Goal: Contribute content: Add original content to the website for others to see

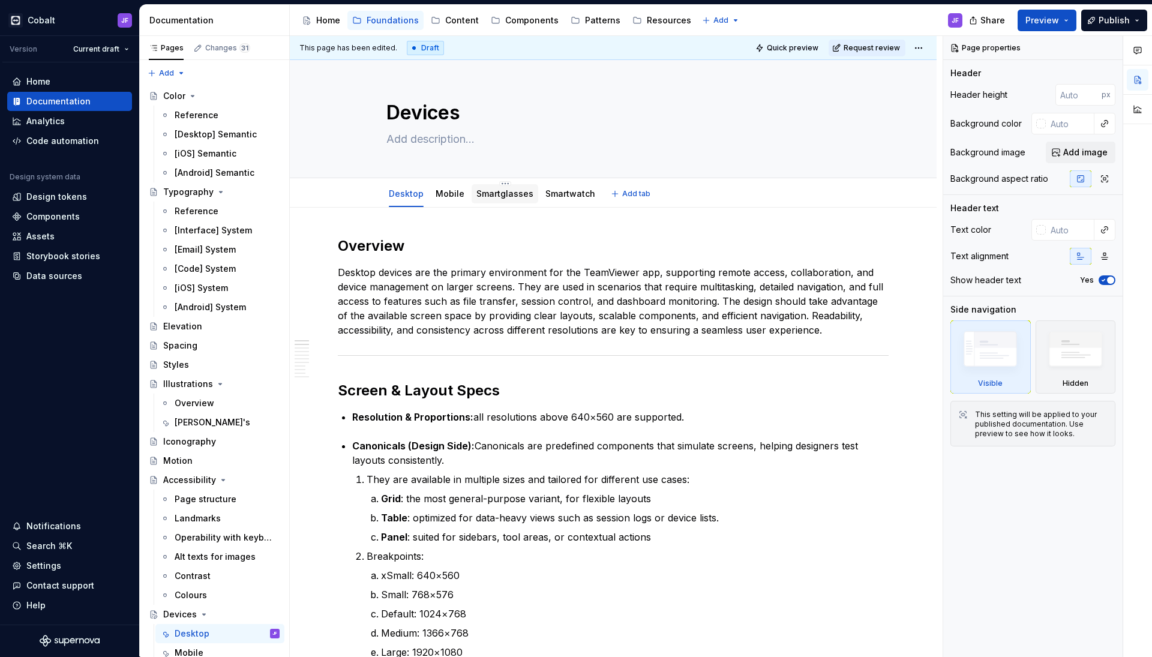
click at [487, 198] on link "Smartglasses" at bounding box center [505, 193] width 57 height 10
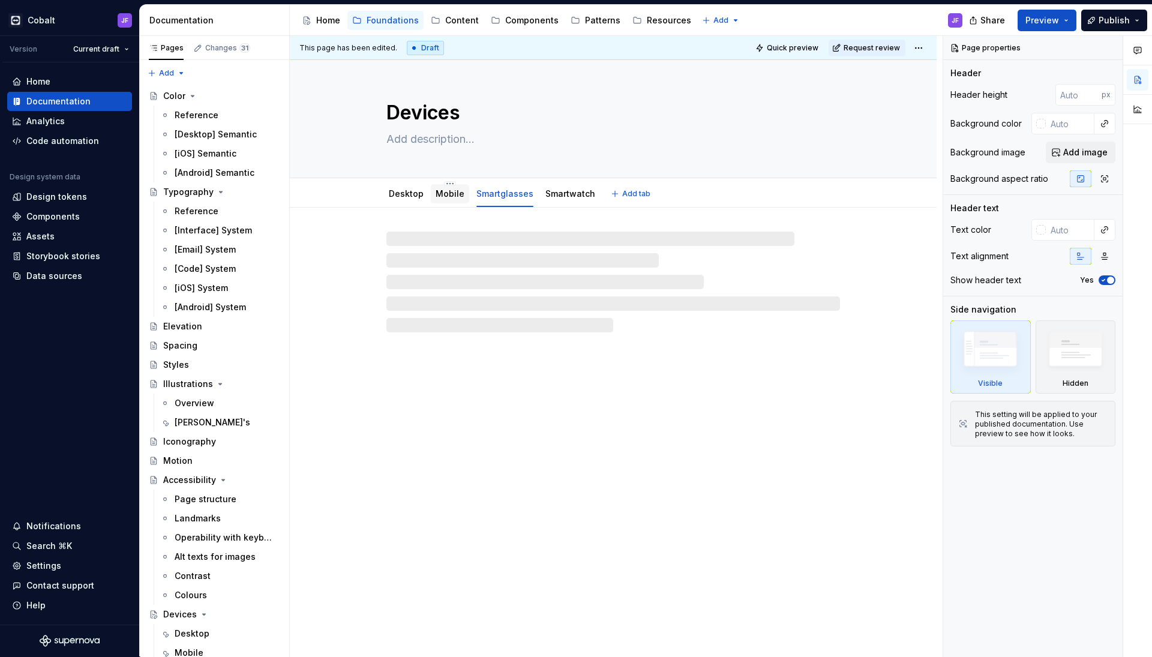
click at [458, 199] on div "Mobile" at bounding box center [450, 194] width 29 height 12
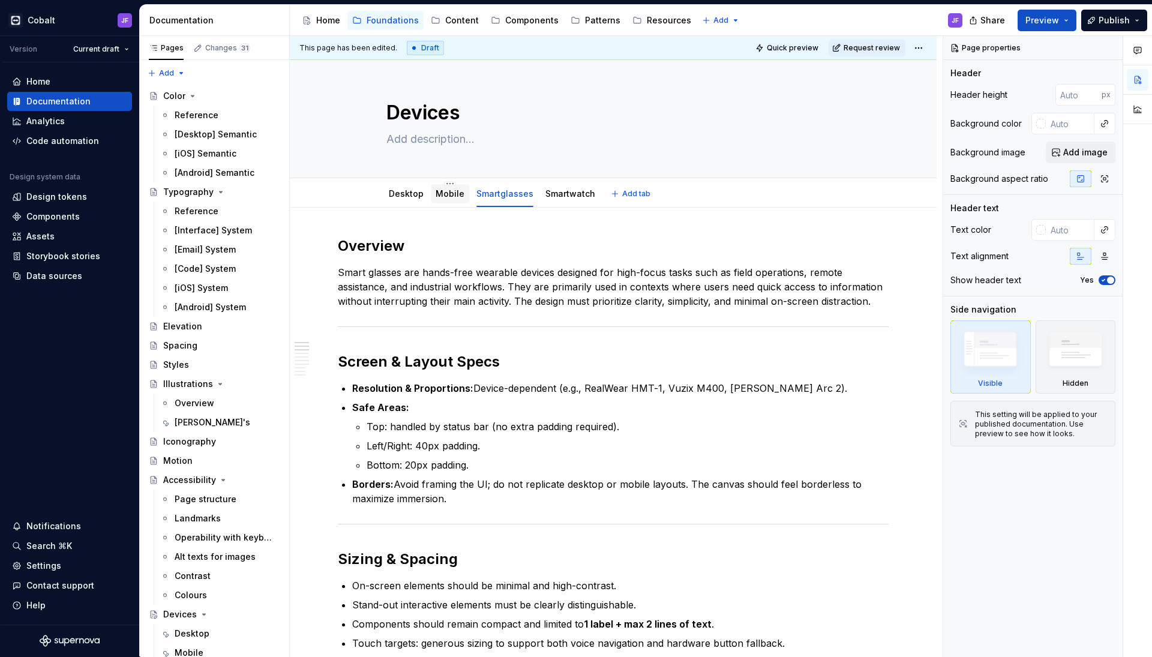
click at [456, 205] on div at bounding box center [450, 205] width 38 height 1
click at [457, 198] on link "Mobile" at bounding box center [450, 193] width 29 height 10
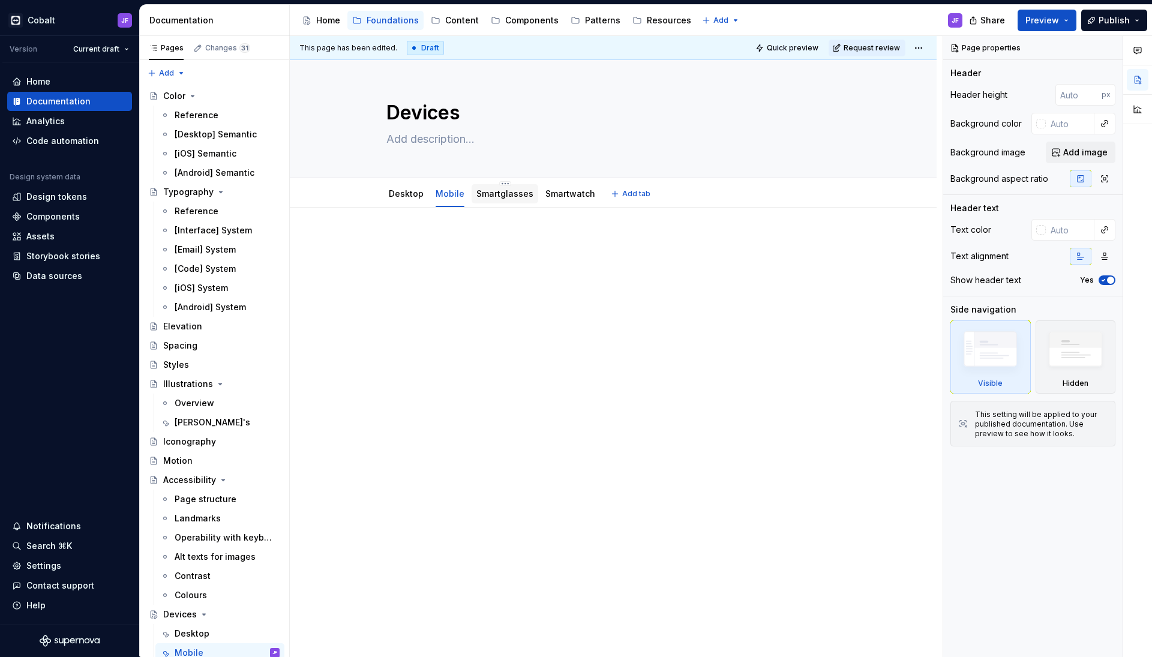
click at [488, 194] on link "Smartglasses" at bounding box center [505, 193] width 57 height 10
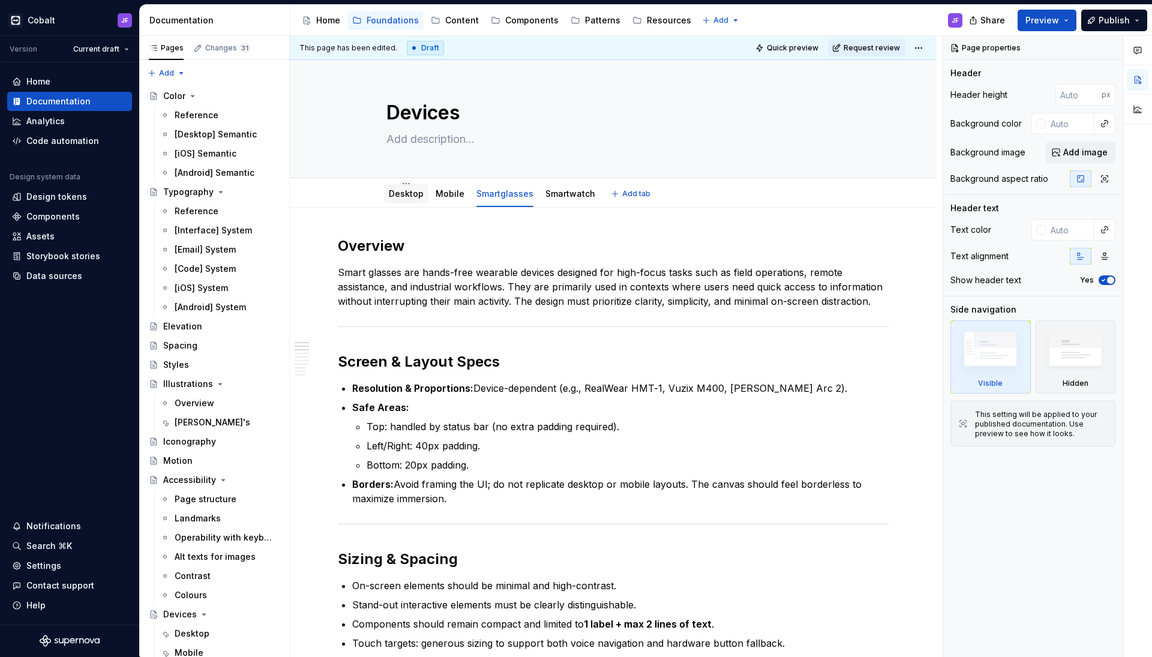
click at [400, 200] on div "Desktop" at bounding box center [406, 194] width 35 height 14
click at [409, 194] on link "Desktop" at bounding box center [406, 193] width 35 height 10
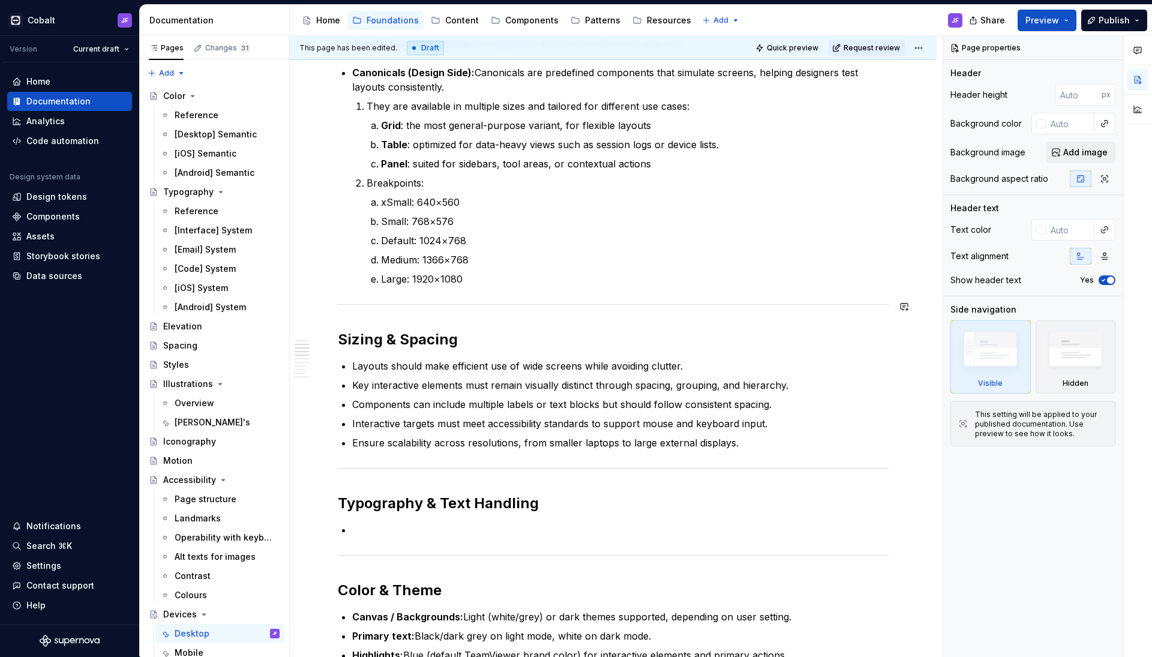
scroll to position [405, 0]
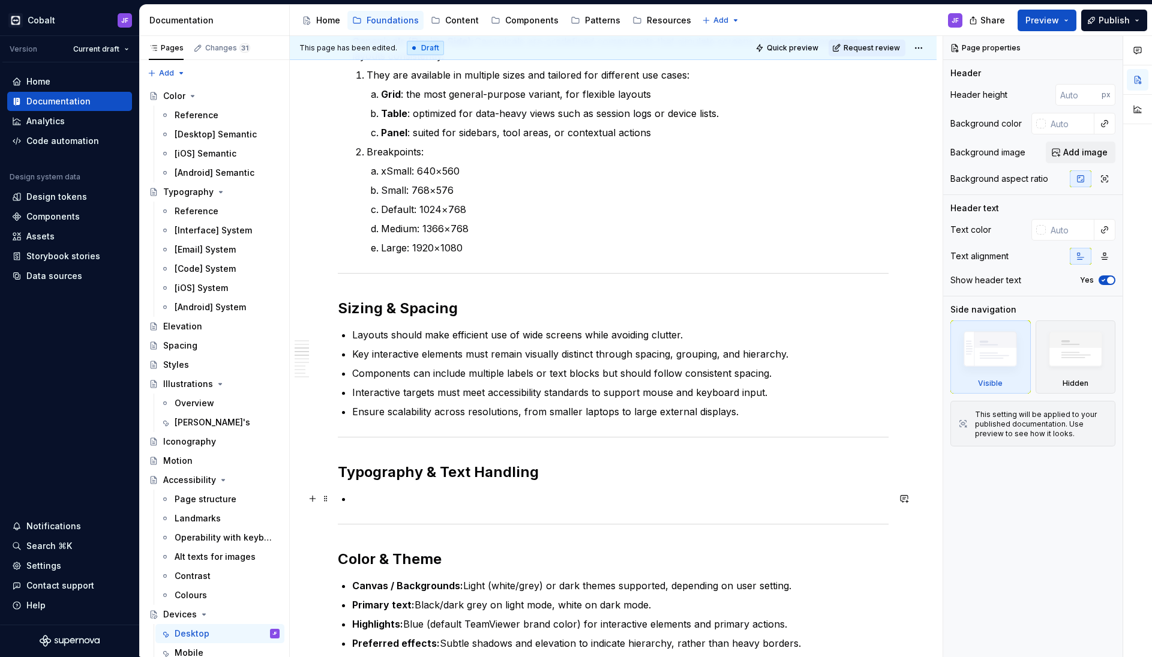
click at [484, 501] on p at bounding box center [620, 499] width 537 height 14
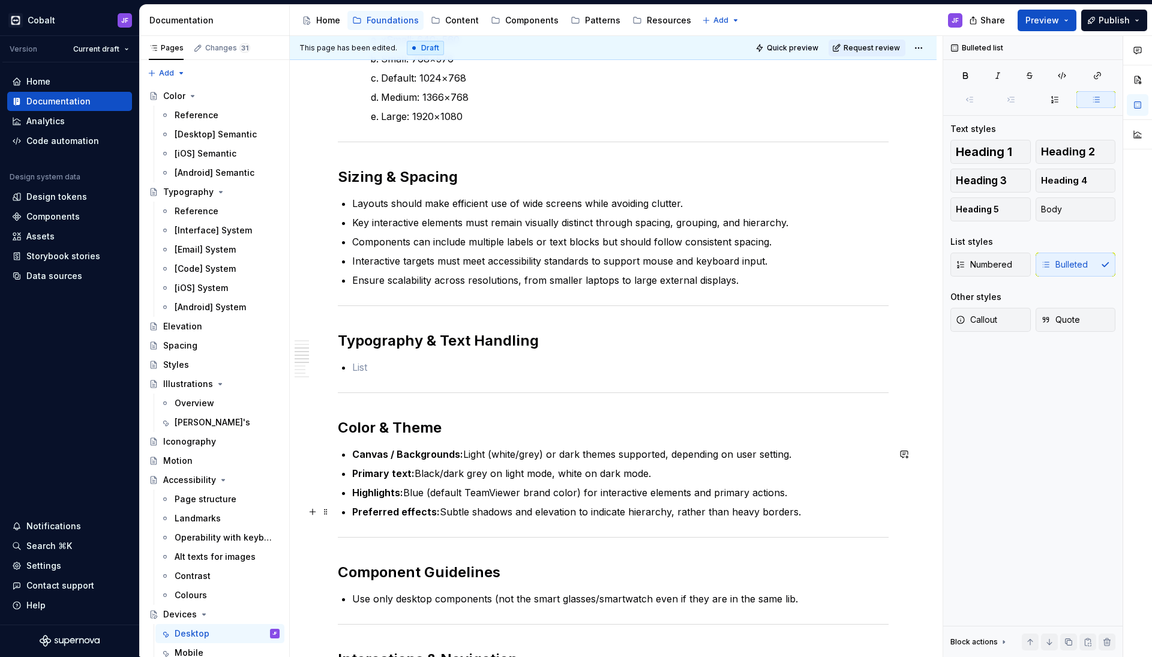
scroll to position [538, 0]
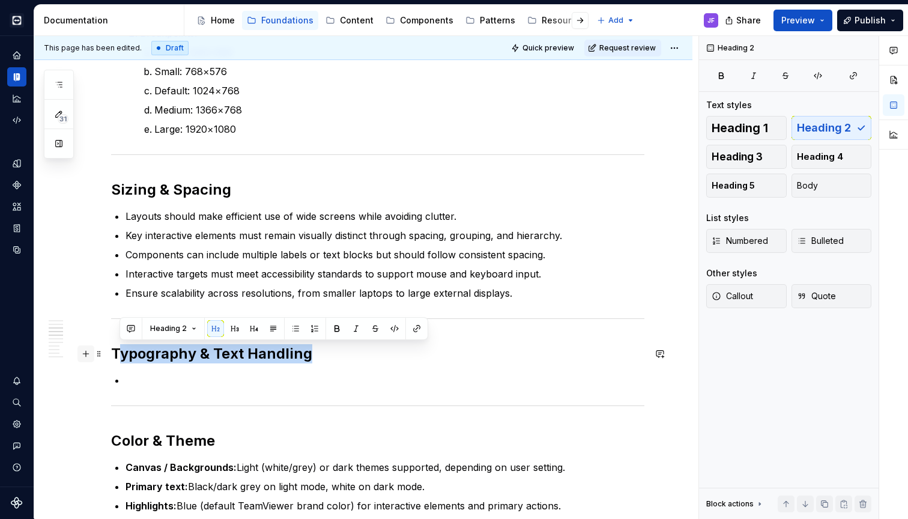
drag, startPoint x: 318, startPoint y: 356, endPoint x: 91, endPoint y: 355, distance: 227.5
click at [91, 355] on div "Overview Desktop devices are the primary environment for the TeamViewer app, su…" at bounding box center [363, 476] width 658 height 1612
click at [152, 346] on h2 "Typography & Text Handling" at bounding box center [377, 353] width 533 height 19
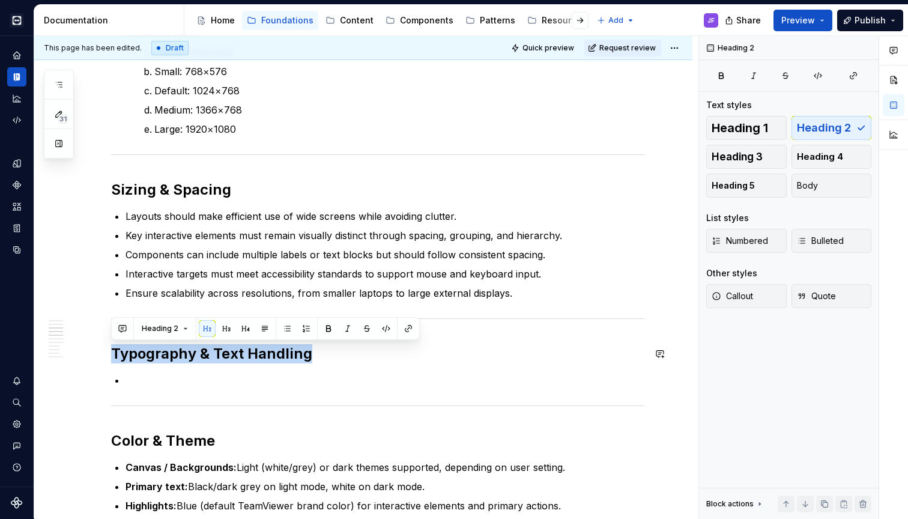
copy h2 "Typography & Text Handling"
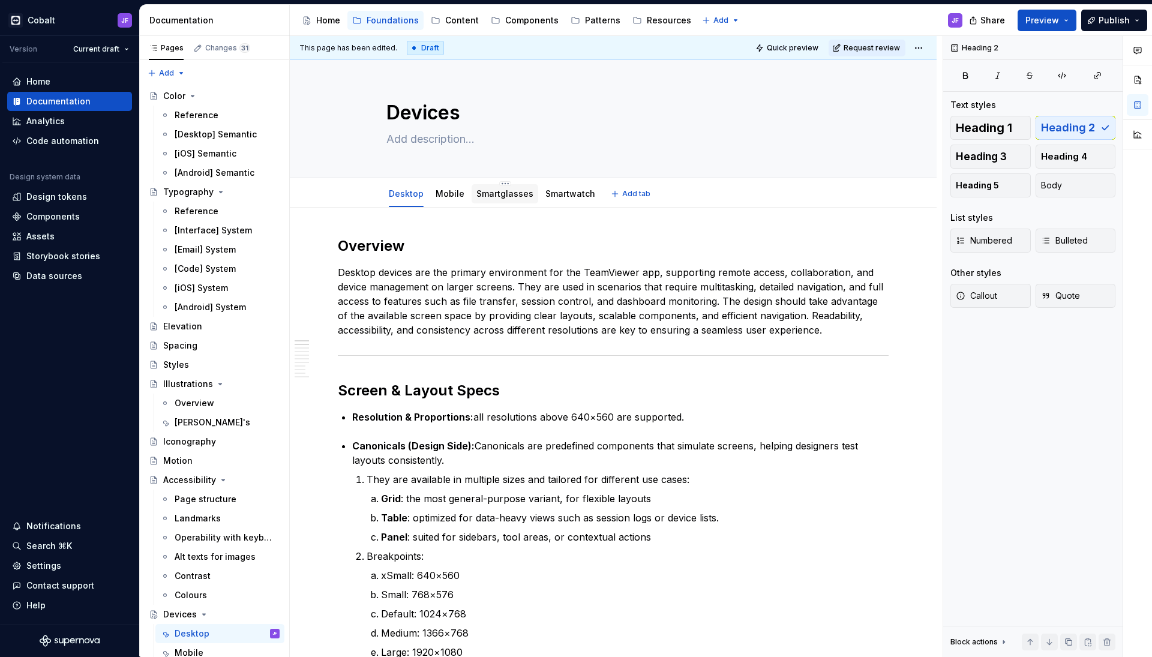
scroll to position [0, 0]
click at [501, 196] on link "Smartglasses" at bounding box center [505, 193] width 57 height 10
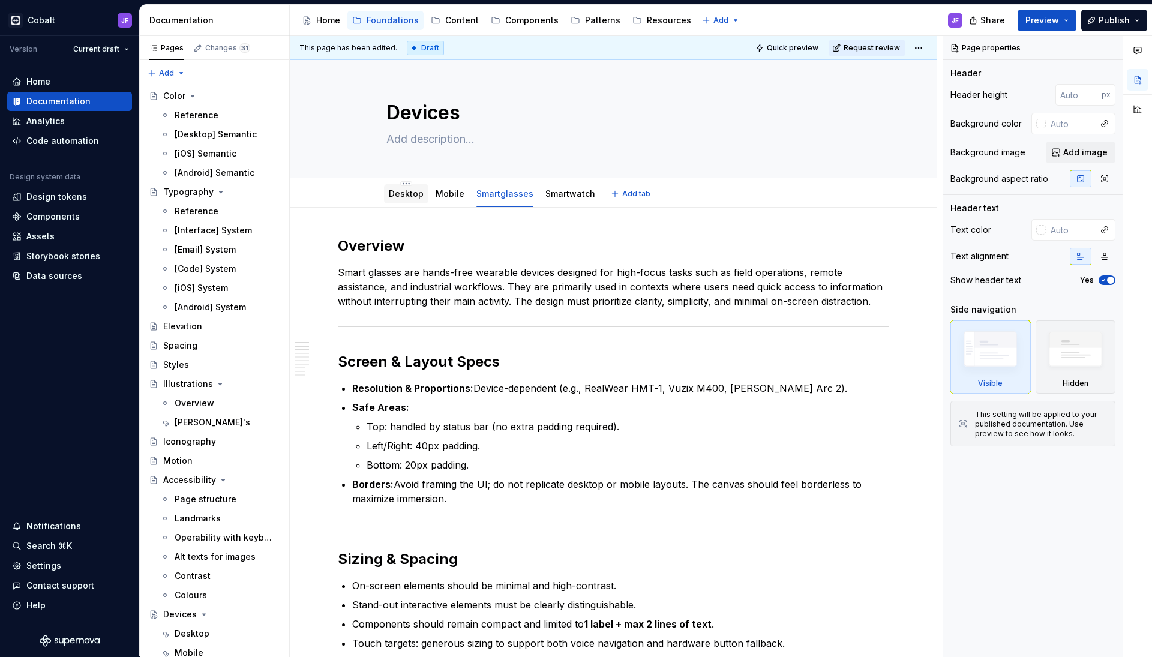
click at [402, 200] on div "Desktop" at bounding box center [406, 194] width 35 height 14
click at [402, 195] on link "Desktop" at bounding box center [406, 193] width 35 height 10
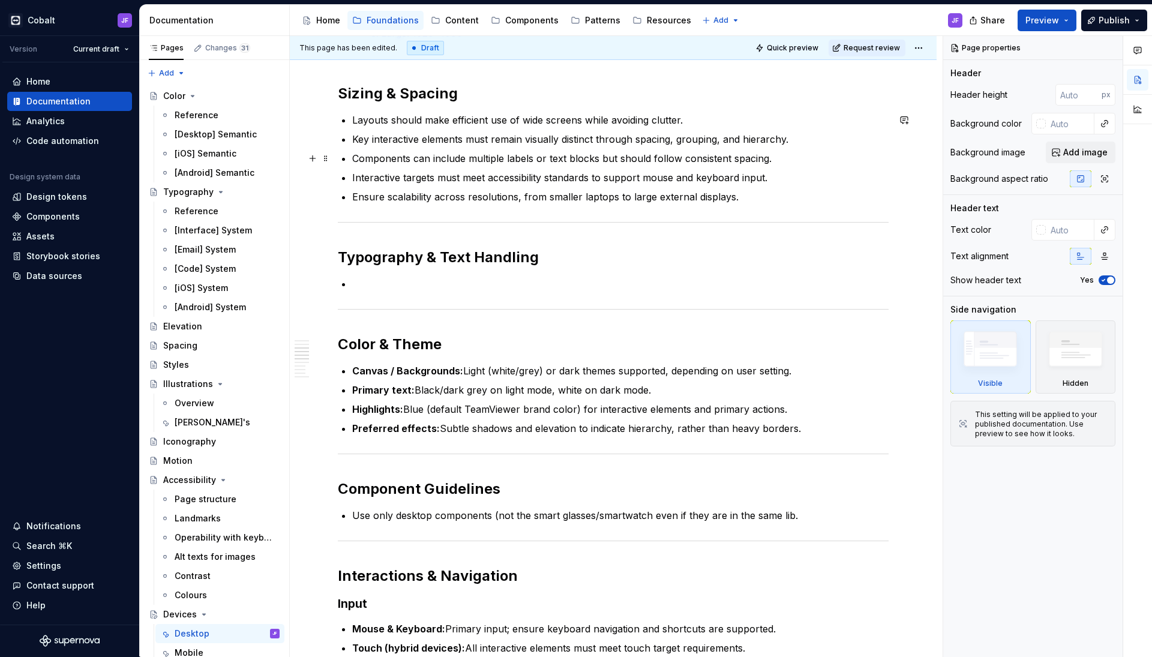
scroll to position [631, 0]
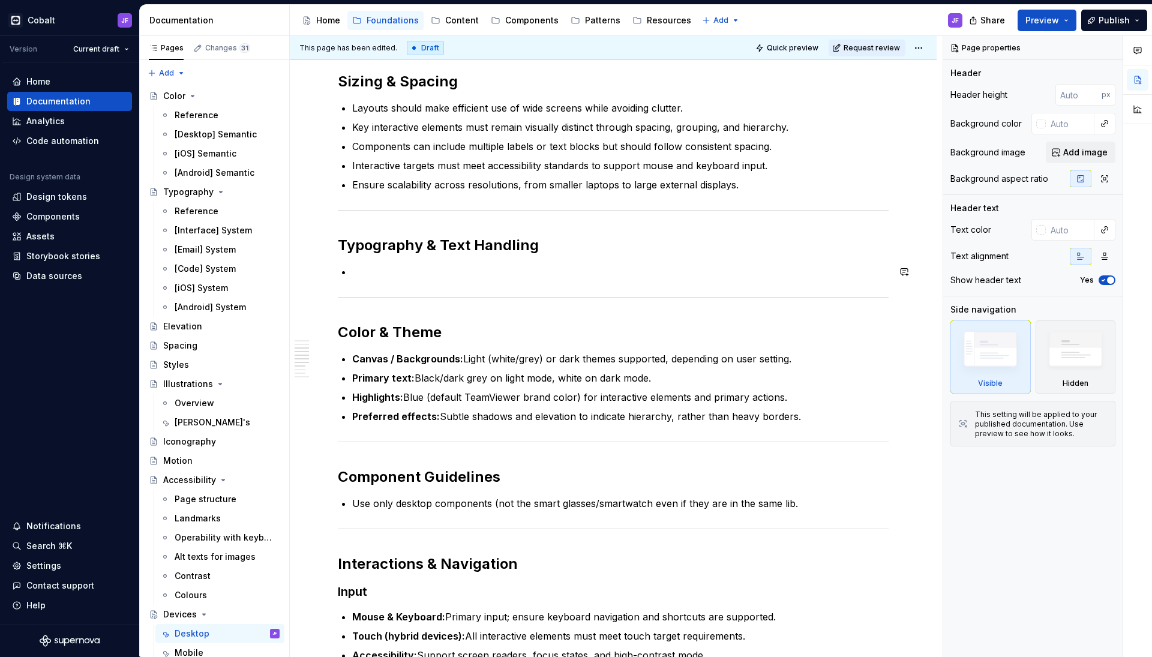
click at [448, 264] on div "Overview Desktop devices are the primary environment for the TeamViewer app, su…" at bounding box center [613, 304] width 551 height 1399
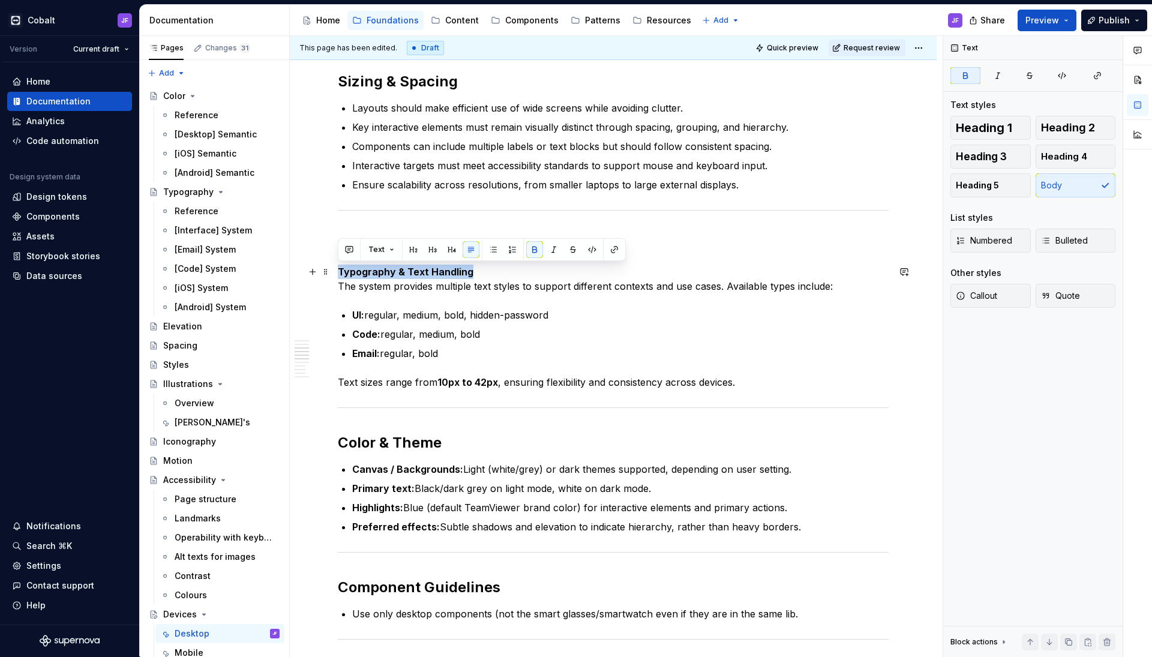
drag, startPoint x: 485, startPoint y: 264, endPoint x: 486, endPoint y: 271, distance: 7.2
click at [486, 271] on div "Overview Desktop devices are the primary environment for the TeamViewer app, su…" at bounding box center [613, 360] width 551 height 1510
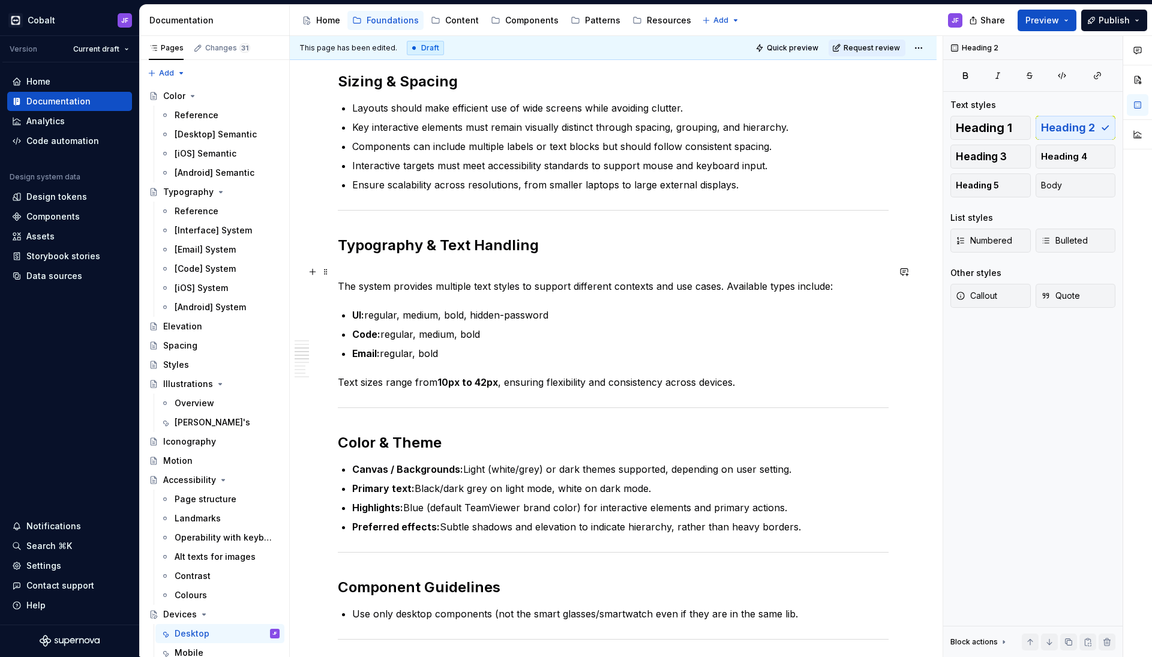
click at [376, 268] on p "The system provides multiple text styles to support different contexts and use …" at bounding box center [613, 279] width 551 height 29
click at [519, 301] on div "Overview Desktop devices are the primary environment for the TeamViewer app, su…" at bounding box center [613, 360] width 551 height 1510
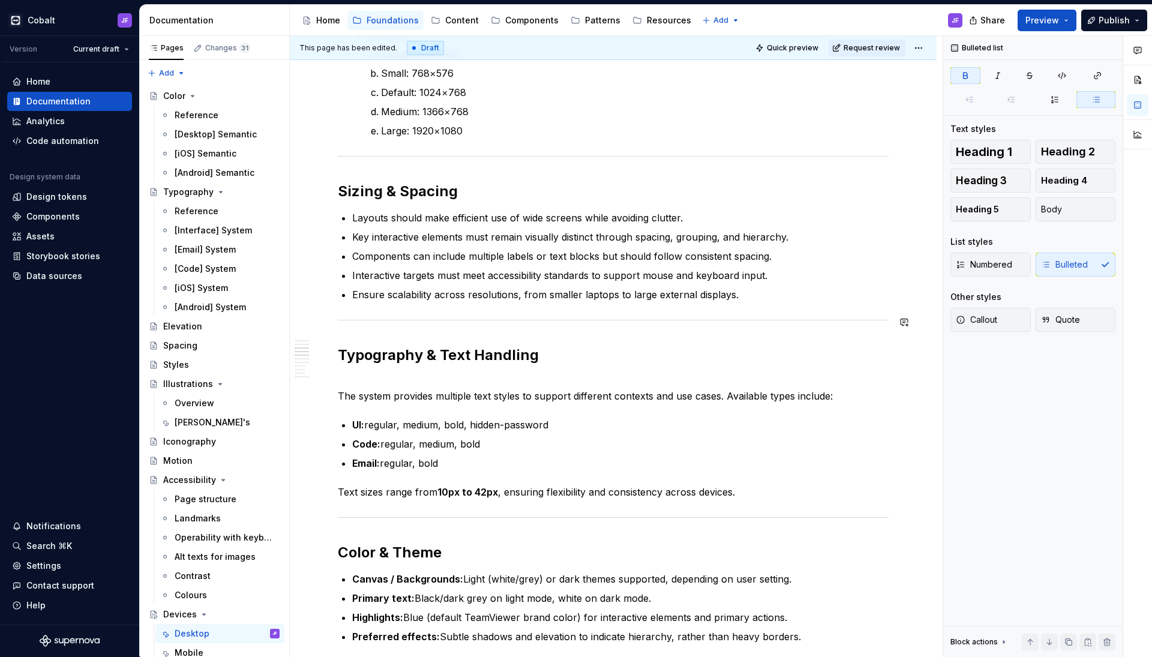
scroll to position [520, 0]
click at [365, 376] on div "Overview Desktop devices are the primary environment for the TeamViewer app, su…" at bounding box center [613, 472] width 551 height 1510
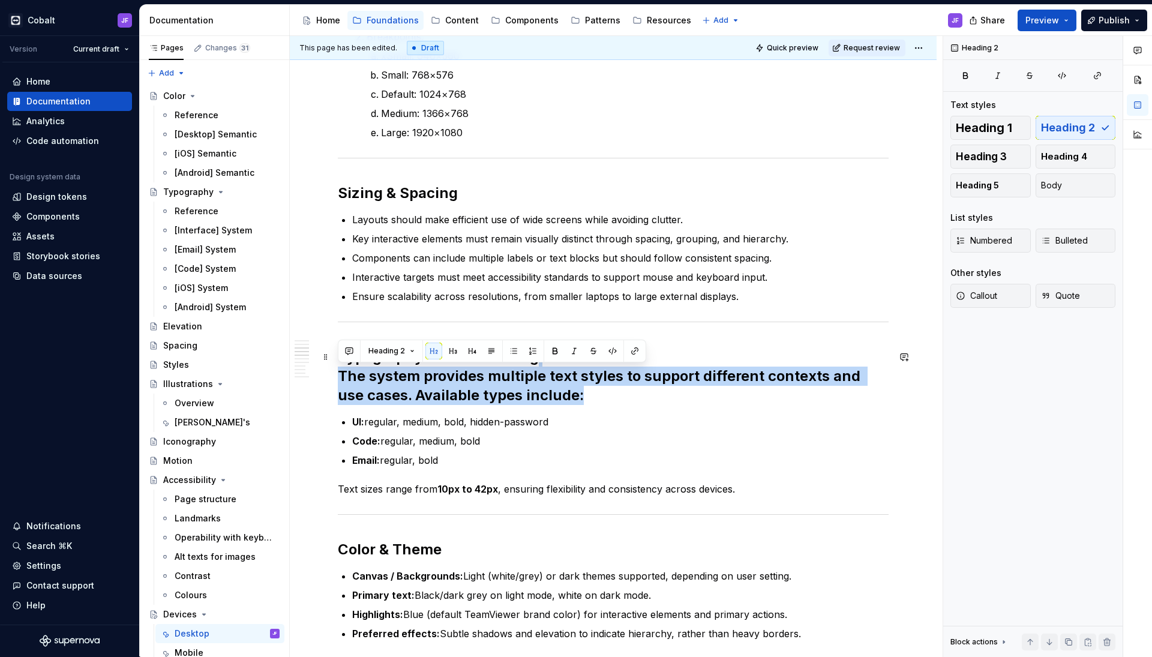
drag, startPoint x: 341, startPoint y: 376, endPoint x: 619, endPoint y: 392, distance: 278.4
click at [619, 392] on h2 "Typography & Text Handling The system provides multiple text styles to support …" at bounding box center [613, 377] width 551 height 58
click at [907, 179] on span "Body" at bounding box center [1051, 185] width 21 height 12
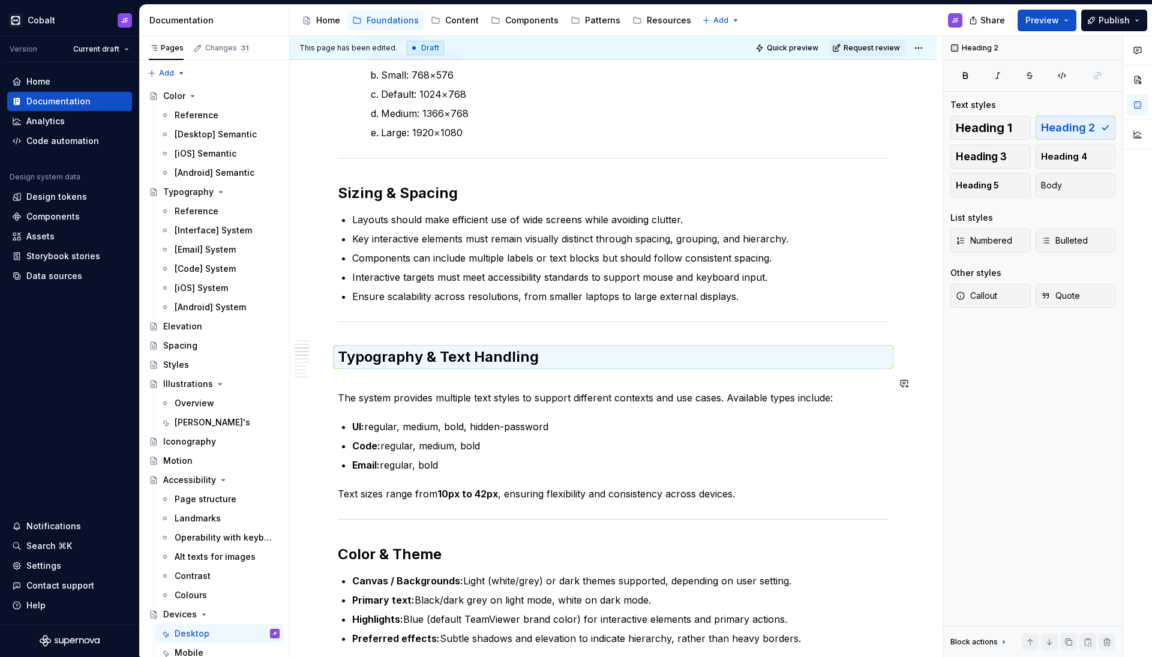
click at [646, 373] on div "Overview Desktop devices are the primary environment for the TeamViewer app, su…" at bounding box center [613, 472] width 551 height 1510
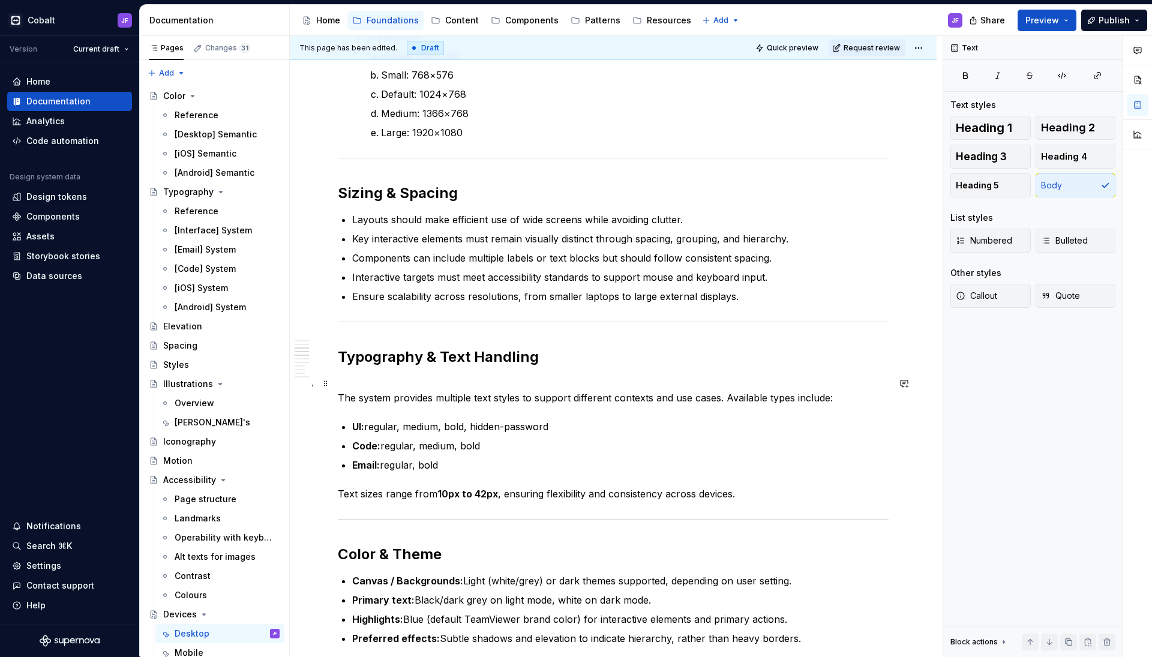
click at [334, 397] on div "Overview Desktop devices are the primary environment for the TeamViewer app, su…" at bounding box center [613, 563] width 647 height 1750
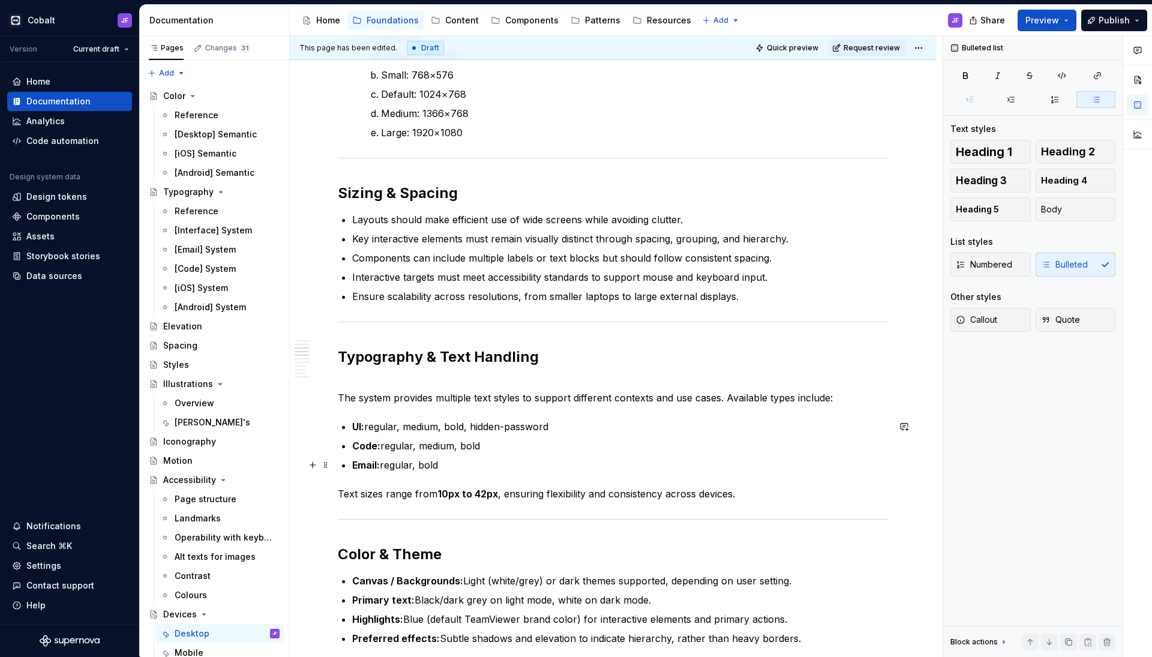
click at [549, 462] on p "Email: regular, bold" at bounding box center [620, 465] width 537 height 14
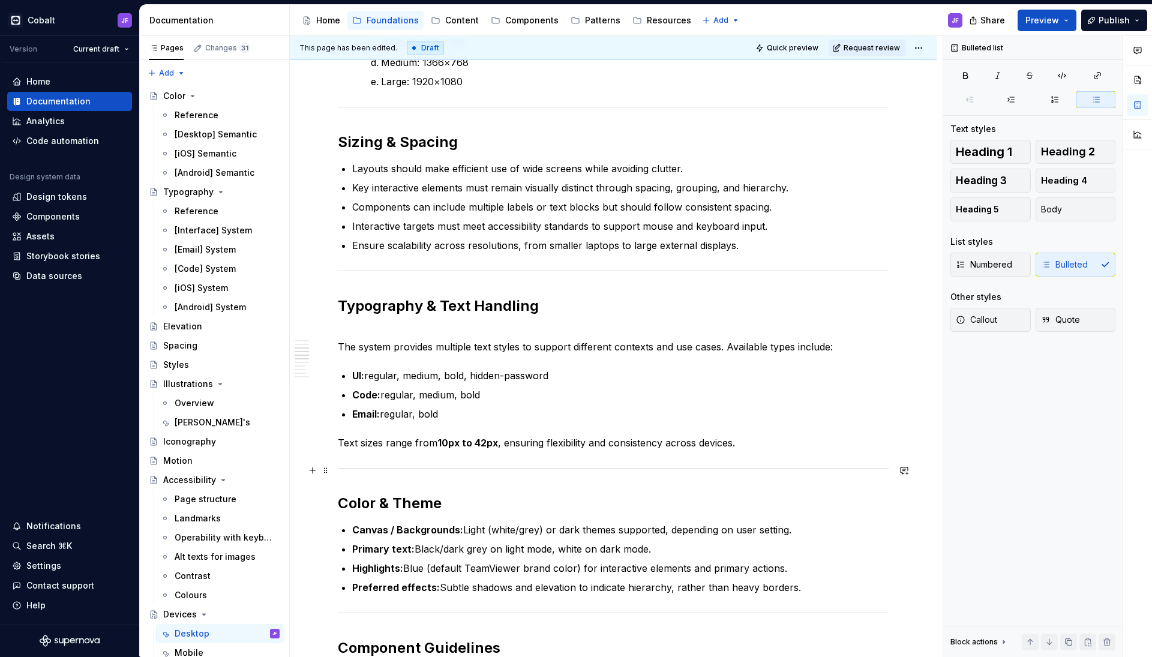
scroll to position [579, 0]
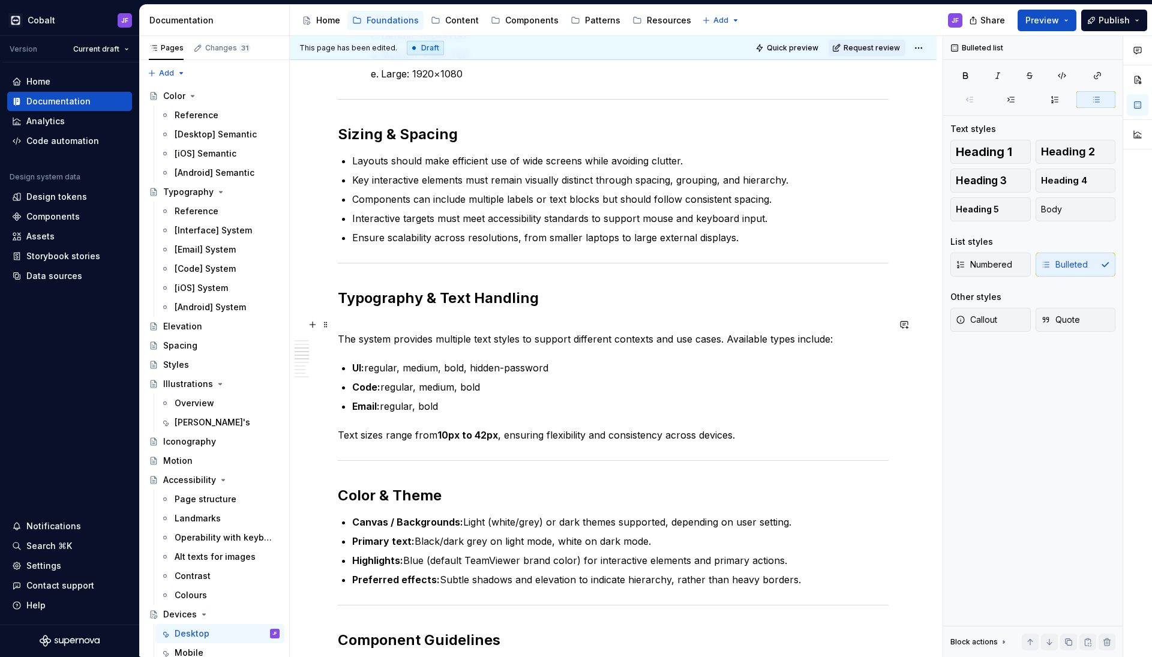
click at [428, 319] on p "The system provides multiple text styles to support different contexts and use …" at bounding box center [613, 332] width 551 height 29
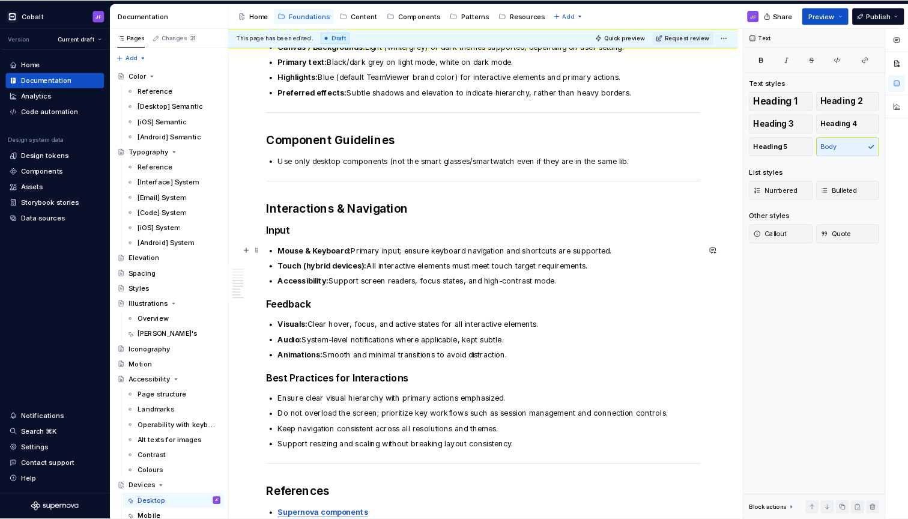
scroll to position [1046, 0]
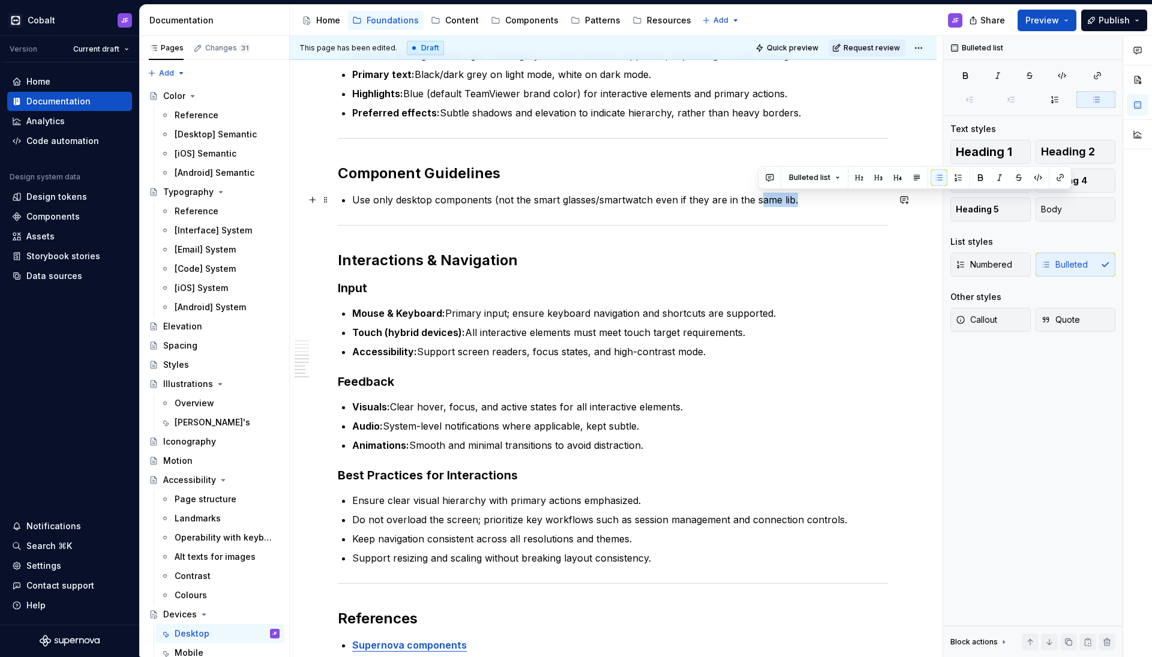
drag, startPoint x: 801, startPoint y: 202, endPoint x: 761, endPoint y: 202, distance: 40.2
click at [761, 202] on p "Use only desktop components (not the smart glasses/smartwatch even if they are …" at bounding box center [620, 200] width 537 height 14
click at [788, 202] on p "Use only desktop components (not the smart glasses/smartwatch even if they are …" at bounding box center [620, 200] width 537 height 14
click at [801, 202] on p "Use only desktop components (not the smart glasses/smartwatch even if they are …" at bounding box center [620, 200] width 537 height 14
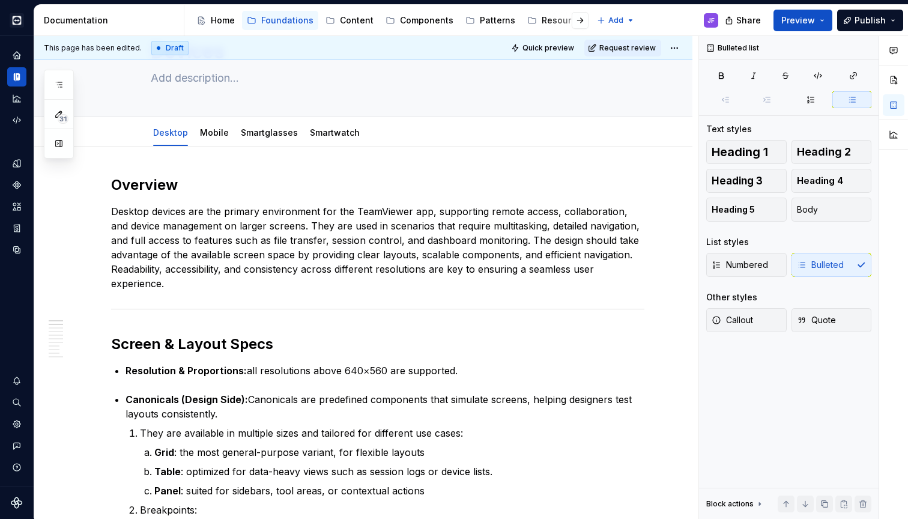
scroll to position [56, 0]
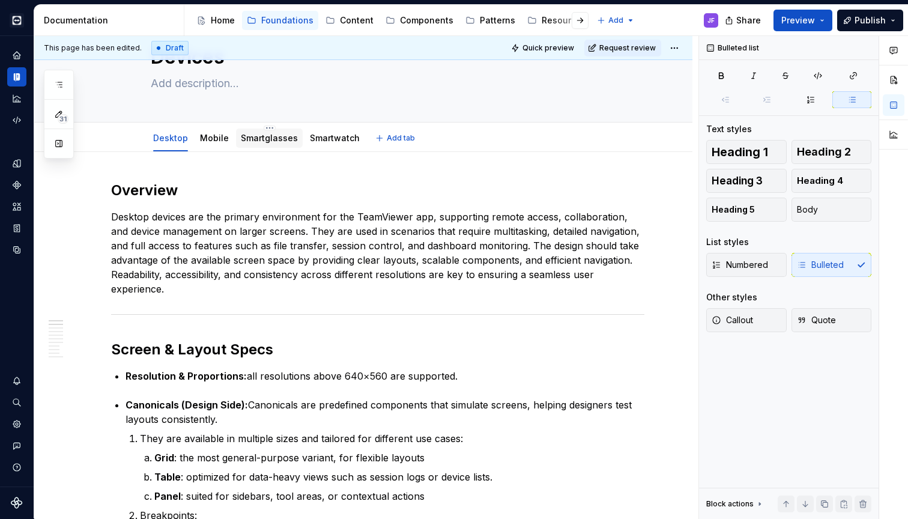
click at [262, 137] on link "Smartglasses" at bounding box center [269, 138] width 57 height 10
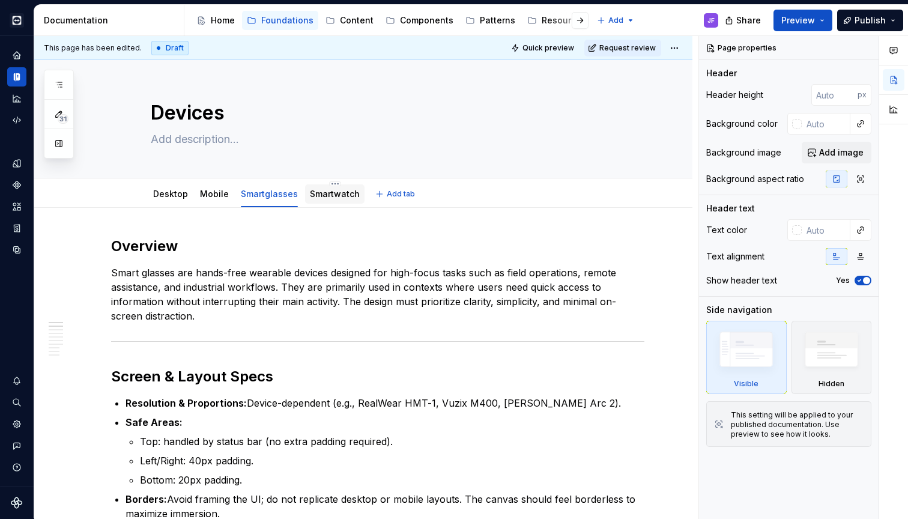
click at [324, 191] on link "Smartwatch" at bounding box center [335, 193] width 50 height 10
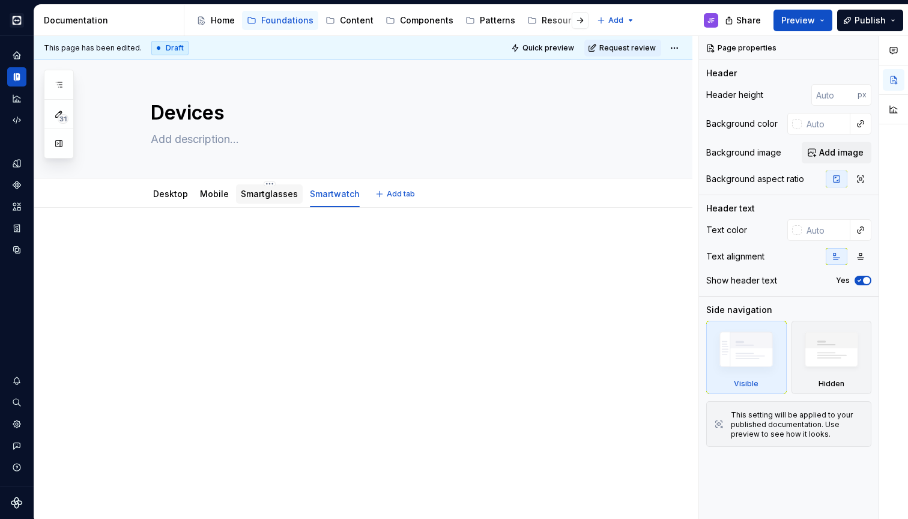
click at [279, 198] on link "Smartglasses" at bounding box center [269, 193] width 57 height 10
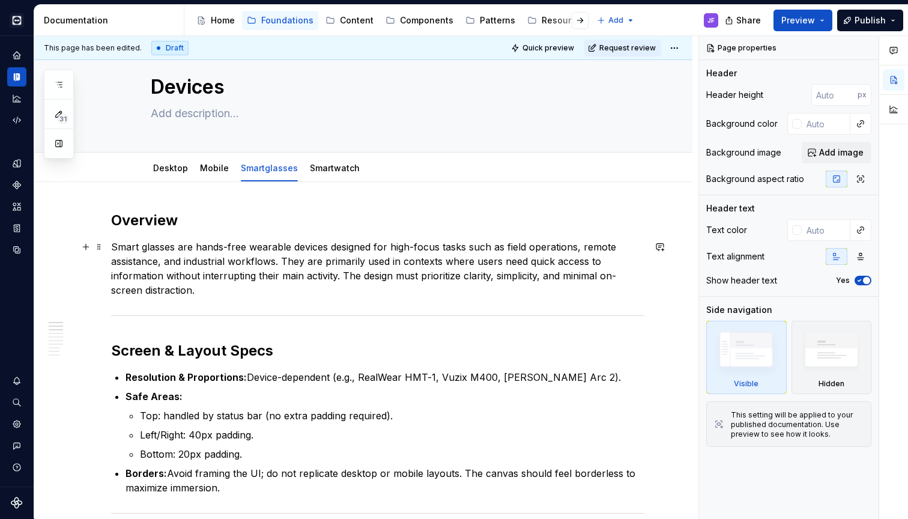
scroll to position [14, 0]
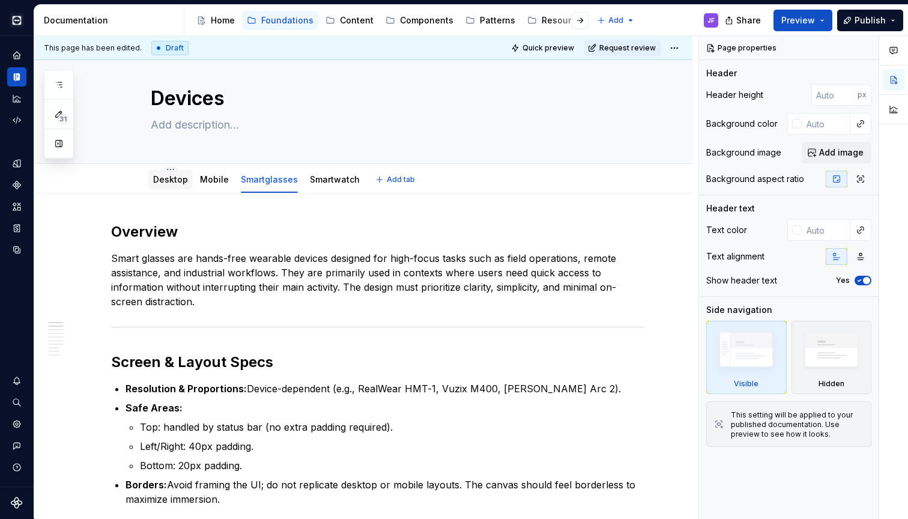
click at [173, 186] on div "Desktop" at bounding box center [170, 179] width 35 height 14
click at [178, 180] on link "Desktop" at bounding box center [170, 179] width 35 height 10
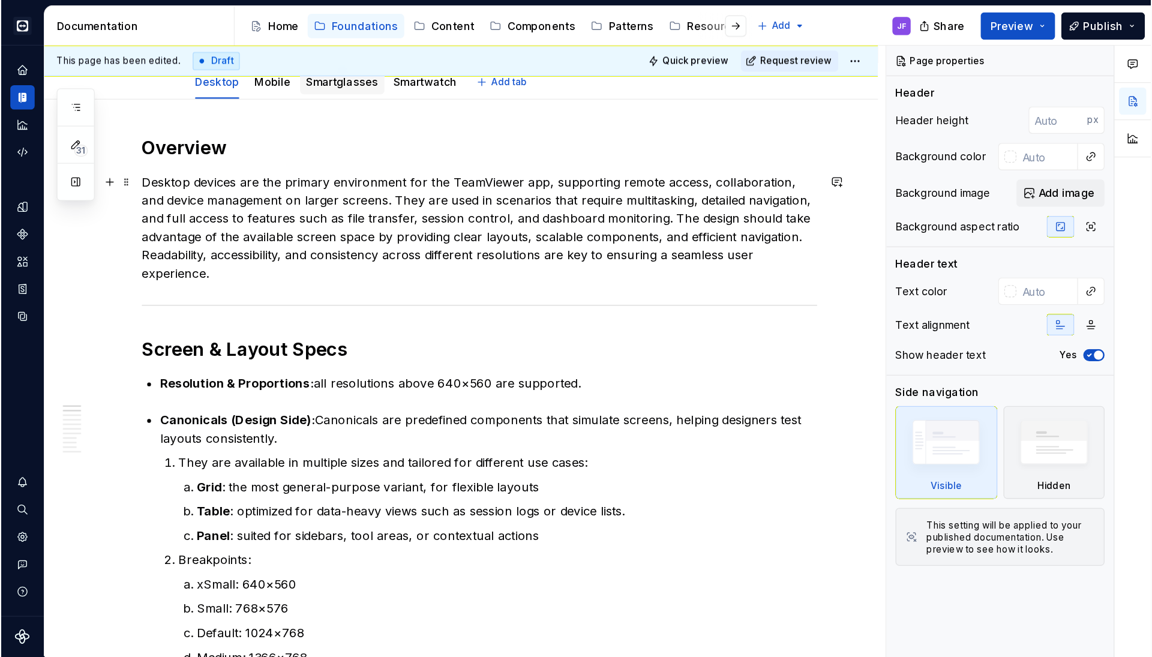
scroll to position [130, 0]
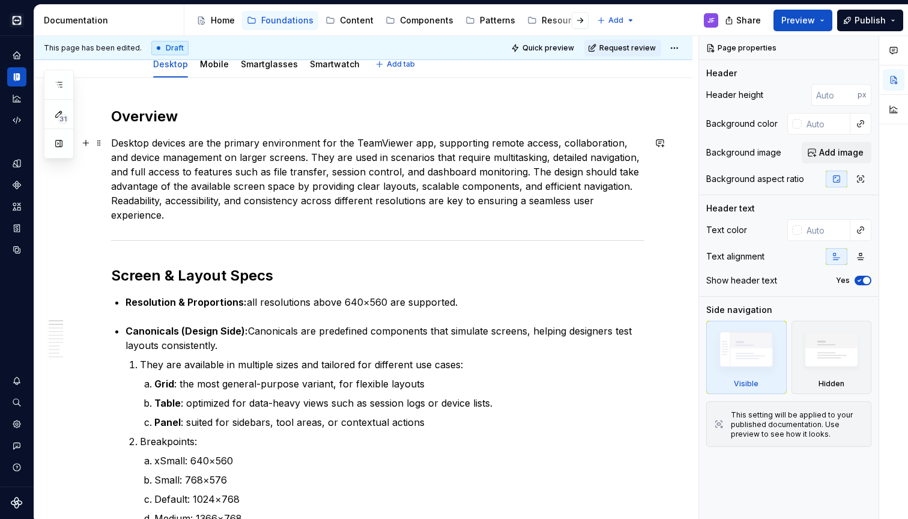
type textarea "*"
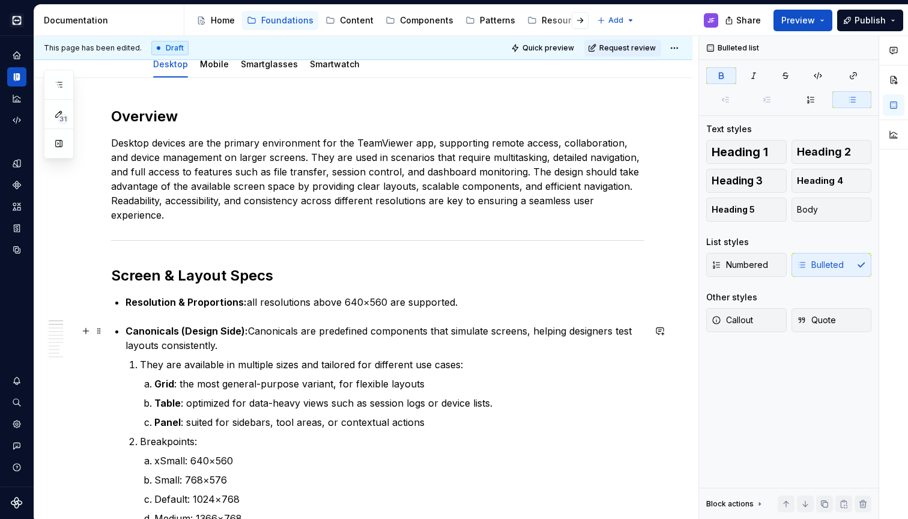
click at [139, 370] on li "Canonicals (Design Side): Canonicals are predefined components that simulate sc…" at bounding box center [384, 434] width 519 height 221
click at [140, 361] on p "They are available in multiple sizes and tailored for different use cases:" at bounding box center [392, 364] width 504 height 14
click at [154, 400] on p "Table : optimized for data-heavy views such as session logs or device lists." at bounding box center [399, 403] width 490 height 14
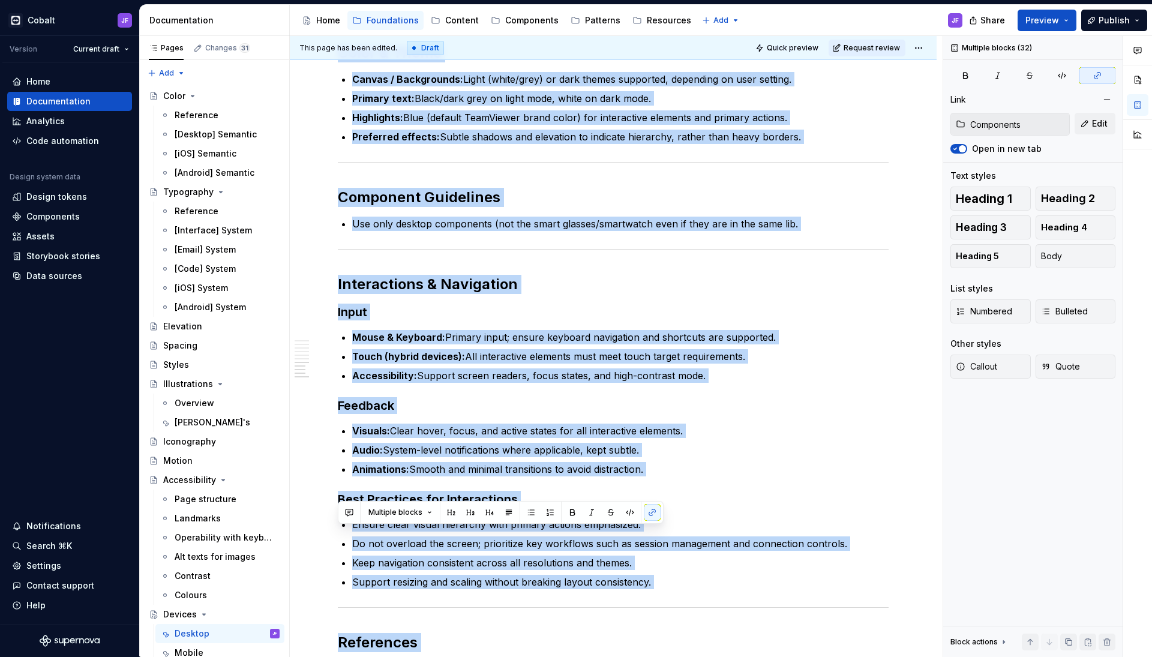
scroll to position [1301, 0]
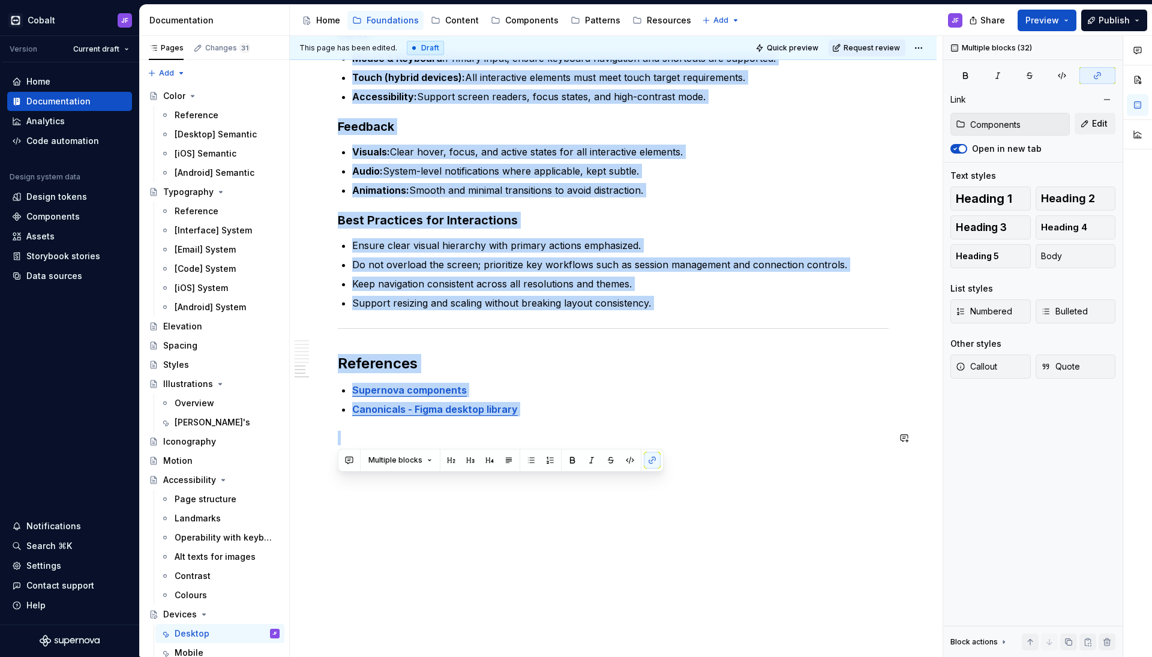
drag, startPoint x: 340, startPoint y: 111, endPoint x: 572, endPoint y: 448, distance: 409.1
copy div "Loremips Dolorsi ametcon adi eli seddoei temporincid utl etd MagnAaliqu eni, ad…"
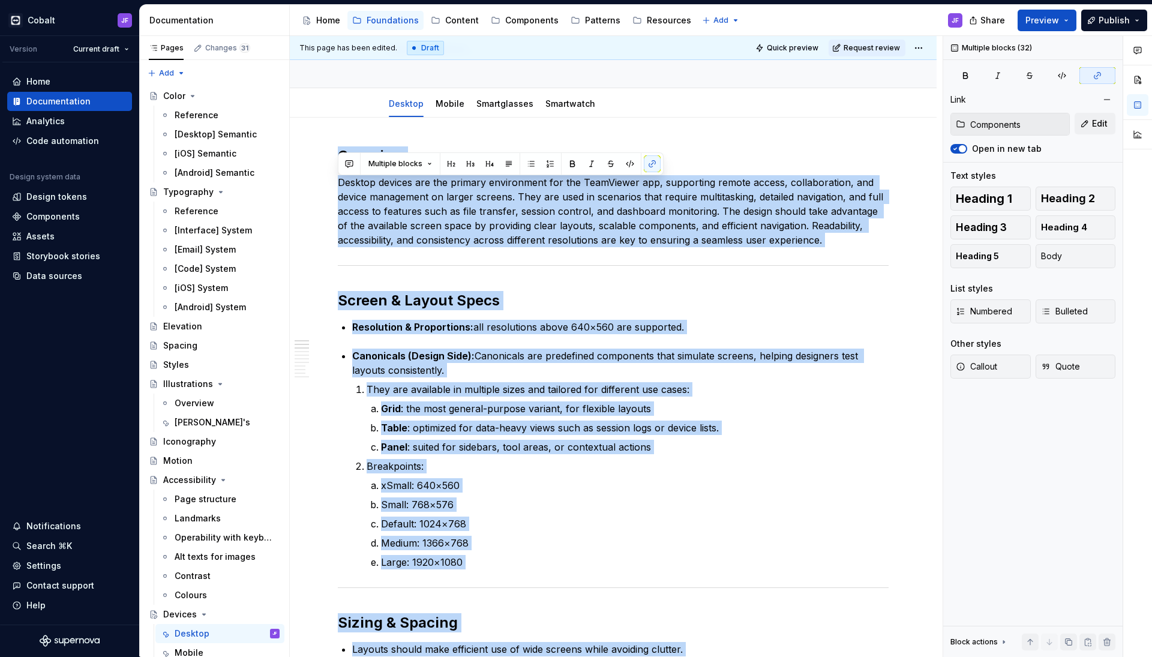
scroll to position [26, 0]
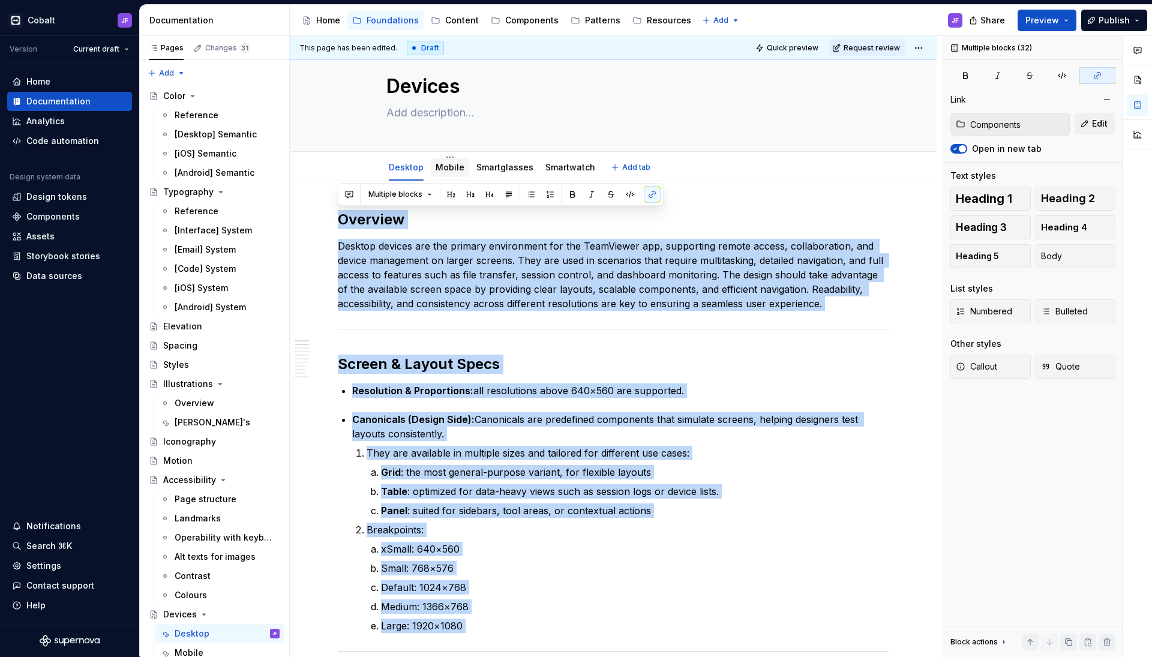
click at [445, 169] on link "Mobile" at bounding box center [450, 167] width 29 height 10
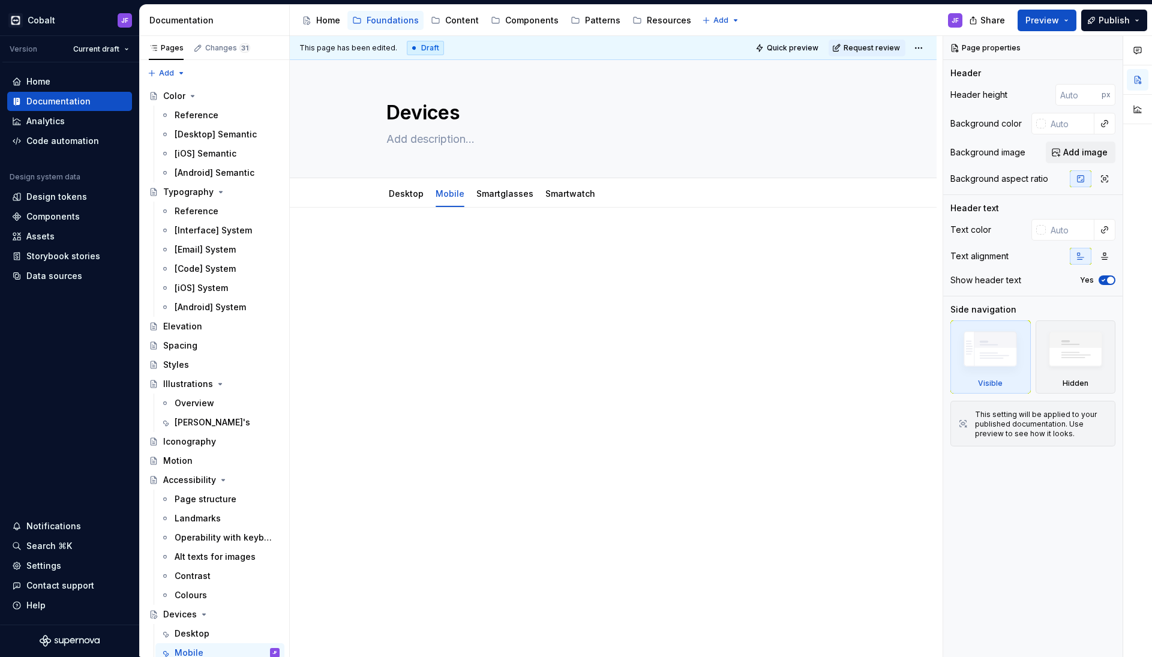
click at [429, 246] on p at bounding box center [613, 243] width 551 height 14
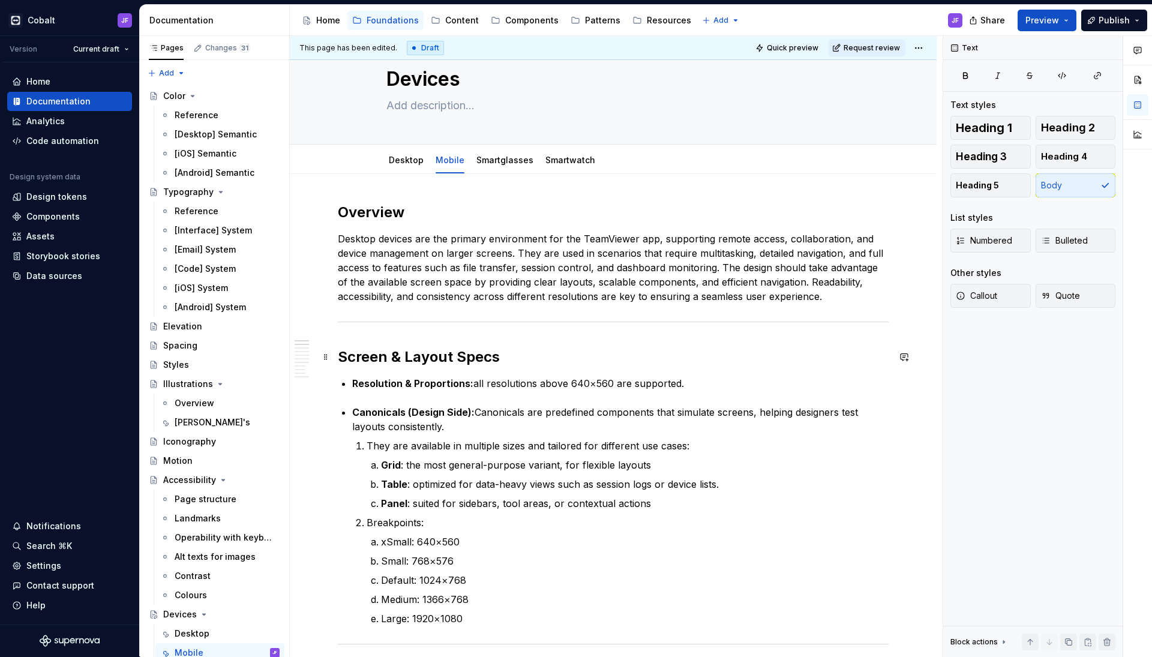
scroll to position [35, 0]
click at [488, 161] on link "Smartglasses" at bounding box center [505, 159] width 57 height 10
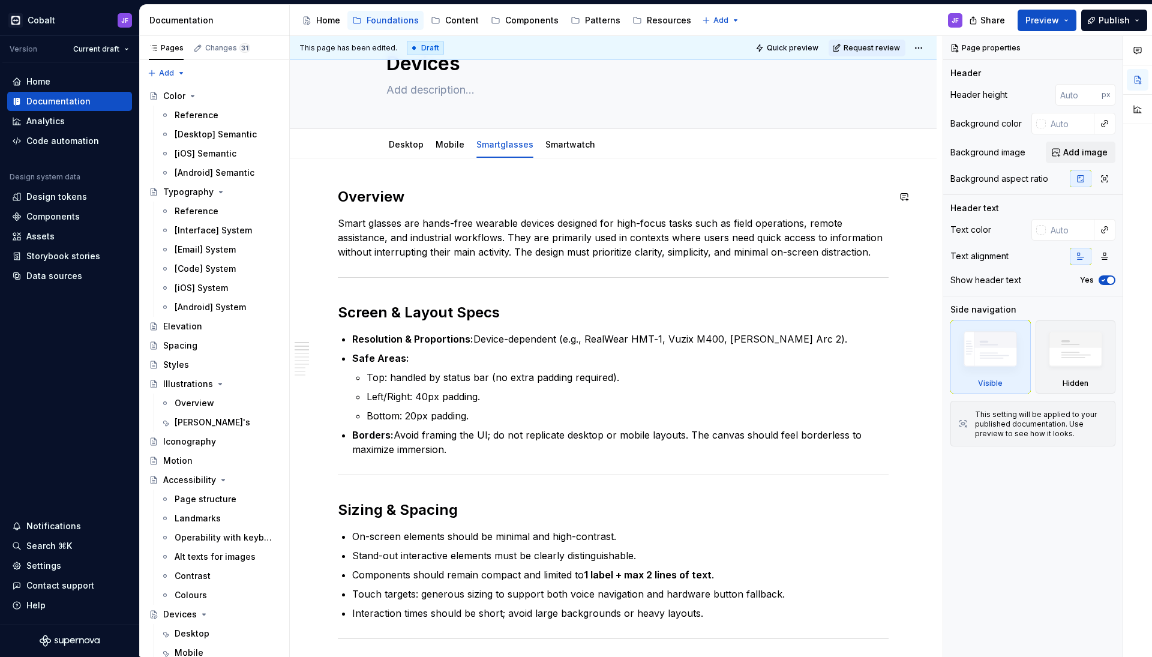
scroll to position [47, 0]
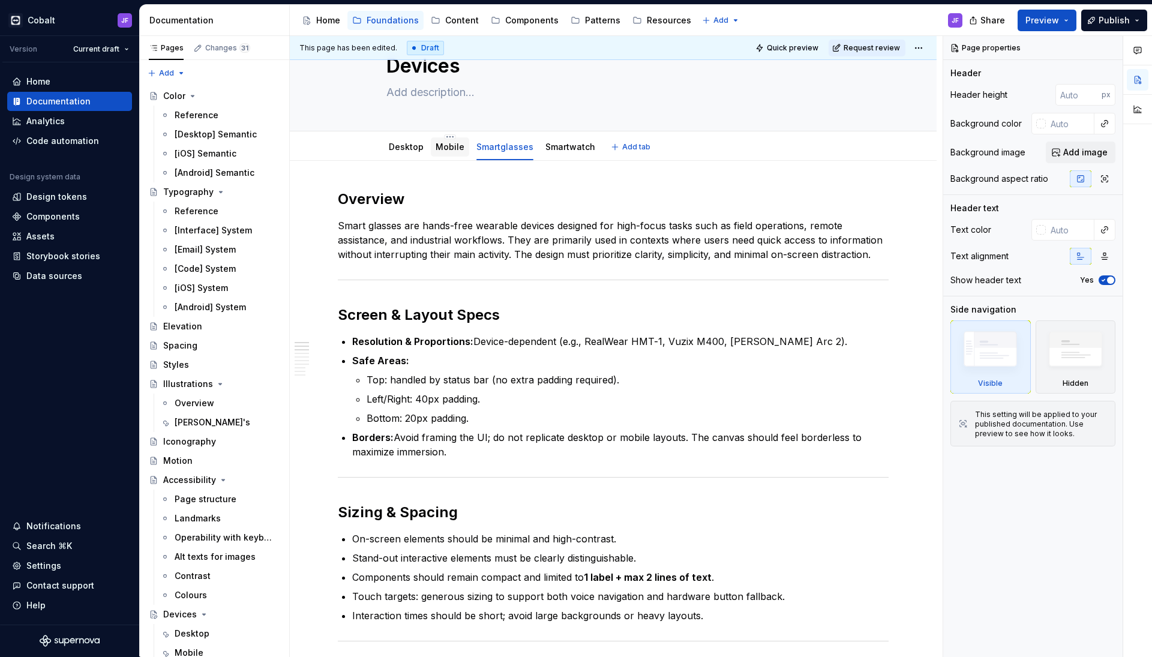
click at [447, 154] on div "Mobile" at bounding box center [450, 147] width 29 height 14
click at [454, 152] on div "Mobile" at bounding box center [450, 147] width 29 height 12
click at [454, 146] on link "Mobile" at bounding box center [450, 147] width 29 height 10
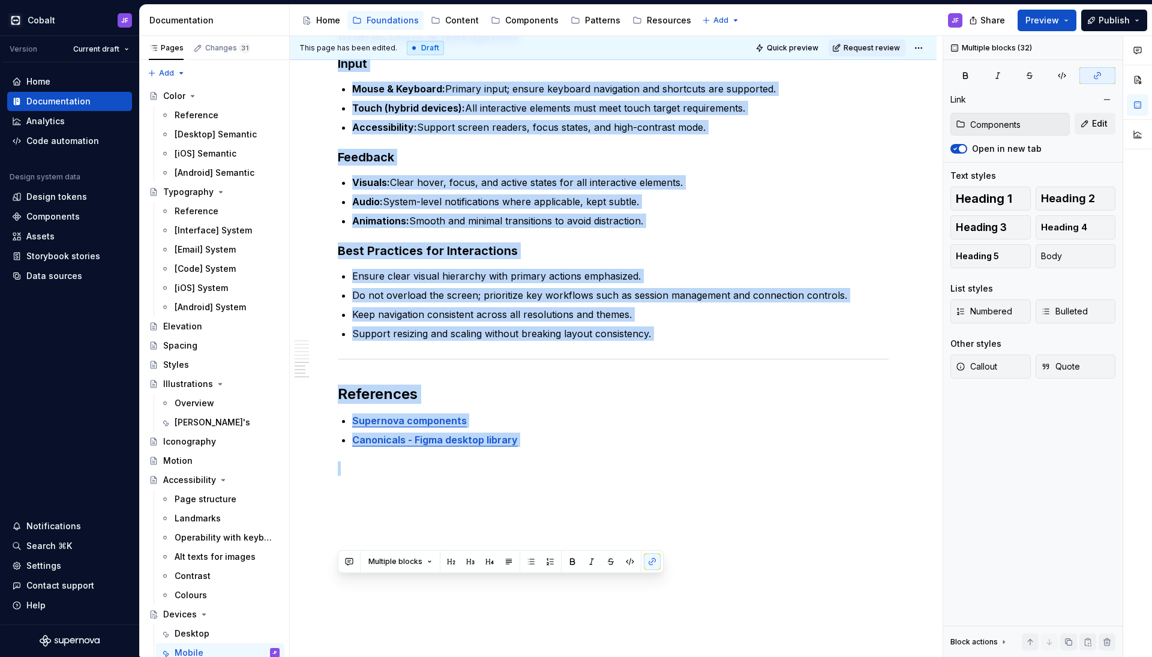
scroll to position [1301, 0]
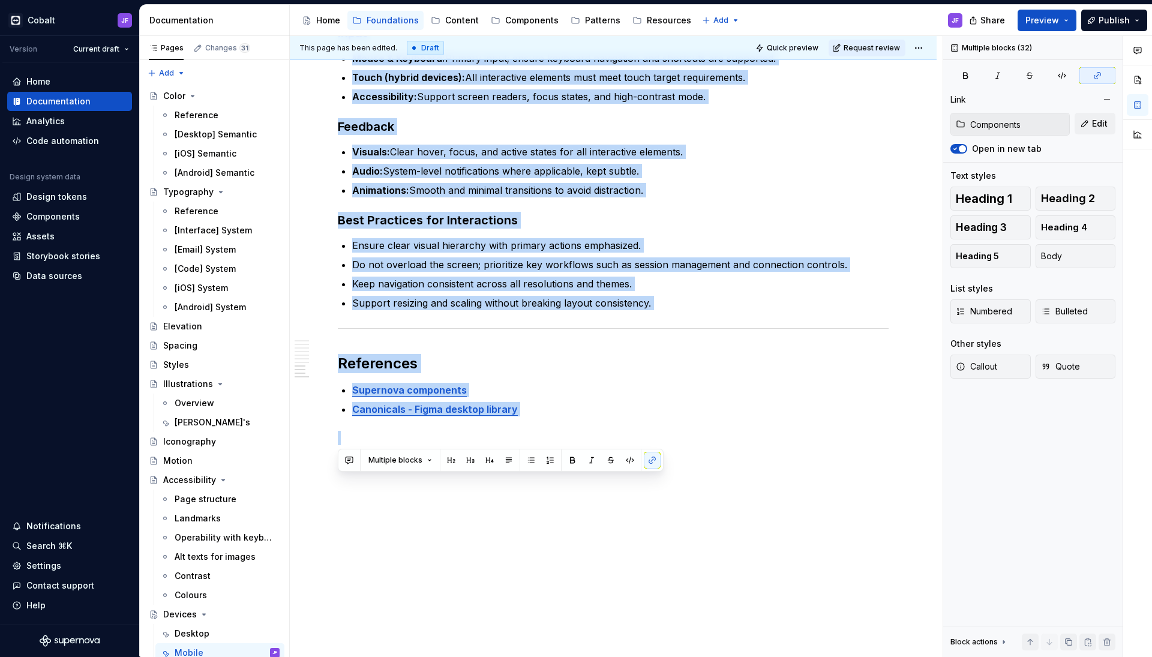
drag, startPoint x: 341, startPoint y: 245, endPoint x: 540, endPoint y: 458, distance: 291.8
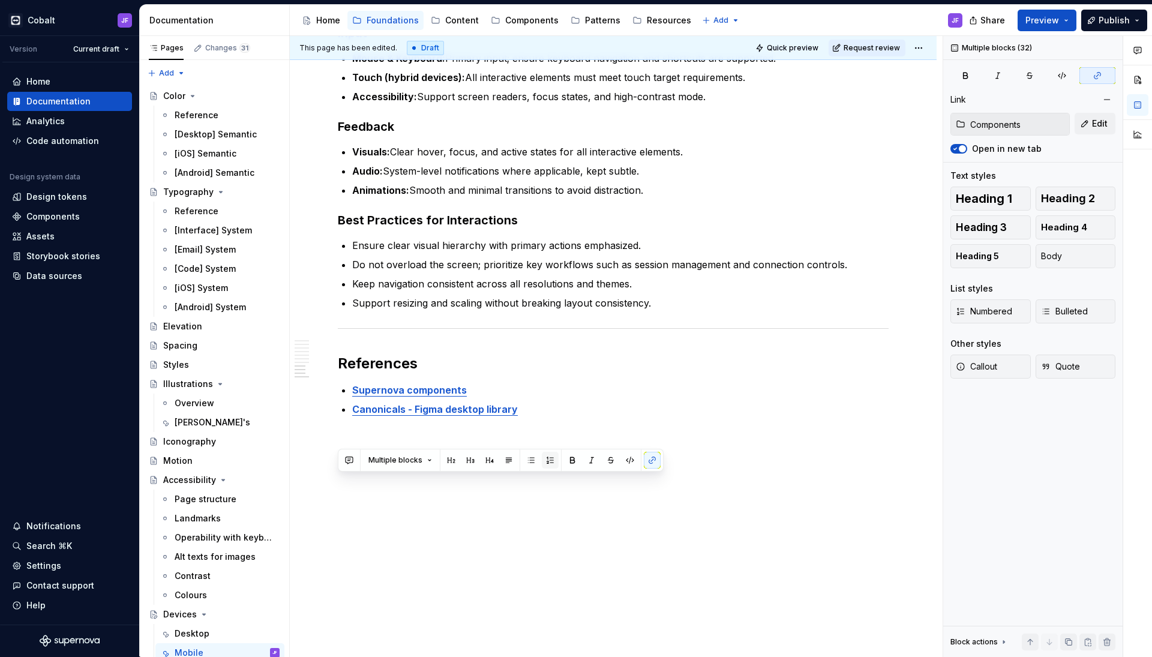
scroll to position [0, 0]
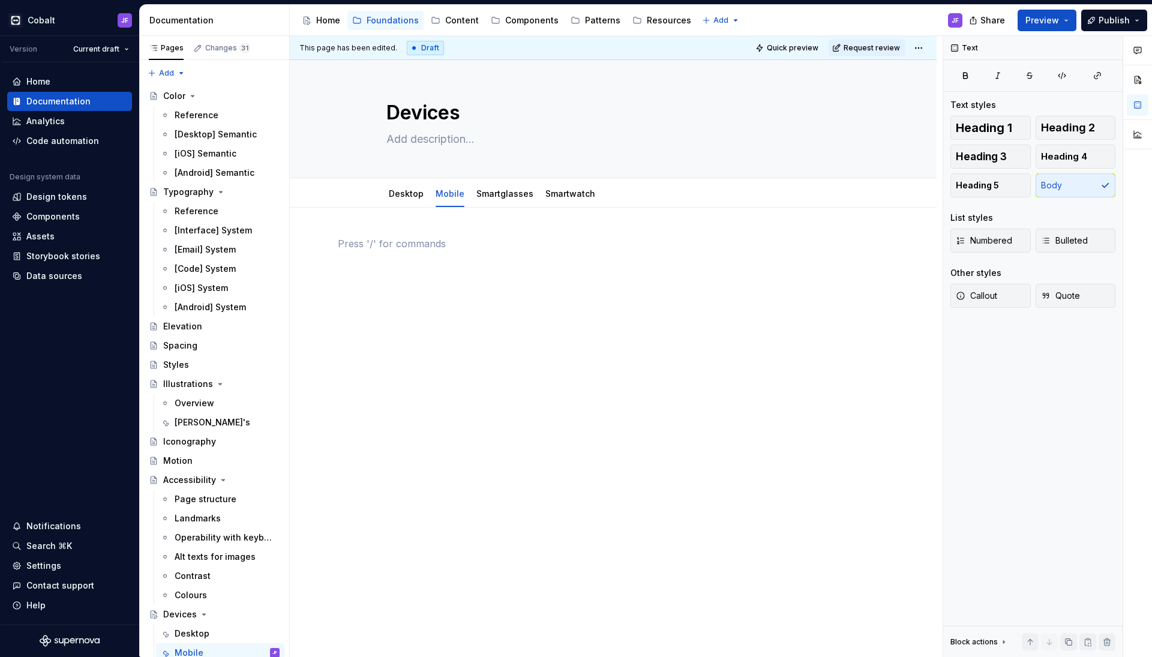
type textarea "*"
click at [409, 198] on link "Desktop" at bounding box center [406, 193] width 35 height 10
click at [412, 197] on link "Desktop" at bounding box center [406, 193] width 35 height 10
click at [415, 196] on link "Desktop" at bounding box center [406, 193] width 35 height 10
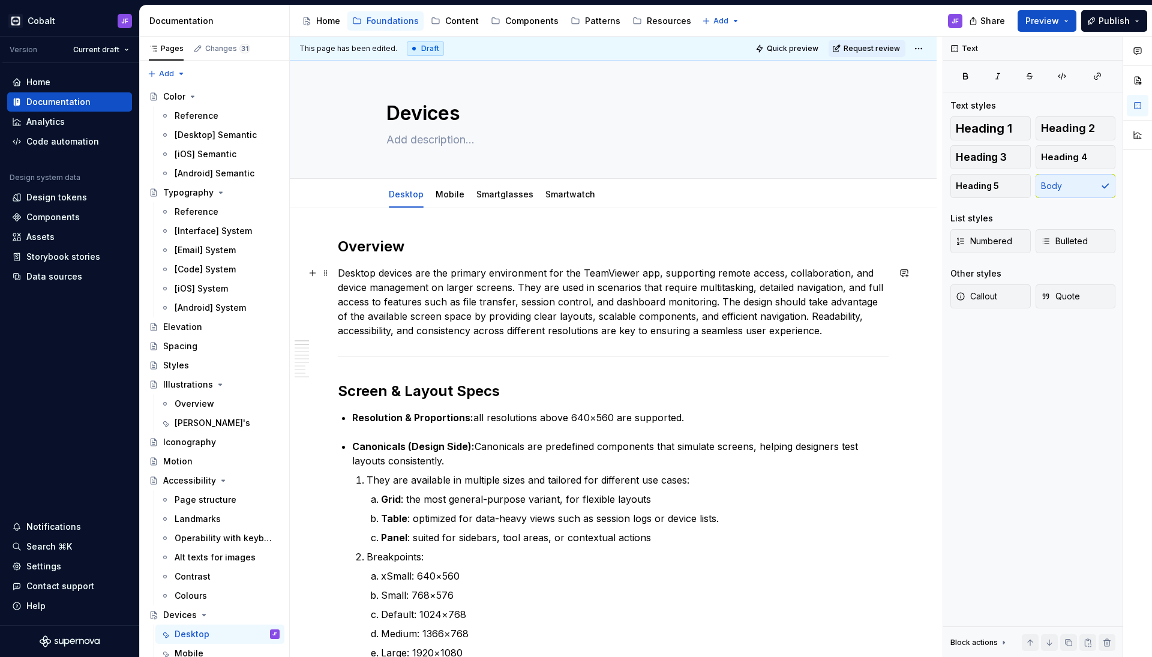
click at [428, 267] on p "Desktop devices are the primary environment for the TeamViewer app, supporting …" at bounding box center [613, 302] width 551 height 72
click at [514, 197] on link "Smartglasses" at bounding box center [505, 194] width 57 height 10
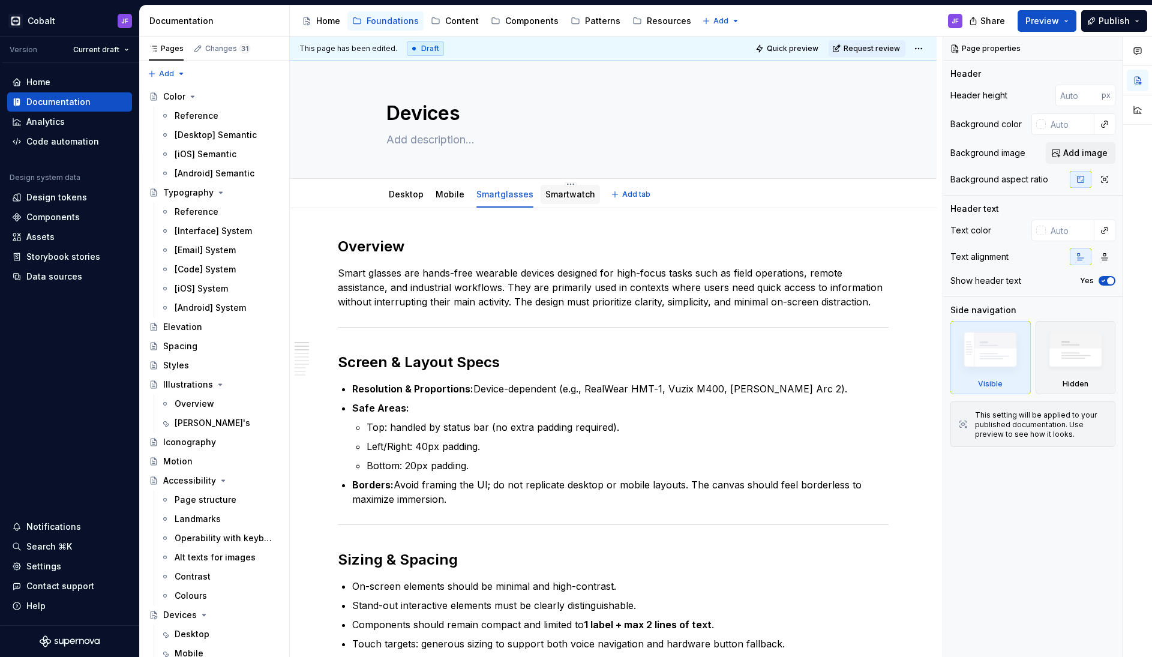
click at [556, 202] on div "Smartwatch" at bounding box center [570, 194] width 59 height 19
click at [528, 16] on div "Components" at bounding box center [531, 21] width 53 height 12
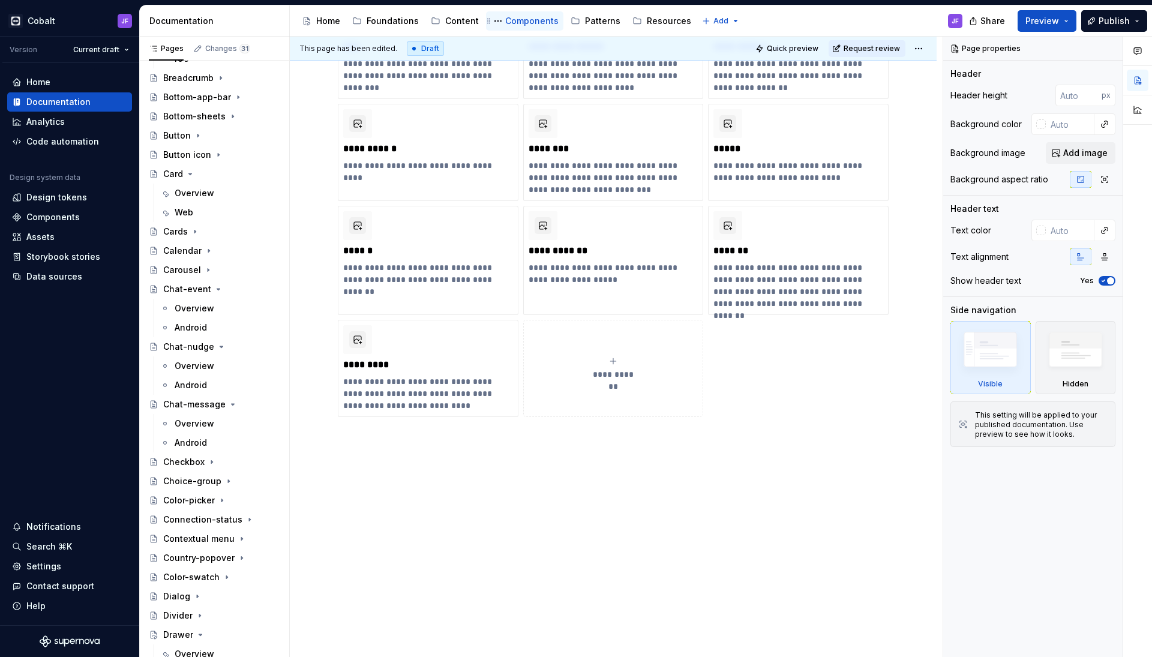
scroll to position [538, 0]
click at [206, 237] on div "Cards" at bounding box center [221, 230] width 116 height 17
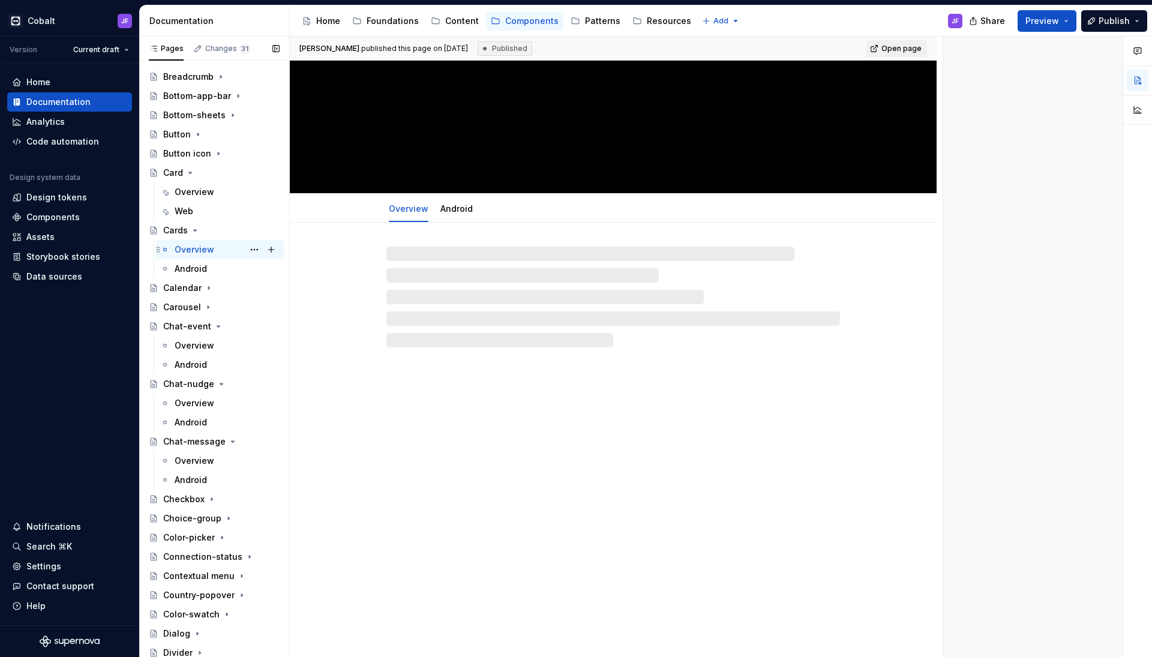
click at [198, 250] on div "Overview" at bounding box center [195, 250] width 40 height 12
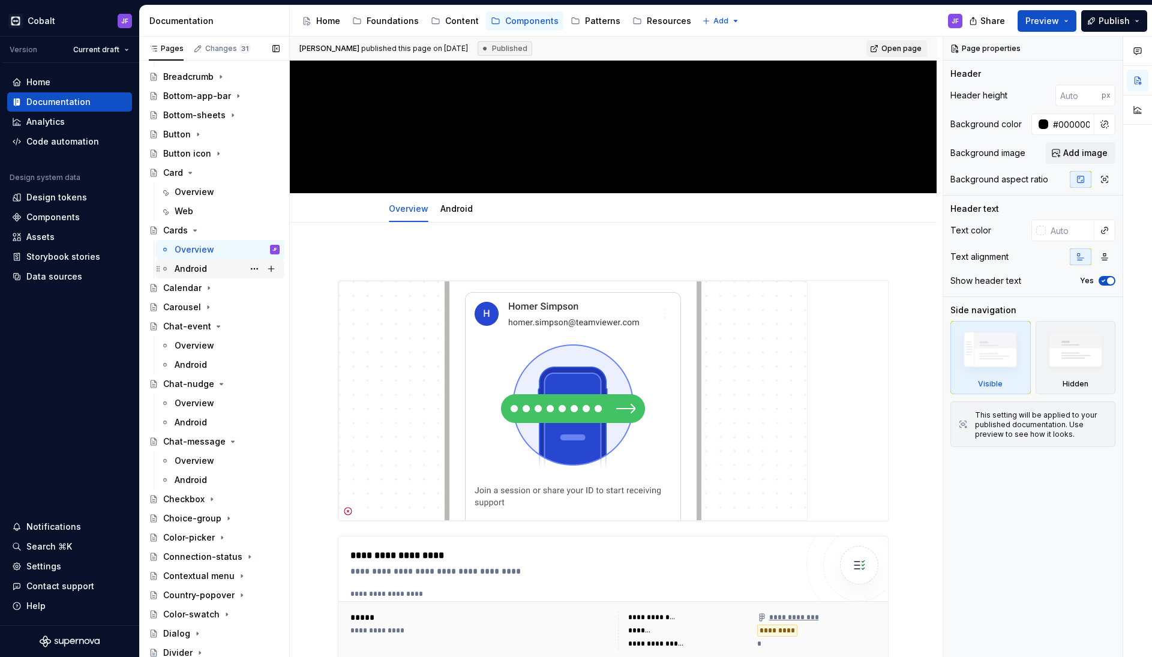
click at [194, 268] on div "Android" at bounding box center [191, 269] width 32 height 12
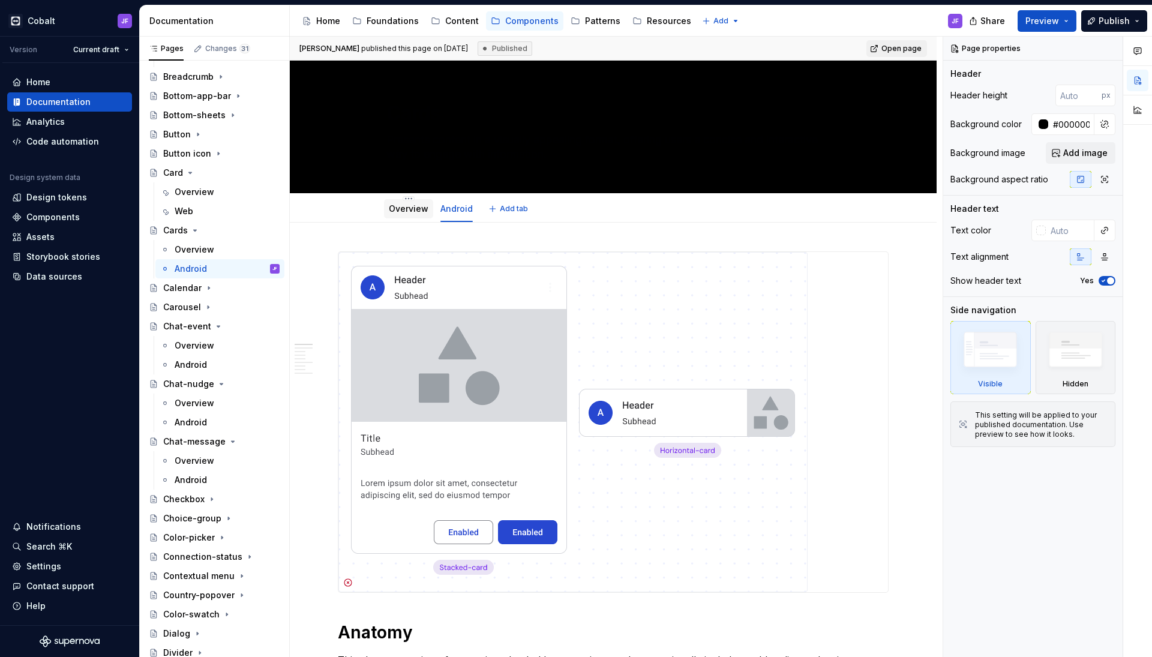
click at [413, 212] on link "Overview" at bounding box center [409, 208] width 40 height 10
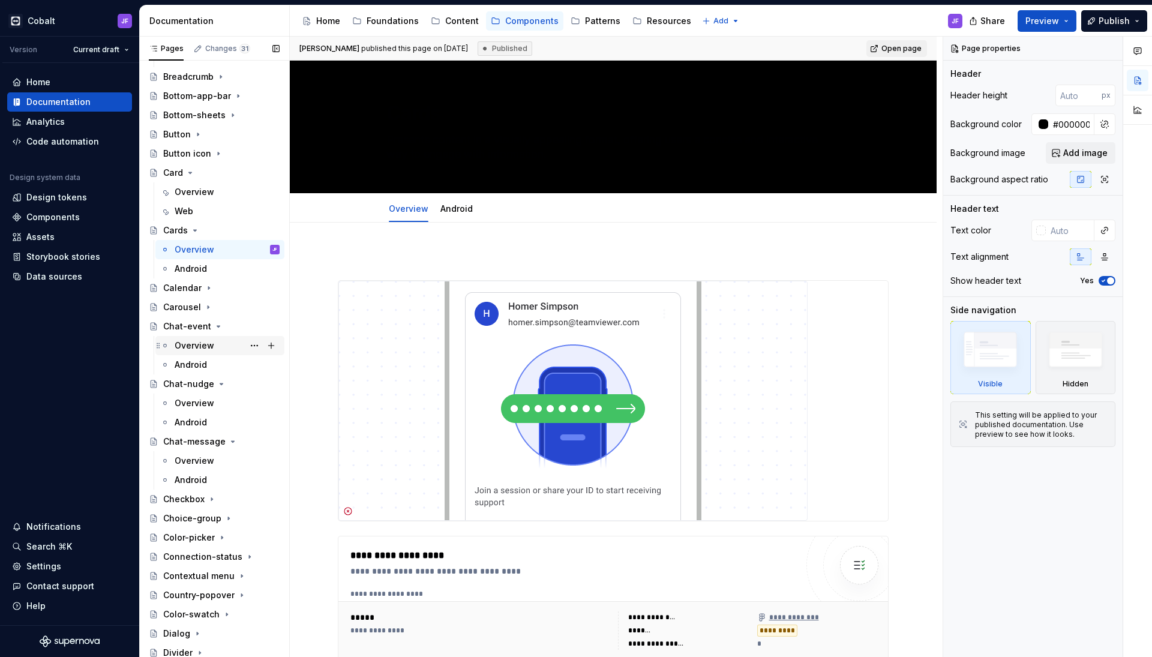
click at [191, 347] on div "Overview" at bounding box center [195, 346] width 40 height 12
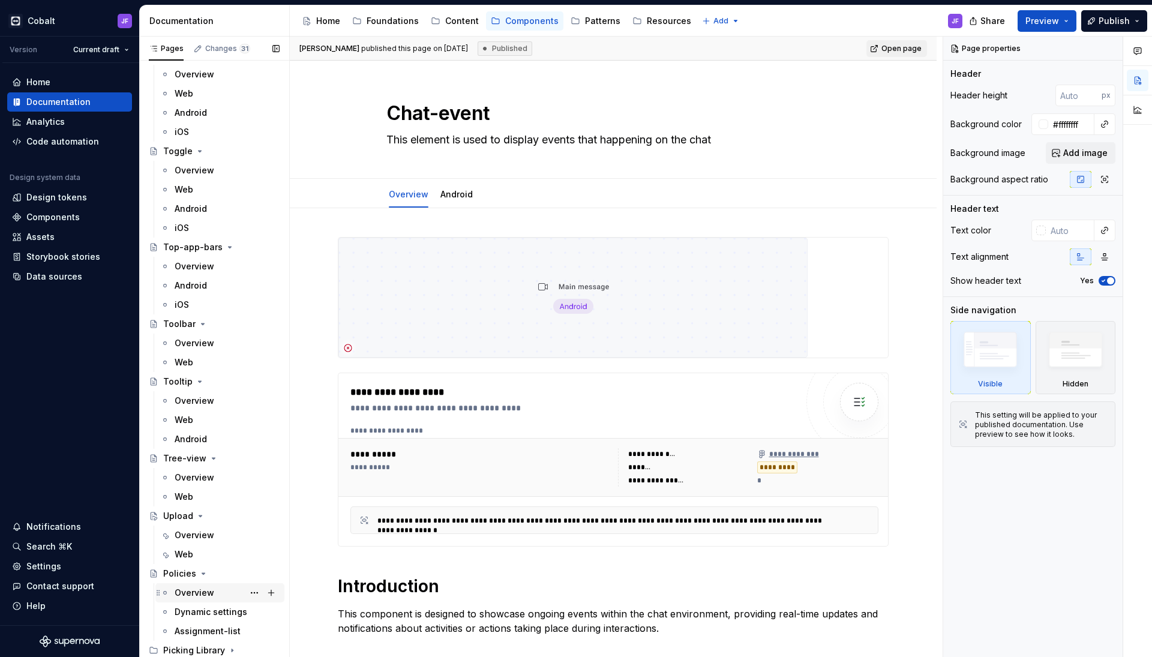
scroll to position [4920, 0]
drag, startPoint x: 190, startPoint y: 649, endPoint x: 209, endPoint y: 476, distance: 174.5
click at [190, 649] on div "Picking Library" at bounding box center [194, 651] width 62 height 12
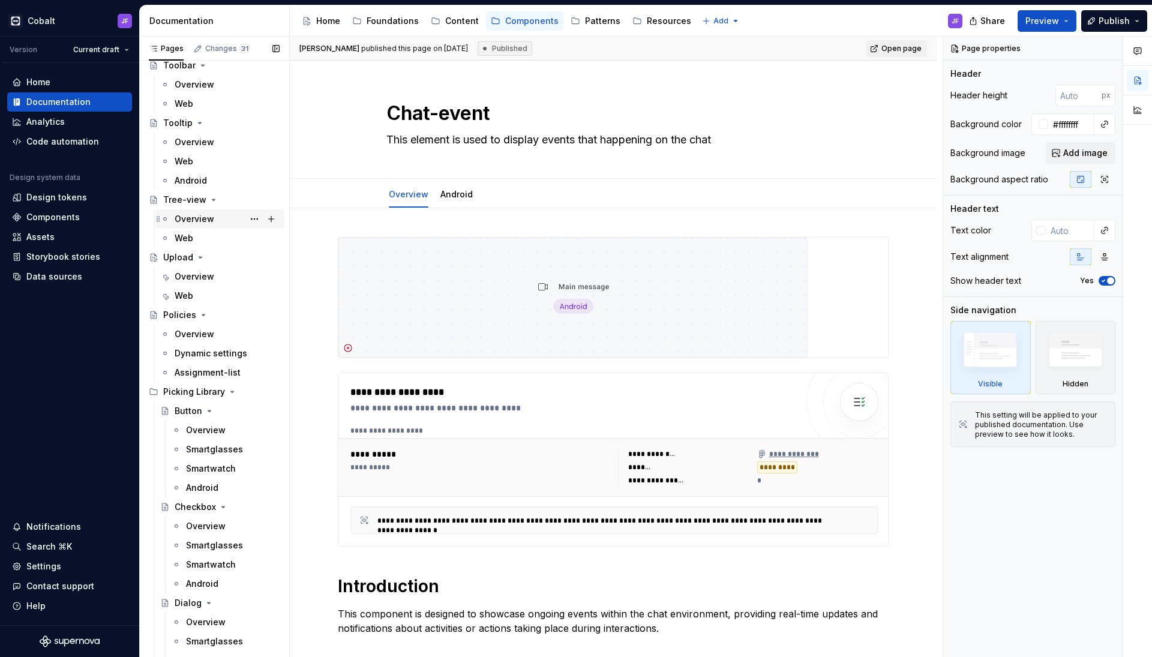
scroll to position [5208, 0]
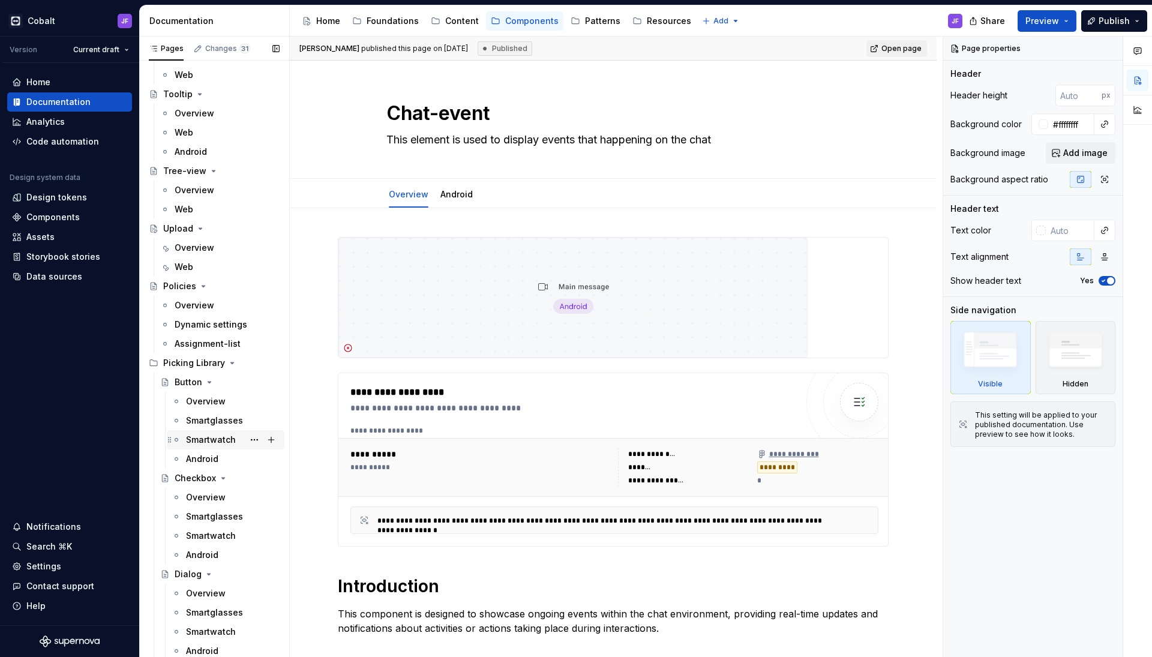
click at [209, 436] on div "Smartwatch" at bounding box center [211, 440] width 50 height 12
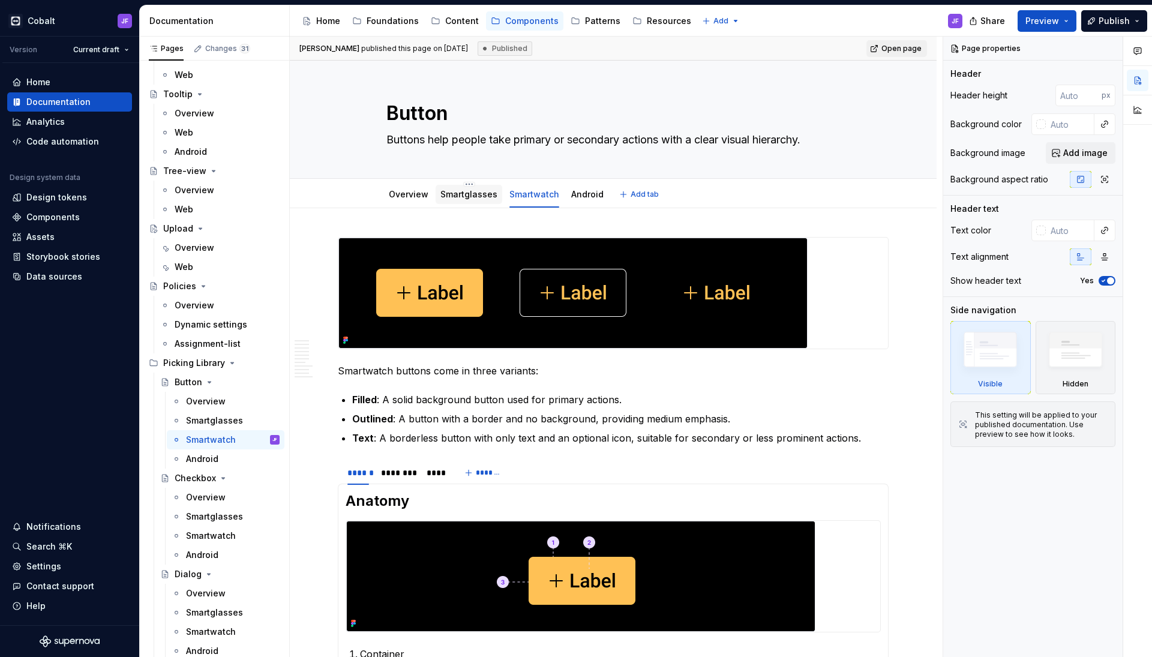
click at [465, 199] on div "Smartglasses" at bounding box center [469, 194] width 57 height 12
click at [465, 199] on link "Smartglasses" at bounding box center [469, 194] width 57 height 10
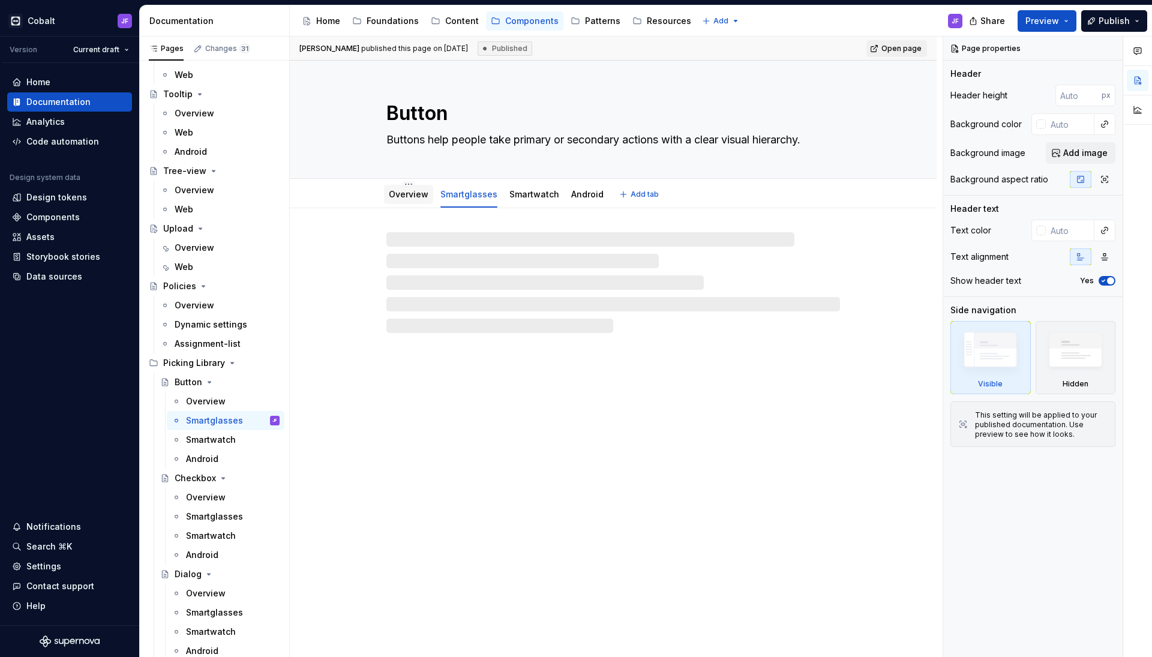
click at [403, 196] on link "Overview" at bounding box center [409, 194] width 40 height 10
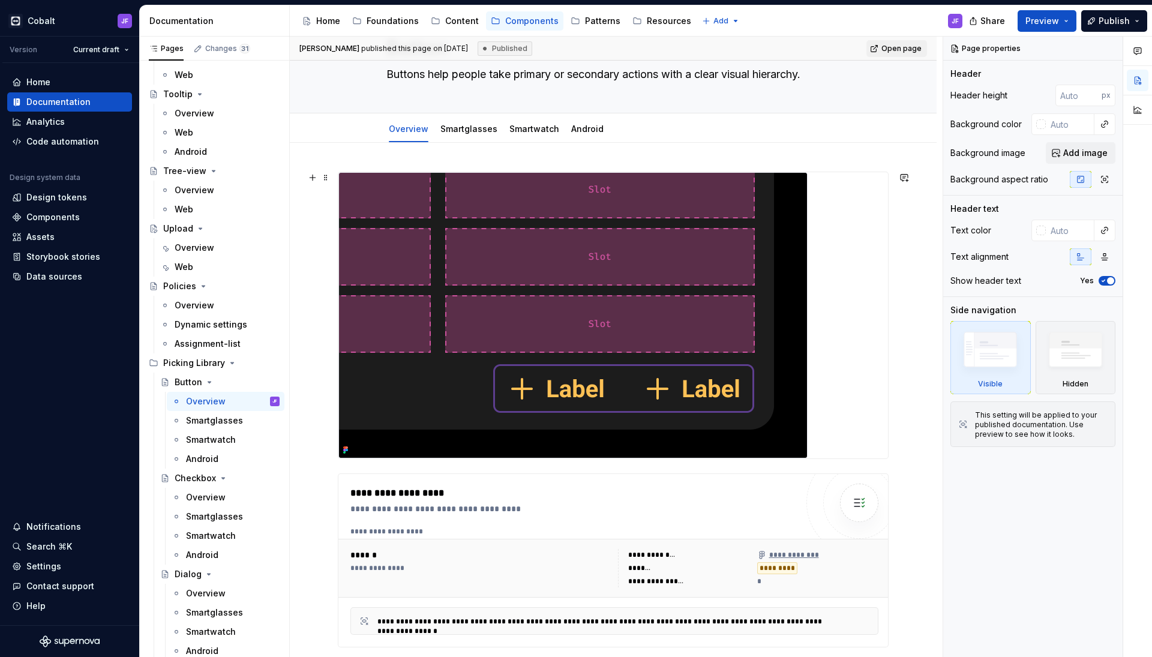
scroll to position [37, 0]
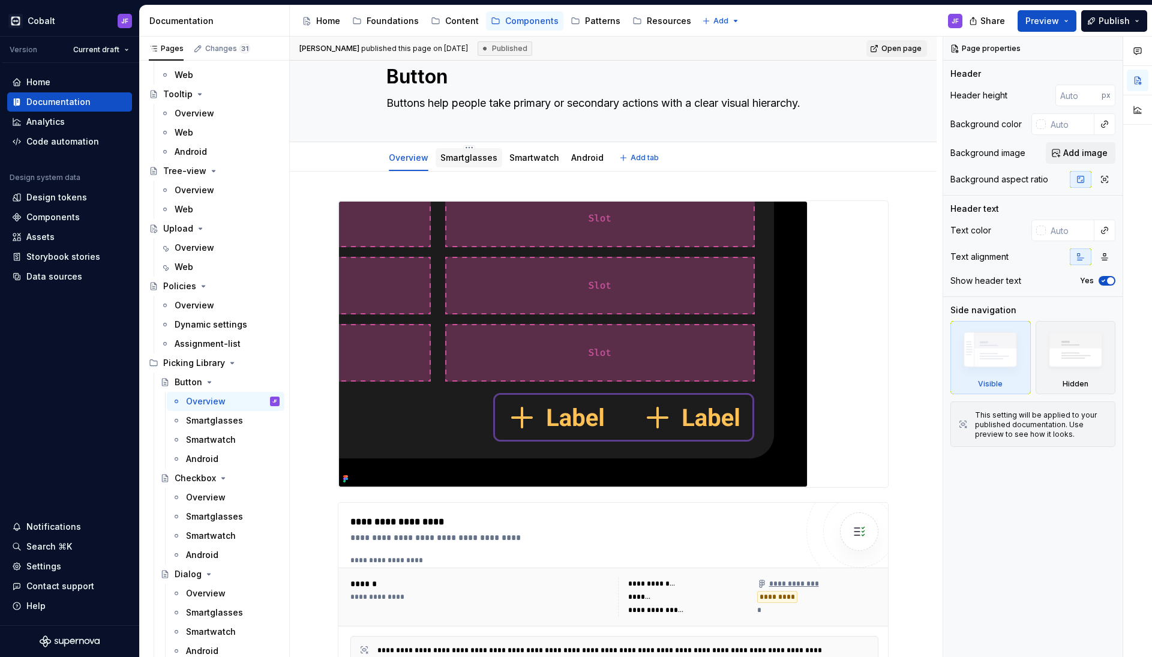
click at [475, 154] on link "Smartglasses" at bounding box center [469, 157] width 57 height 10
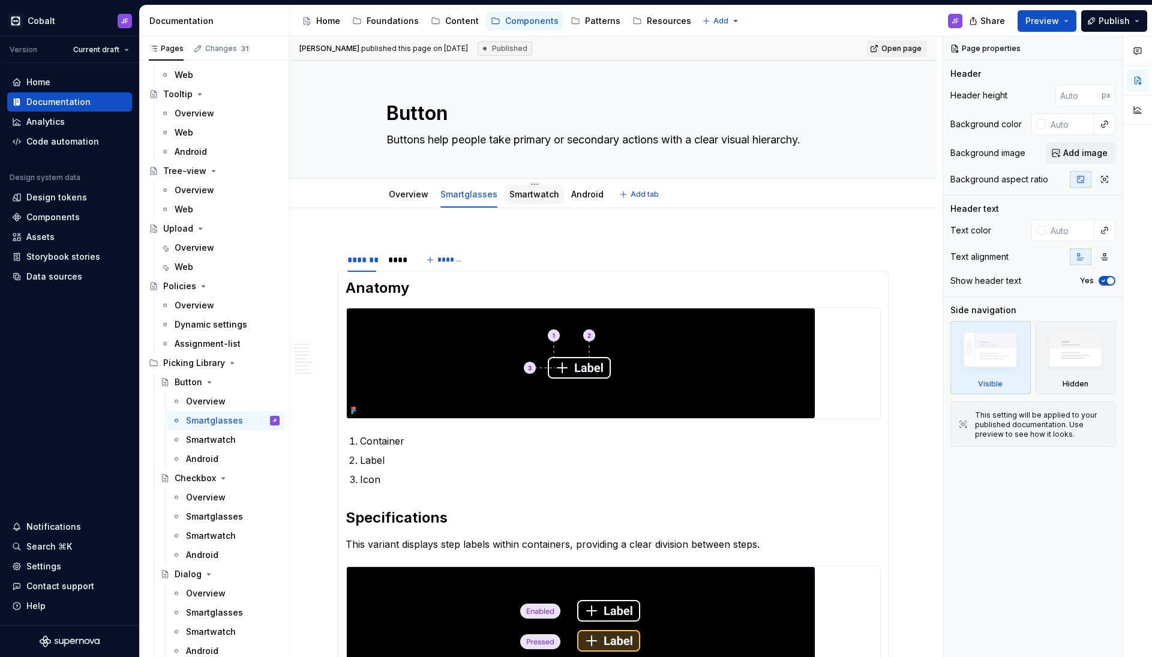
click at [510, 199] on div "Smartwatch" at bounding box center [535, 194] width 50 height 12
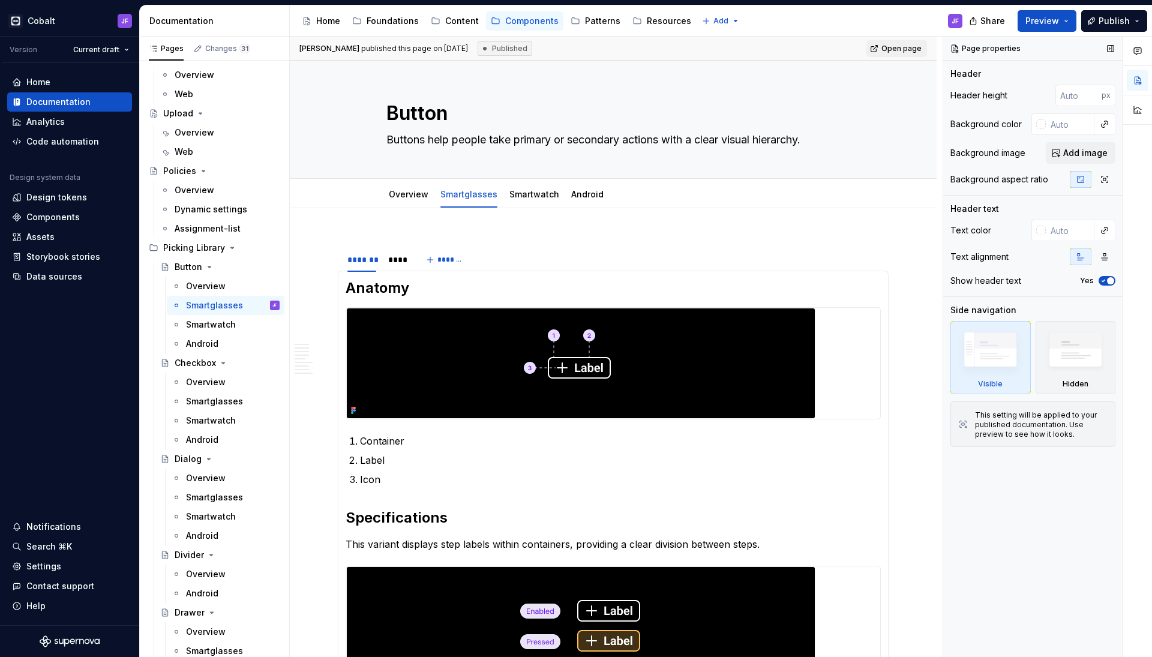
scroll to position [5328, 0]
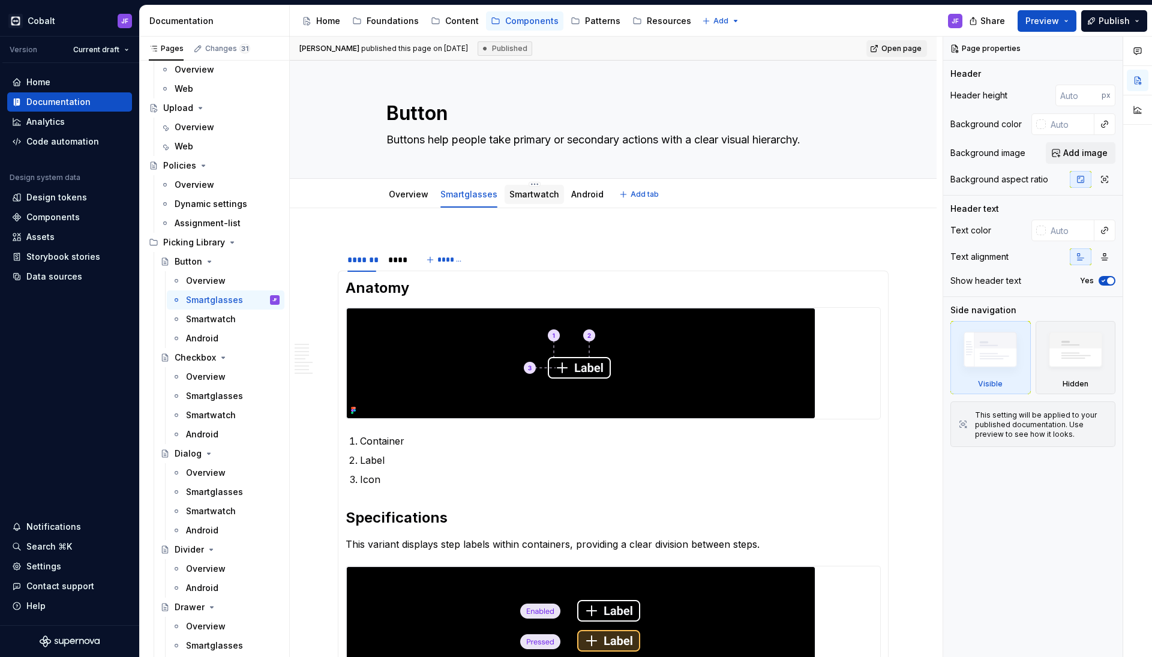
click at [537, 199] on link "Smartwatch" at bounding box center [535, 194] width 50 height 10
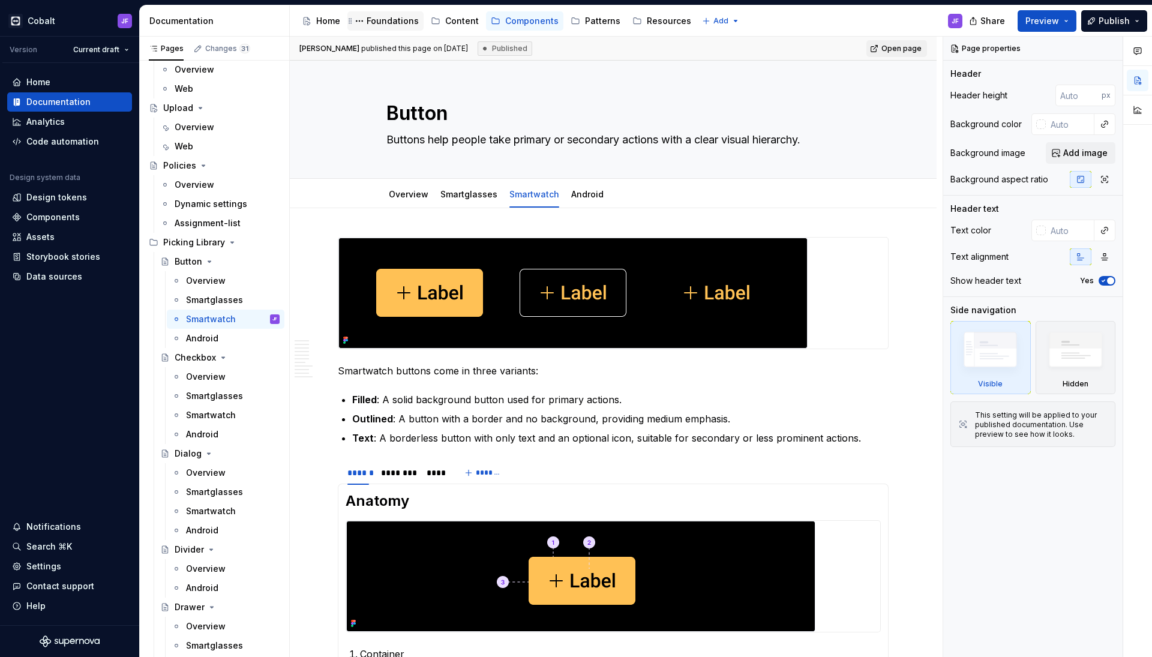
click at [405, 23] on div "Foundations" at bounding box center [393, 21] width 52 height 12
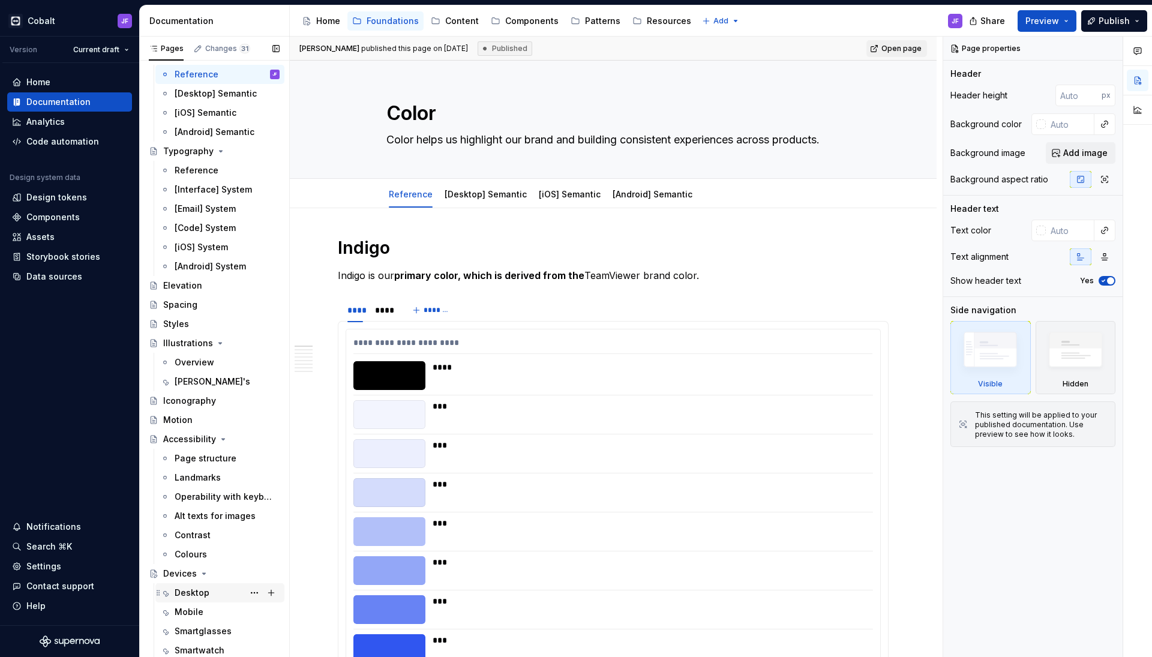
click at [205, 588] on div "Desktop" at bounding box center [192, 593] width 35 height 12
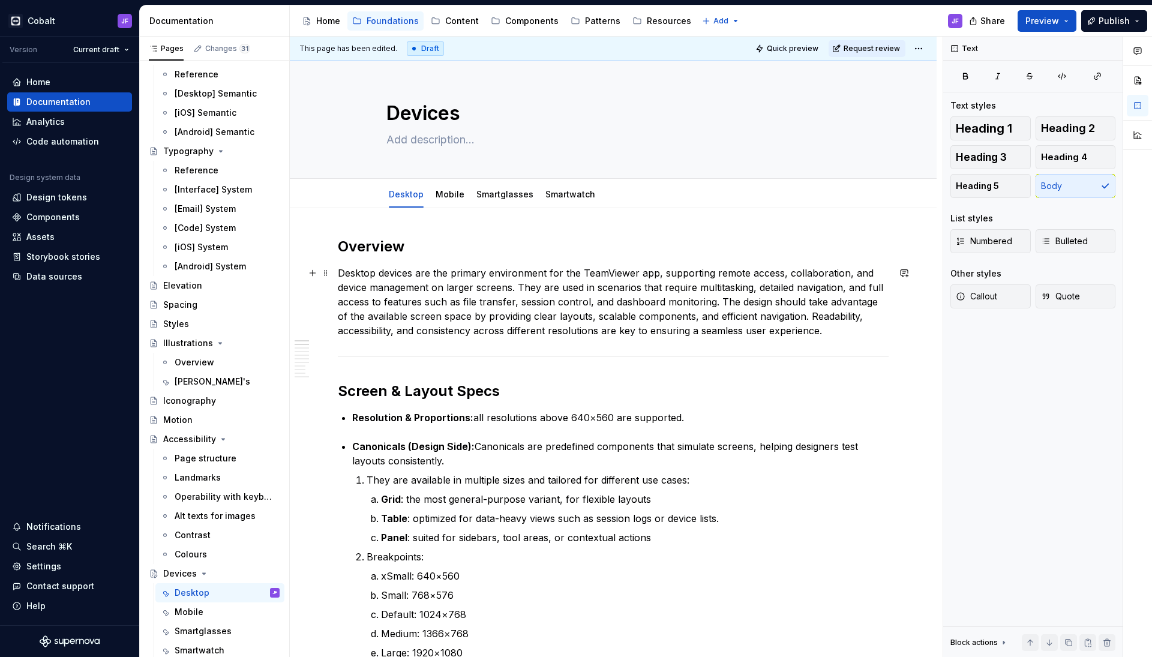
click at [555, 319] on p "Desktop devices are the primary environment for the TeamViewer app, supporting …" at bounding box center [613, 302] width 551 height 72
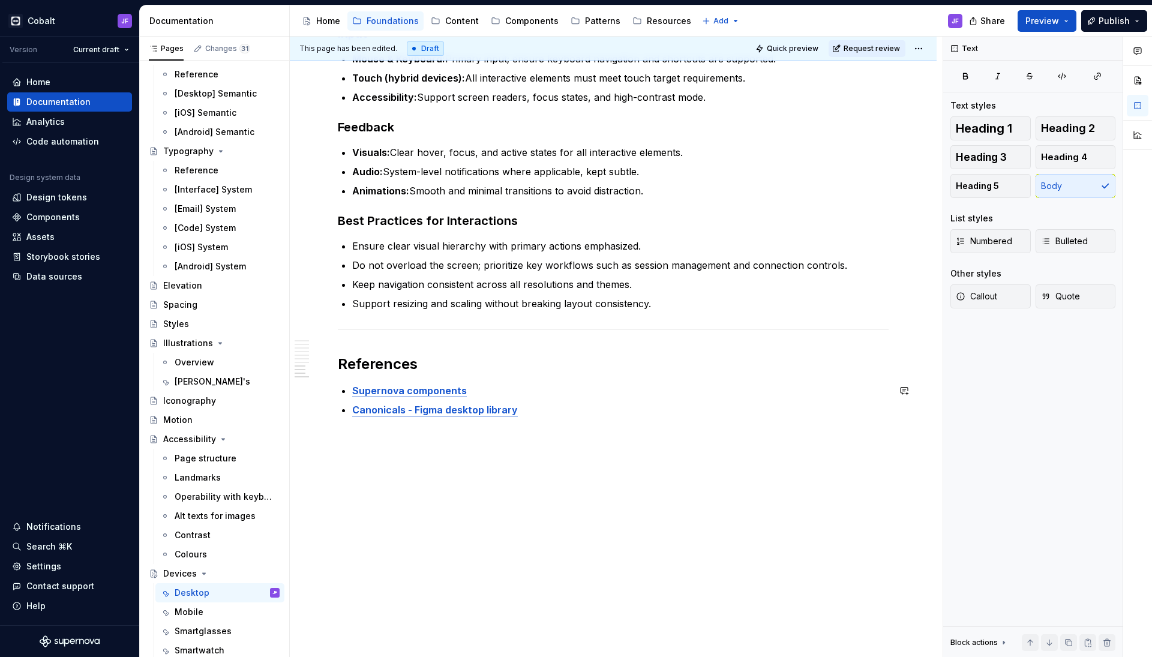
scroll to position [1301, 0]
click at [200, 628] on div "Smartglasses" at bounding box center [203, 631] width 57 height 12
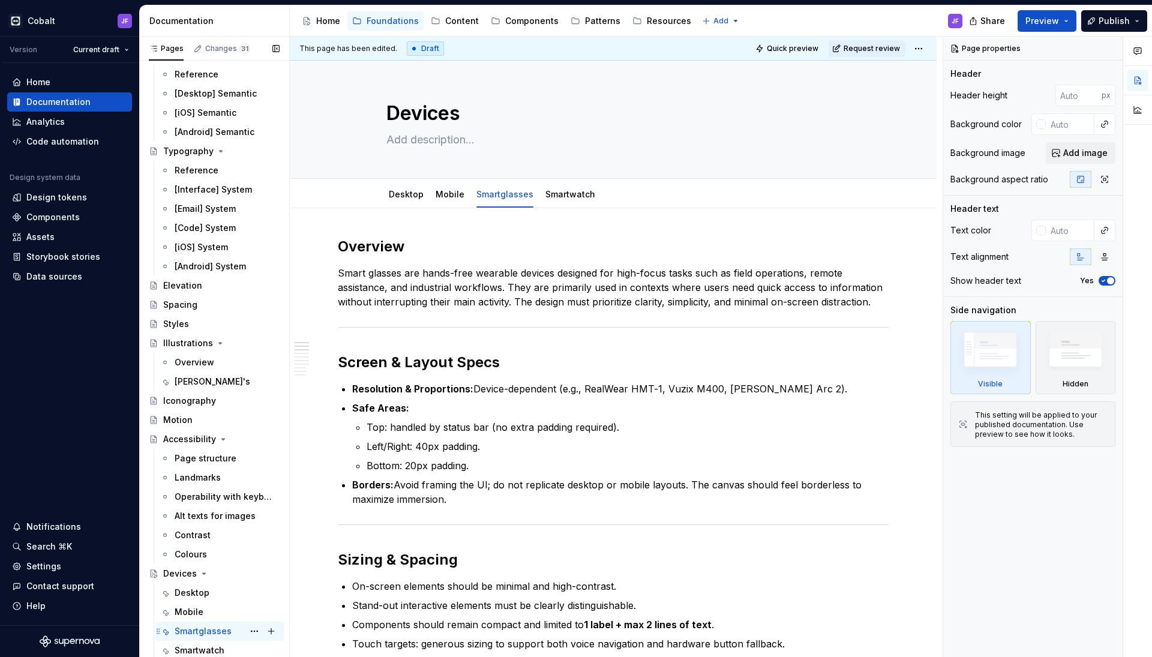
click at [195, 640] on div "Smartglasses JF" at bounding box center [219, 631] width 129 height 19
click at [493, 460] on p "Bottom: 20px padding." at bounding box center [628, 466] width 522 height 14
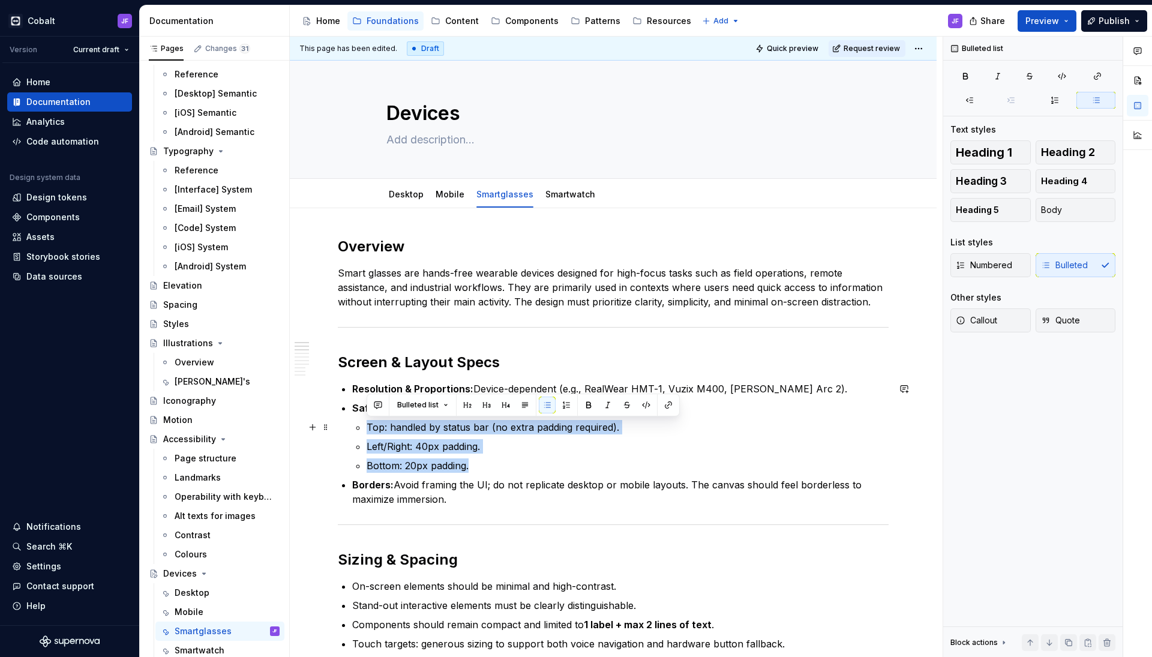
drag, startPoint x: 500, startPoint y: 460, endPoint x: 364, endPoint y: 421, distance: 141.9
click at [364, 421] on li "Safe Areas: Top: handled by status bar (no extra padding required). Left/Right:…" at bounding box center [620, 437] width 537 height 72
copy ul "Top: handled by status bar (no extra padding required). Left/Right: 40px paddin…"
click at [411, 194] on link "Desktop" at bounding box center [406, 194] width 35 height 10
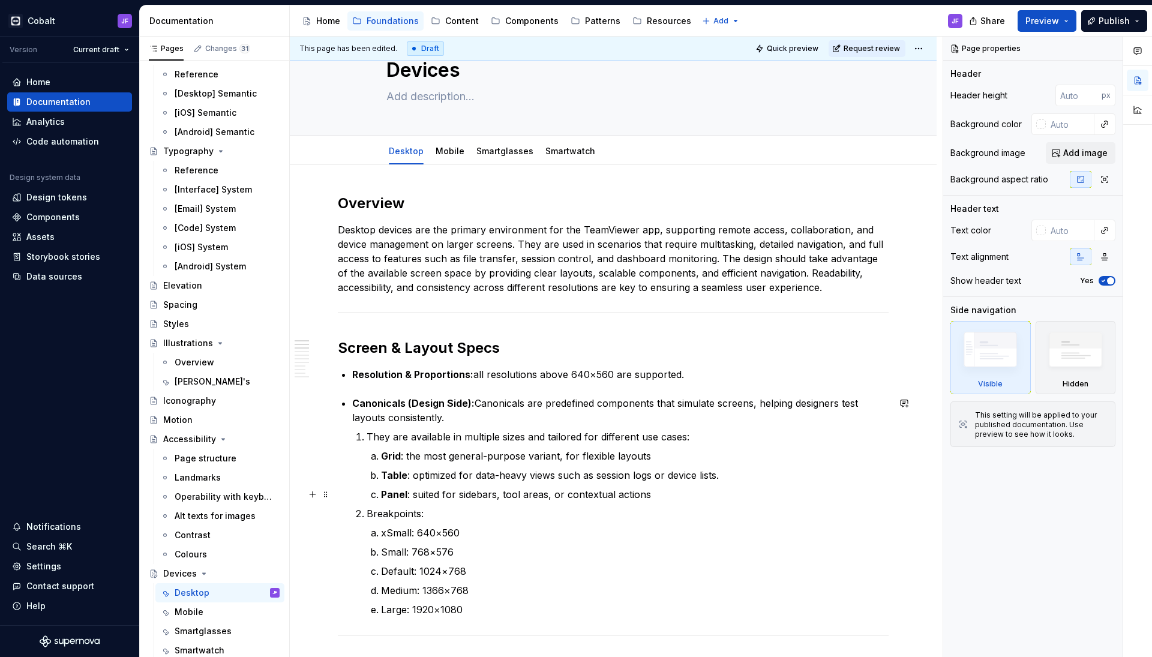
scroll to position [75, 0]
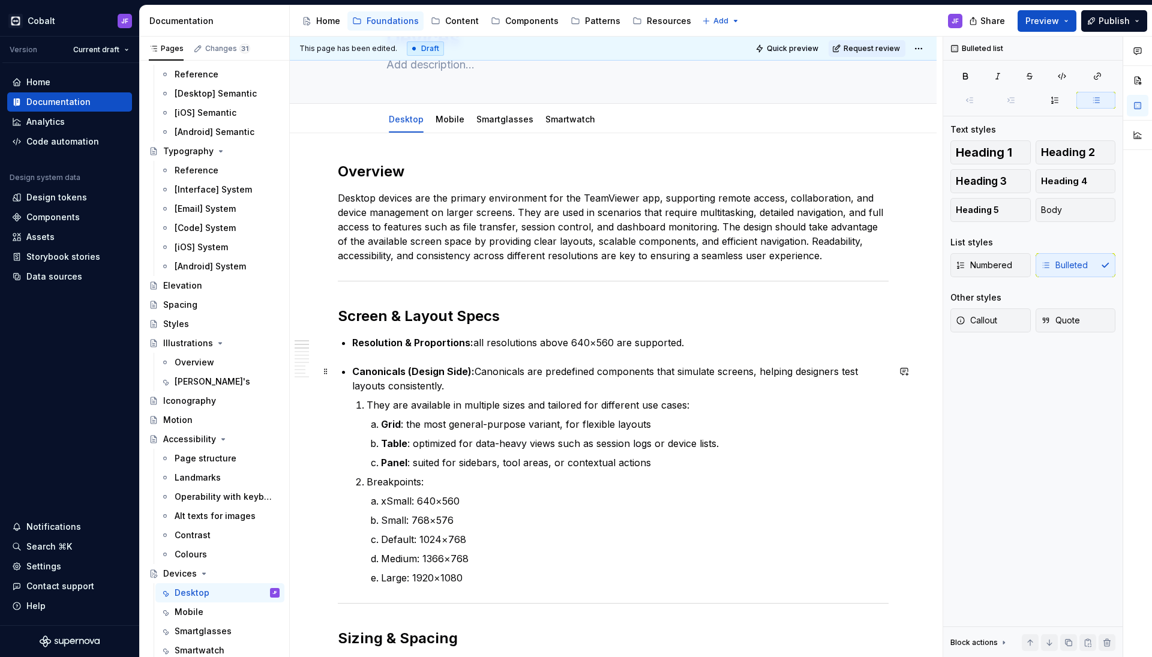
click at [500, 381] on p "Canonicals (Design Side): Canonicals are predefined components that simulate sc…" at bounding box center [620, 378] width 537 height 29
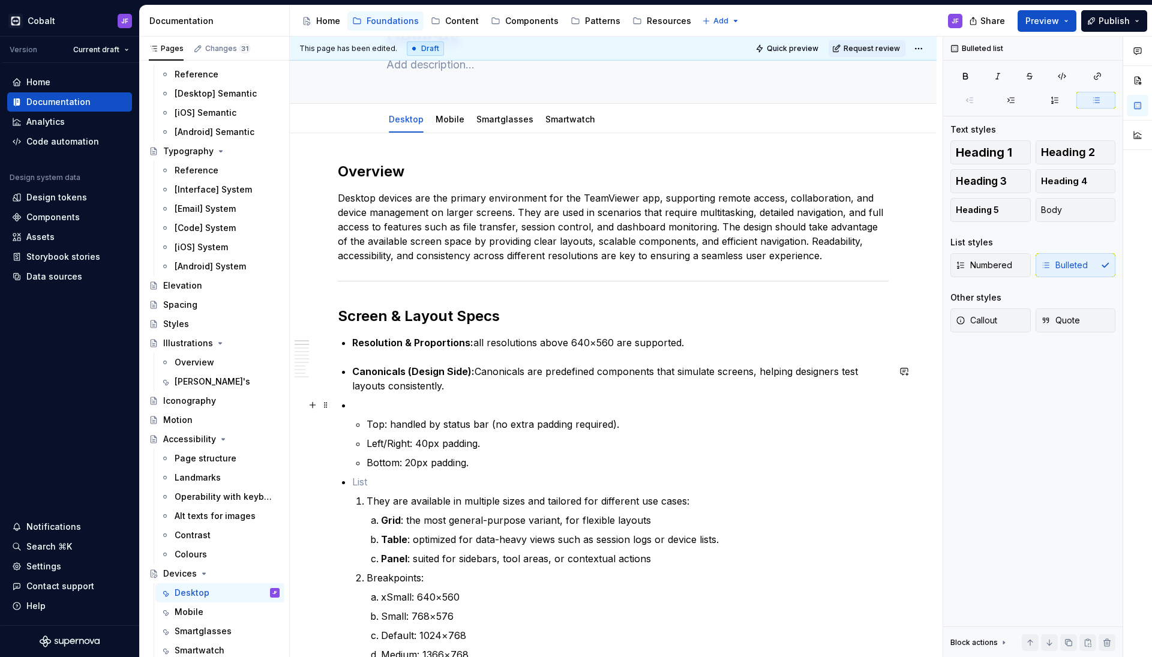
click at [357, 403] on p at bounding box center [620, 405] width 537 height 14
click at [371, 401] on p at bounding box center [620, 405] width 537 height 14
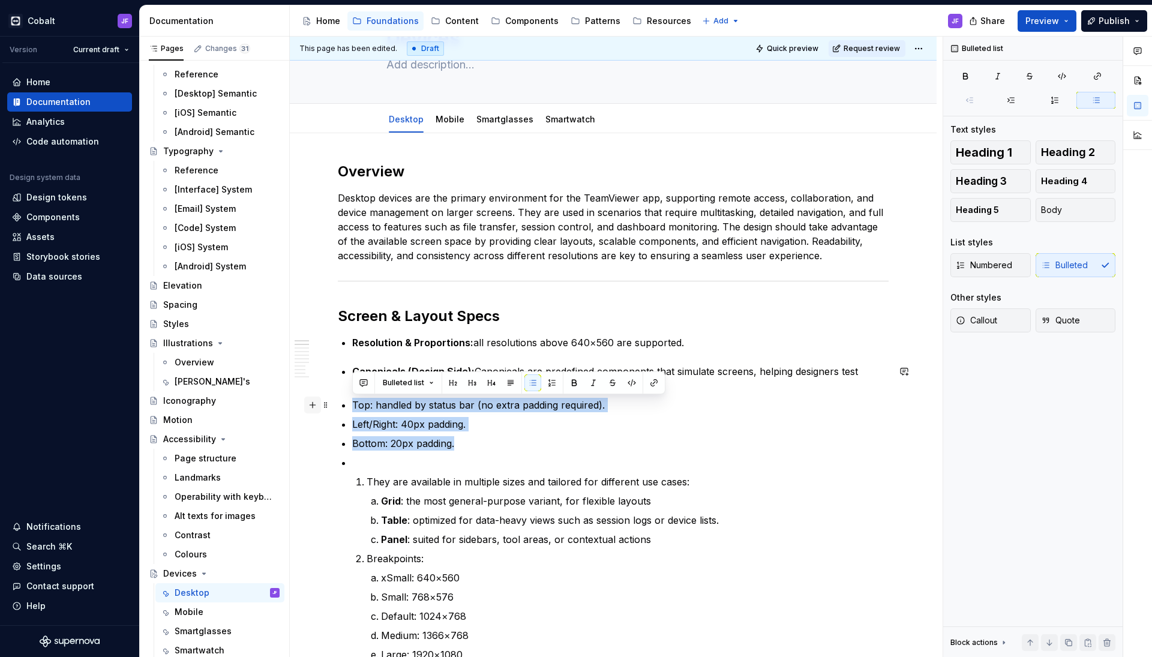
drag, startPoint x: 463, startPoint y: 448, endPoint x: 319, endPoint y: 408, distance: 149.7
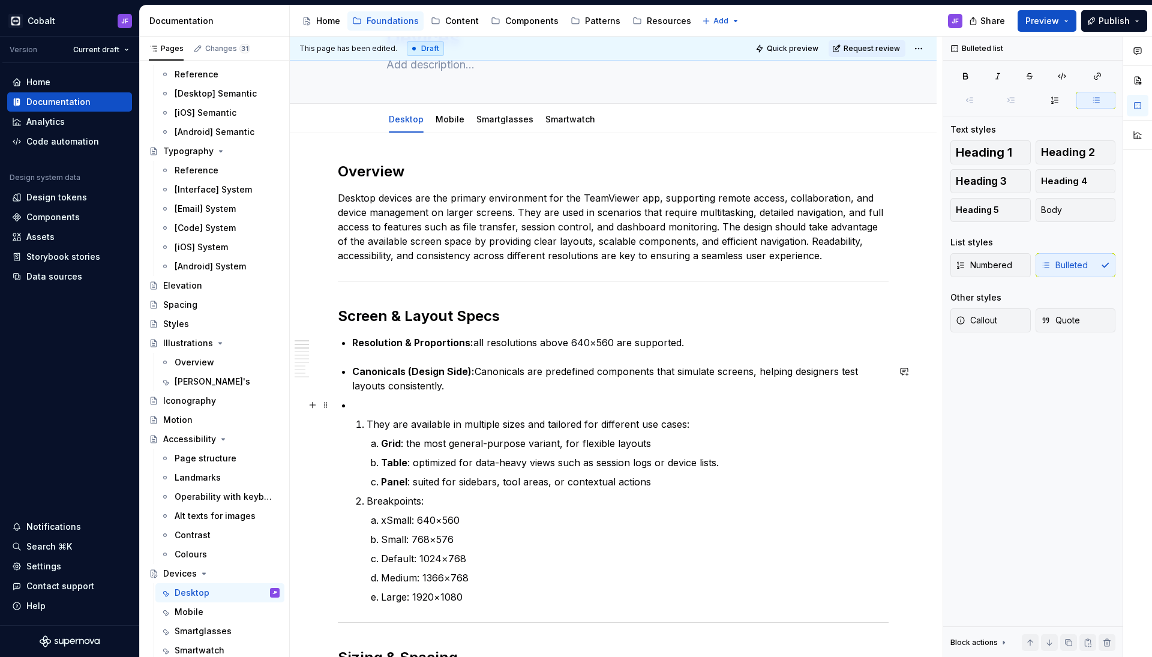
click at [378, 404] on p at bounding box center [620, 405] width 537 height 14
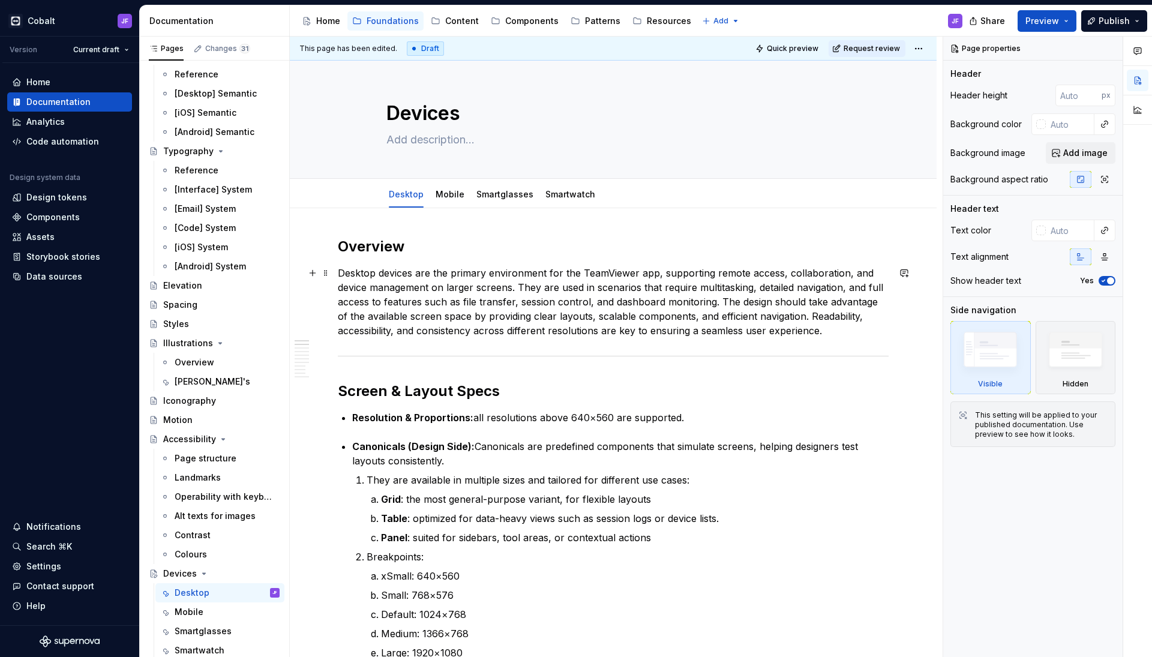
scroll to position [0, 0]
click at [445, 203] on div "Mobile" at bounding box center [450, 194] width 38 height 19
click at [460, 191] on link "Mobile" at bounding box center [450, 194] width 29 height 10
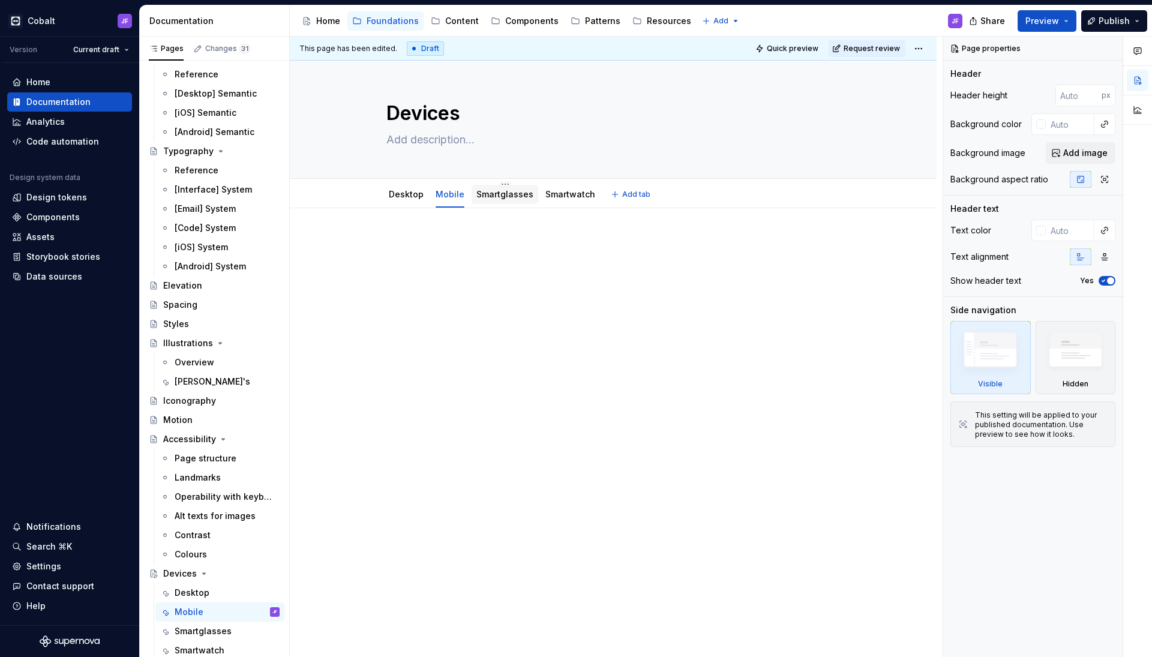
click at [502, 196] on link "Smartglasses" at bounding box center [505, 194] width 57 height 10
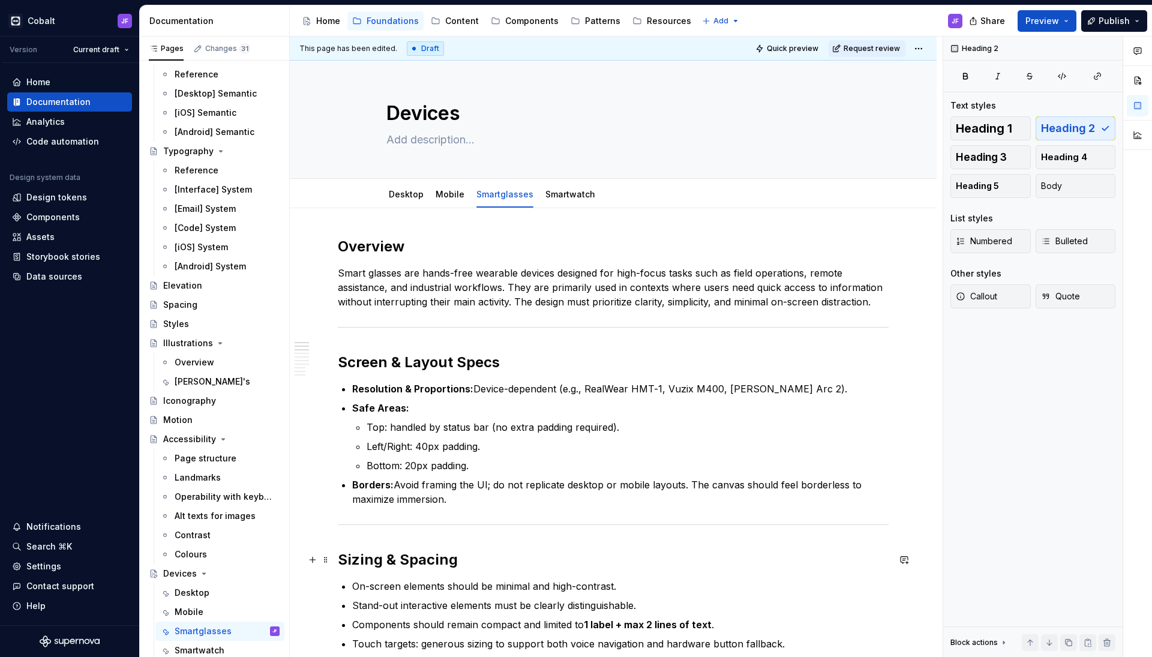
click at [520, 552] on h2 "Sizing & Spacing" at bounding box center [613, 559] width 551 height 19
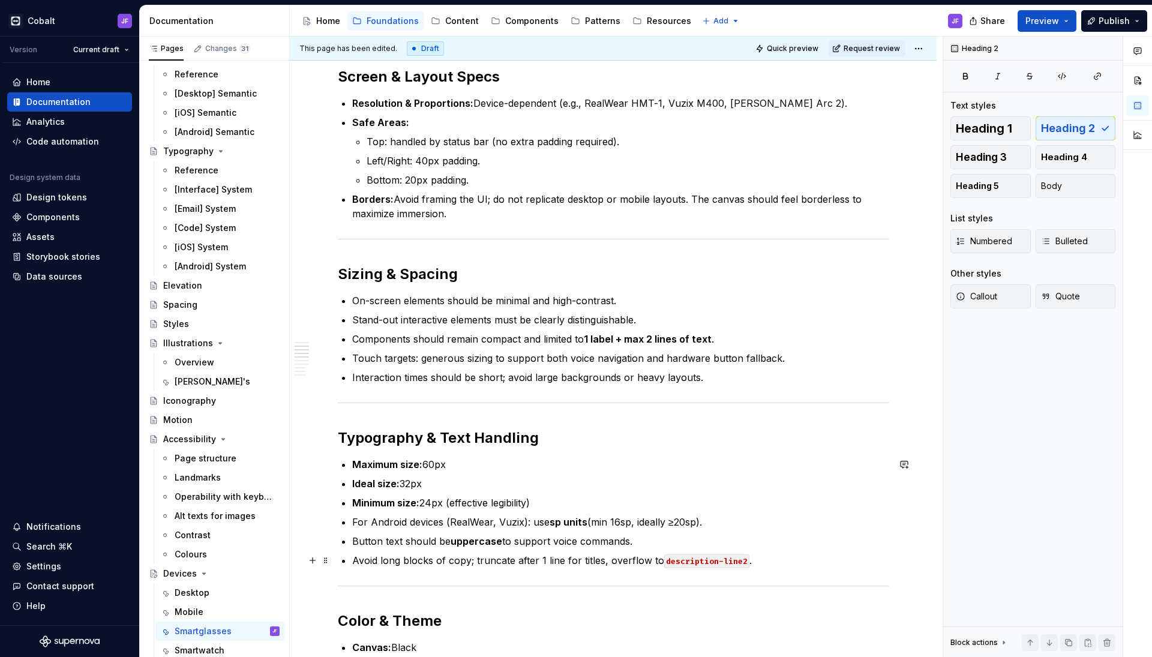
scroll to position [287, 0]
click at [566, 438] on h2 "Typography & Text Handling" at bounding box center [613, 436] width 551 height 19
click at [535, 466] on p "Maximum size: 60px" at bounding box center [620, 463] width 537 height 14
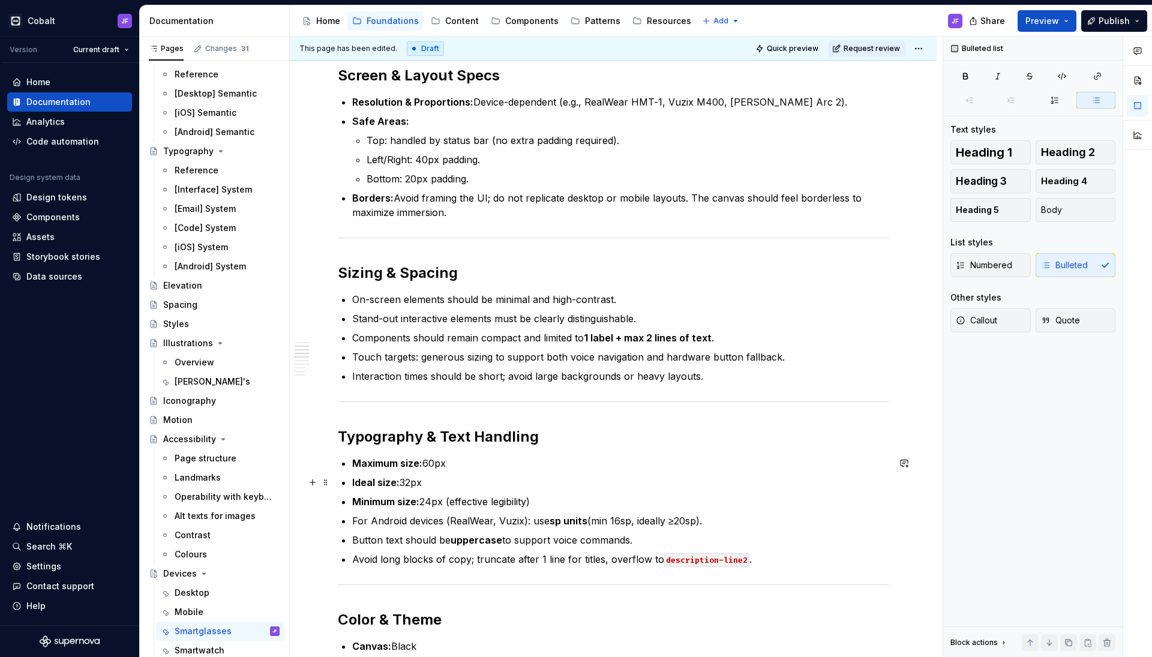
click at [530, 481] on p "Ideal size: 32px" at bounding box center [620, 482] width 537 height 14
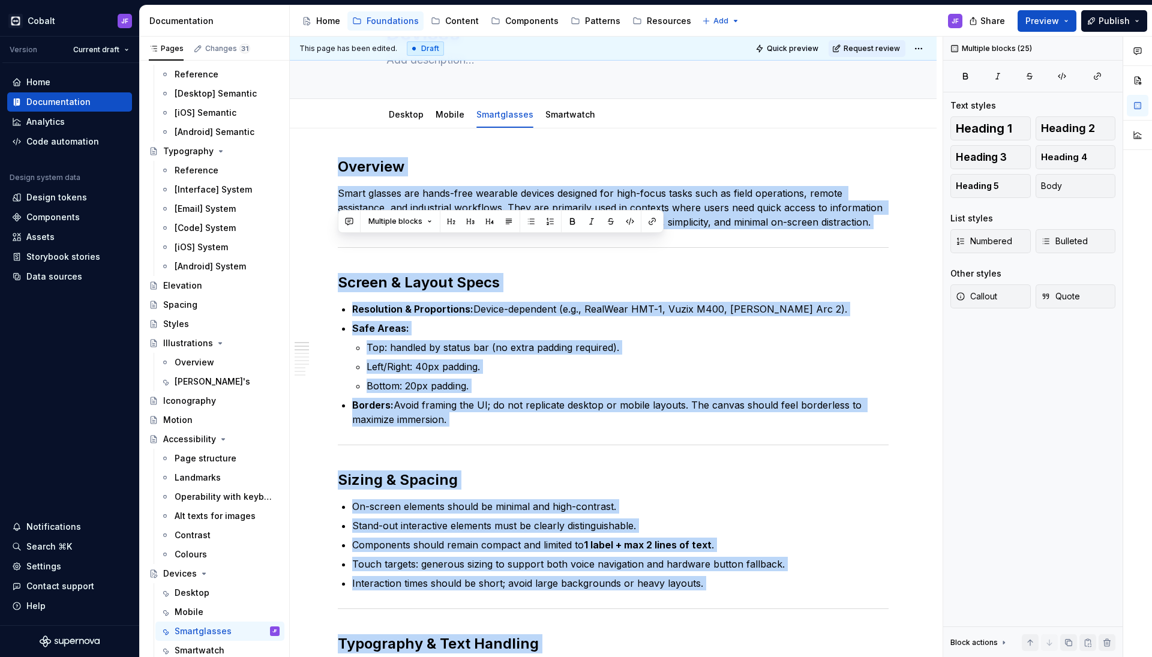
scroll to position [0, 0]
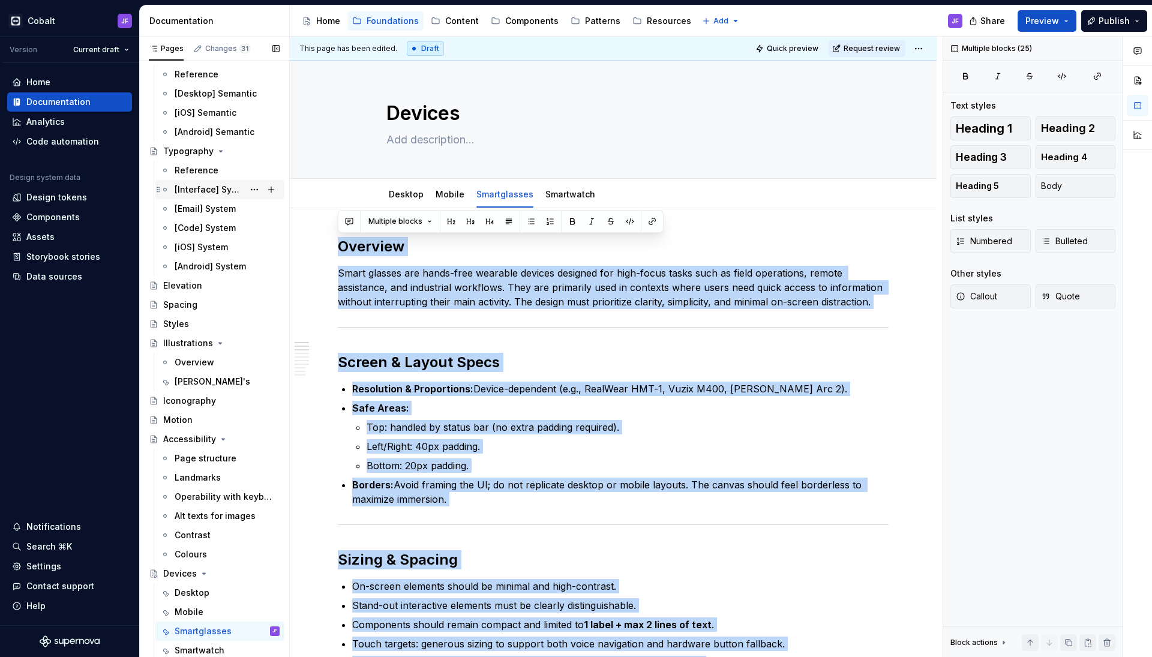
drag, startPoint x: 727, startPoint y: 440, endPoint x: 229, endPoint y: 194, distance: 555.1
click at [229, 194] on div "Pages Changes 31 Add Accessibility guide for tree Page tree. Navigate the tree …" at bounding box center [646, 350] width 1013 height 626
copy div "Overview Smart glasses are hands-free wearable devices designed for high-focus …"
click at [445, 194] on link "Mobile" at bounding box center [450, 194] width 29 height 10
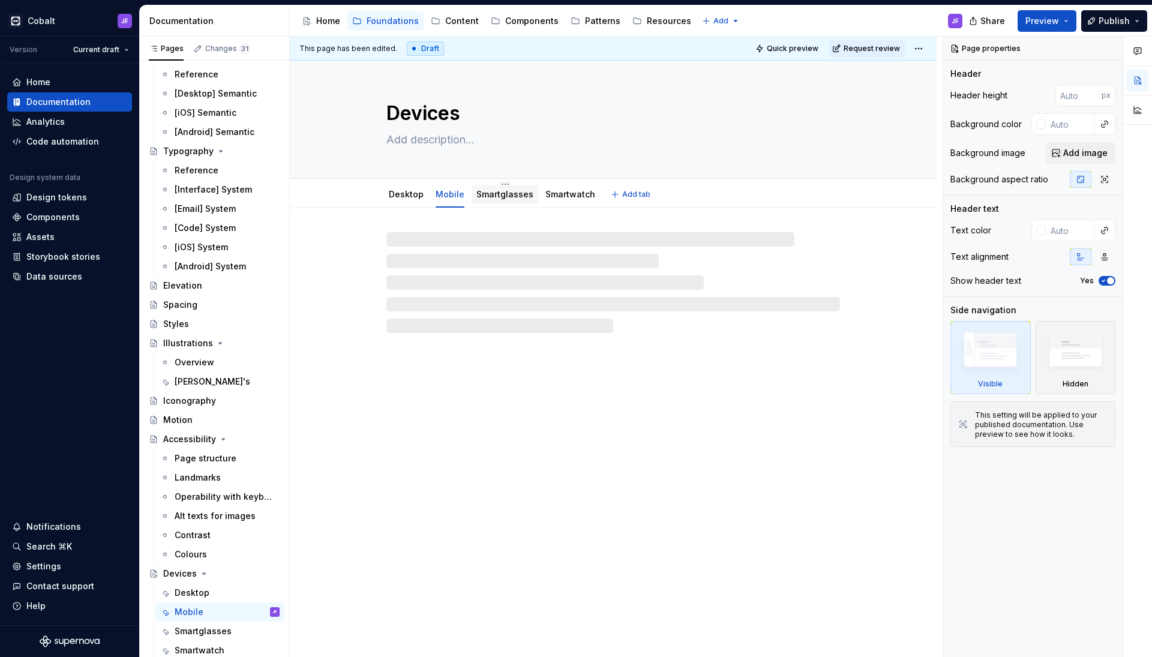
click at [494, 191] on link "Smartglasses" at bounding box center [505, 194] width 57 height 10
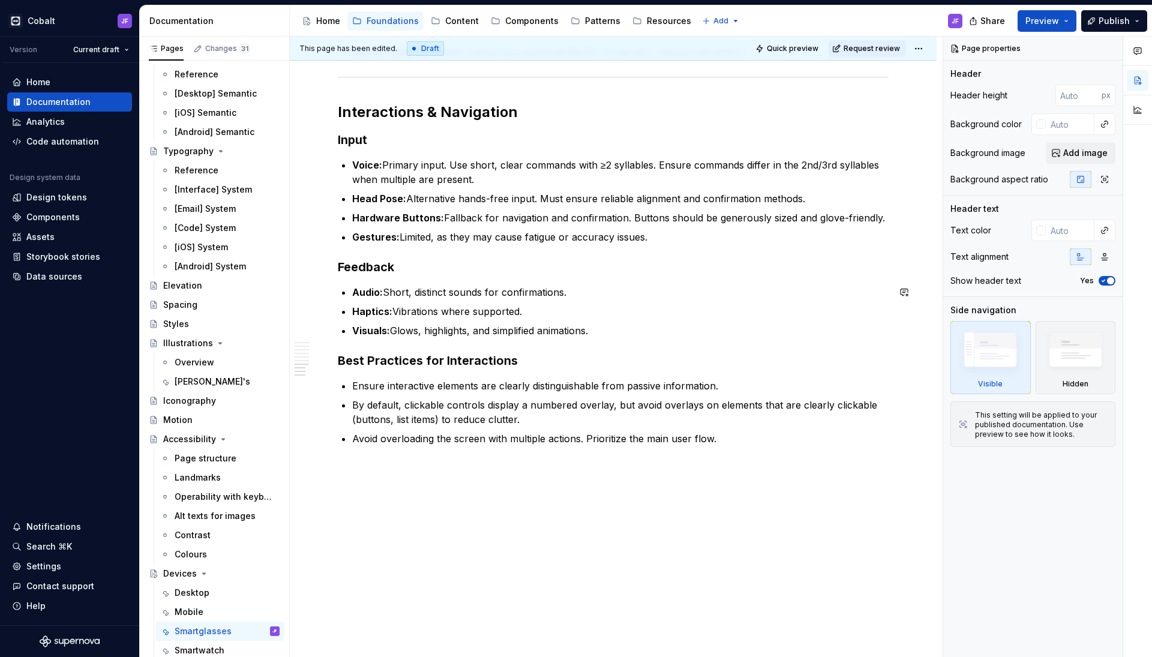
scroll to position [1180, 0]
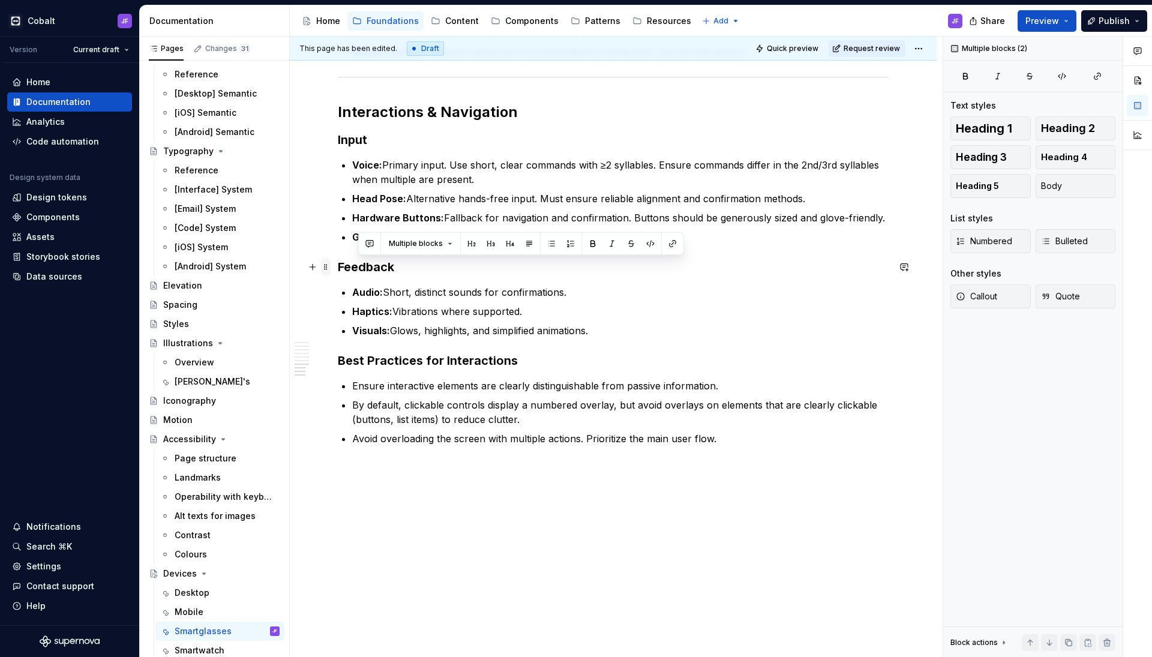
drag, startPoint x: 603, startPoint y: 330, endPoint x: 330, endPoint y: 268, distance: 280.0
click at [436, 290] on p "Audio: Short, distinct sounds for confirmations." at bounding box center [620, 292] width 537 height 14
drag, startPoint x: 616, startPoint y: 332, endPoint x: 296, endPoint y: 265, distance: 327.5
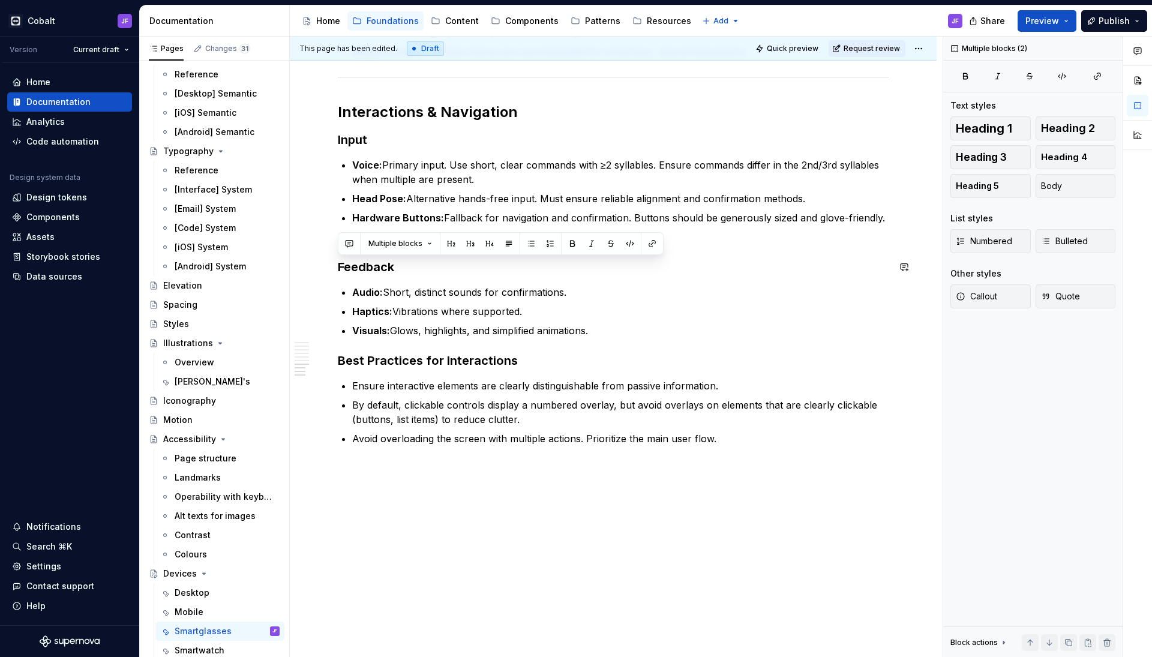
copy div "Feedback Audio: Short, distinct sounds for confirmations. Haptics: Vibrations w…"
click at [387, 322] on ul "Audio: Short, distinct sounds for confirmations. Haptics: Vibrations where supp…" at bounding box center [620, 311] width 537 height 53
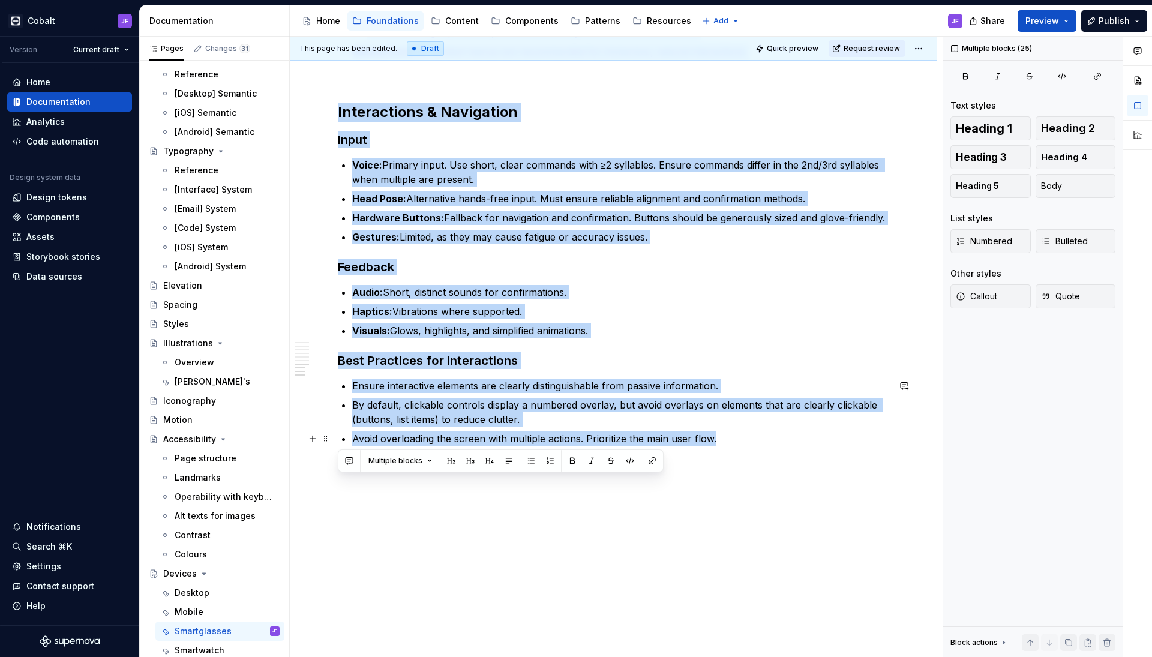
drag, startPoint x: 339, startPoint y: 243, endPoint x: 726, endPoint y: 440, distance: 434.3
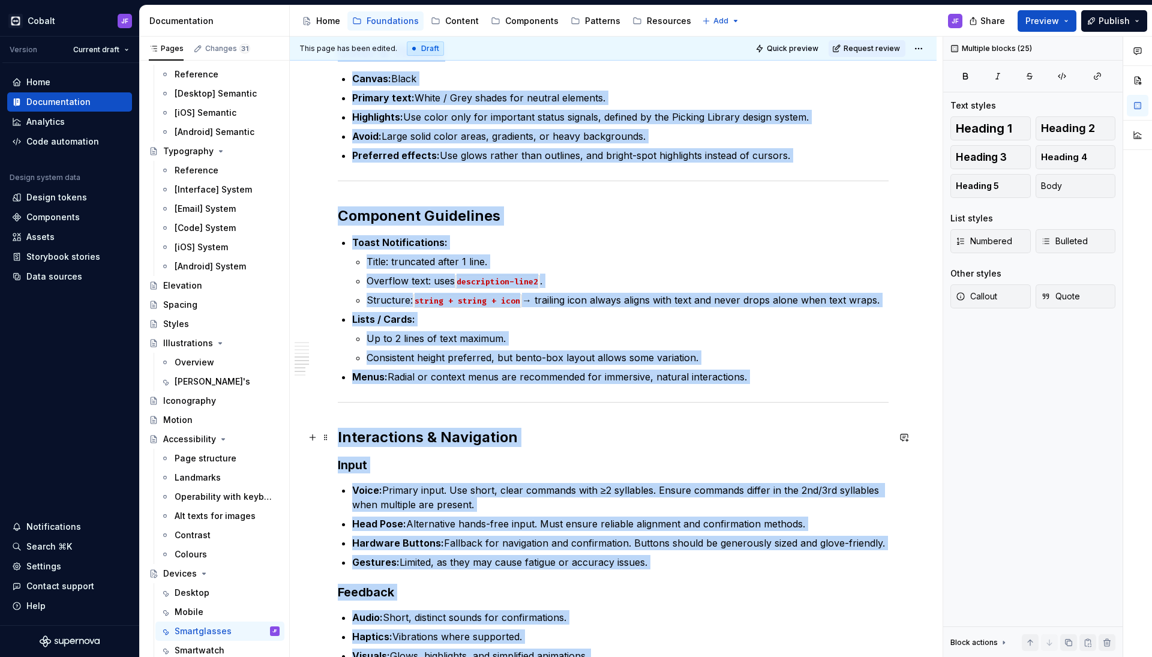
scroll to position [854, 0]
copy div "Overview Smart glasses are hands-free wearable devices designed for high-focus …"
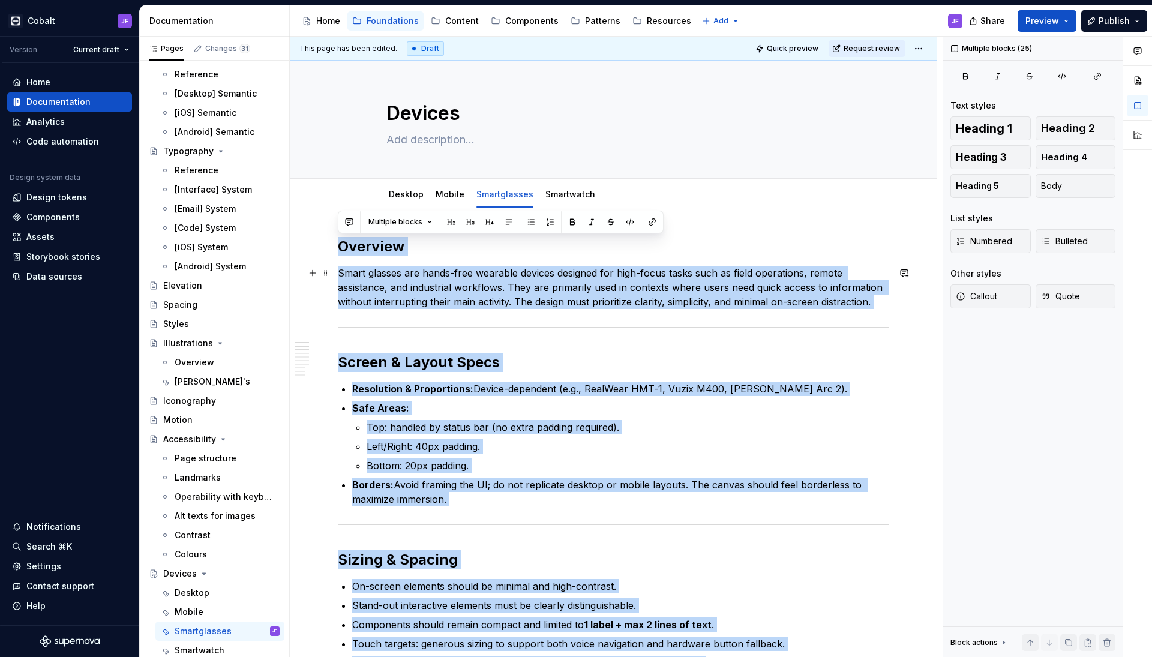
scroll to position [0, 0]
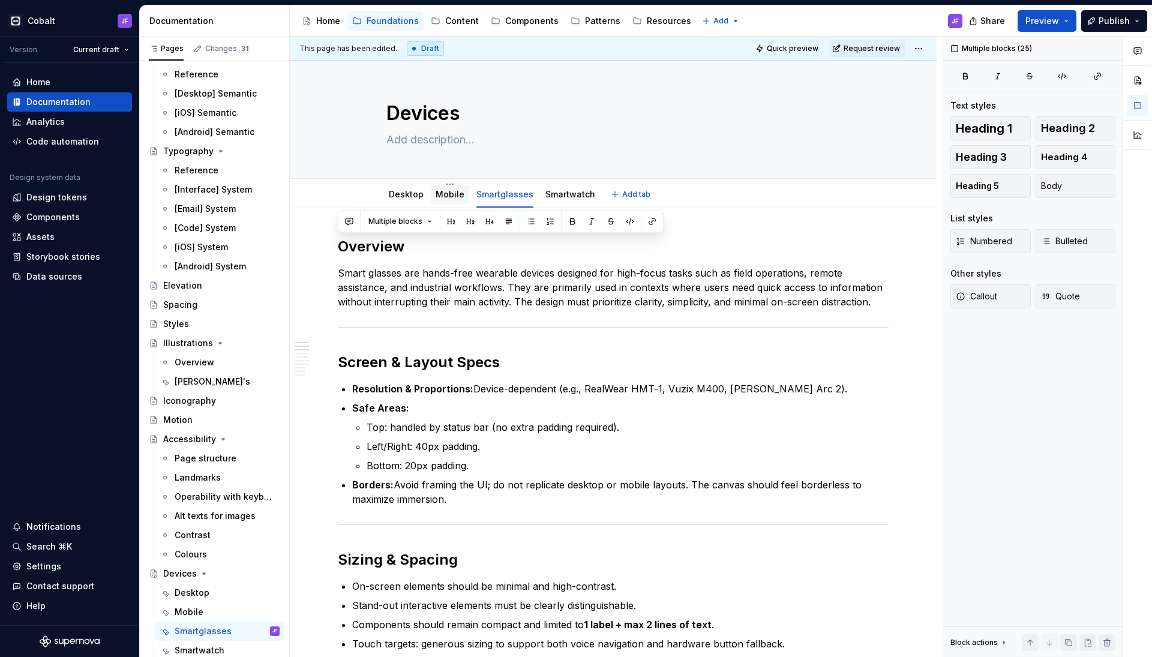
click at [449, 201] on div "Mobile" at bounding box center [450, 194] width 29 height 14
click at [451, 194] on link "Mobile" at bounding box center [450, 194] width 29 height 10
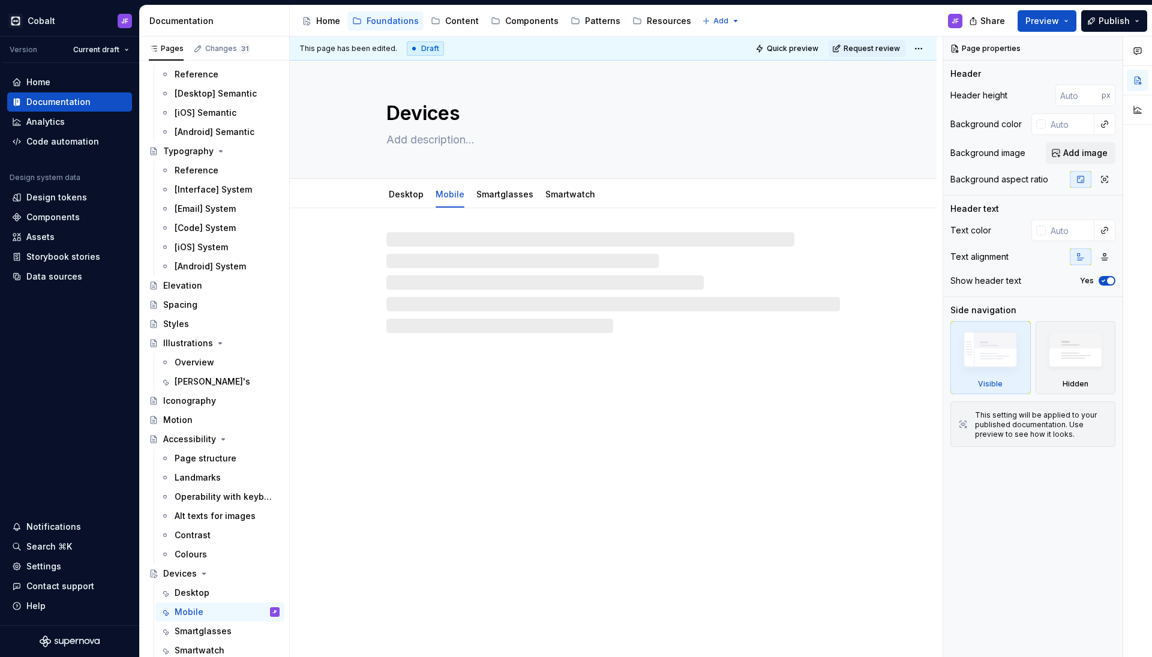
type textarea "*"
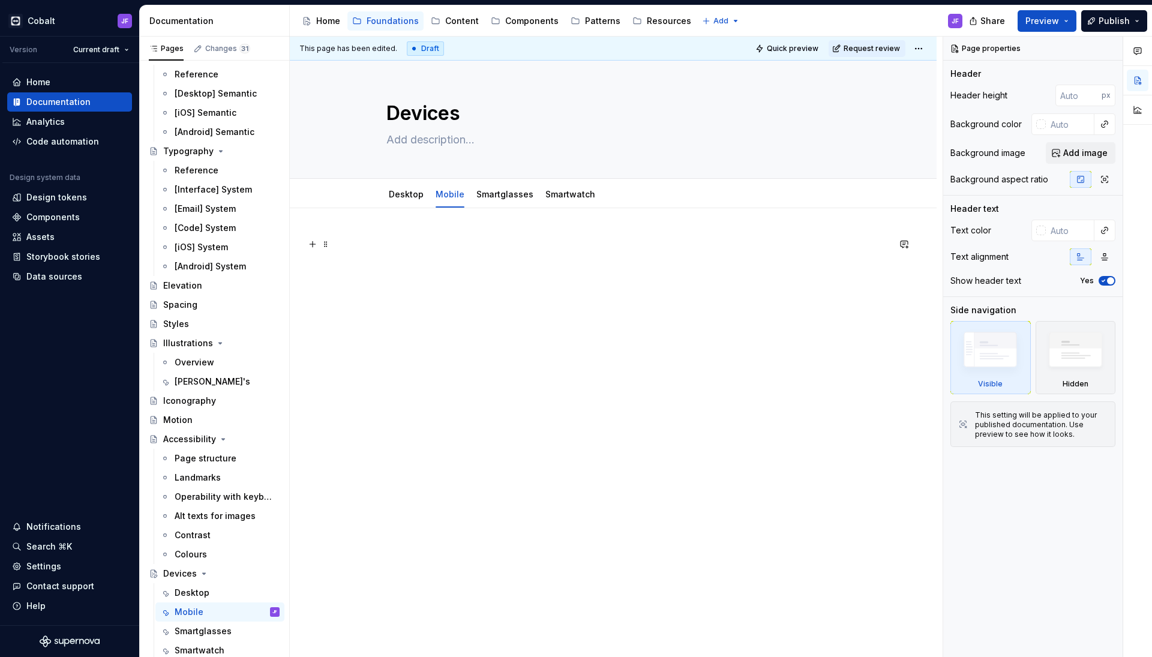
click at [436, 247] on p at bounding box center [613, 244] width 551 height 14
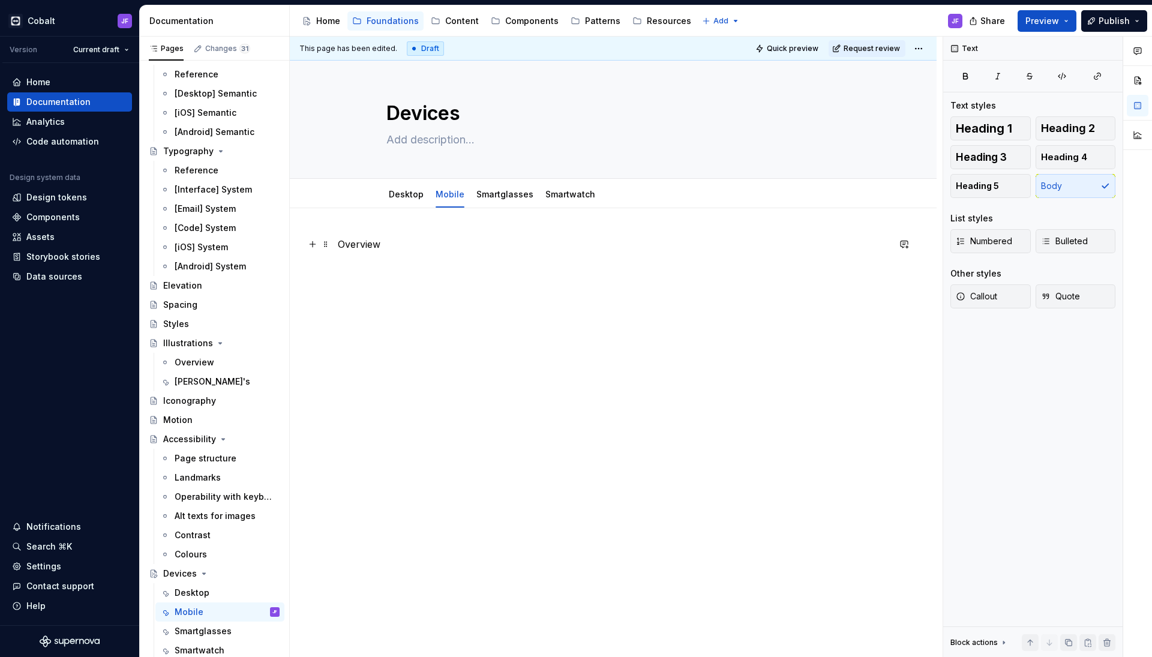
click at [375, 248] on p "Overview" at bounding box center [613, 244] width 551 height 14
click at [1064, 128] on span "Heading 2" at bounding box center [1068, 128] width 54 height 12
click at [399, 282] on div "Overview" at bounding box center [613, 260] width 551 height 46
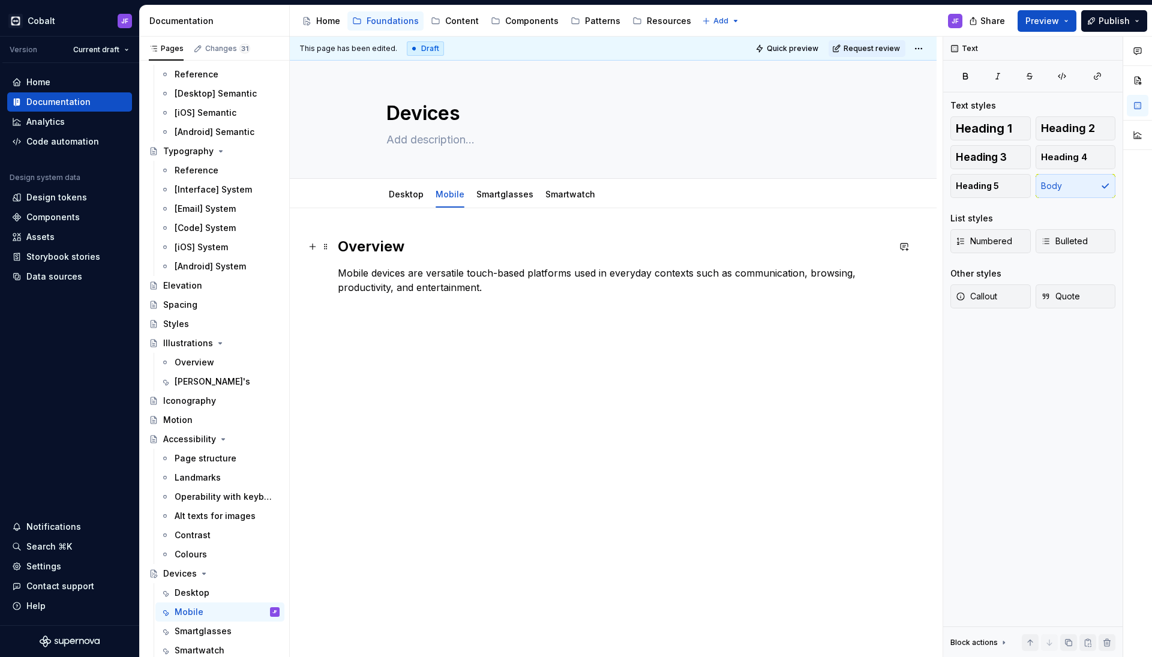
click at [342, 246] on h2 "Overview" at bounding box center [613, 246] width 551 height 19
click at [410, 193] on link "Desktop" at bounding box center [406, 194] width 35 height 10
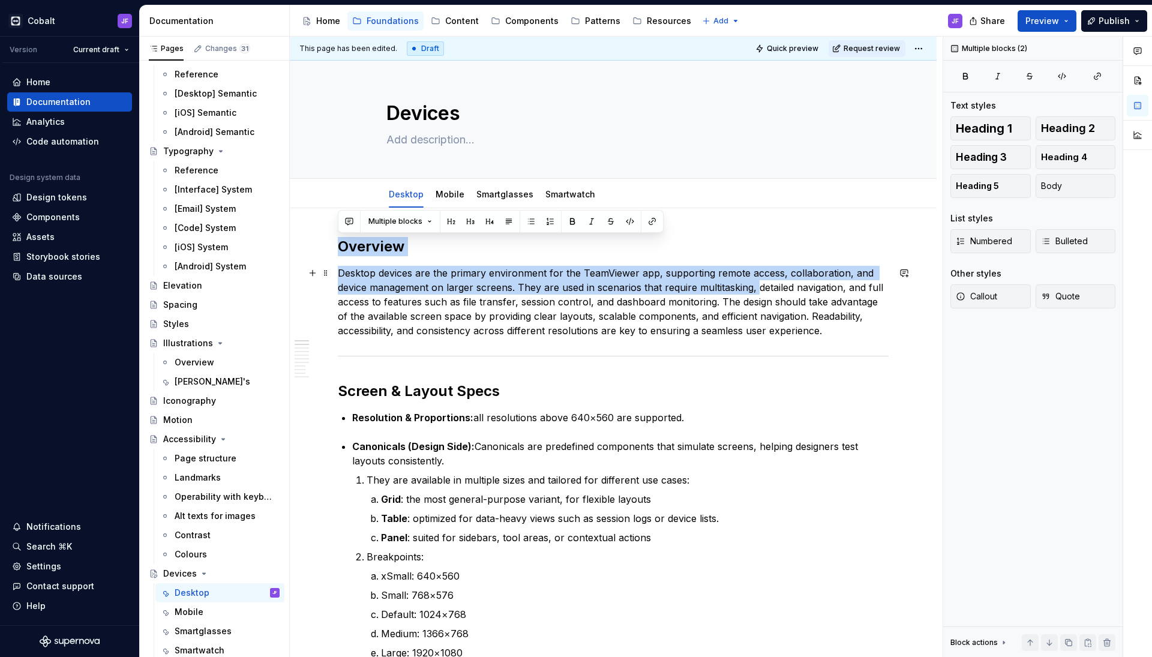
drag, startPoint x: 340, startPoint y: 249, endPoint x: 741, endPoint y: 286, distance: 403.2
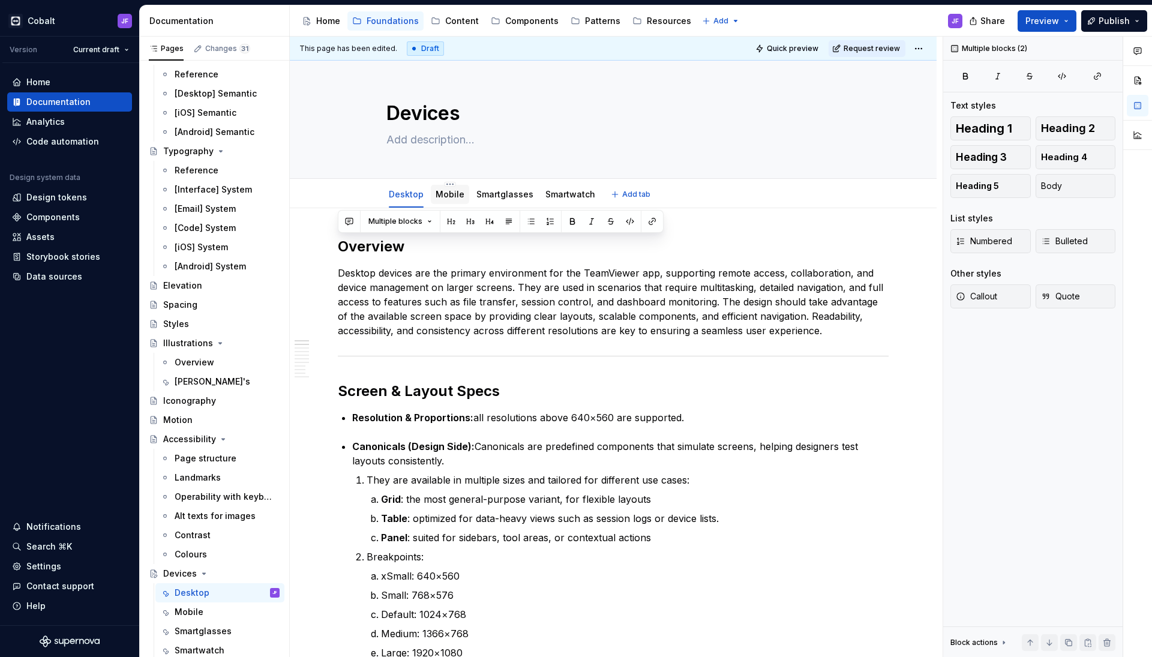
click at [444, 199] on div "Mobile" at bounding box center [450, 194] width 29 height 12
click at [443, 196] on link "Mobile" at bounding box center [450, 194] width 29 height 10
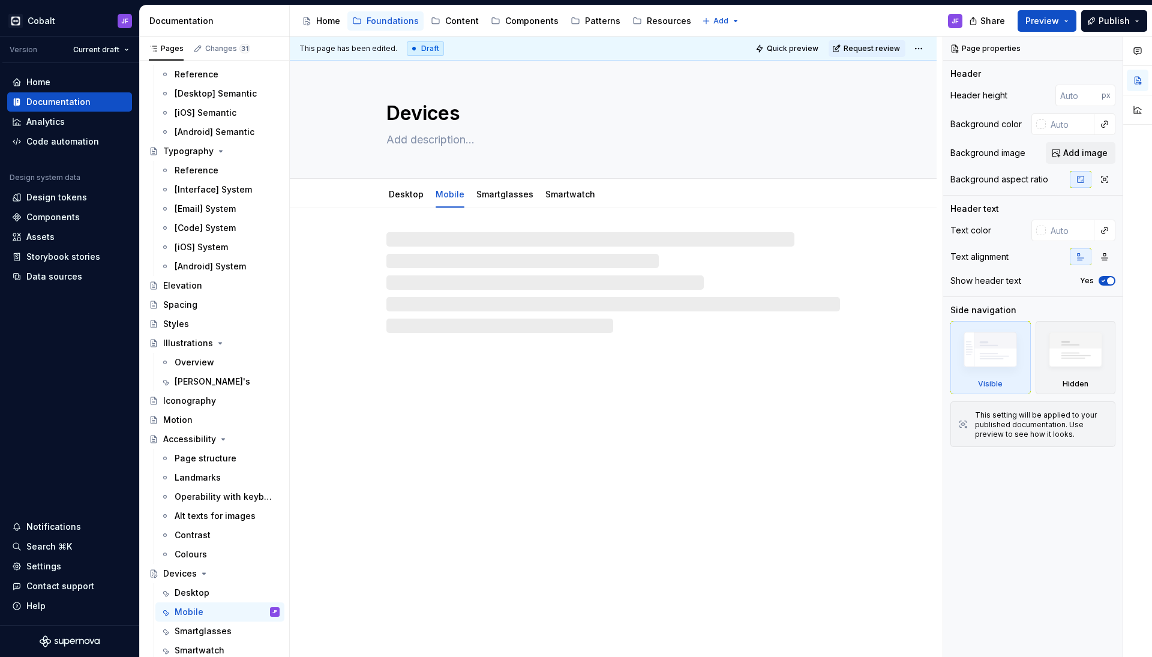
type textarea "*"
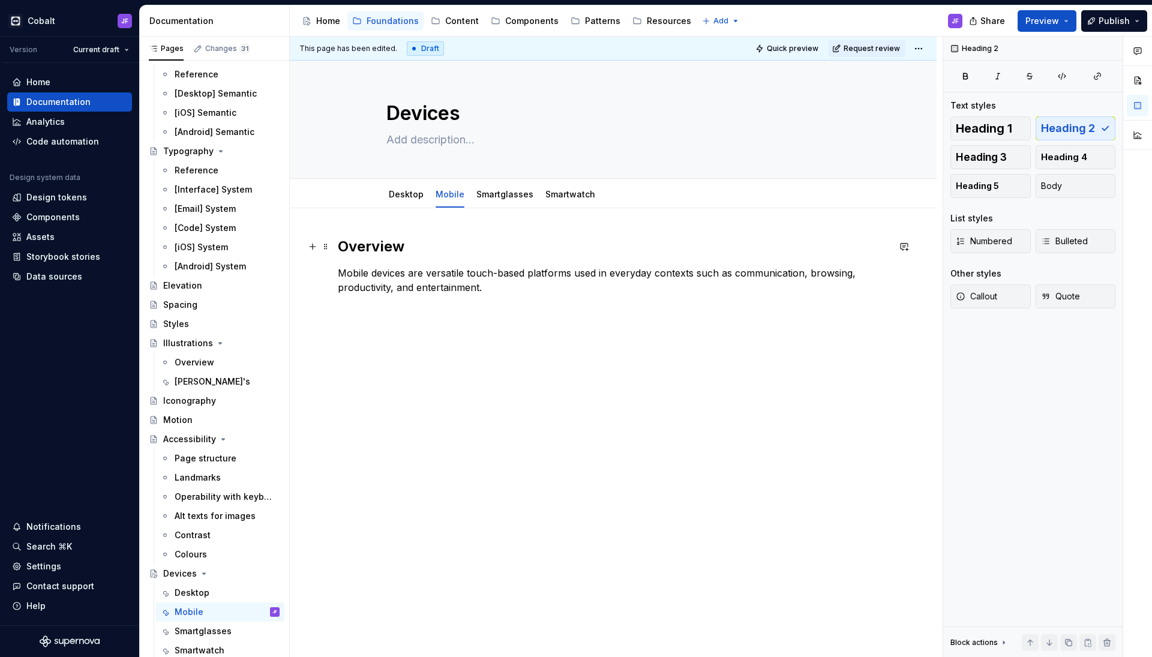
click at [341, 247] on h2 "Overview" at bounding box center [613, 246] width 551 height 19
click at [498, 285] on p "Mobile devices are versatile touch-based platforms used in everyday contexts su…" at bounding box center [613, 280] width 551 height 29
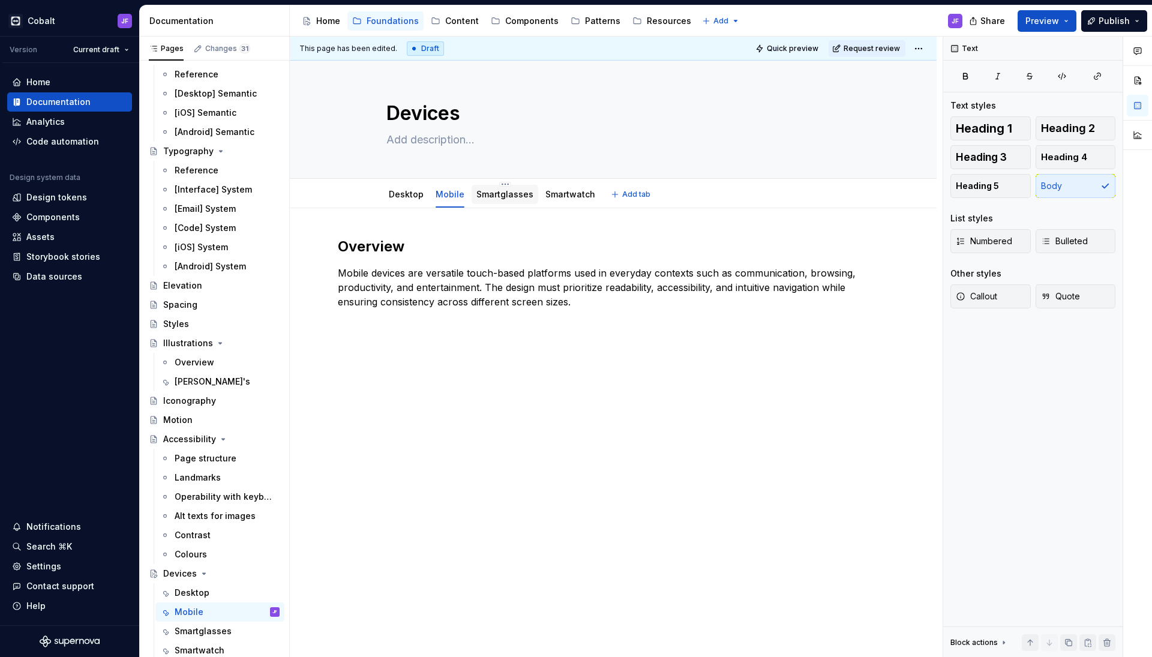
click at [483, 197] on link "Smartglasses" at bounding box center [505, 194] width 57 height 10
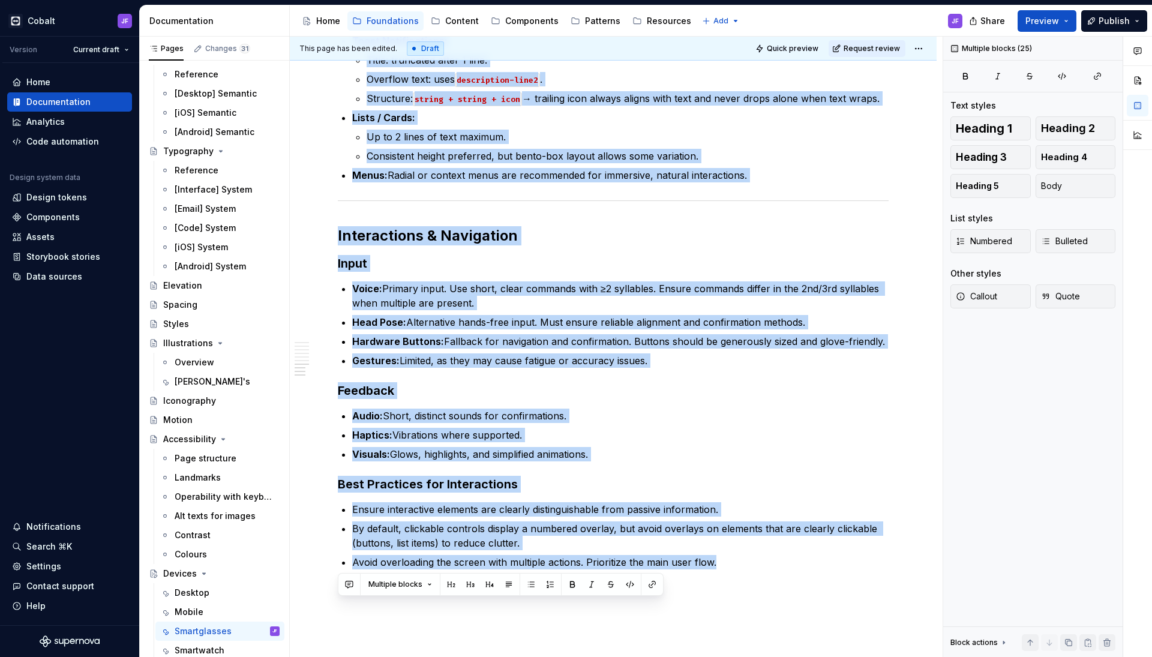
scroll to position [1180, 0]
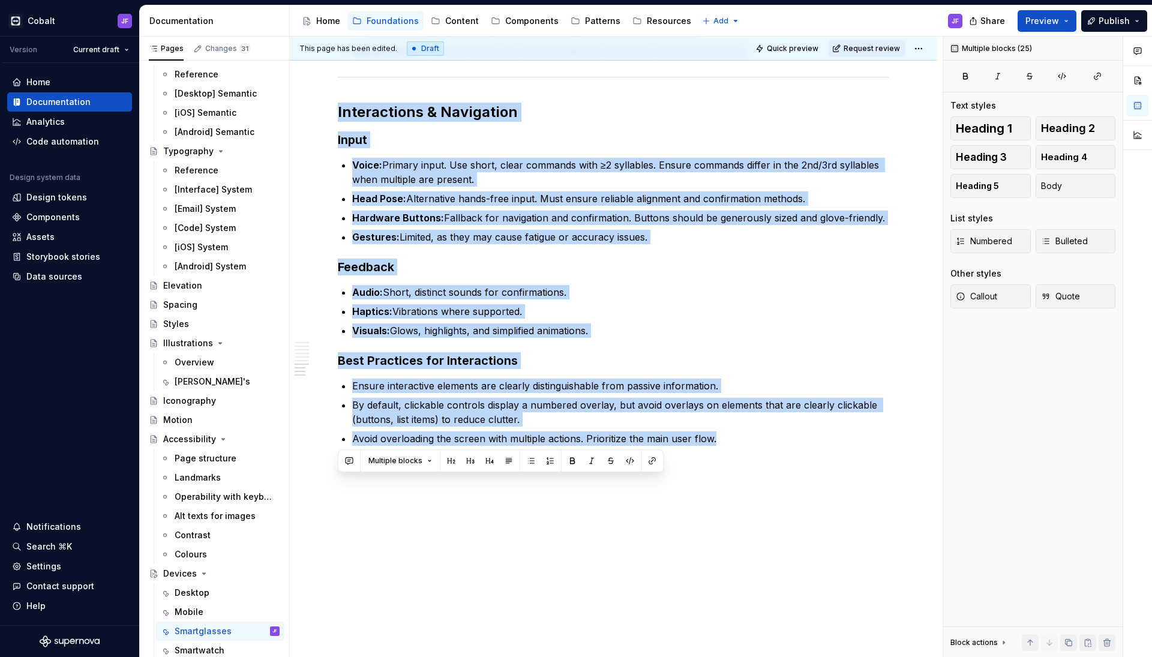
drag, startPoint x: 339, startPoint y: 242, endPoint x: 805, endPoint y: 477, distance: 521.9
copy div "Overview Smart glasses are hands-free wearable devices designed for high-focus …"
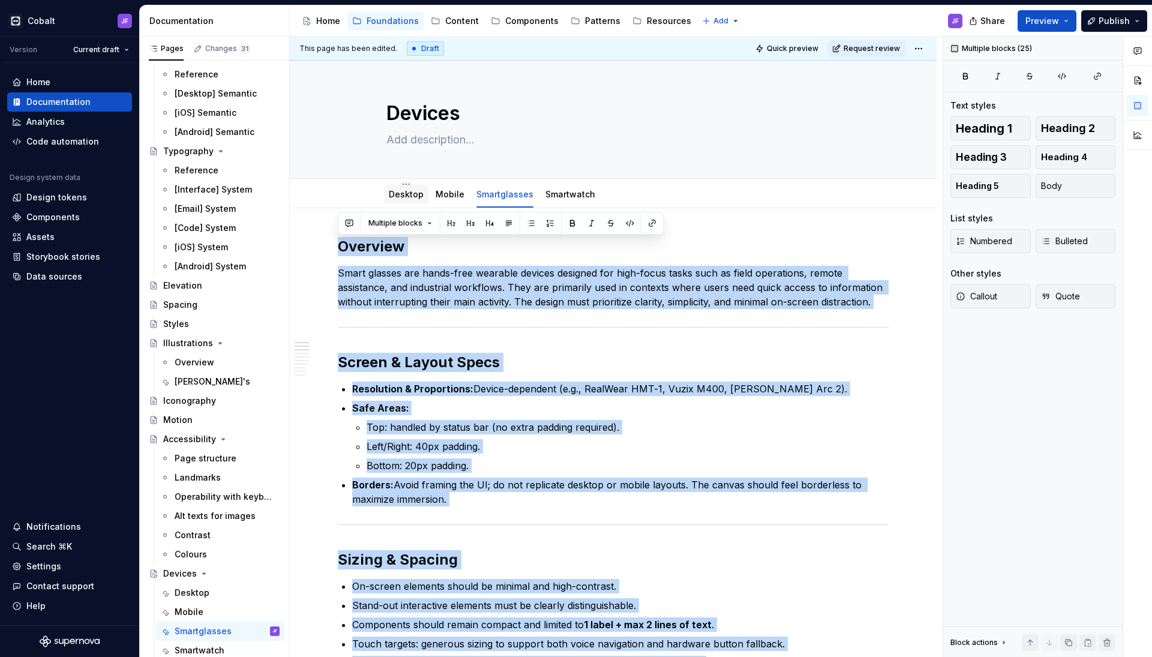
scroll to position [0, 0]
click at [402, 194] on link "Desktop" at bounding box center [406, 194] width 35 height 10
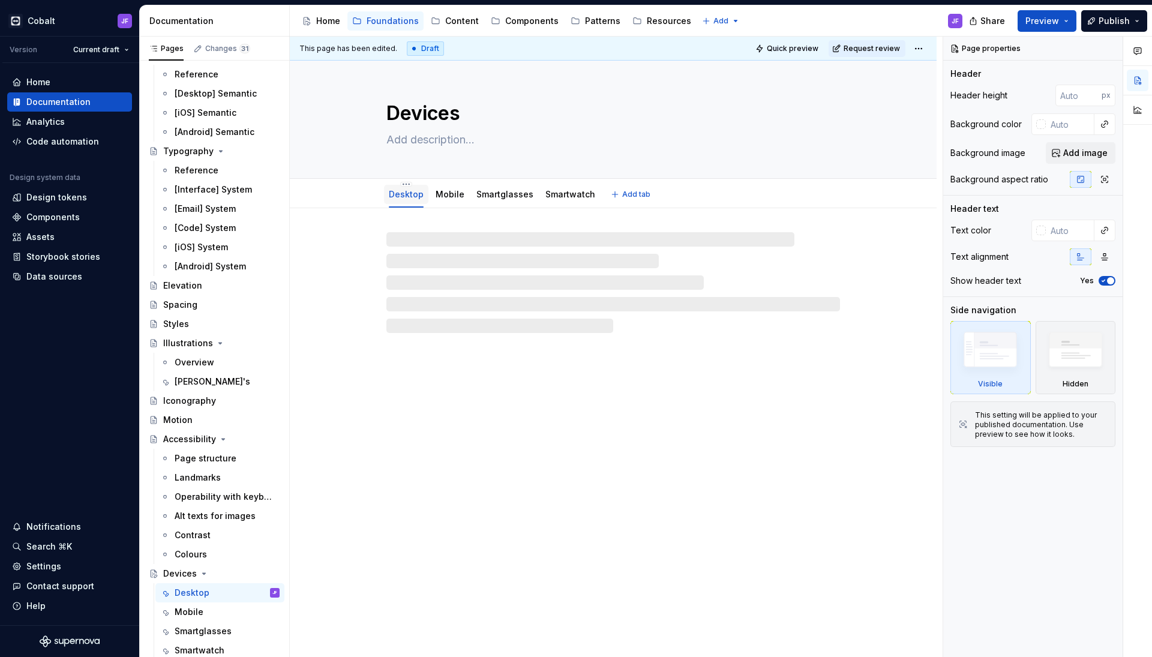
click at [407, 196] on link "Desktop" at bounding box center [406, 194] width 35 height 10
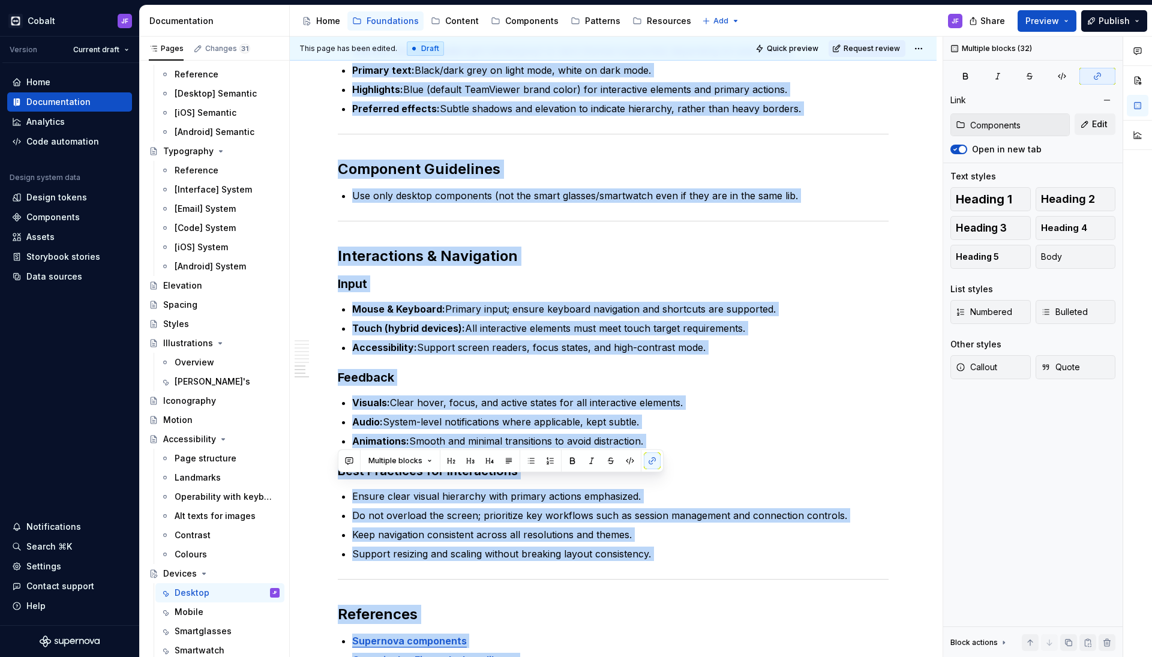
scroll to position [1301, 0]
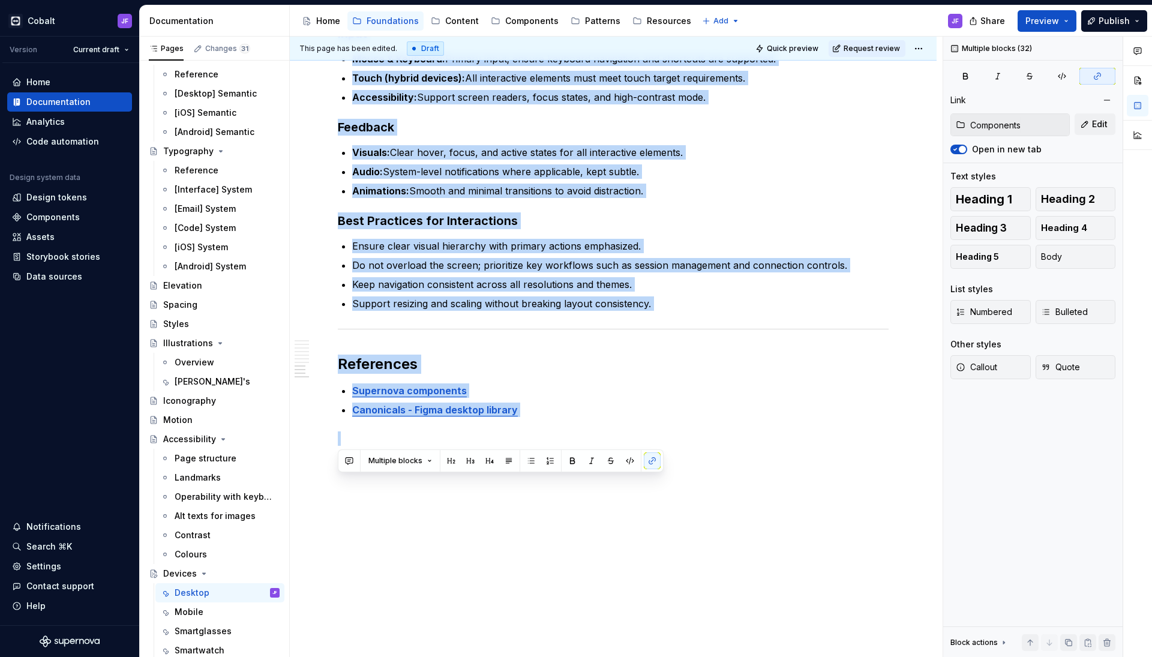
drag, startPoint x: 341, startPoint y: 247, endPoint x: 610, endPoint y: 537, distance: 395.8
copy div "Loremips Dolorsi ametcon adi eli seddoei temporincid utl etd MagnAaliqu eni, ad…"
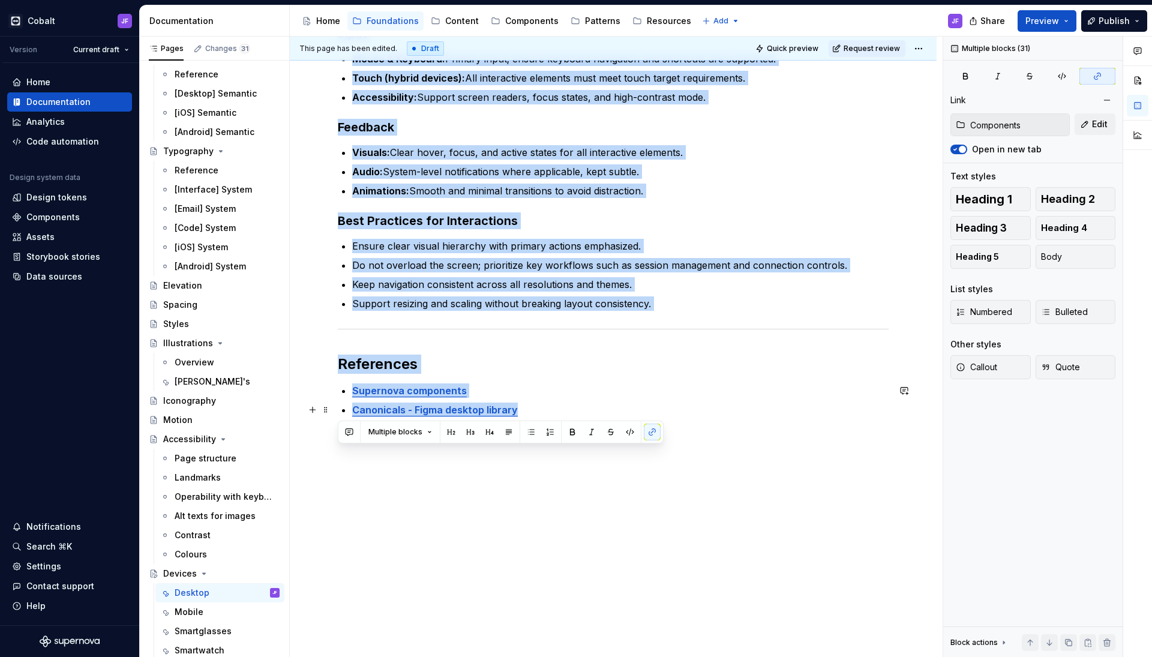
drag, startPoint x: 380, startPoint y: 263, endPoint x: 651, endPoint y: 414, distance: 310.6
copy div "Loremips Dolorsi ametcon adi eli seddoei temporincid utl etd MagnAaliqu eni, ad…"
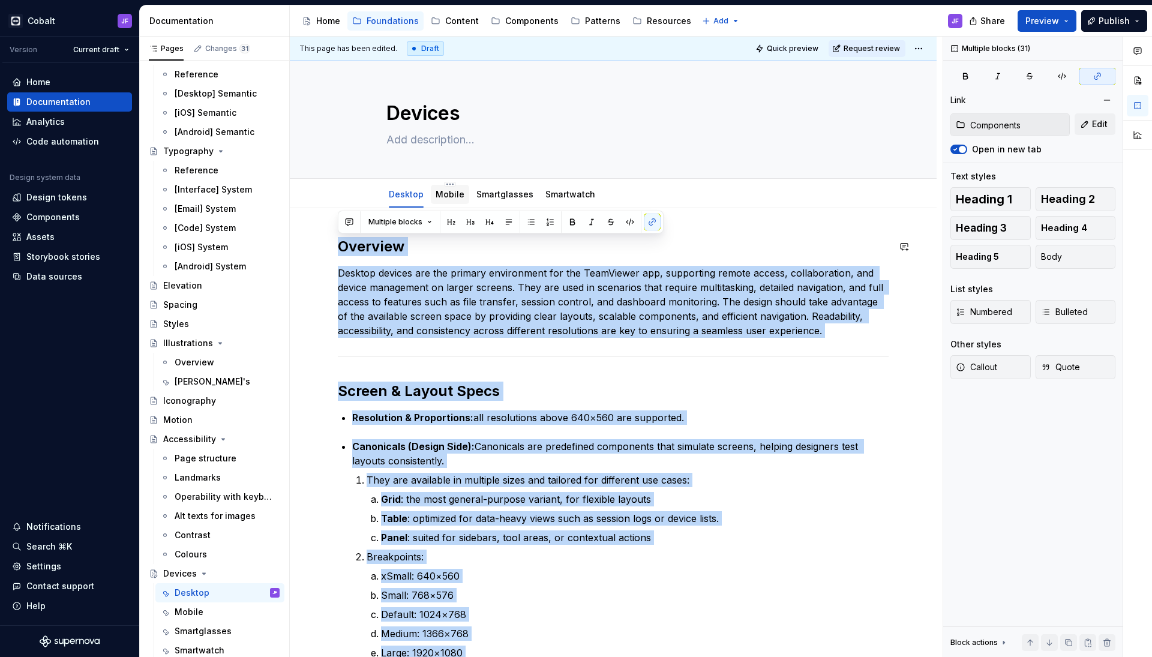
scroll to position [0, 0]
click at [452, 196] on link "Mobile" at bounding box center [450, 194] width 29 height 10
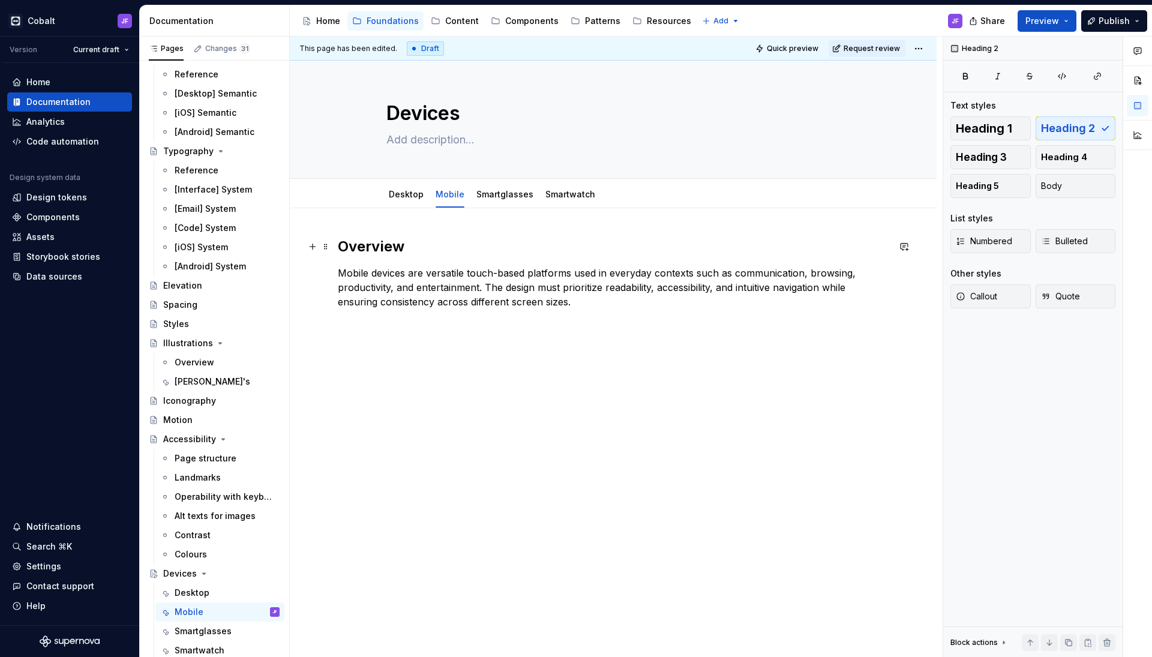
click at [410, 250] on h2 "Overview" at bounding box center [613, 246] width 551 height 19
click at [409, 250] on h2 "Overview" at bounding box center [613, 246] width 551 height 19
click at [612, 321] on div "Overview Mobile devices are versatile touch-based platforms used in everyday co…" at bounding box center [613, 280] width 551 height 86
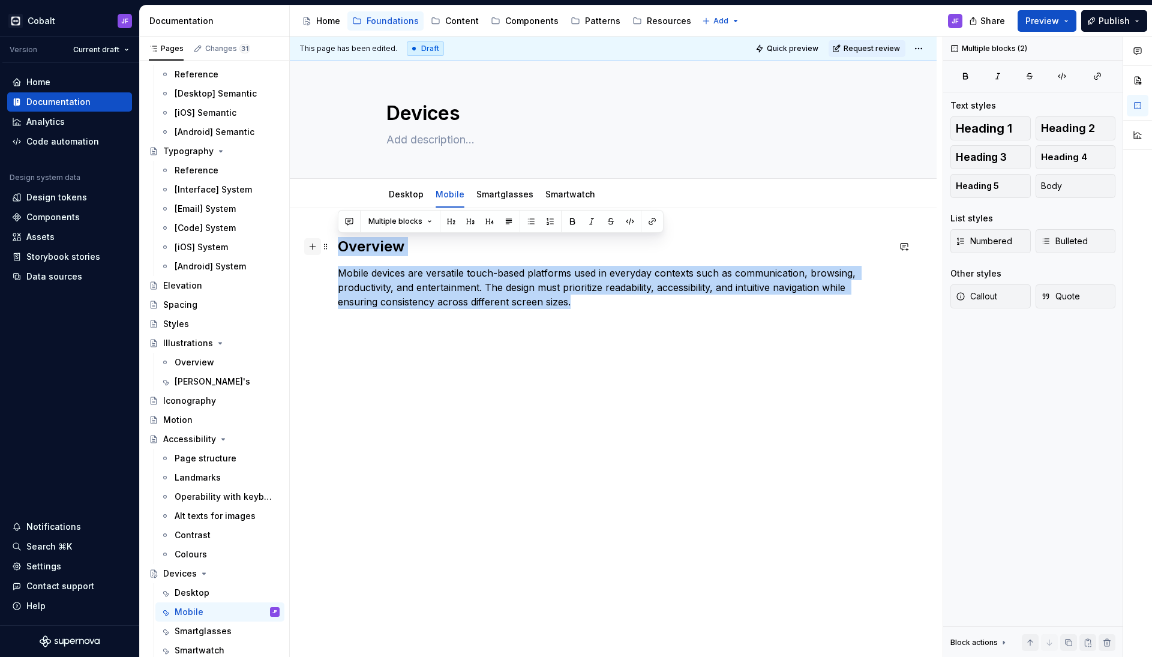
drag, startPoint x: 598, startPoint y: 308, endPoint x: 312, endPoint y: 246, distance: 292.9
click at [338, 246] on div "Overview Mobile devices are versatile touch-based platforms used in everyday co…" at bounding box center [613, 280] width 551 height 86
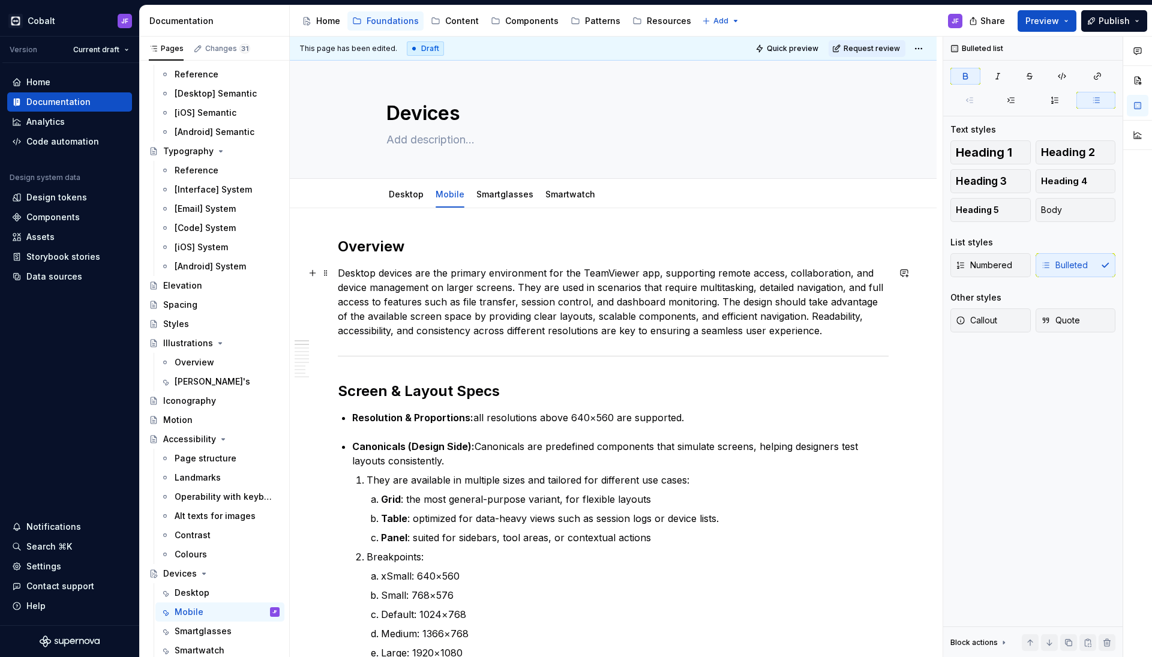
click at [432, 272] on p "Desktop devices are the primary environment for the TeamViewer app, supporting …" at bounding box center [613, 302] width 551 height 72
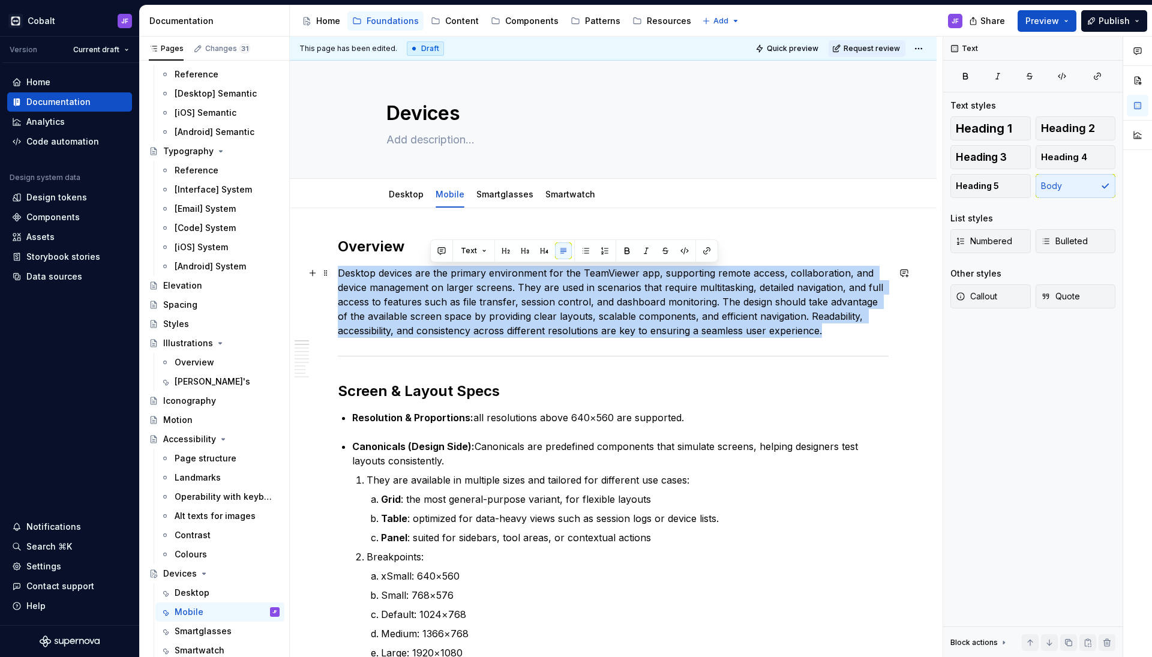
click at [432, 272] on p "Desktop devices are the primary environment for the TeamViewer app, supporting …" at bounding box center [613, 302] width 551 height 72
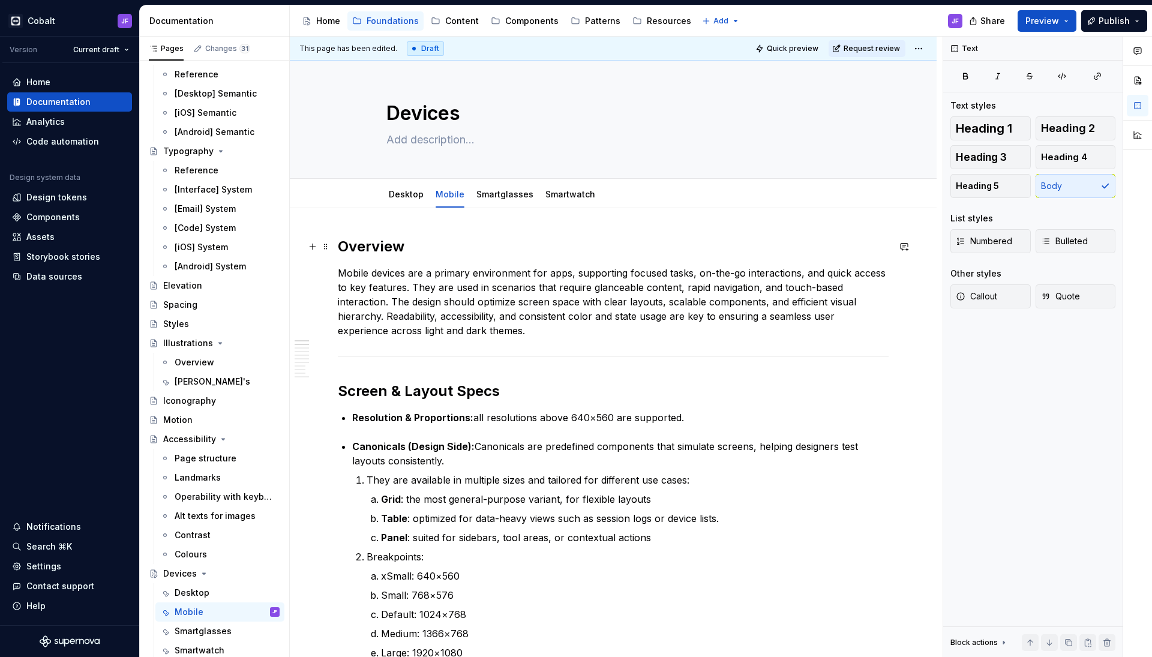
click at [434, 242] on h2 "Overview" at bounding box center [613, 246] width 551 height 19
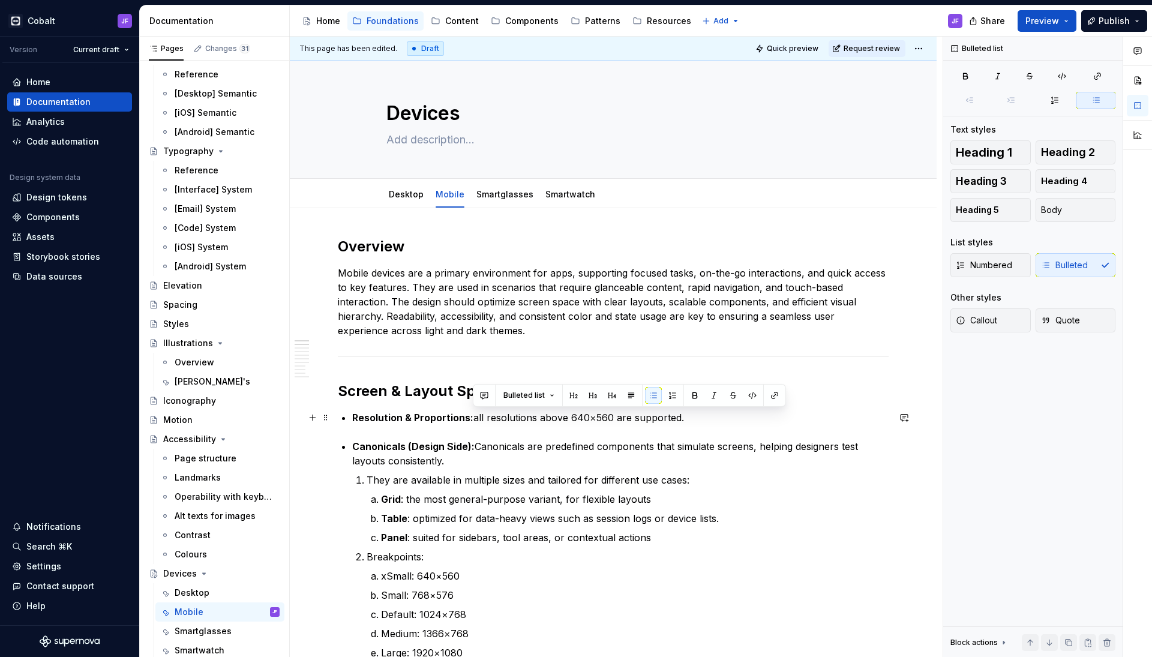
drag, startPoint x: 686, startPoint y: 416, endPoint x: 474, endPoint y: 420, distance: 212.5
click at [474, 420] on p "Resolution & Proportions: all resolutions above 640×560 are supported." at bounding box center [620, 418] width 537 height 14
click at [496, 419] on p "Resolution & Proportions: all resolutions above 640×560 are supported." at bounding box center [620, 418] width 537 height 14
drag, startPoint x: 676, startPoint y: 418, endPoint x: 473, endPoint y: 420, distance: 203.5
click at [472, 420] on p "Resolution & Proportions: all resolutions above 640×560 are supported." at bounding box center [620, 418] width 537 height 14
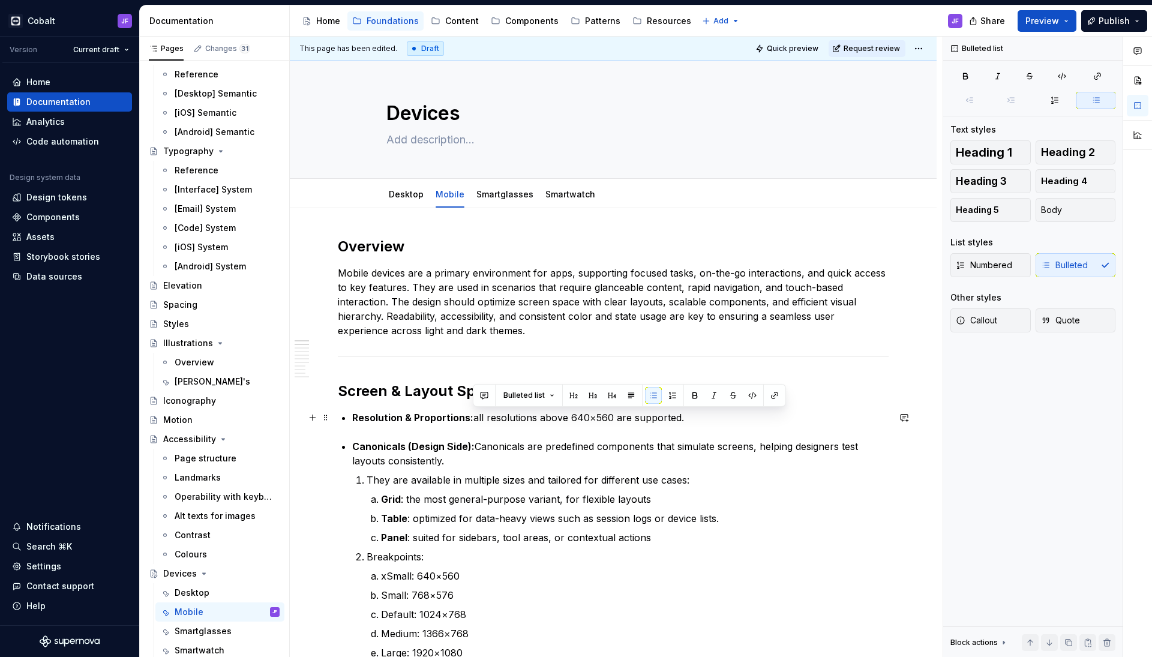
drag, startPoint x: 710, startPoint y: 415, endPoint x: 474, endPoint y: 415, distance: 235.9
click at [474, 415] on p "Resolution & Proportions: all resolutions above 640×560 are supported." at bounding box center [620, 418] width 537 height 14
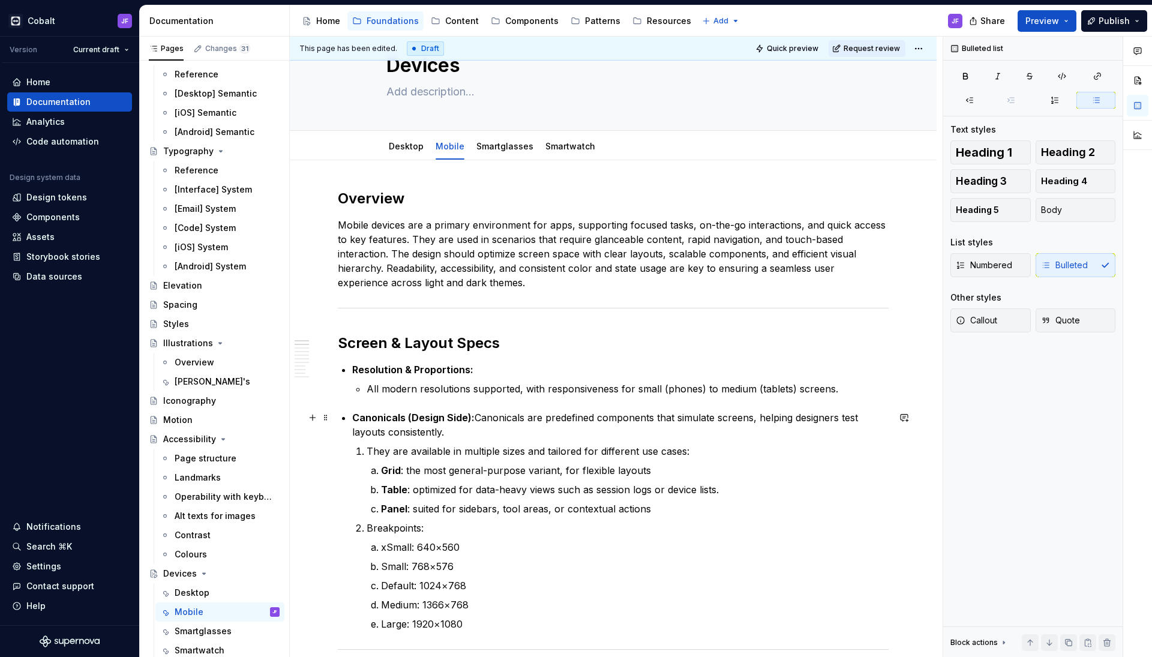
scroll to position [50, 0]
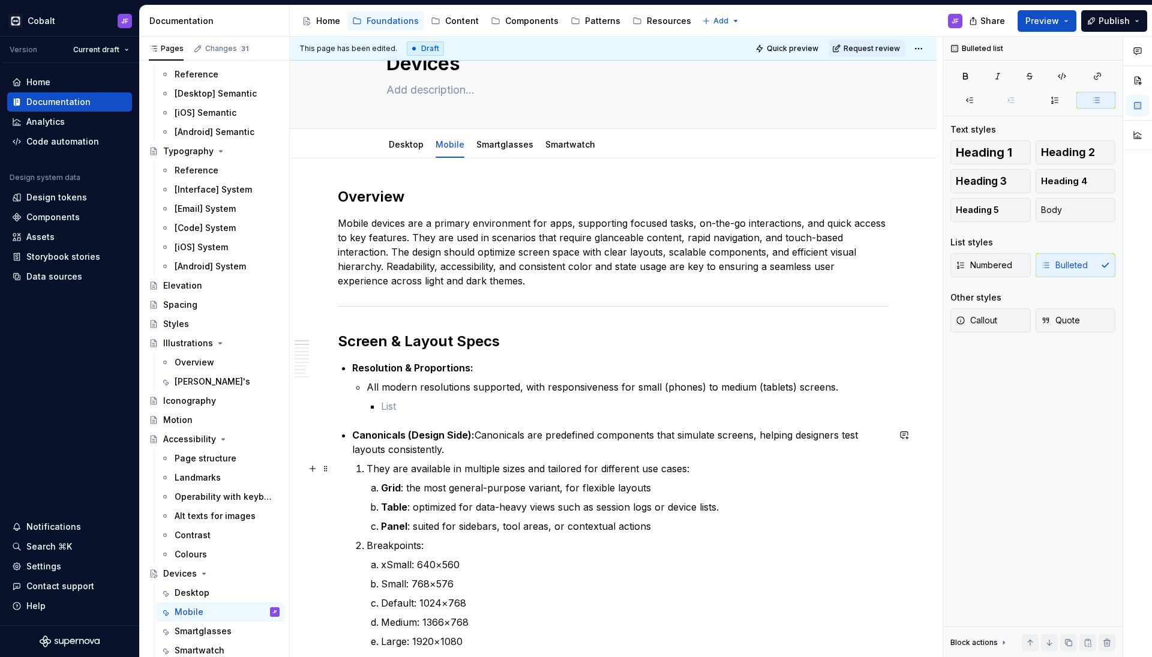
click at [368, 468] on p "They are available in multiple sizes and tailored for different use cases:" at bounding box center [628, 469] width 522 height 14
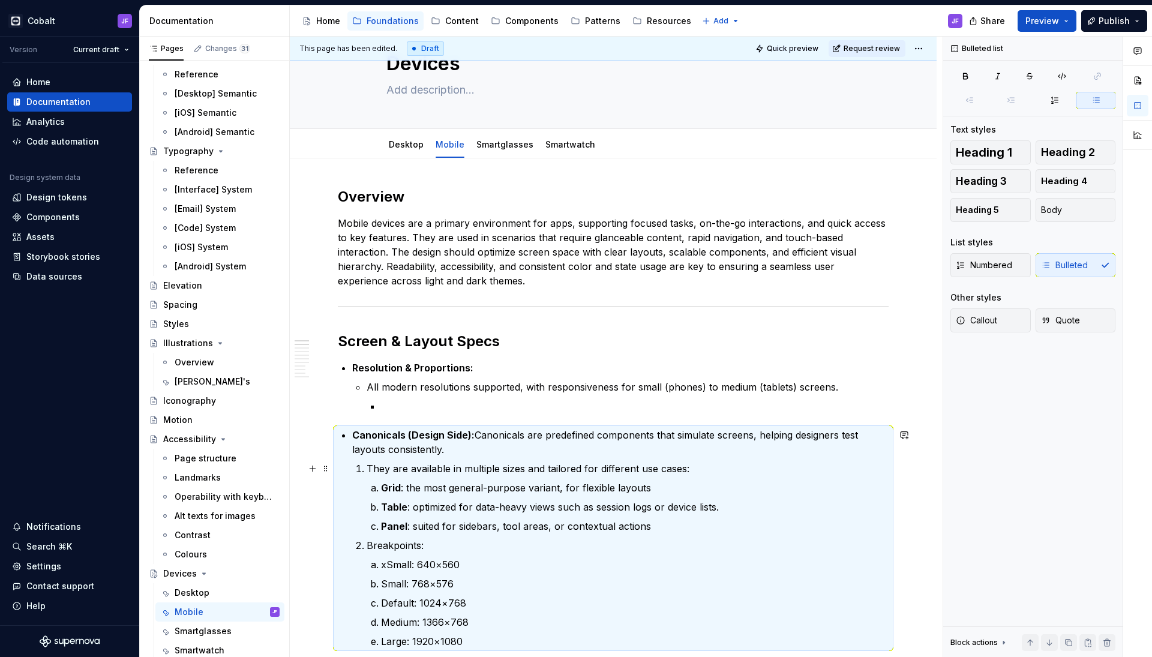
click at [360, 475] on li "Canonicals (Design Side): Canonicals are predefined components that simulate sc…" at bounding box center [620, 538] width 537 height 221
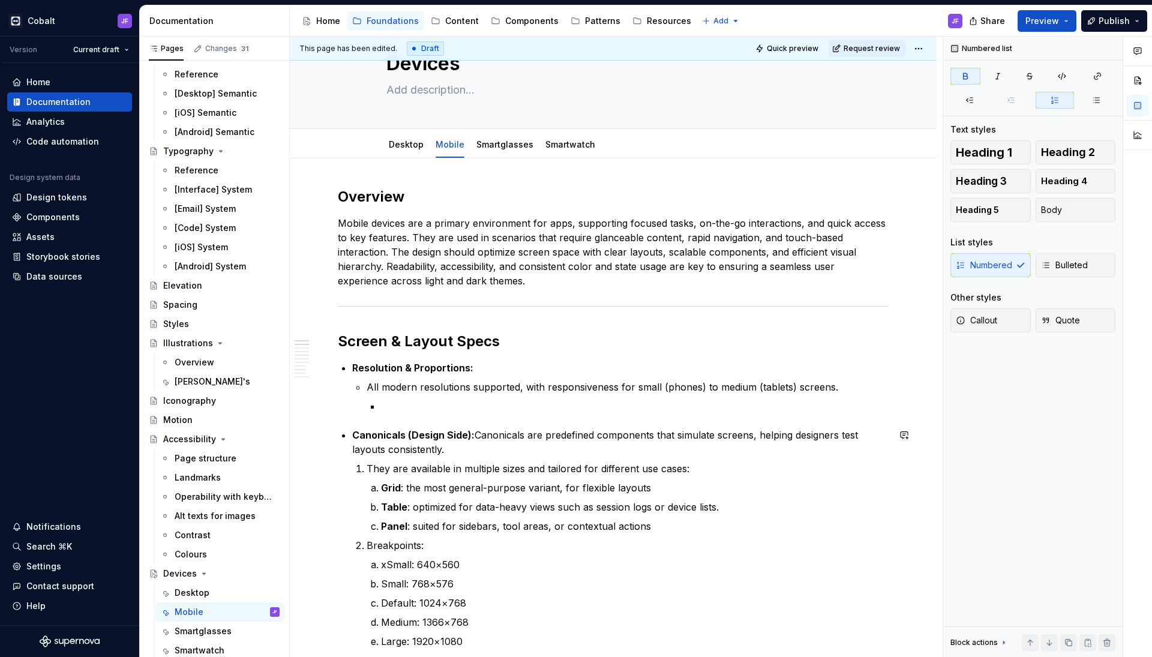
click at [382, 406] on p at bounding box center [635, 406] width 508 height 14
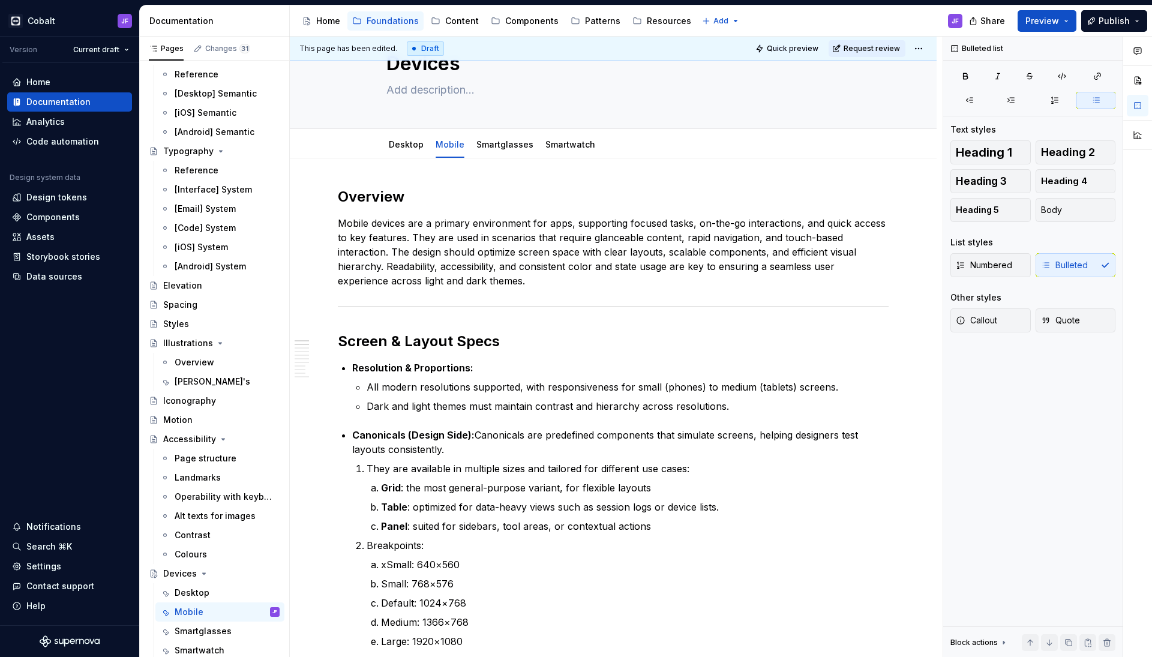
type textarea "*"
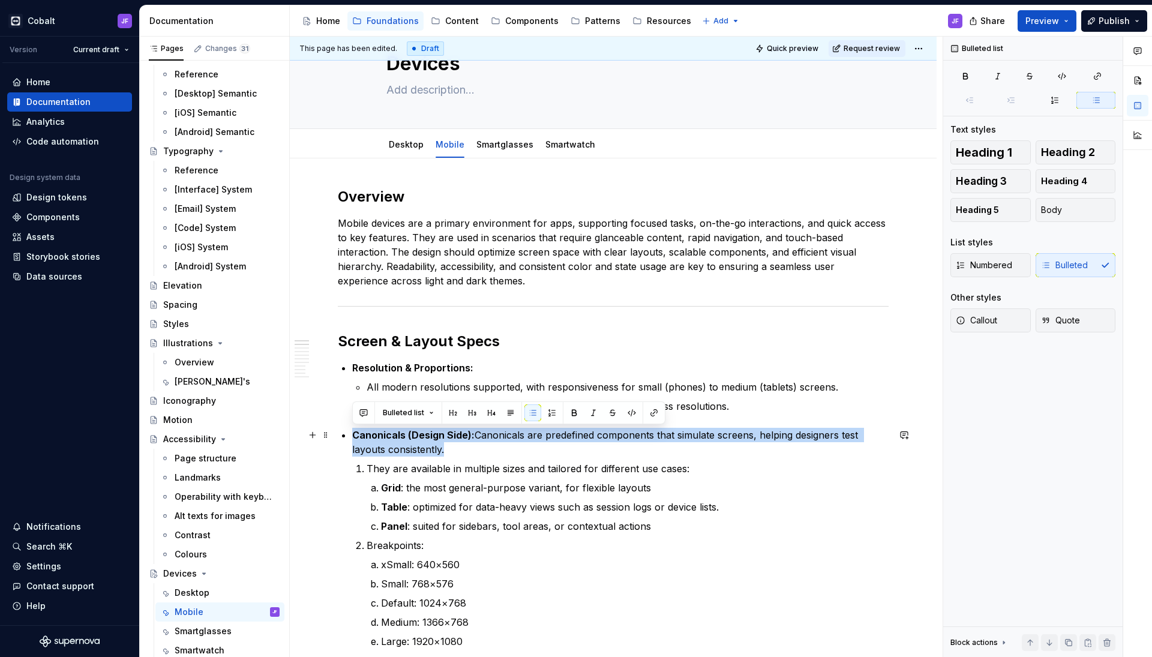
drag, startPoint x: 447, startPoint y: 448, endPoint x: 355, endPoint y: 434, distance: 93.6
click at [355, 434] on p "Canonicals (Design Side): Canonicals are predefined components that simulate sc…" at bounding box center [620, 442] width 537 height 29
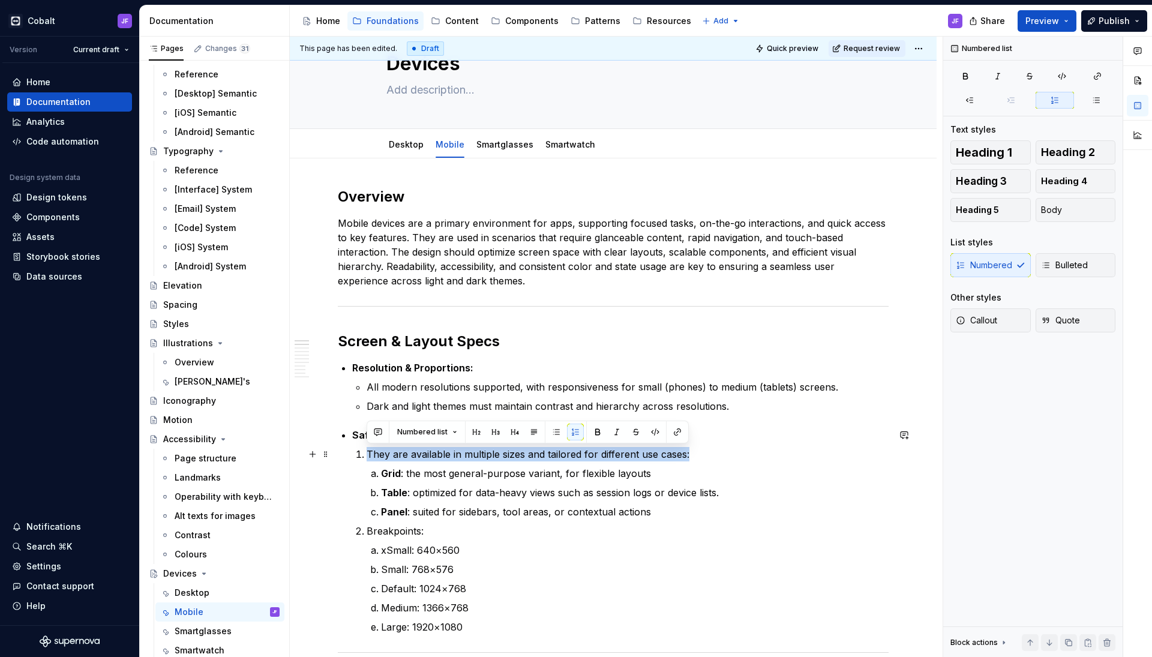
drag, startPoint x: 697, startPoint y: 451, endPoint x: 340, endPoint y: 459, distance: 357.8
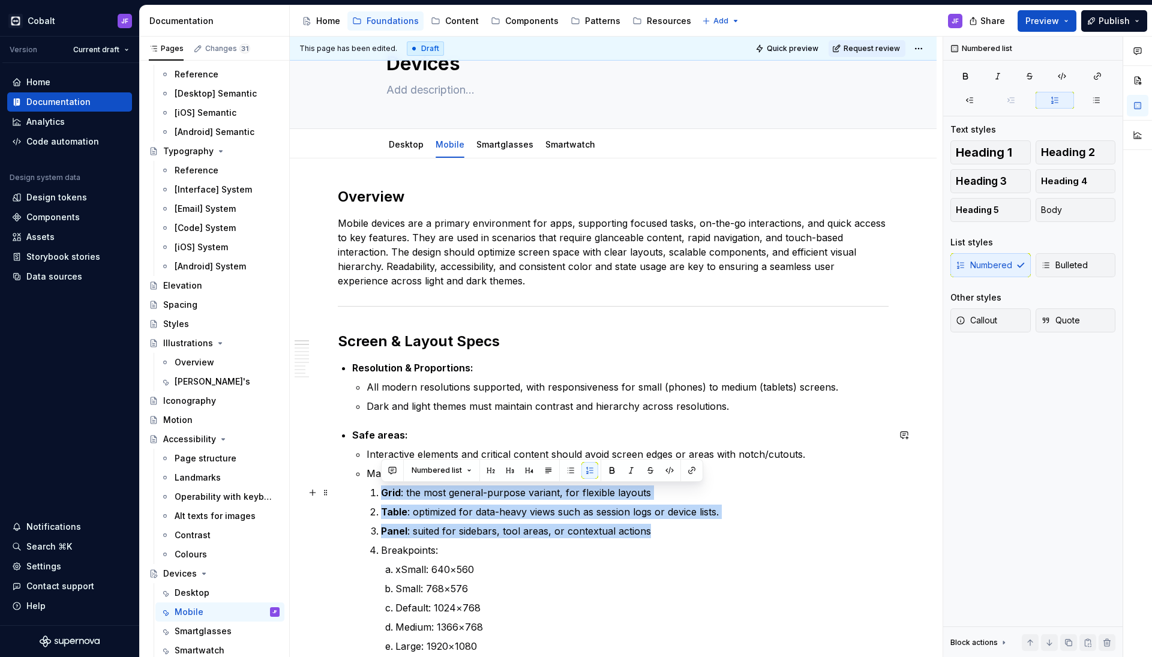
drag, startPoint x: 663, startPoint y: 536, endPoint x: 382, endPoint y: 493, distance: 284.7
click at [382, 493] on ol "Grid : the most general-purpose variant, for flexible layouts Table : optimized…" at bounding box center [635, 570] width 508 height 168
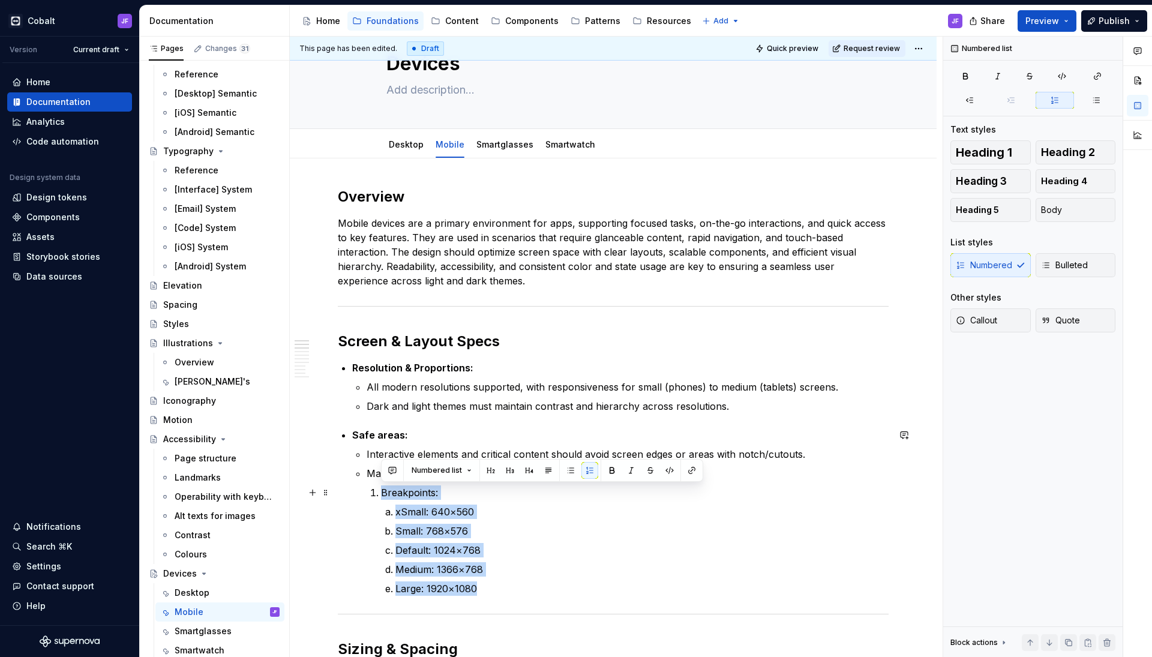
drag, startPoint x: 482, startPoint y: 594, endPoint x: 355, endPoint y: 490, distance: 163.8
click at [355, 490] on li "Safe areas: Interactive elements and critical content should avoid screen edges…" at bounding box center [620, 512] width 537 height 168
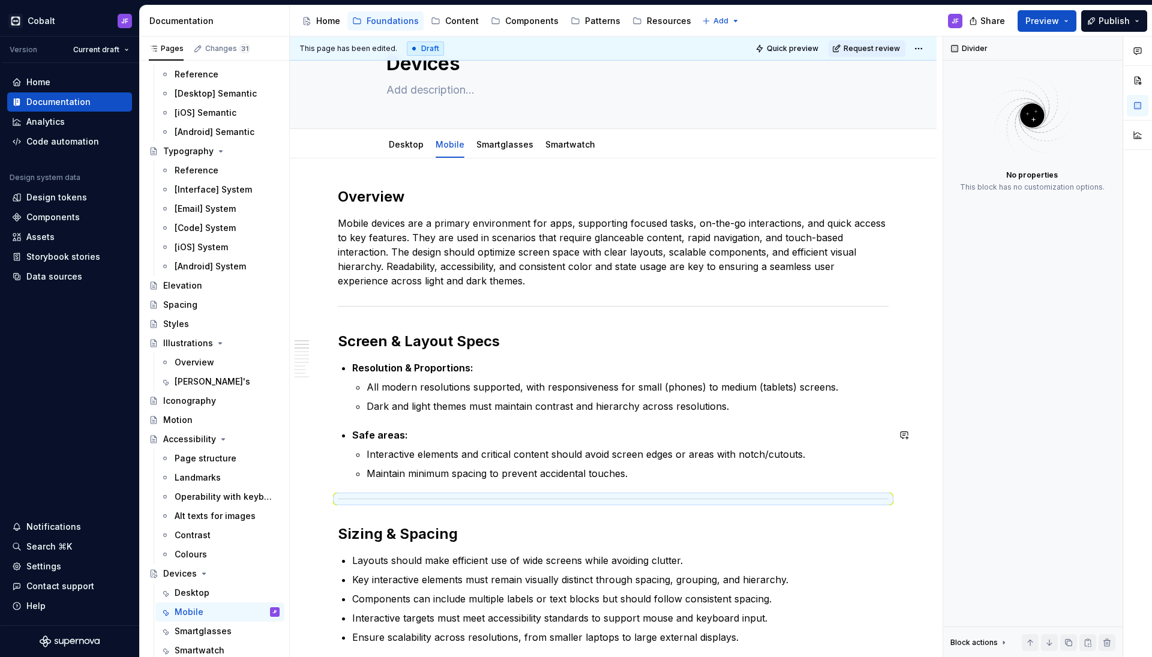
click at [664, 480] on p "Maintain minimum spacing to prevent accidental touches." at bounding box center [628, 473] width 522 height 14
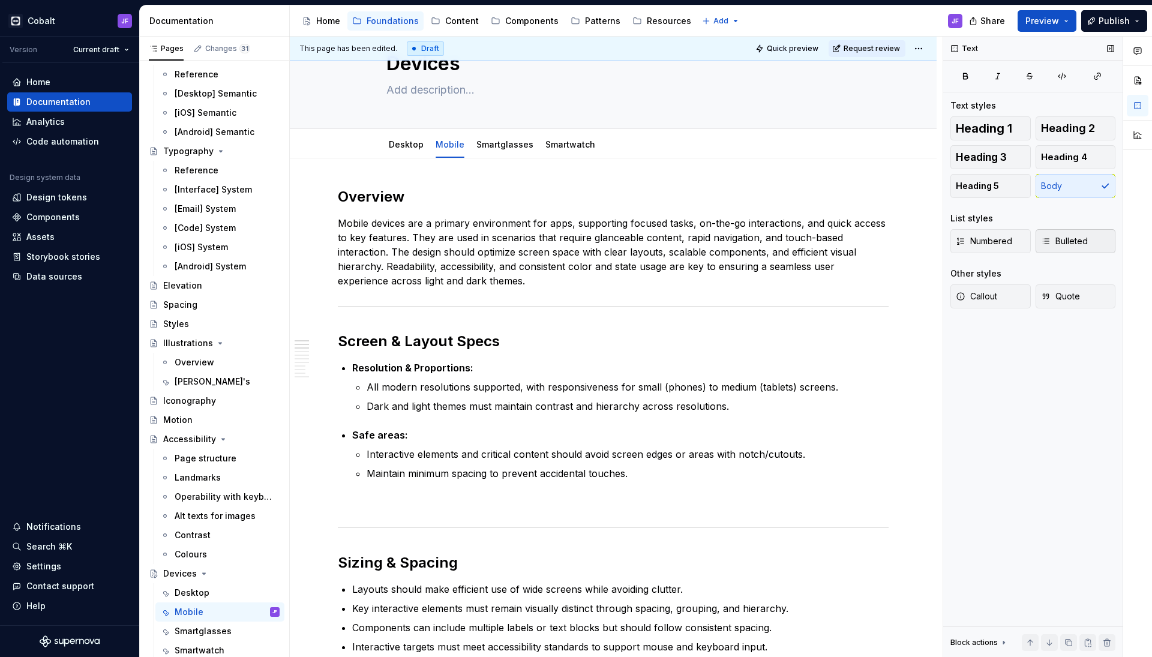
click at [1053, 238] on span "Bulleted" at bounding box center [1064, 241] width 47 height 12
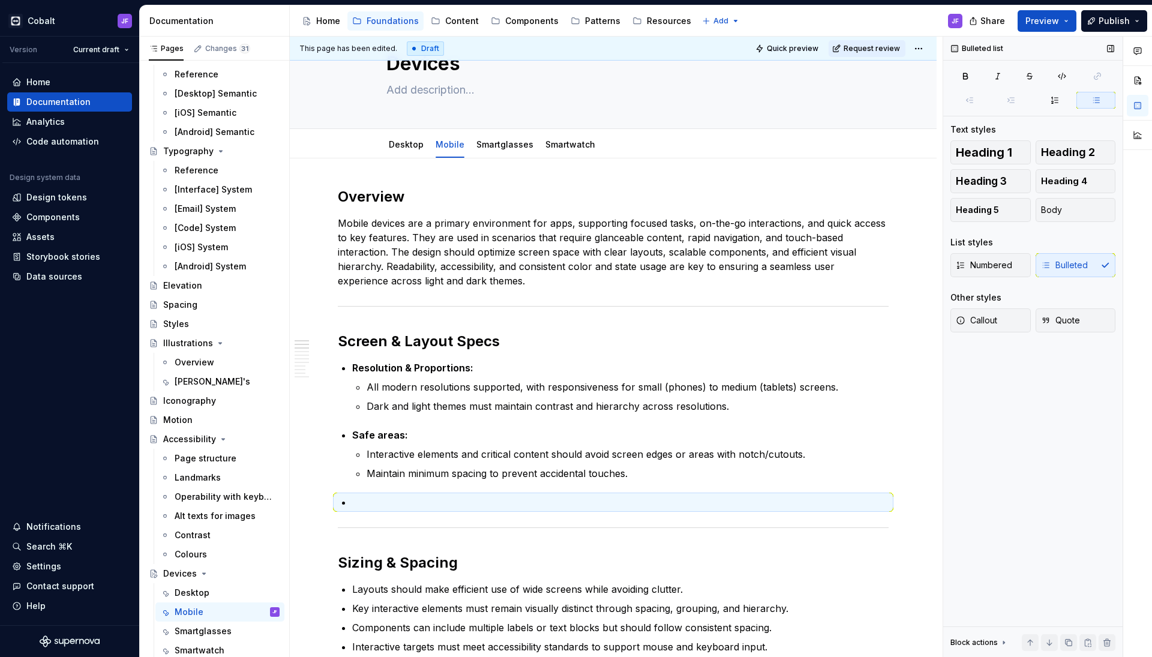
click at [487, 0] on div "Cobalt JF Version Current draft Home Documentation Analytics Code automation De…" at bounding box center [576, 328] width 1152 height 657
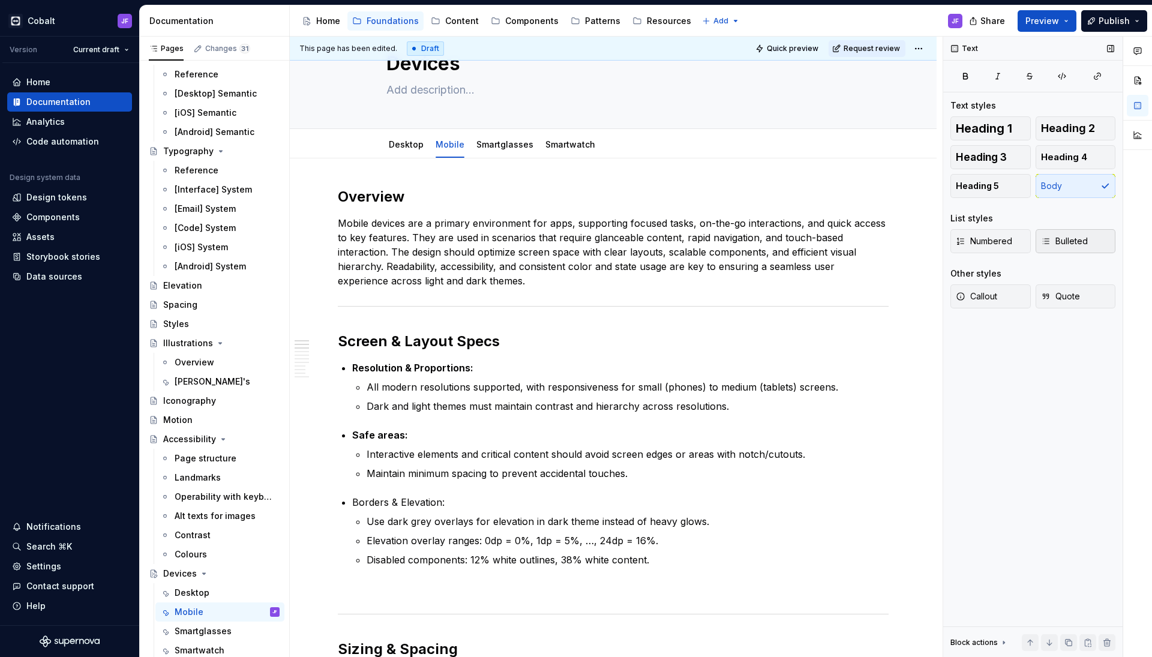
click at [1069, 245] on span "Bulleted" at bounding box center [1064, 241] width 47 height 12
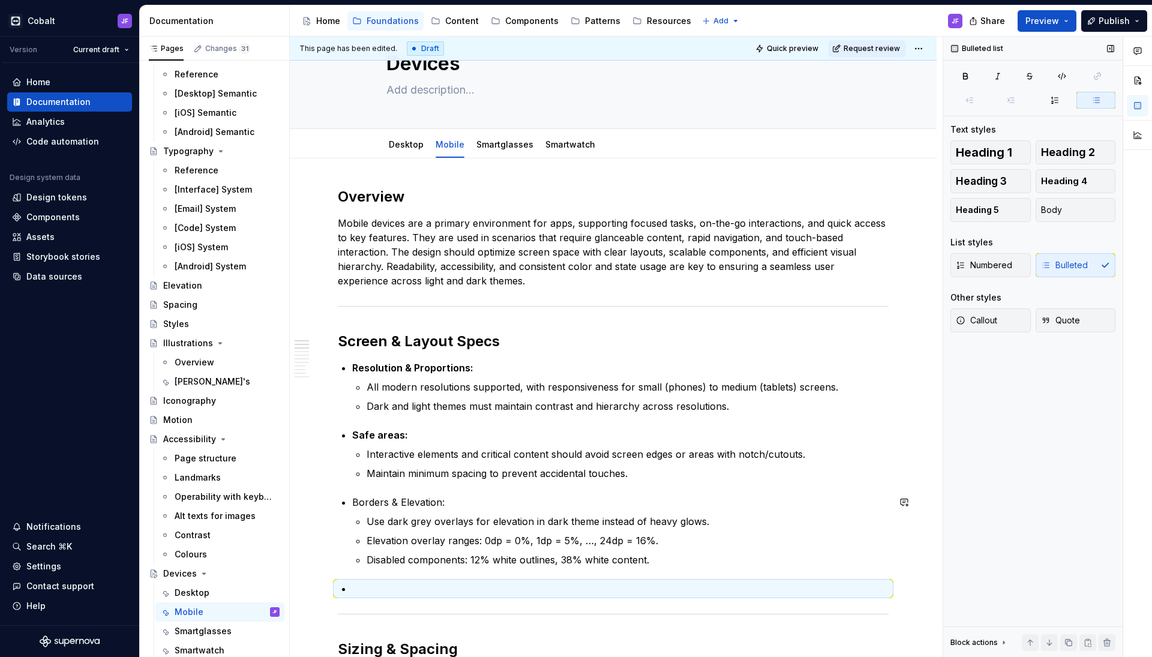
click at [550, 583] on p at bounding box center [620, 589] width 537 height 14
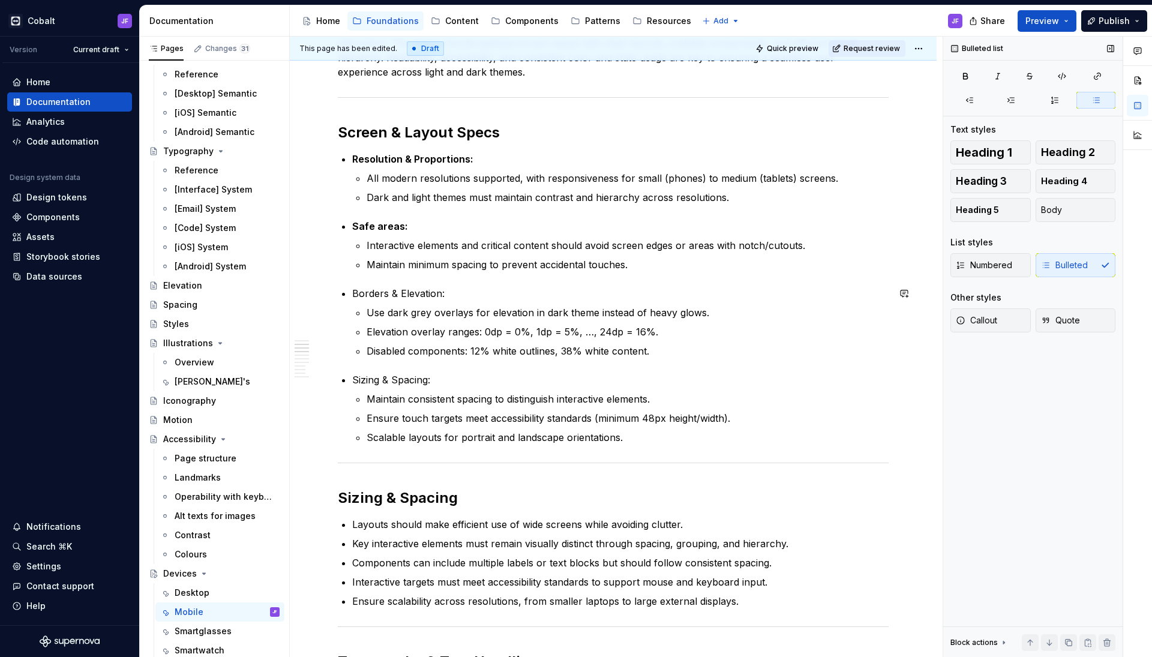
scroll to position [270, 0]
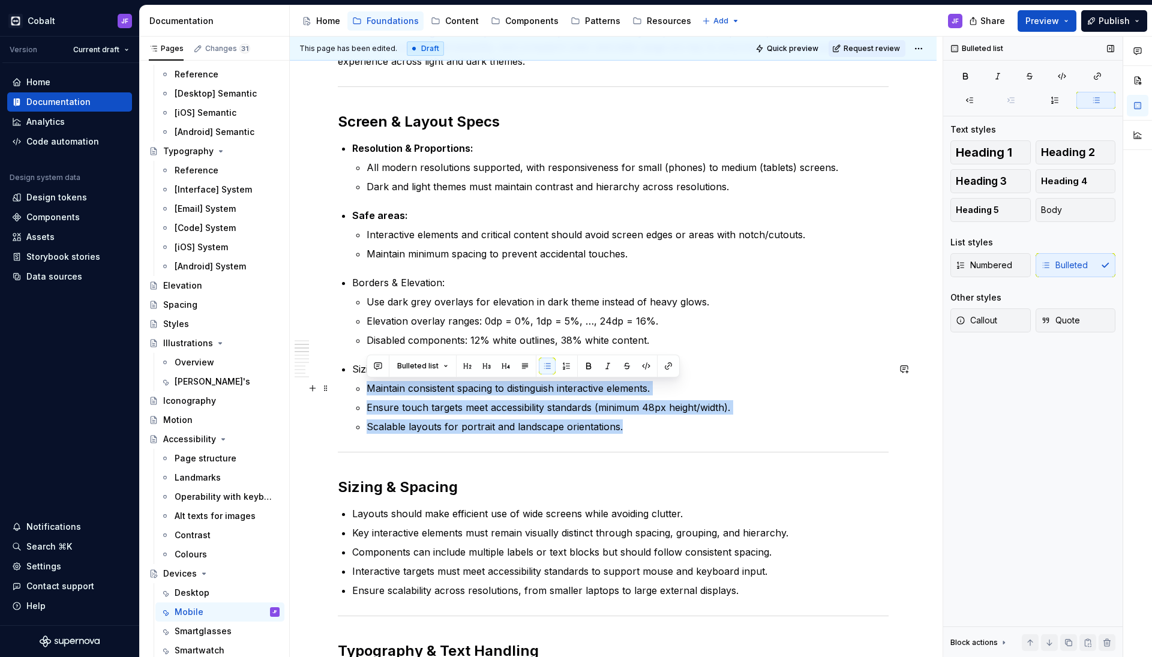
drag, startPoint x: 631, startPoint y: 427, endPoint x: 365, endPoint y: 387, distance: 269.0
click at [365, 387] on li "Sizing & Spacing: Maintain consistent spacing to distinguish interactive elemen…" at bounding box center [620, 398] width 537 height 72
copy ul "Maintain consistent spacing to distinguish interactive elements. Ensure touch t…"
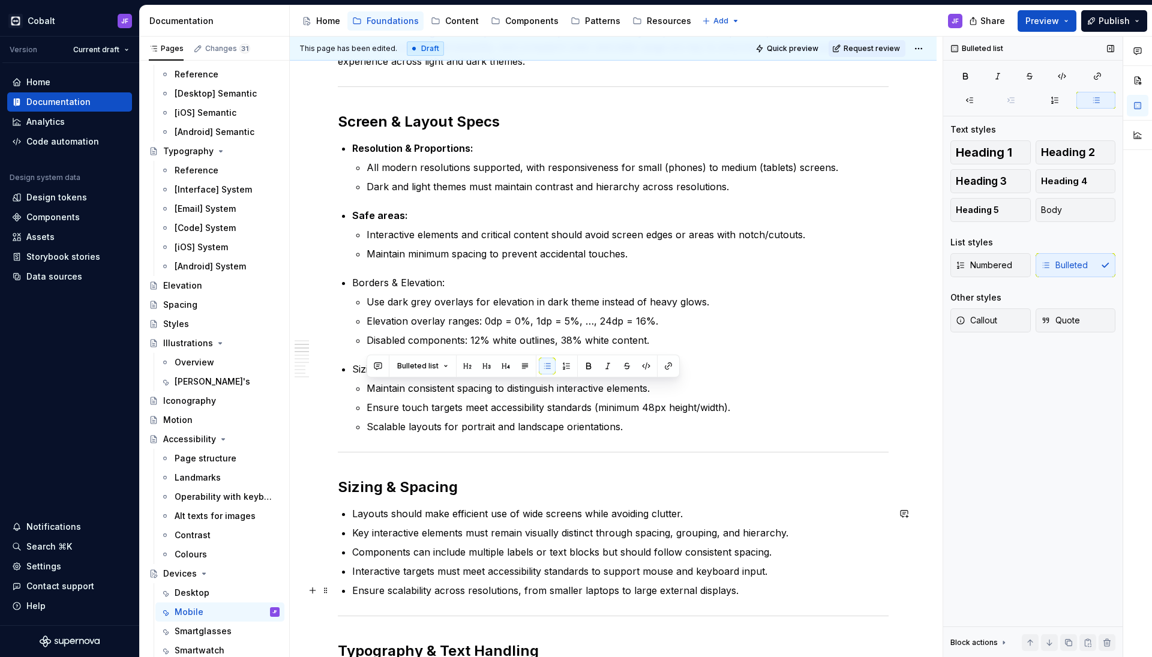
click at [761, 586] on p "Ensure scalability across resolutions, from smaller laptops to large external d…" at bounding box center [620, 590] width 537 height 14
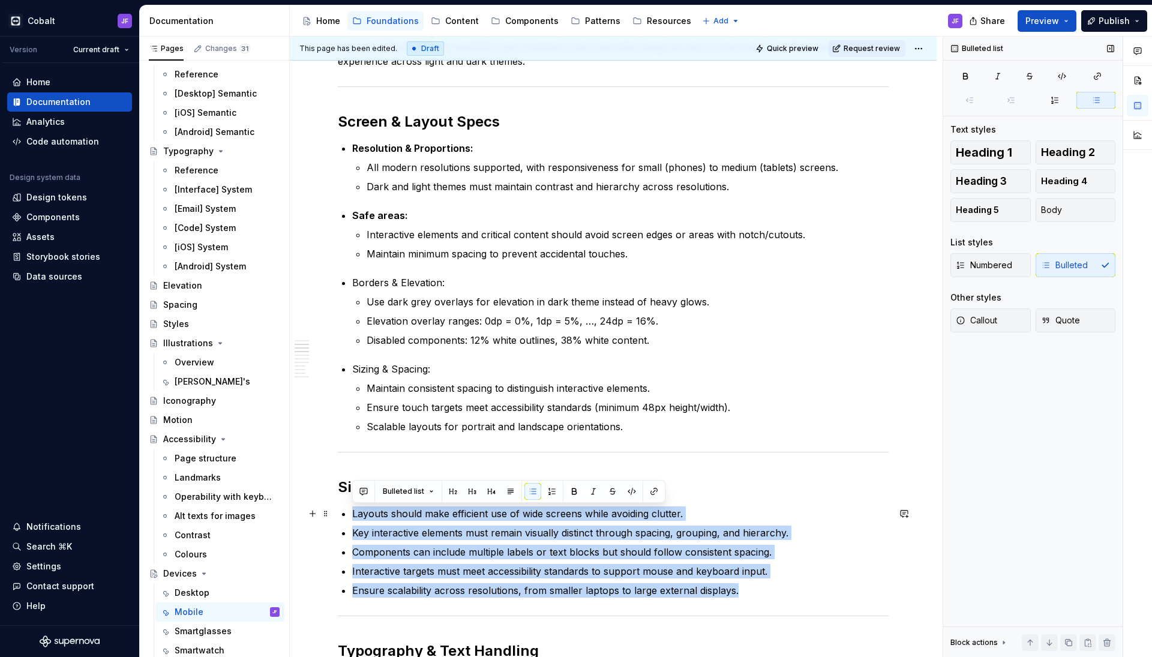
drag, startPoint x: 746, startPoint y: 588, endPoint x: 338, endPoint y: 508, distance: 415.9
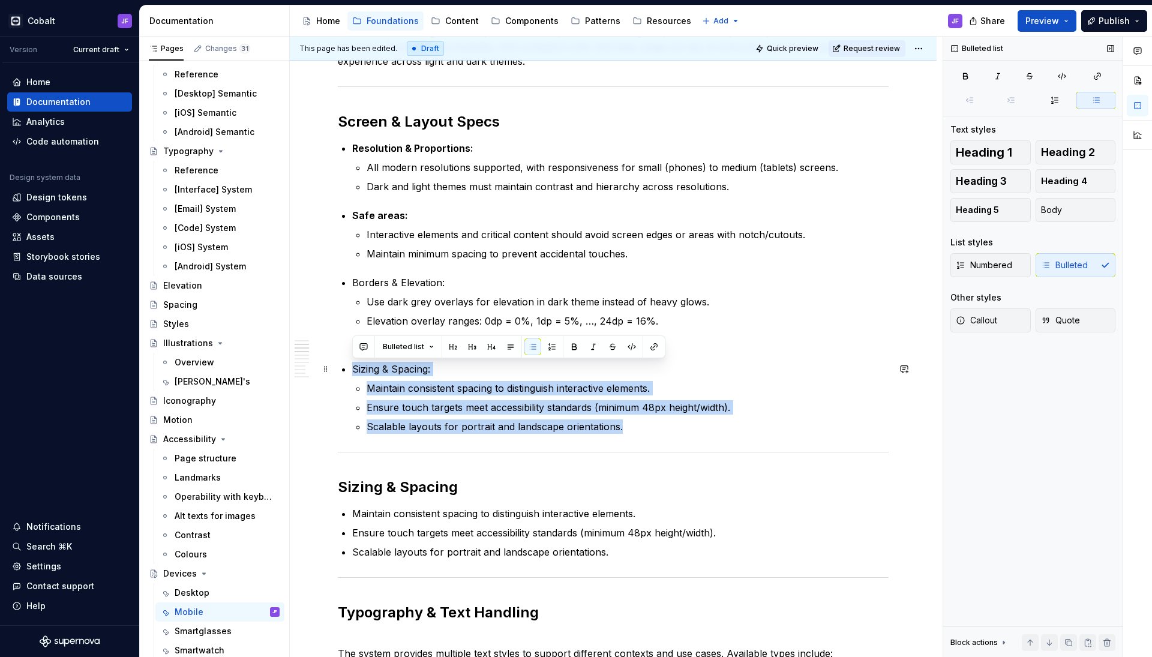
drag, startPoint x: 627, startPoint y: 427, endPoint x: 355, endPoint y: 368, distance: 278.3
click at [355, 368] on li "Sizing & Spacing: Maintain consistent spacing to distinguish interactive elemen…" at bounding box center [620, 398] width 537 height 72
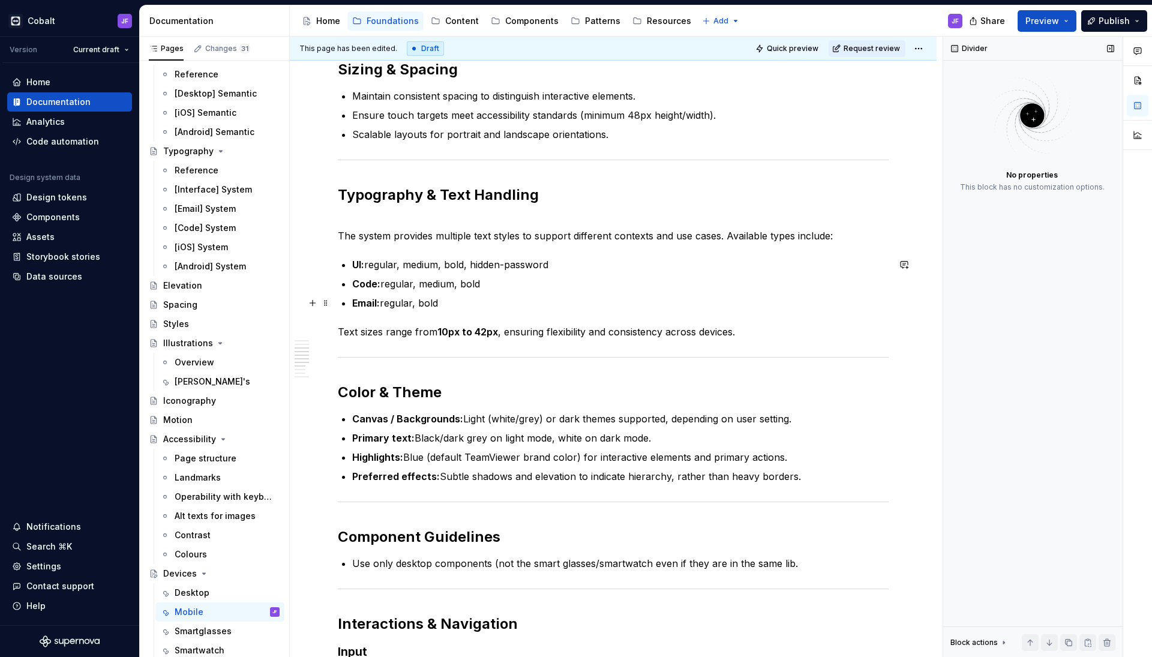
scroll to position [588, 0]
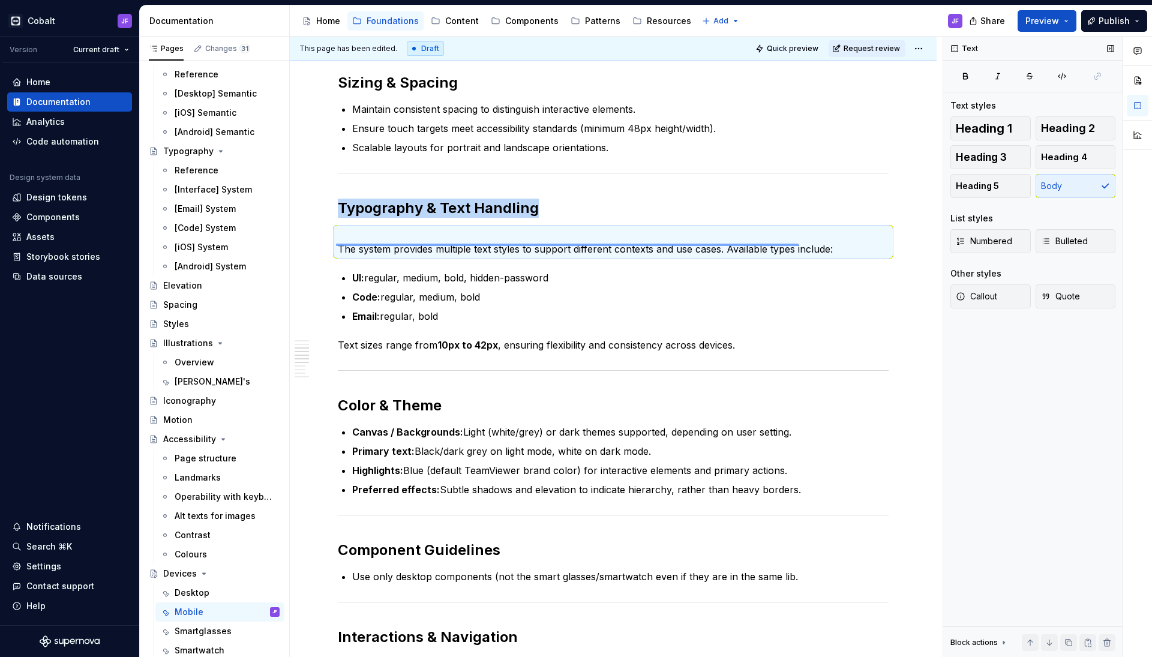
drag, startPoint x: 336, startPoint y: 245, endPoint x: 799, endPoint y: 244, distance: 462.8
click at [799, 244] on div "This page has been edited. Draft Quick preview Request review Devices Edit head…" at bounding box center [616, 347] width 653 height 621
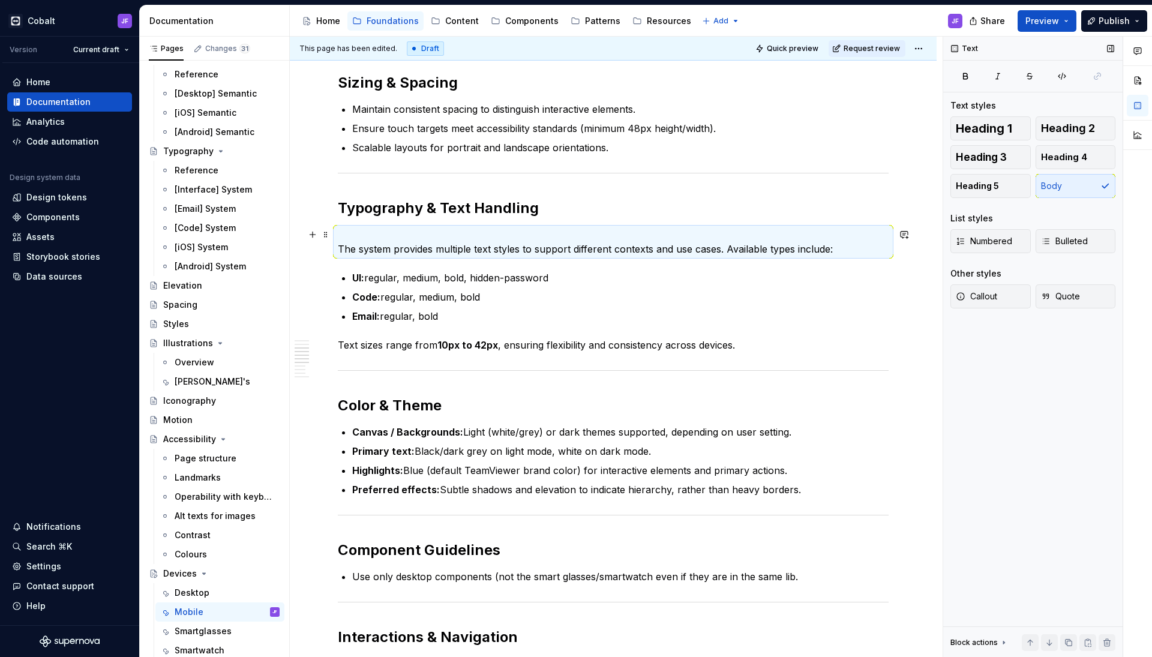
click at [770, 249] on p "The system provides multiple text styles to support different contexts and use …" at bounding box center [613, 241] width 551 height 29
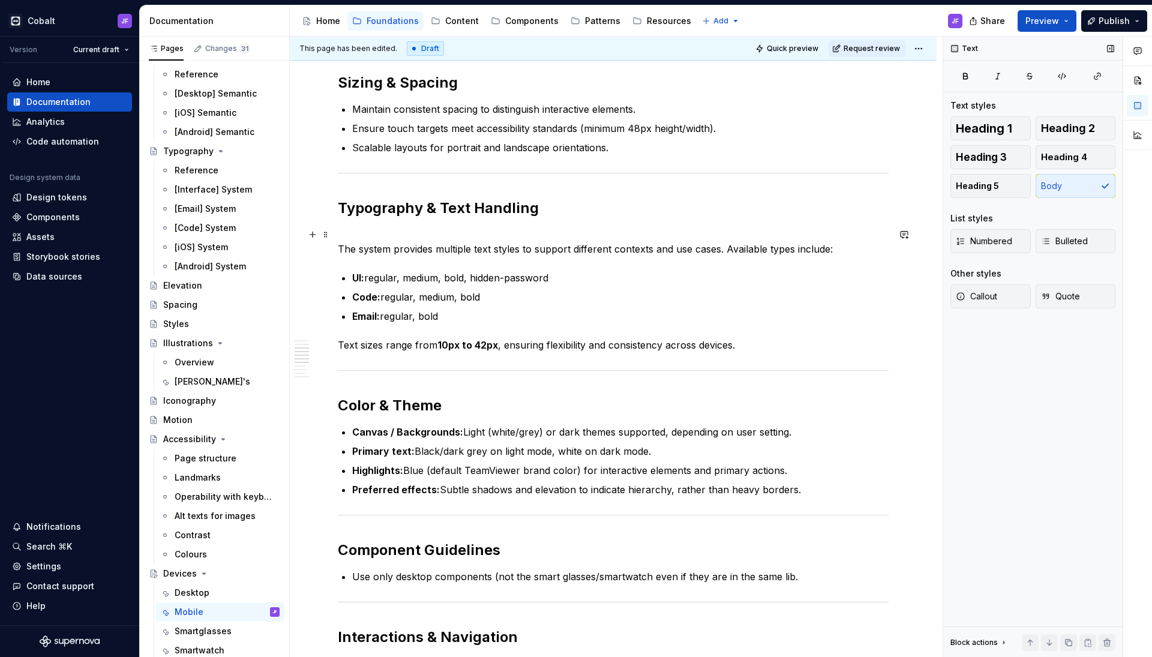
click at [821, 244] on p "The system provides multiple text styles to support different contexts and use …" at bounding box center [613, 241] width 551 height 29
click at [816, 236] on p "The system provides multiple text styles to support different contexts and use …" at bounding box center [613, 241] width 551 height 29
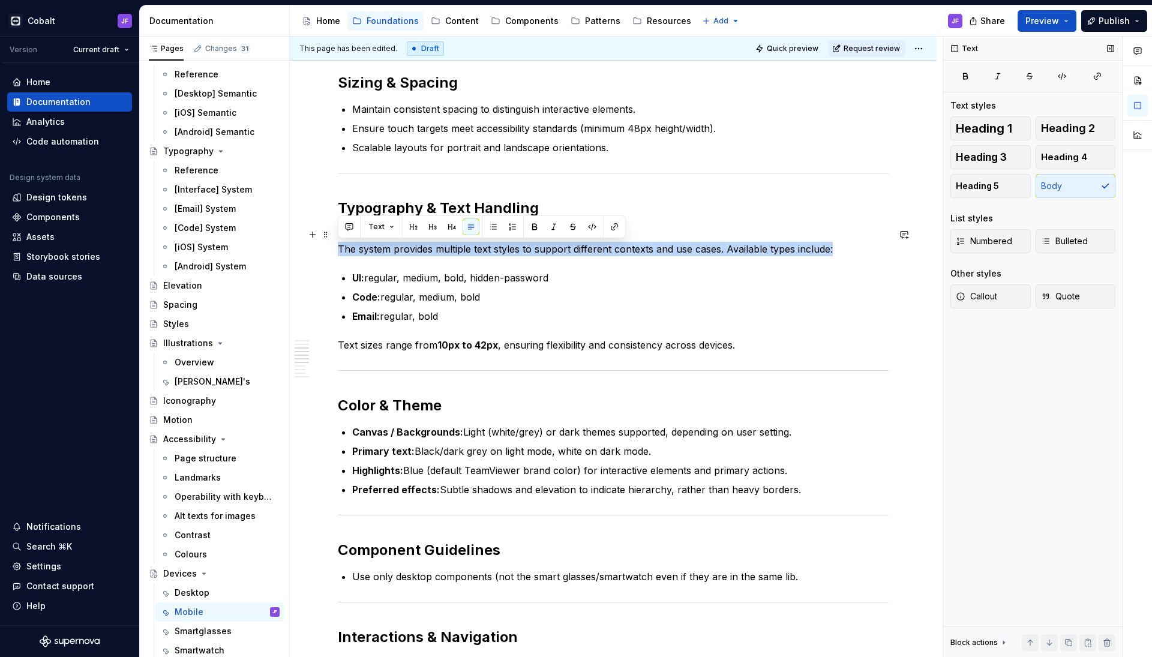
drag, startPoint x: 837, startPoint y: 251, endPoint x: 336, endPoint y: 251, distance: 500.6
click at [336, 251] on div "Overview Mobile devices are a primary environment for apps, supporting focused …" at bounding box center [613, 441] width 647 height 1640
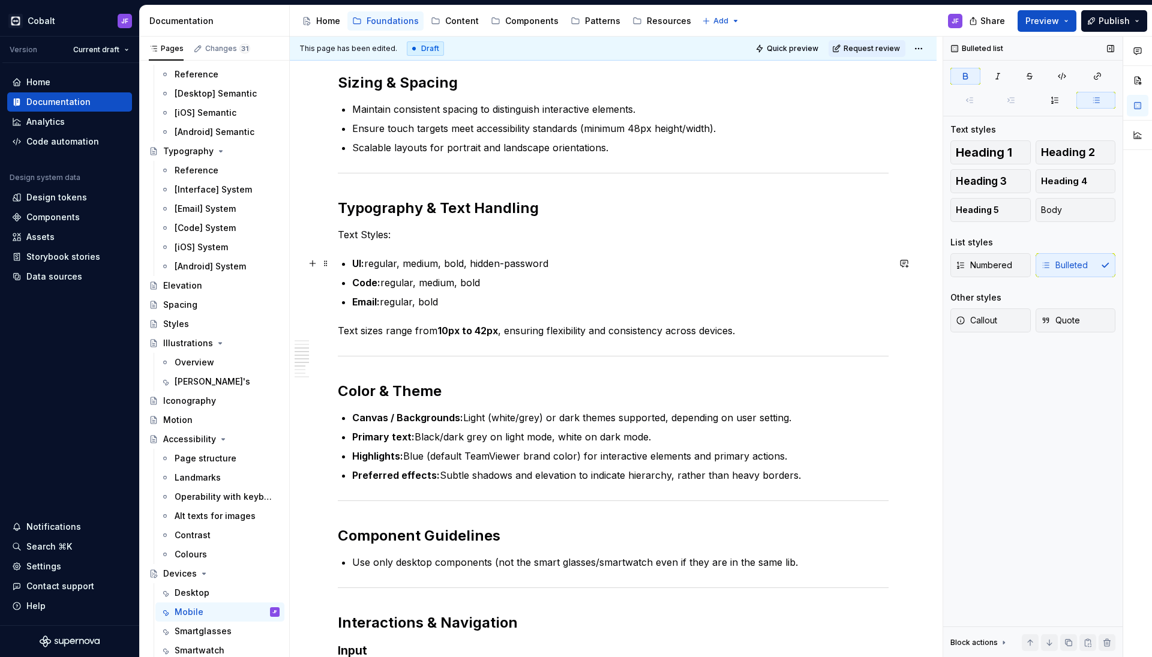
click at [352, 259] on div "Overview Mobile devices are a primary environment for apps, supporting focused …" at bounding box center [613, 341] width 551 height 1385
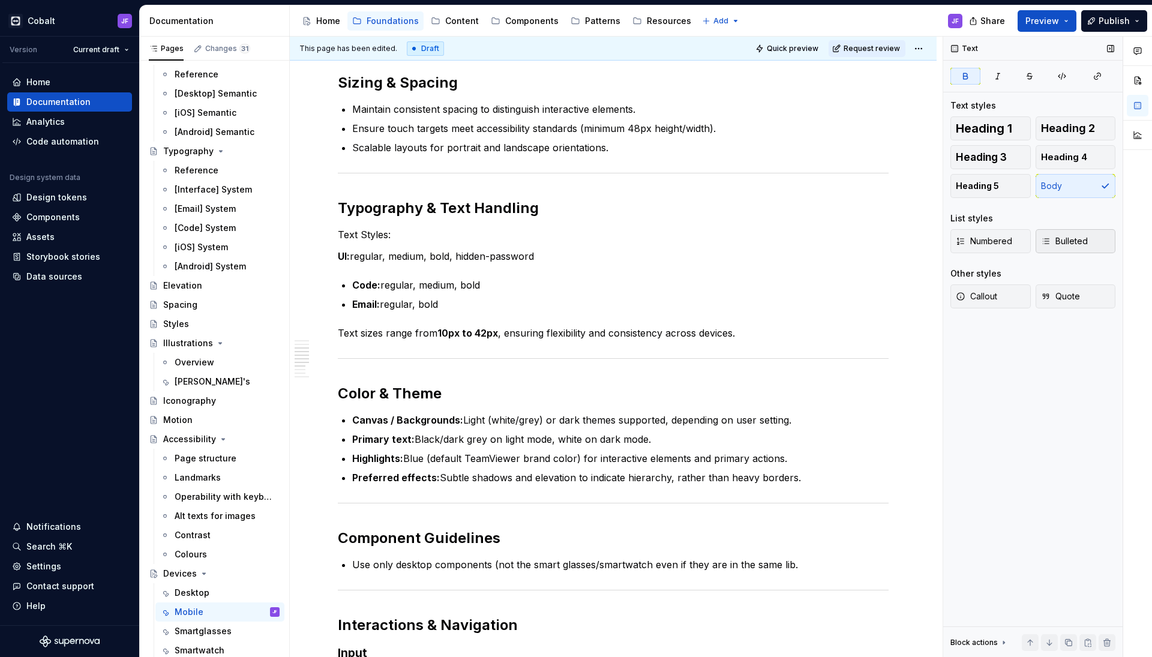
click at [1051, 243] on span "Bulleted" at bounding box center [1064, 241] width 47 height 12
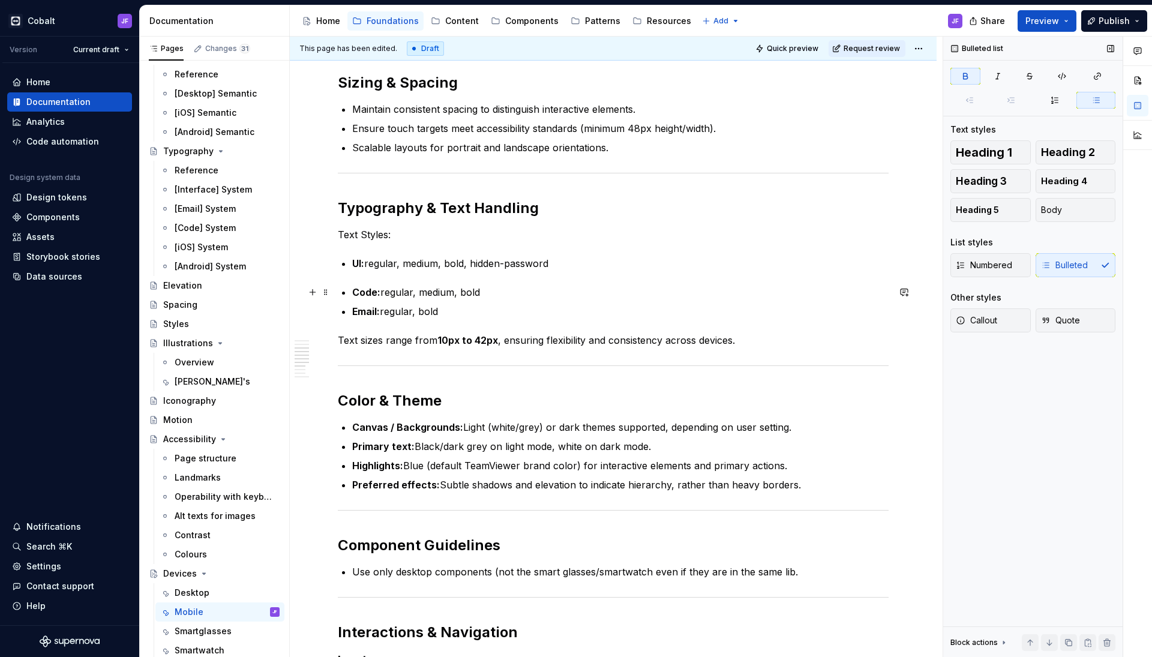
click at [356, 290] on strong "Code:" at bounding box center [366, 292] width 28 height 12
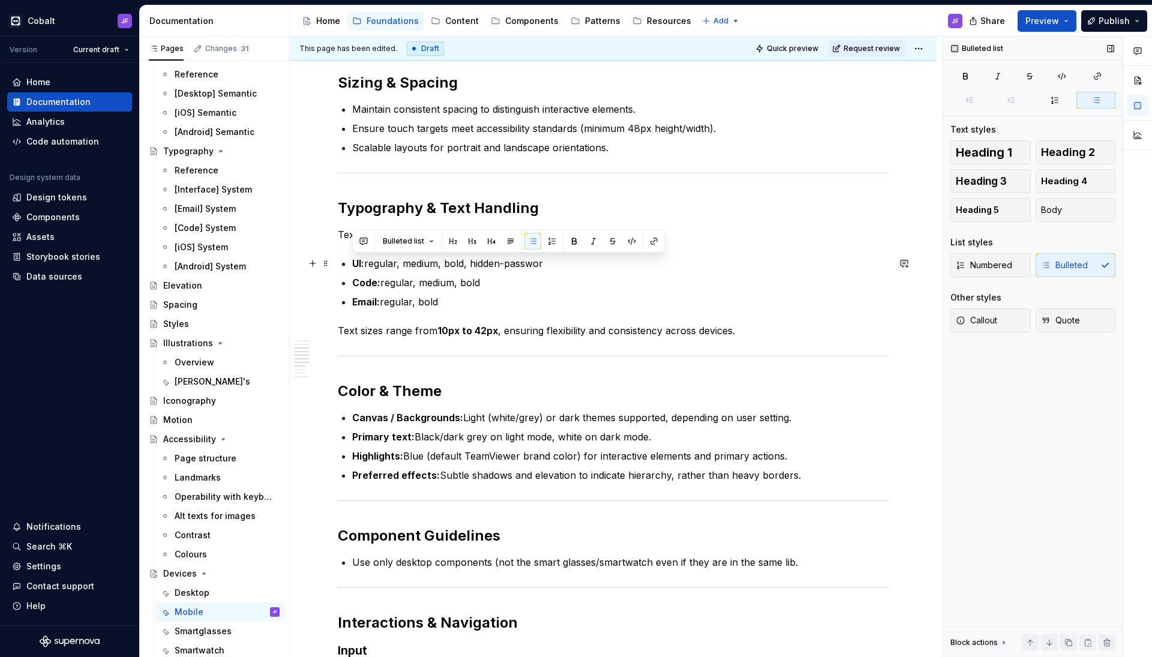
drag, startPoint x: 442, startPoint y: 295, endPoint x: 355, endPoint y: 261, distance: 93.5
click at [355, 261] on ul "UI: regular, medium, bold, hidden-passwor Code: regular, medium, bold Email: re…" at bounding box center [620, 282] width 537 height 53
click at [414, 275] on ul "UI: regular, medium, bold, hidden-passwor Code: regular, medium, bold Email: re…" at bounding box center [620, 282] width 537 height 53
drag, startPoint x: 533, startPoint y: 265, endPoint x: 335, endPoint y: 261, distance: 198.1
click at [334, 261] on div "Overview Mobile devices are a primary environment for apps, supporting focused …" at bounding box center [613, 433] width 647 height 1625
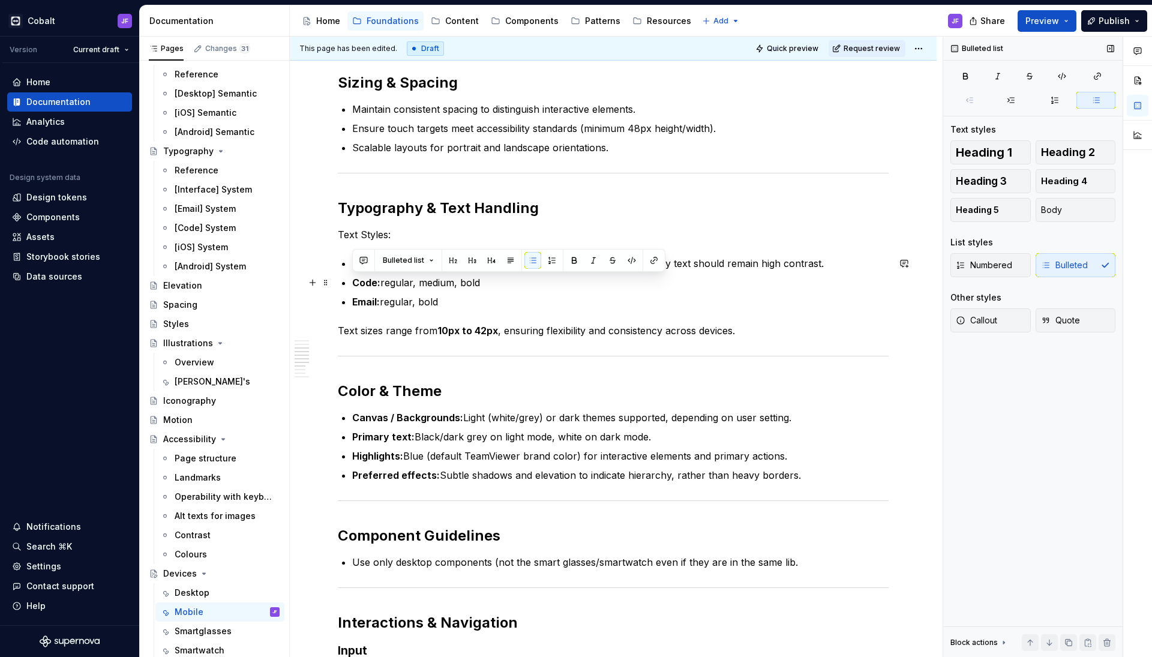
drag, startPoint x: 487, startPoint y: 285, endPoint x: 346, endPoint y: 280, distance: 141.7
click at [346, 280] on div "Overview Mobile devices are a primary environment for apps, supporting focused …" at bounding box center [613, 341] width 551 height 1385
click at [355, 1] on div "Cobalt JF Version Current draft Home Documentation Analytics Code automation De…" at bounding box center [576, 328] width 1152 height 657
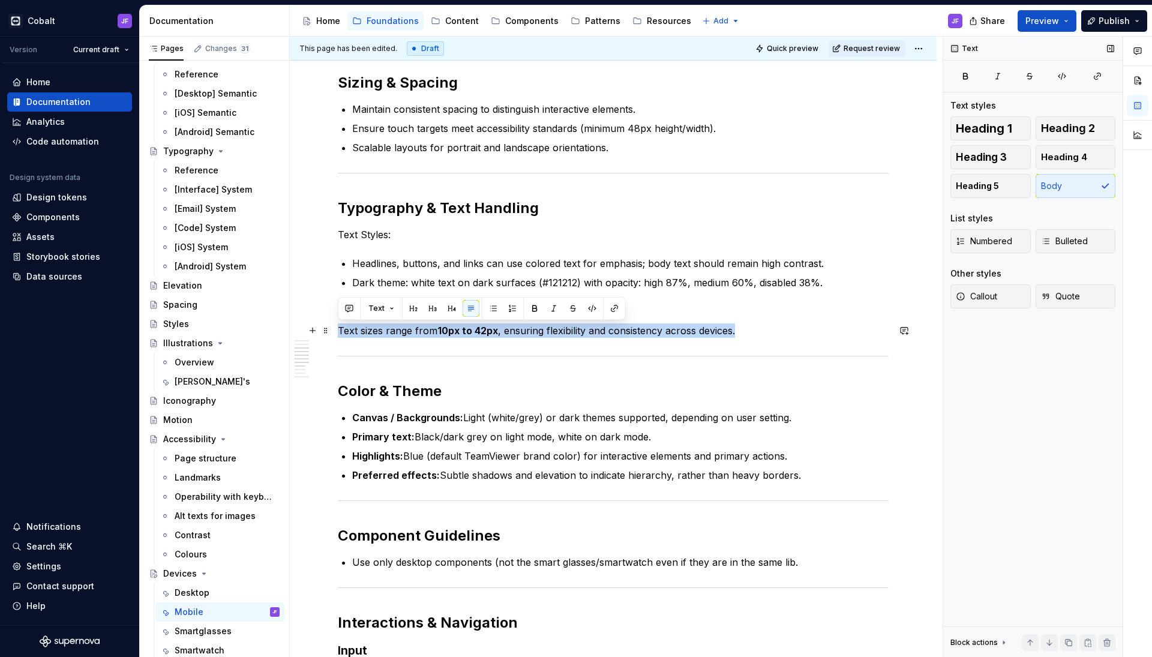
drag, startPoint x: 589, startPoint y: 334, endPoint x: 338, endPoint y: 331, distance: 251.5
click at [338, 331] on p "Text sizes range from 10px to 42px , ensuring flexibility and consistency acros…" at bounding box center [613, 331] width 551 height 14
click at [391, 343] on div "Overview Mobile devices are a primary environment for apps, supporting focused …" at bounding box center [613, 341] width 551 height 1385
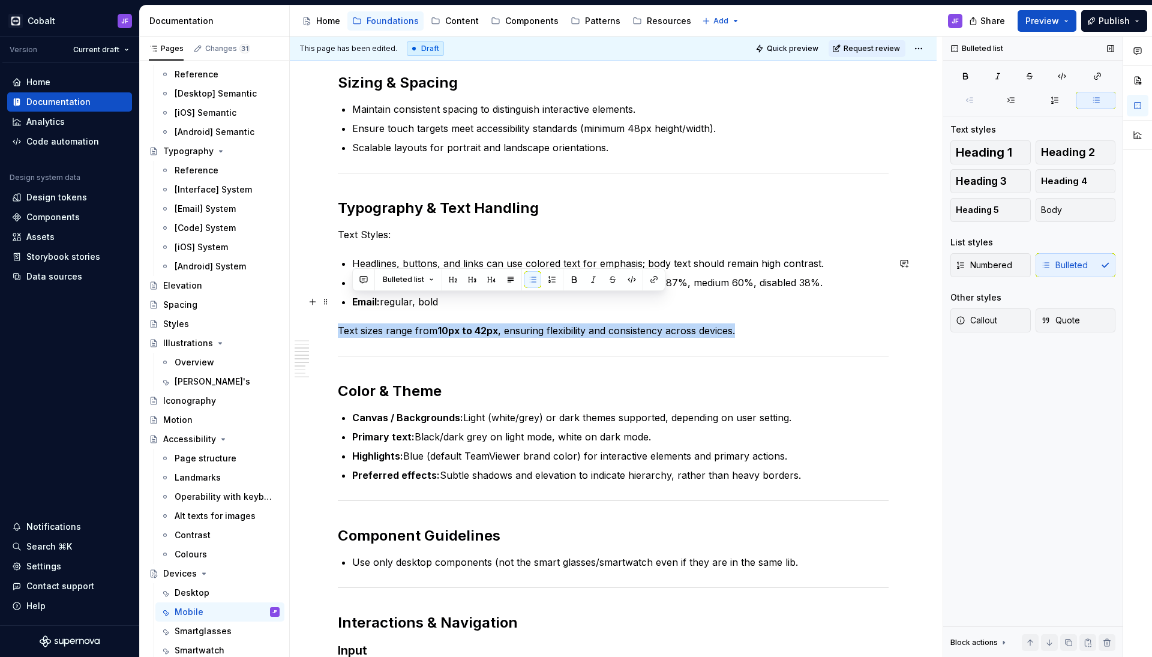
drag, startPoint x: 448, startPoint y: 302, endPoint x: 354, endPoint y: 303, distance: 94.8
click at [354, 303] on p "Email: regular, bold" at bounding box center [620, 302] width 537 height 14
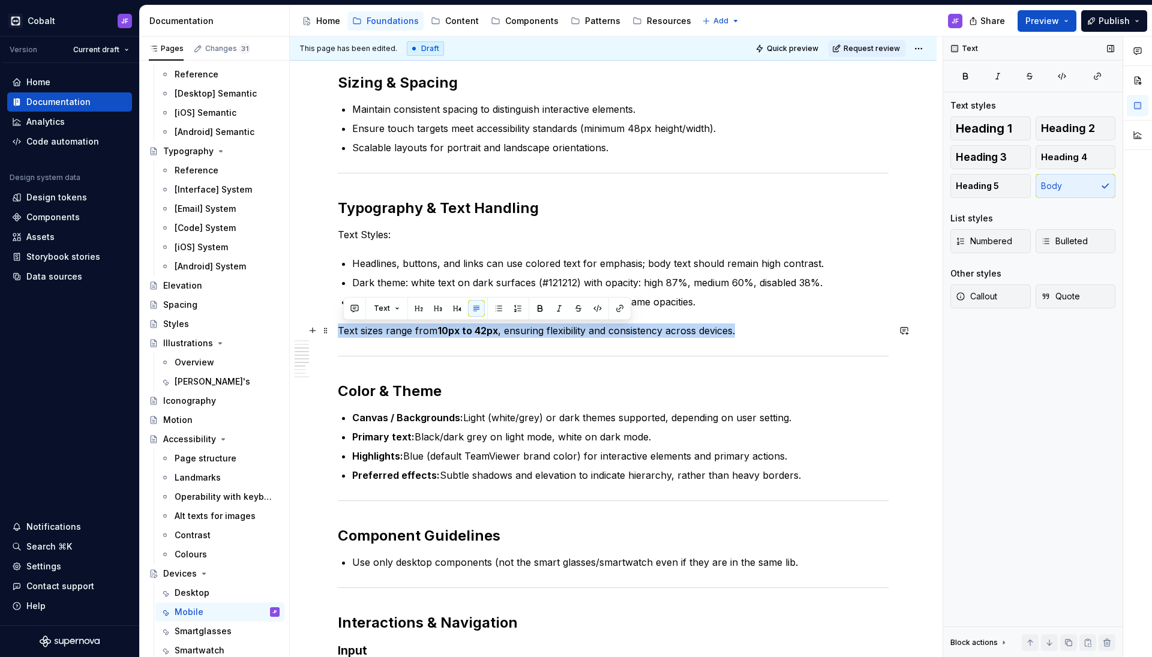
drag, startPoint x: 598, startPoint y: 322, endPoint x: 334, endPoint y: 334, distance: 263.8
click at [334, 334] on div "Overview Mobile devices are a primary environment for apps, supporting focused …" at bounding box center [613, 433] width 647 height 1625
click at [359, 327] on p "Text sizes range from 10px to 42px , ensuring flexibility and consistency acros…" at bounding box center [613, 331] width 551 height 14
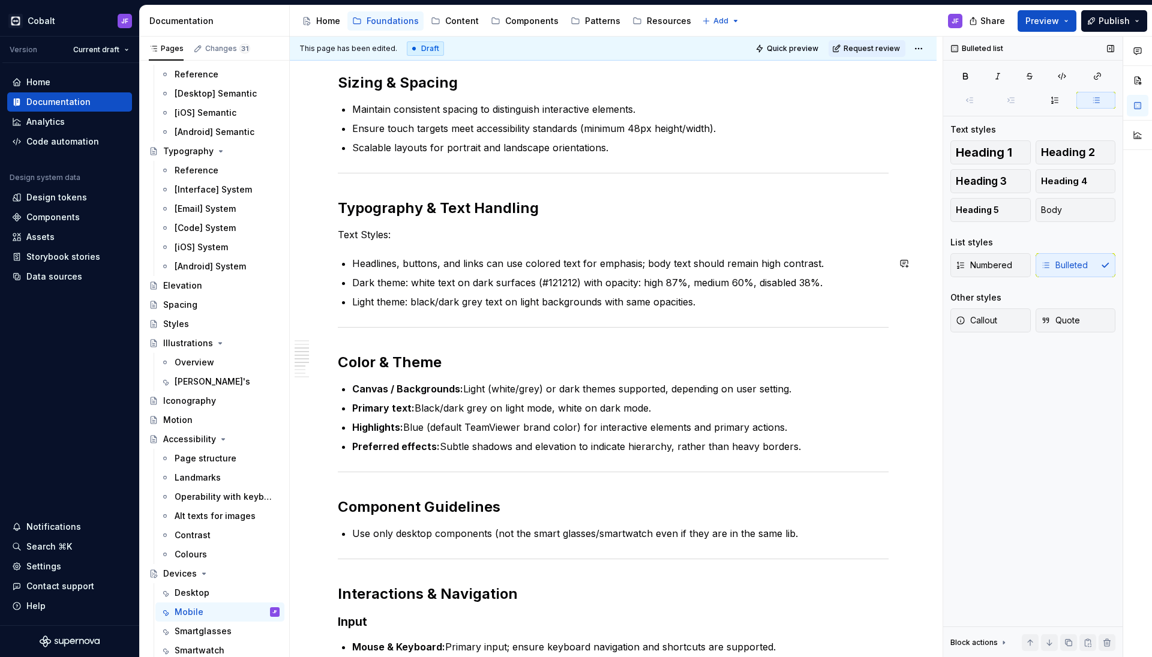
click at [358, 246] on div "Overview Mobile devices are a primary environment for apps, supporting focused …" at bounding box center [613, 327] width 551 height 1356
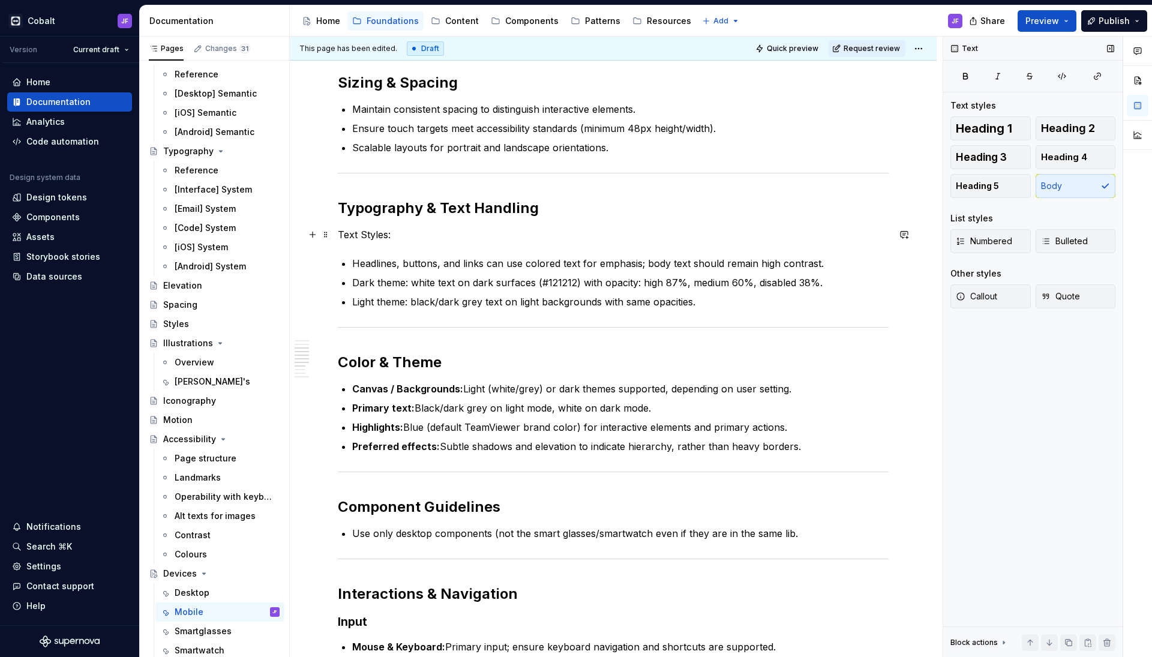
click at [365, 234] on p "Text Styles:" at bounding box center [613, 234] width 551 height 14
click at [339, 243] on div "Overview Mobile devices are a primary environment for apps, supporting focused …" at bounding box center [613, 327] width 551 height 1356
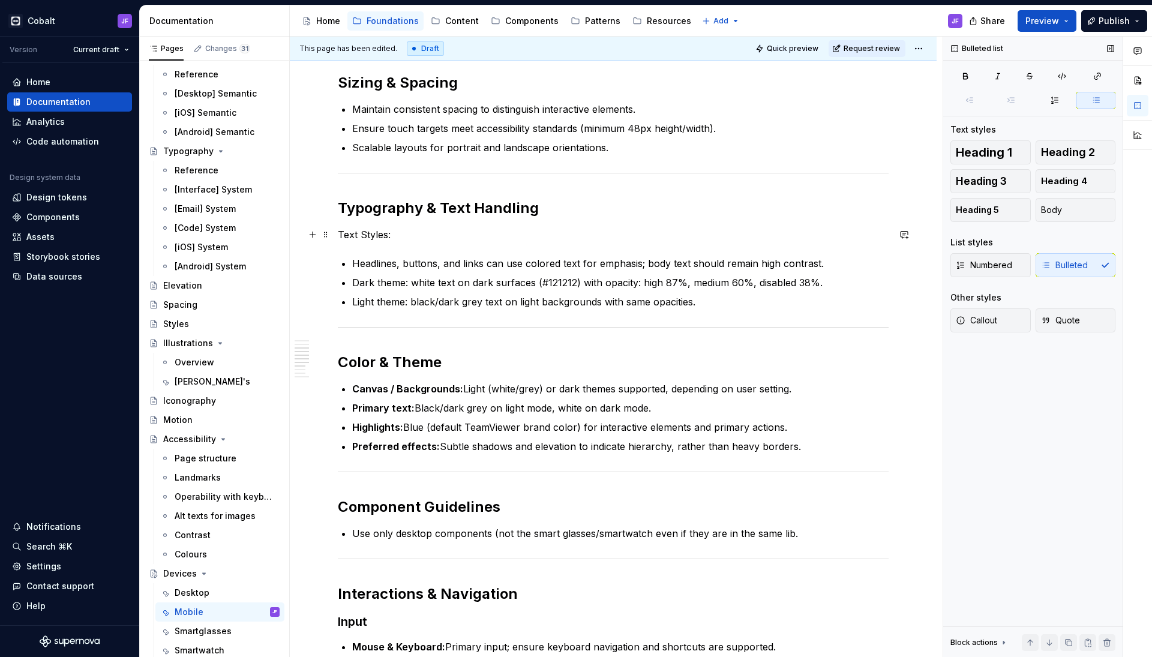
click at [335, 233] on div "Overview Mobile devices are a primary environment for apps, supporting focused …" at bounding box center [613, 419] width 647 height 1597
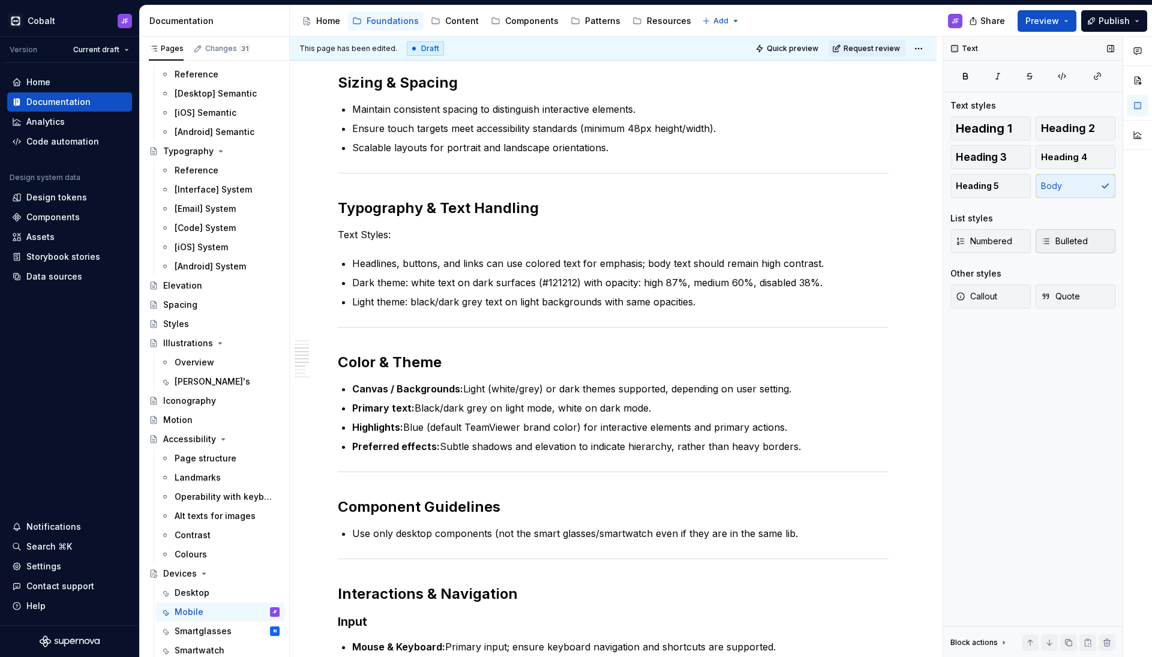
click at [1061, 238] on span "Bulleted" at bounding box center [1064, 241] width 47 height 12
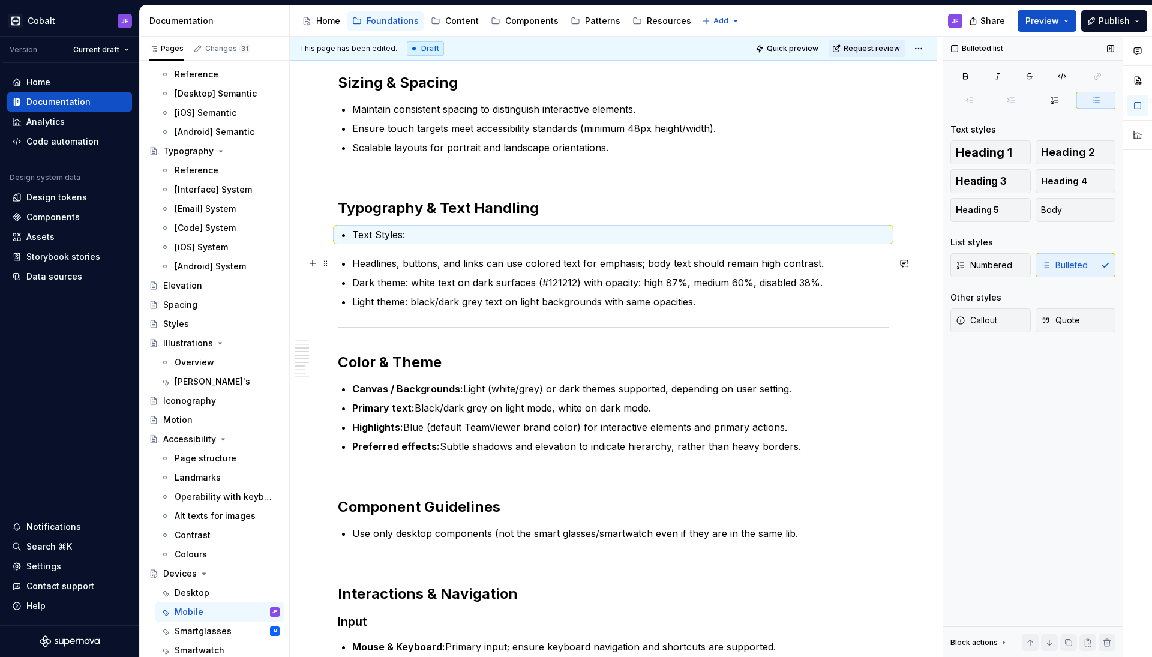
click at [358, 262] on p "Headlines, buttons, and links can use colored text for emphasis; body text shou…" at bounding box center [620, 263] width 537 height 14
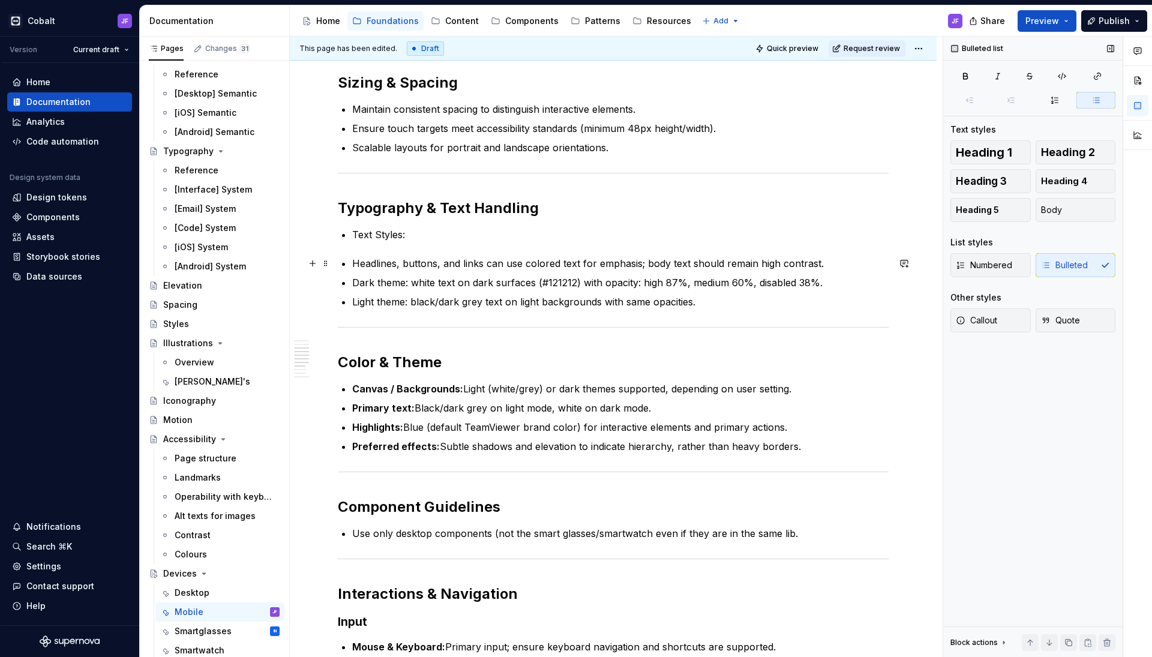
click at [353, 261] on p "Headlines, buttons, and links can use colored text for emphasis; body text shou…" at bounding box center [620, 263] width 537 height 14
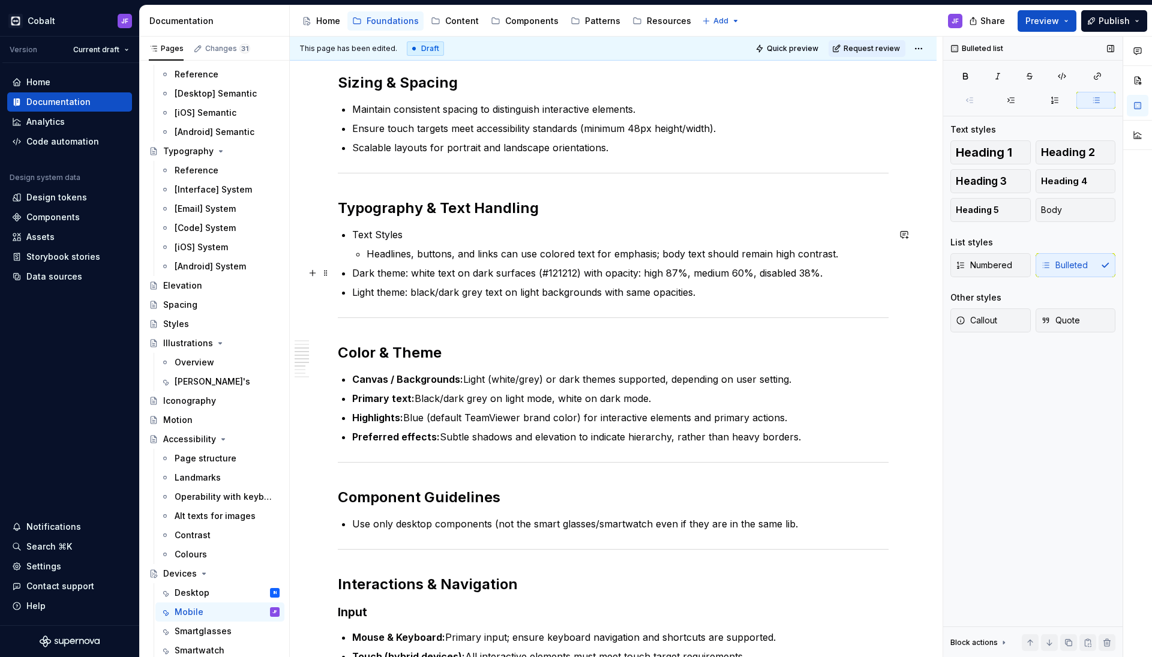
click at [351, 277] on div "Overview Mobile devices are a primary environment for apps, supporting focused …" at bounding box center [613, 322] width 551 height 1346
click at [351, 297] on div "Overview Mobile devices are a primary environment for apps, supporting focused …" at bounding box center [613, 322] width 551 height 1346
drag, startPoint x: 702, startPoint y: 297, endPoint x: 716, endPoint y: 295, distance: 13.9
click at [703, 297] on p "Light theme: black/dark grey text on light backgrounds with same opacities." at bounding box center [628, 292] width 522 height 14
click at [721, 295] on p "Light theme: black/dark grey text on light backgrounds with same opacities." at bounding box center [628, 292] width 522 height 14
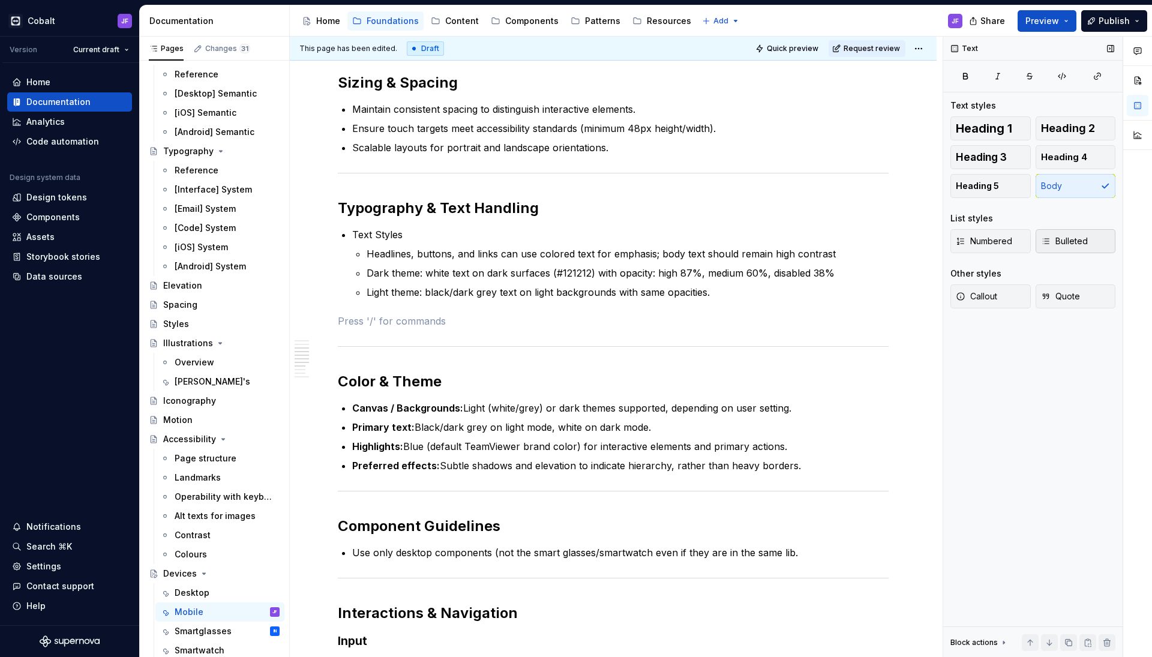
click at [1056, 244] on span "Bulleted" at bounding box center [1064, 241] width 47 height 12
click at [338, 319] on p "Text on Colored Backgrounds:" at bounding box center [613, 321] width 551 height 14
click at [1064, 231] on button "Bulleted" at bounding box center [1076, 241] width 80 height 24
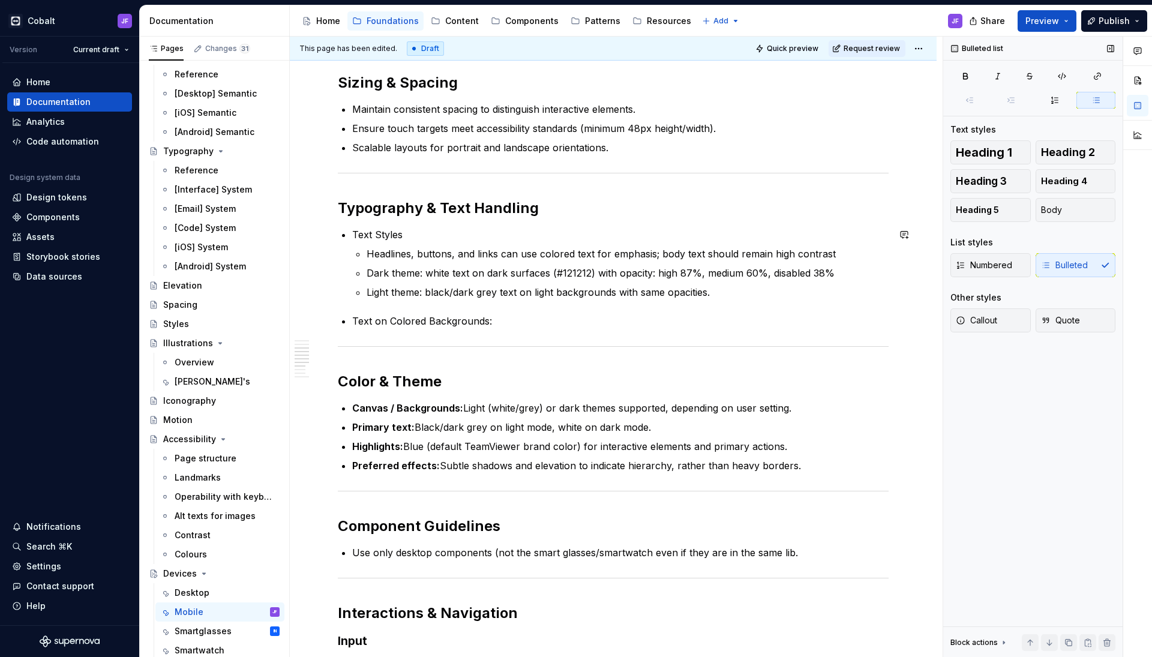
click at [579, 310] on div "Overview Mobile devices are a primary environment for apps, supporting focused …" at bounding box center [613, 336] width 551 height 1375
click at [568, 318] on p "Text on Colored Backgrounds:" at bounding box center [620, 321] width 537 height 14
click at [448, 229] on p "Text Styles" at bounding box center [620, 234] width 537 height 14
click at [512, 325] on p "Text on Colored Backgrounds:" at bounding box center [620, 321] width 537 height 14
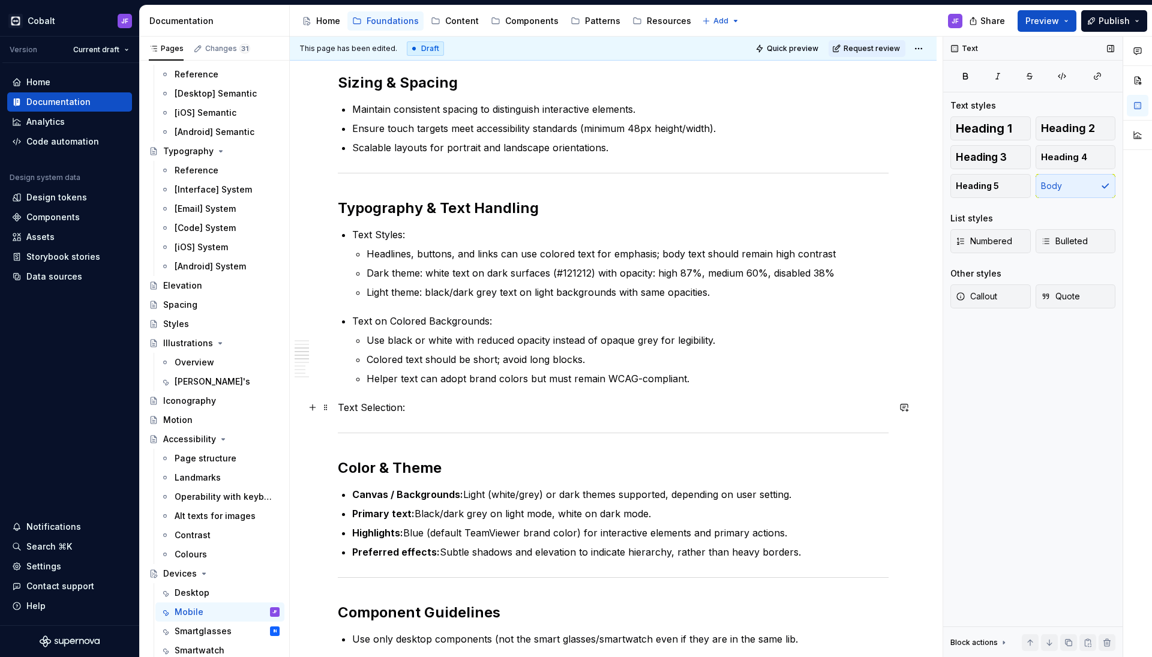
click at [340, 410] on p "Text Selection:" at bounding box center [613, 407] width 551 height 14
click at [1079, 246] on span "Bulleted" at bounding box center [1064, 241] width 47 height 12
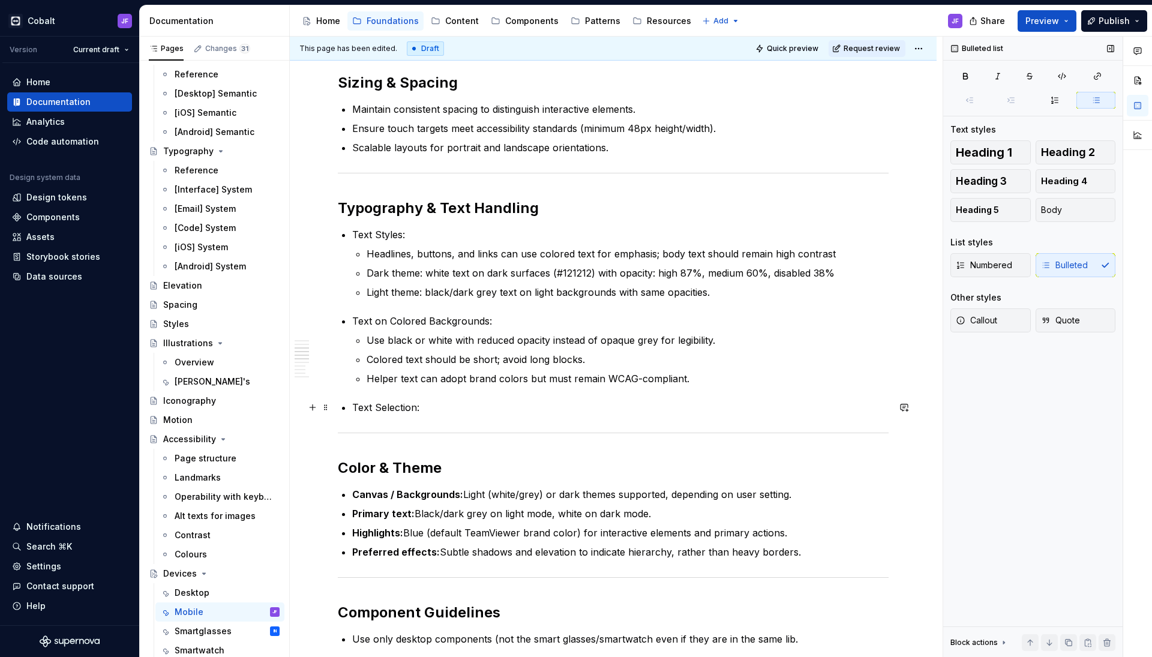
click at [495, 404] on p "Text Selection:" at bounding box center [620, 407] width 537 height 14
click at [441, 397] on div "Overview Mobile devices are a primary environment for apps, supporting focused …" at bounding box center [613, 380] width 551 height 1462
click at [445, 406] on p "Text Selection:" at bounding box center [620, 407] width 537 height 14
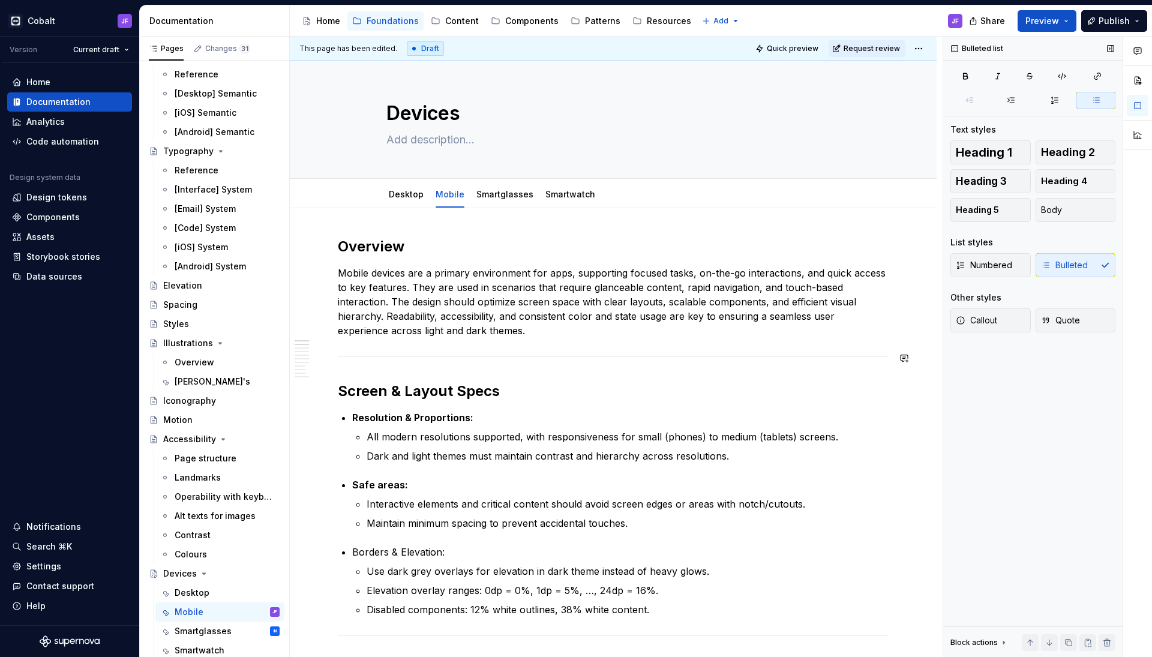
scroll to position [0, 0]
click at [590, 591] on p "Elevation overlay ranges: 0dp = 0%, 1dp = 5%, …, 24dp = 16%." at bounding box center [628, 590] width 522 height 14
click at [406, 554] on p "Borders & Elevation:" at bounding box center [620, 552] width 537 height 14
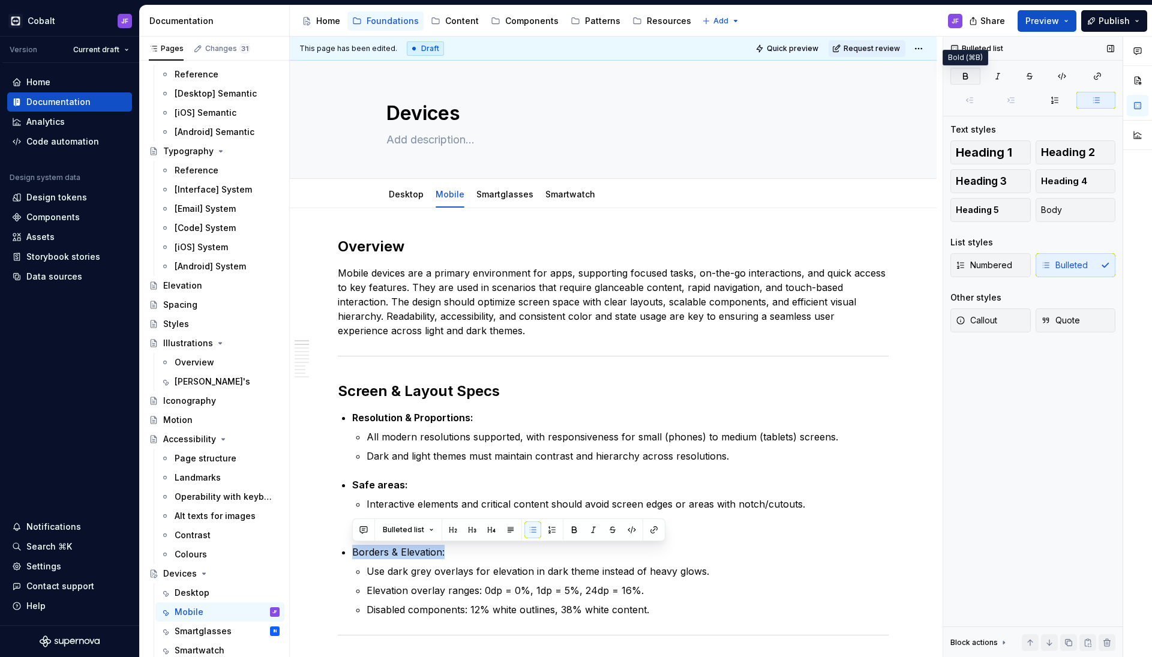
click at [966, 75] on icon "button" at bounding box center [966, 76] width 10 height 10
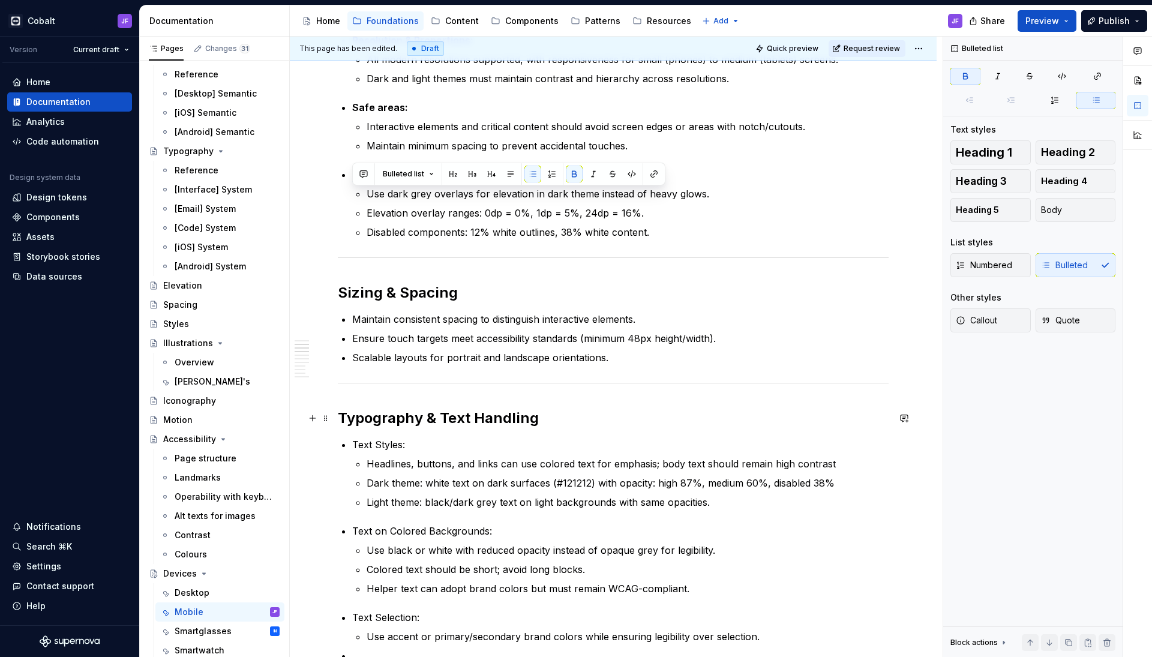
scroll to position [381, 0]
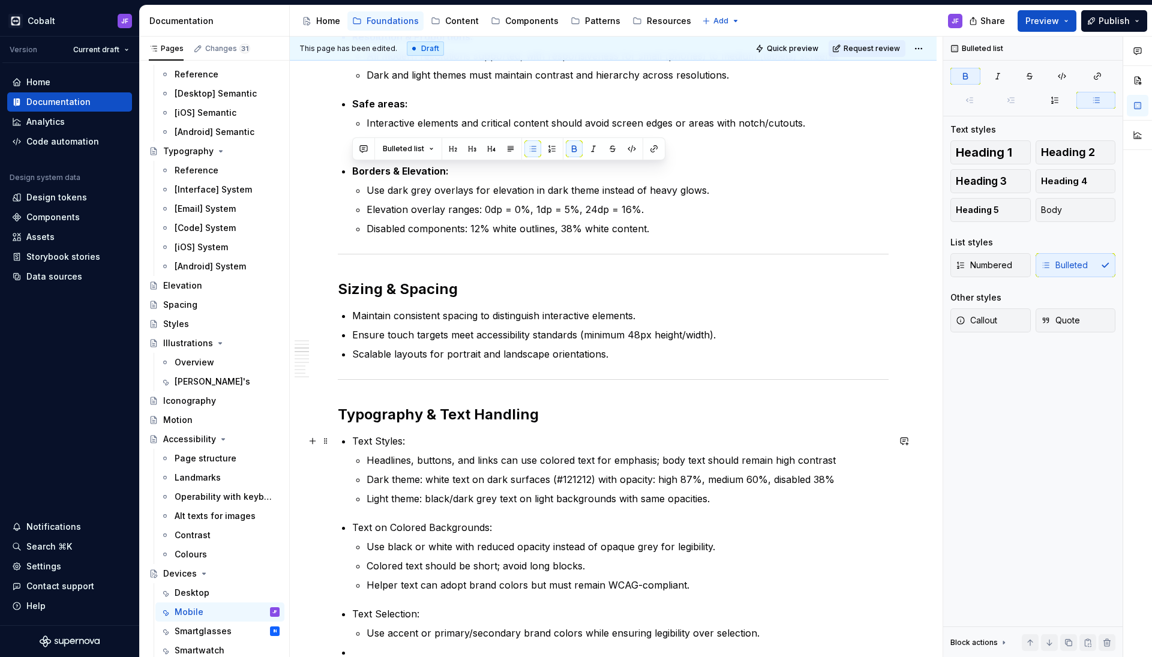
click at [375, 441] on p "Text Styles:" at bounding box center [620, 441] width 537 height 14
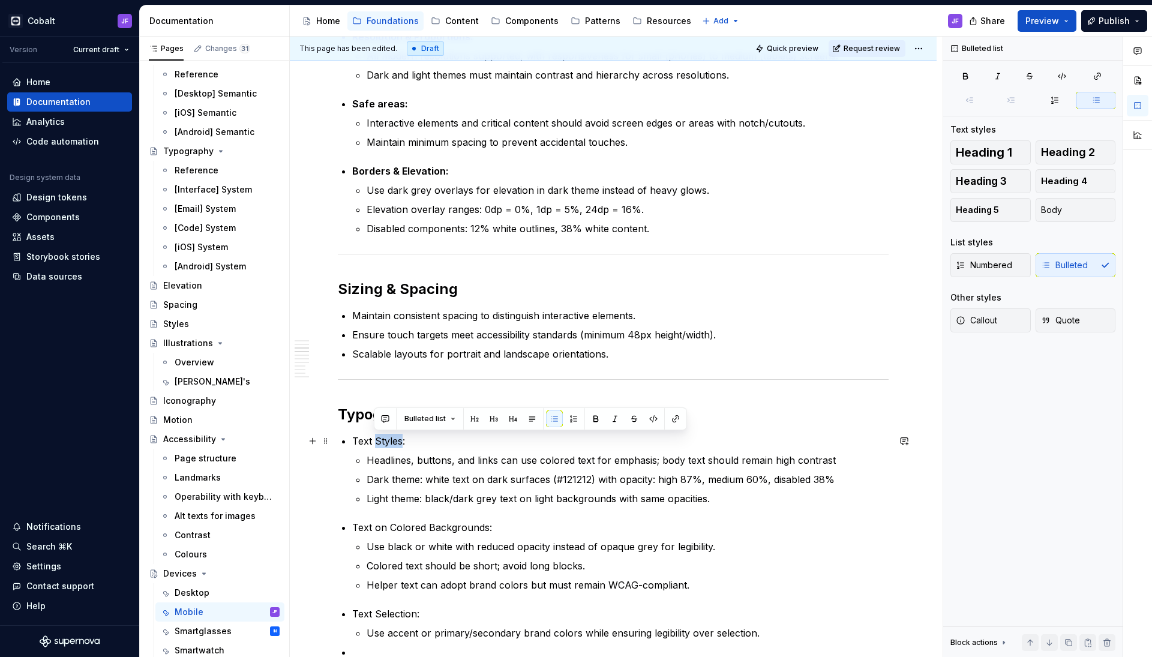
click at [375, 441] on p "Text Styles:" at bounding box center [620, 441] width 537 height 14
click at [961, 78] on icon "button" at bounding box center [966, 76] width 10 height 10
click at [450, 518] on div "Overview Mobile devices are a primary environment for apps, supporting focused …" at bounding box center [613, 606] width 551 height 1500
click at [447, 525] on p "Text on Colored Backgrounds:" at bounding box center [620, 527] width 537 height 14
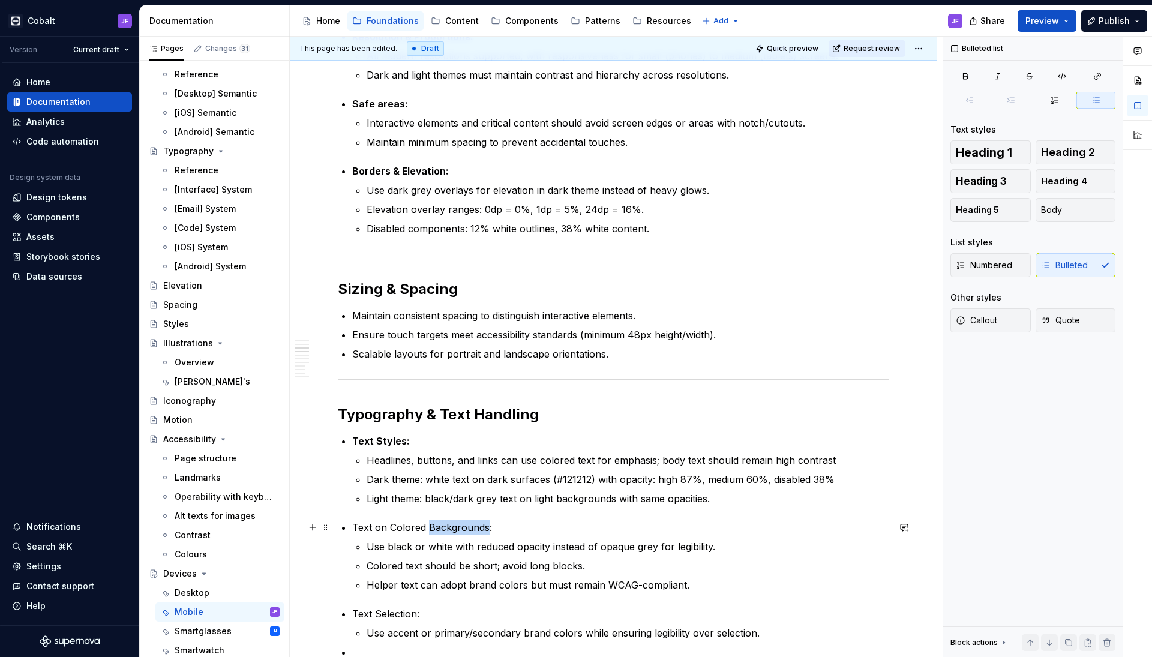
click at [447, 525] on p "Text on Colored Backgrounds:" at bounding box center [620, 527] width 537 height 14
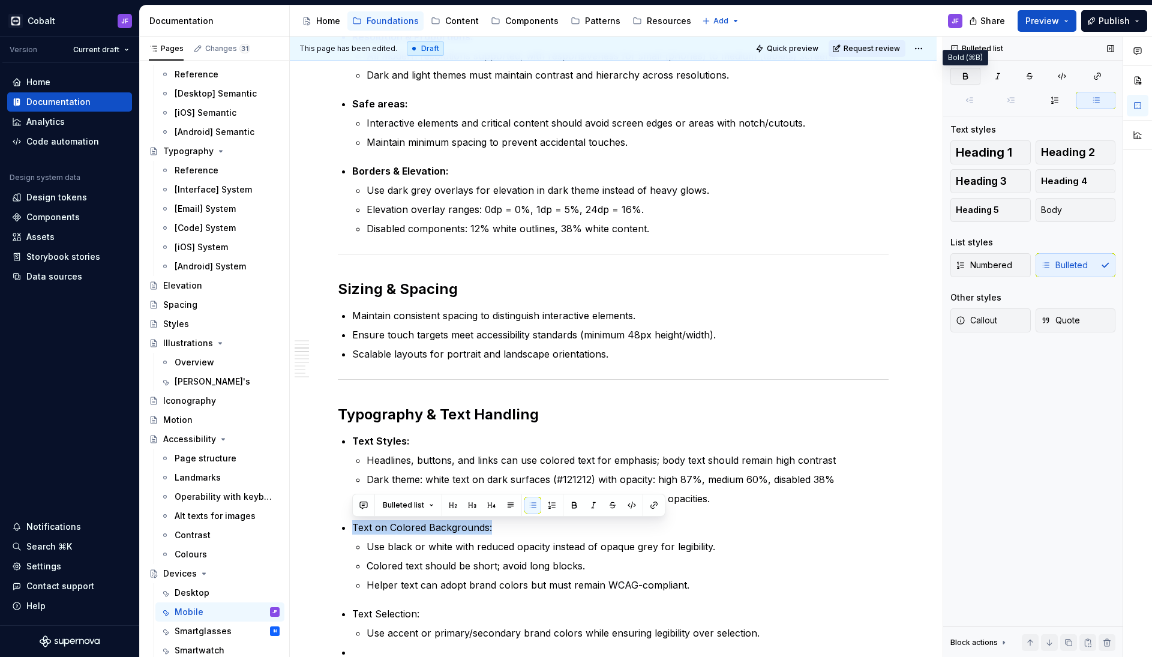
click at [966, 74] on icon "button" at bounding box center [966, 75] width 4 height 5
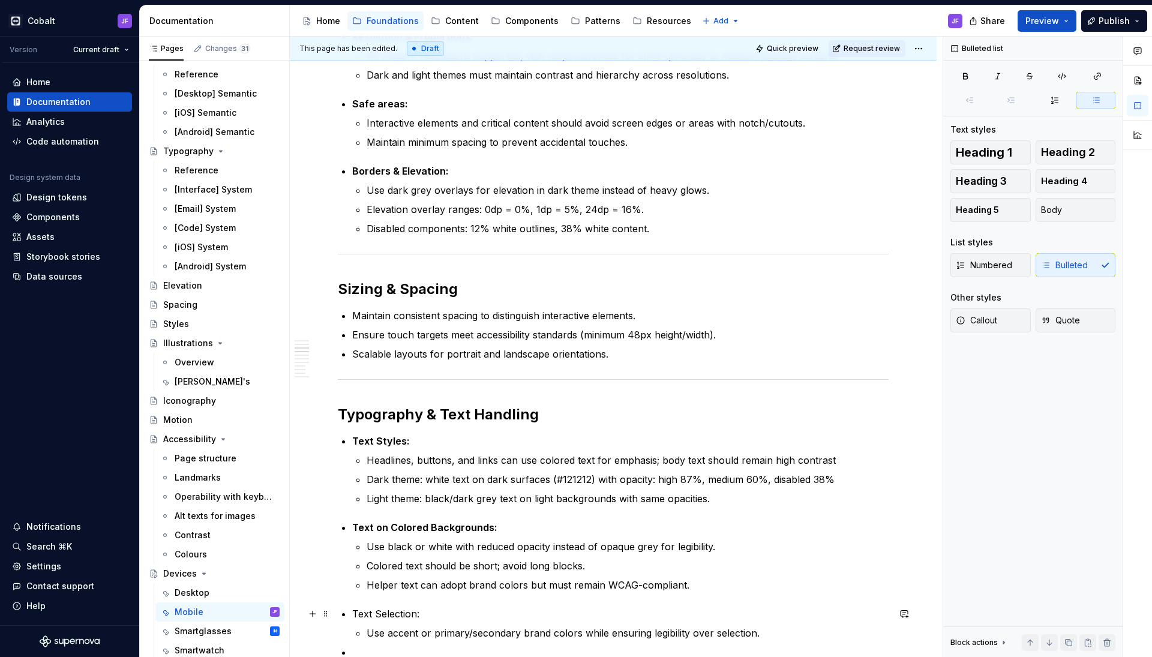
click at [394, 615] on p "Text Selection:" at bounding box center [620, 614] width 537 height 14
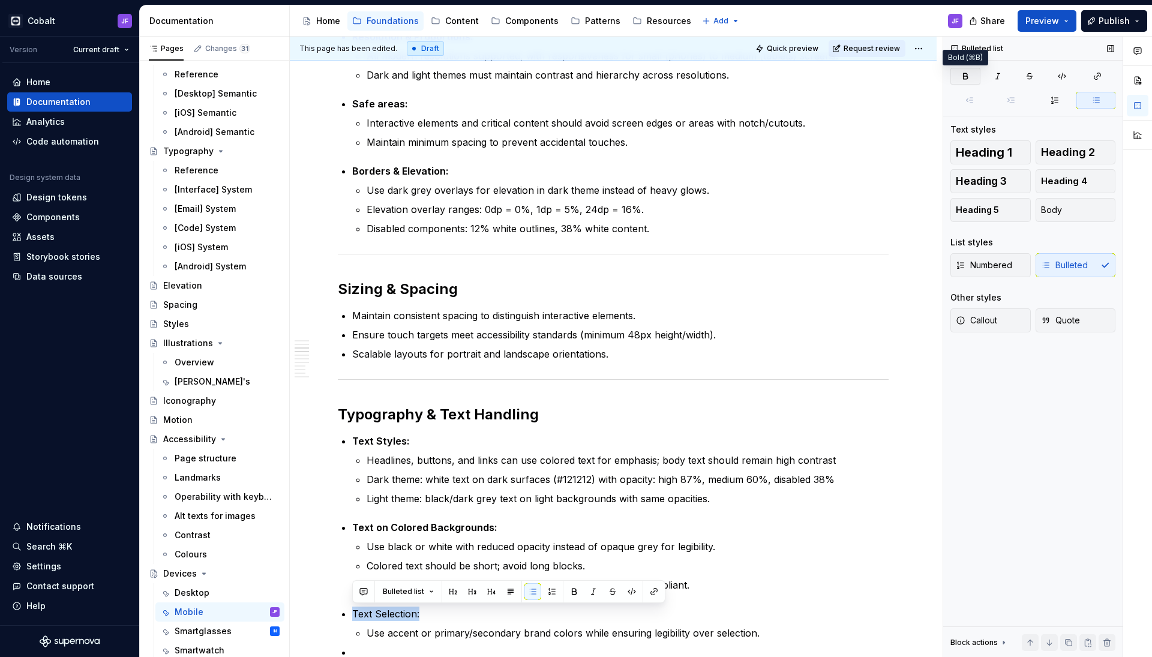
click at [962, 76] on icon "button" at bounding box center [966, 76] width 10 height 10
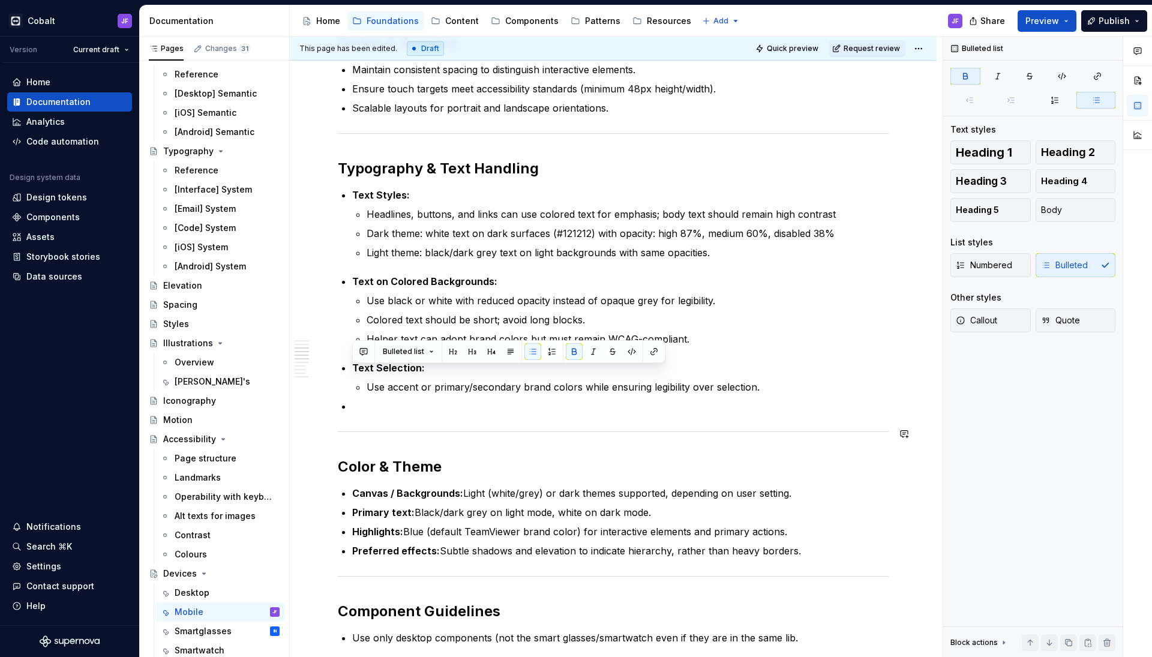
scroll to position [631, 0]
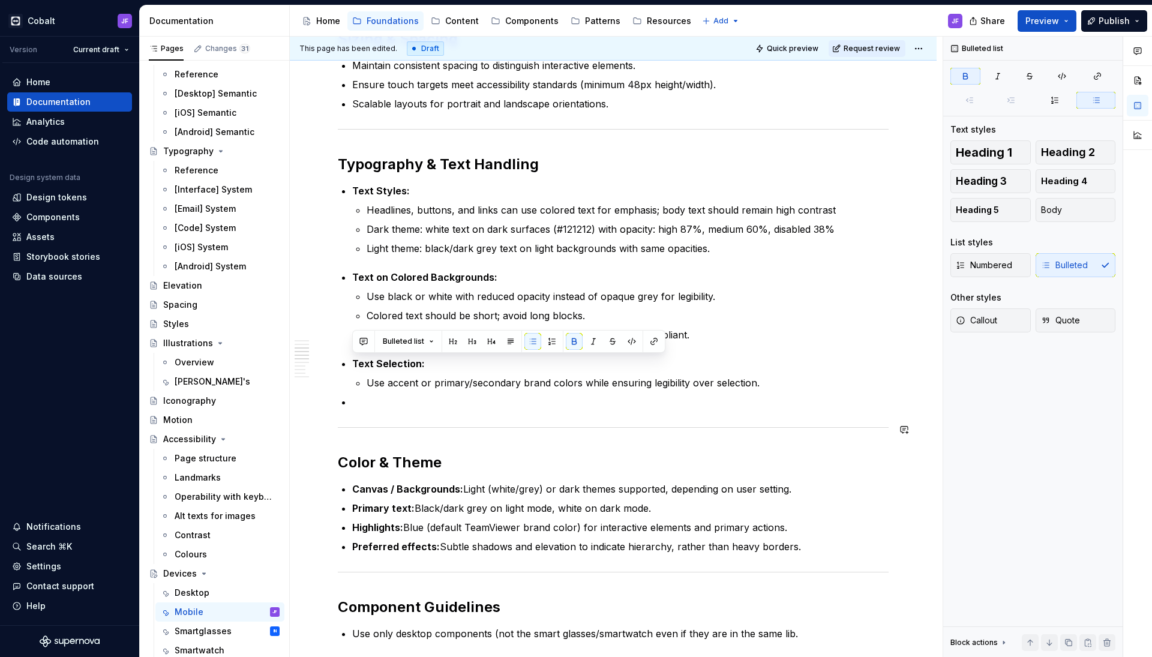
click at [396, 409] on p at bounding box center [620, 402] width 537 height 14
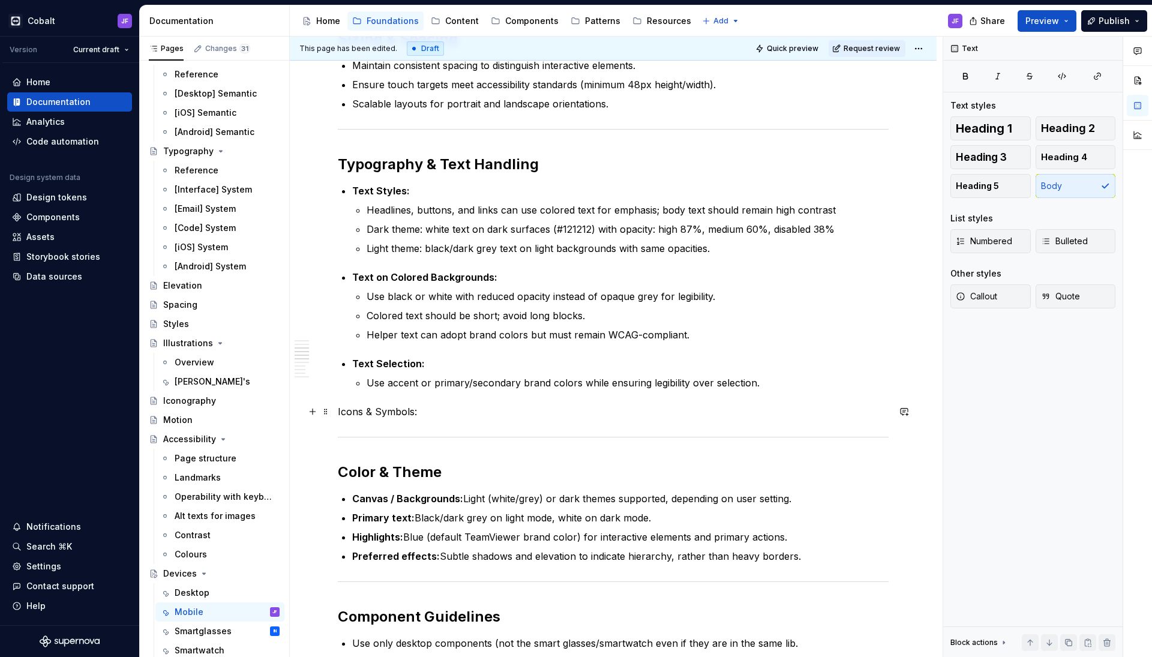
click at [333, 412] on div "Overview Mobile devices are a primary environment for apps, supporting focused …" at bounding box center [613, 452] width 647 height 1750
click at [1050, 243] on icon "button" at bounding box center [1046, 241] width 10 height 10
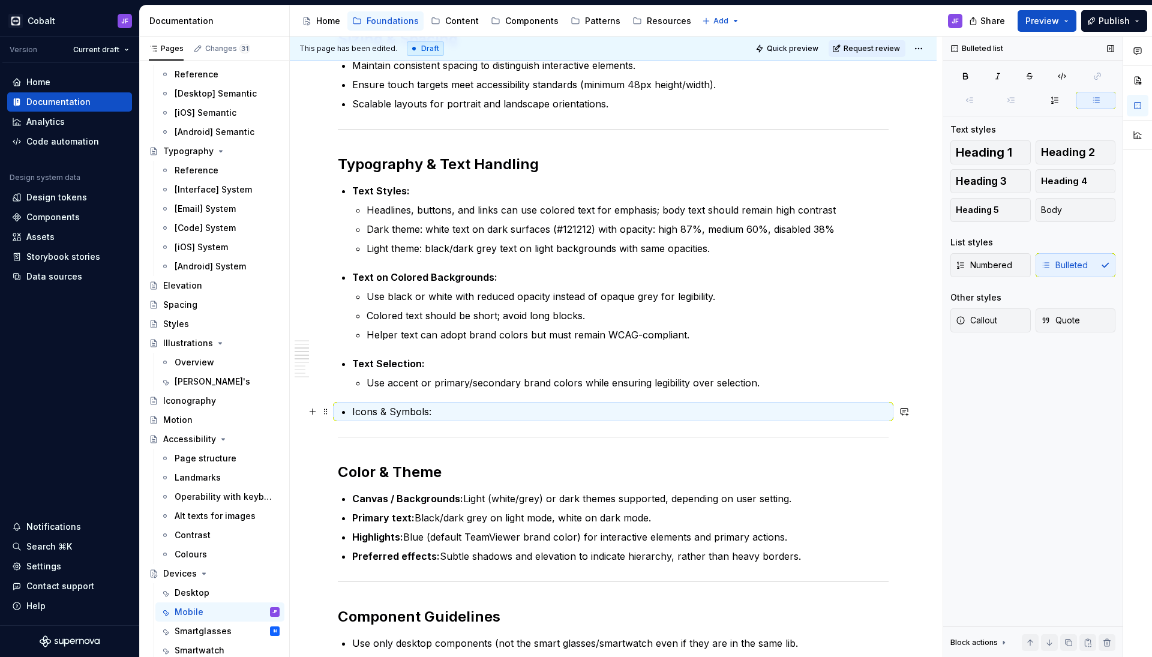
click at [555, 413] on p "Icons & Symbols:" at bounding box center [620, 412] width 537 height 14
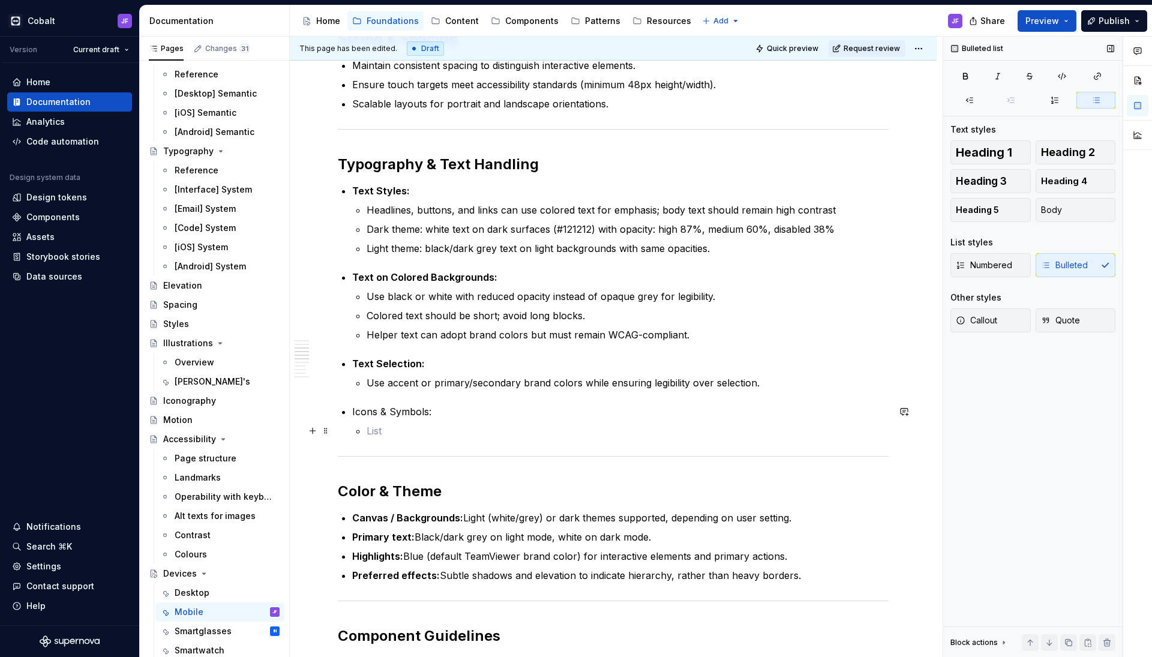
click at [381, 428] on p at bounding box center [628, 431] width 522 height 14
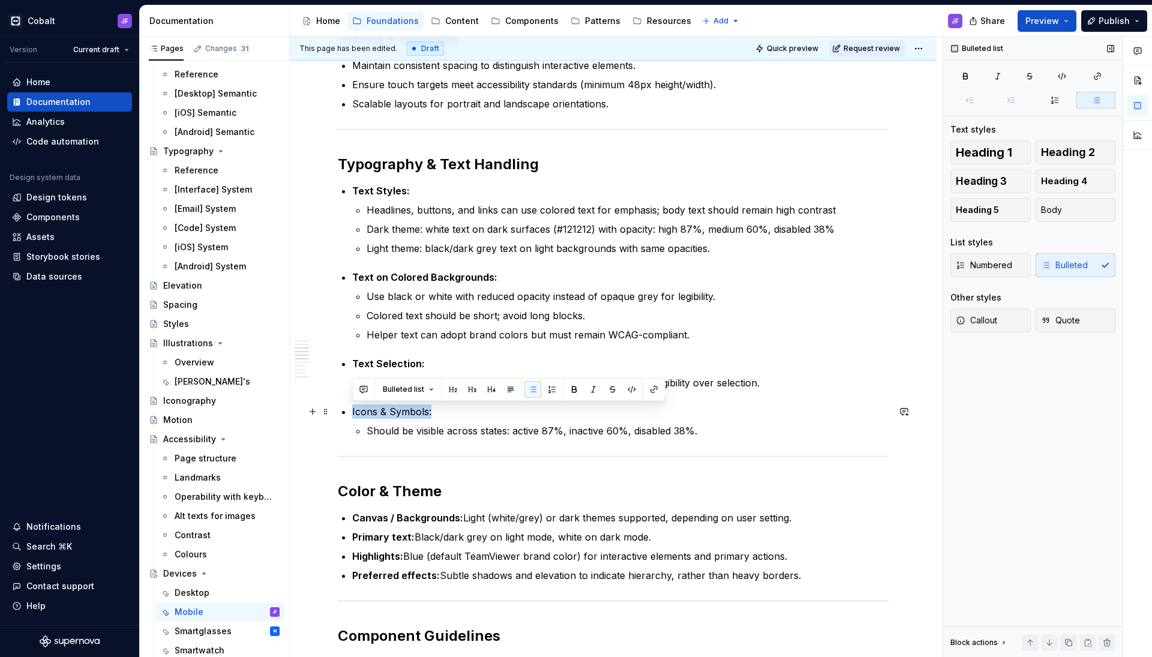
drag, startPoint x: 438, startPoint y: 411, endPoint x: 342, endPoint y: 406, distance: 95.5
click at [352, 406] on p "Icons & Symbols:" at bounding box center [620, 412] width 537 height 14
click at [962, 74] on icon "button" at bounding box center [966, 76] width 10 height 10
click at [491, 497] on h2 "Color & Theme" at bounding box center [613, 491] width 551 height 19
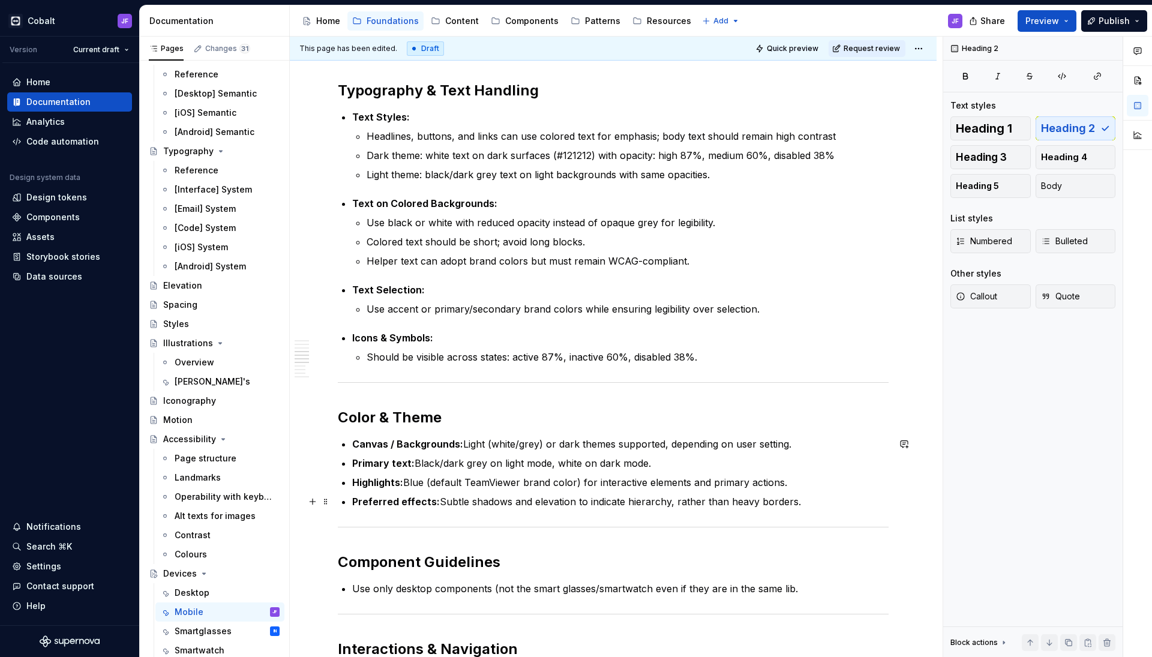
scroll to position [709, 0]
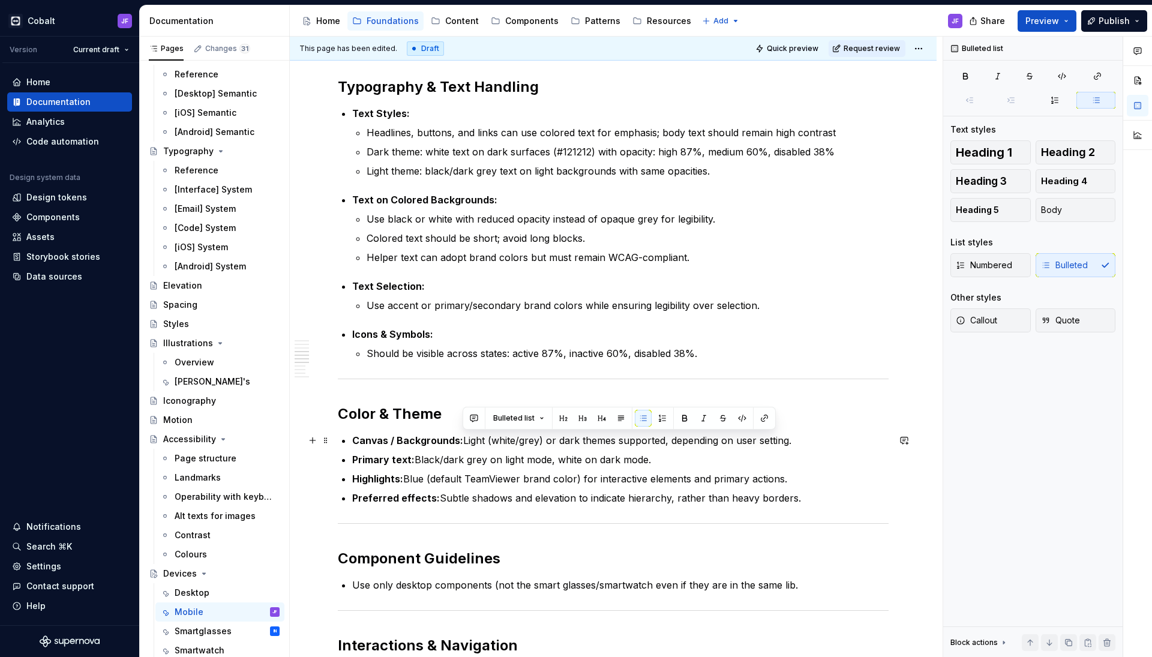
drag, startPoint x: 801, startPoint y: 439, endPoint x: 465, endPoint y: 437, distance: 336.7
click at [465, 437] on p "Canvas / Backgrounds: Light (white/grey) or dark themes supported, depending on…" at bounding box center [620, 440] width 537 height 14
click at [462, 441] on p "Canvas / Backgrounds: Light and dark themes supported; dark theme surfaces: #12…" at bounding box center [620, 440] width 537 height 14
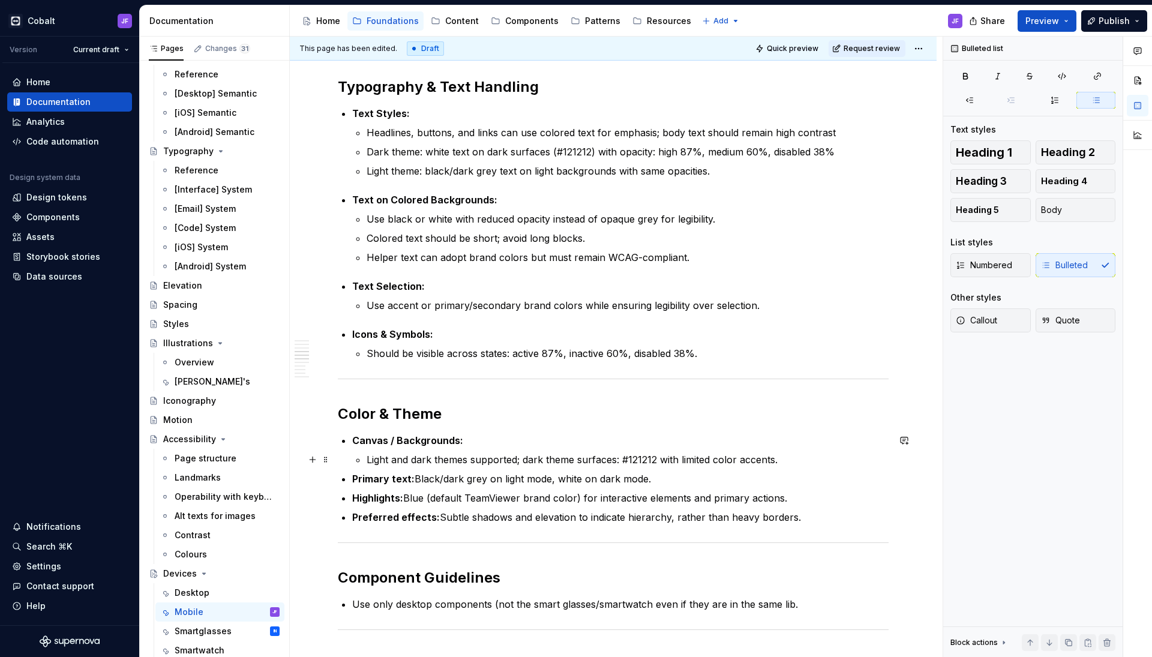
click at [789, 459] on p "Light and dark themes supported; dark theme surfaces: #121212 with limited colo…" at bounding box center [628, 460] width 522 height 14
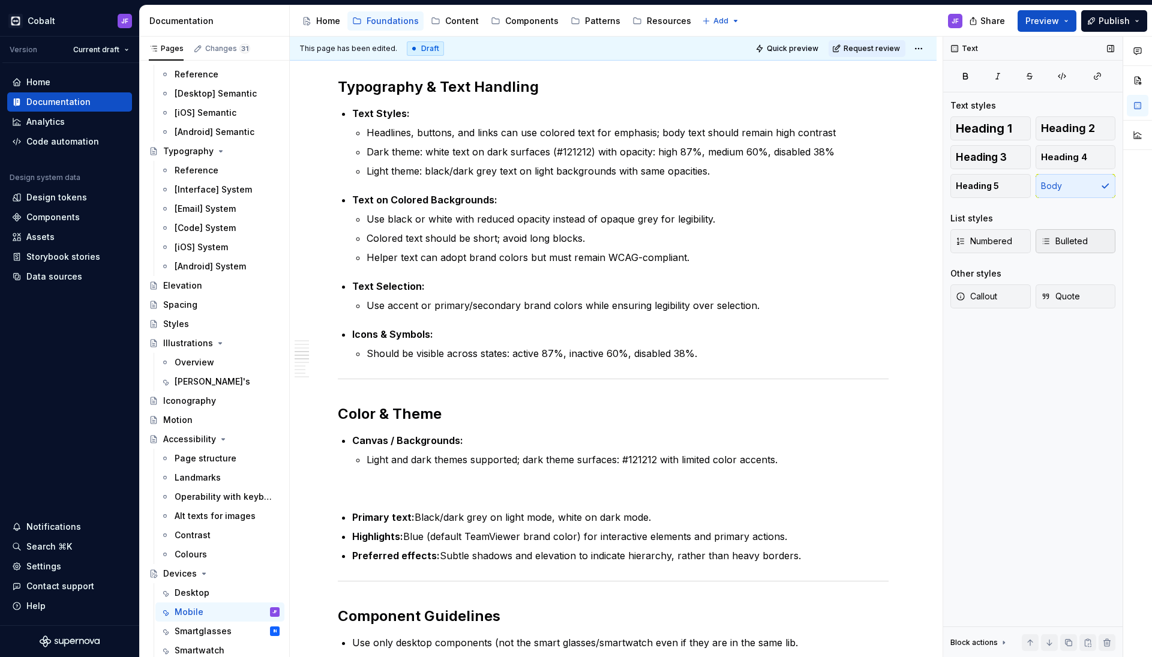
click at [1065, 246] on span "Bulleted" at bounding box center [1064, 241] width 47 height 12
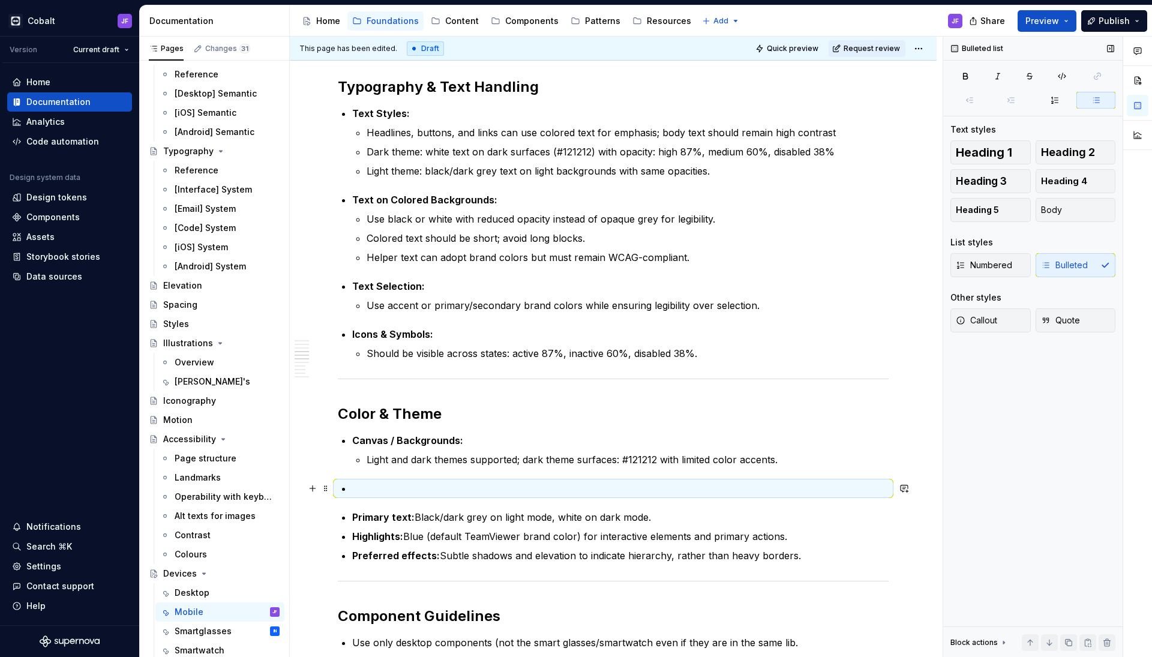
click at [364, 487] on p at bounding box center [620, 488] width 537 height 14
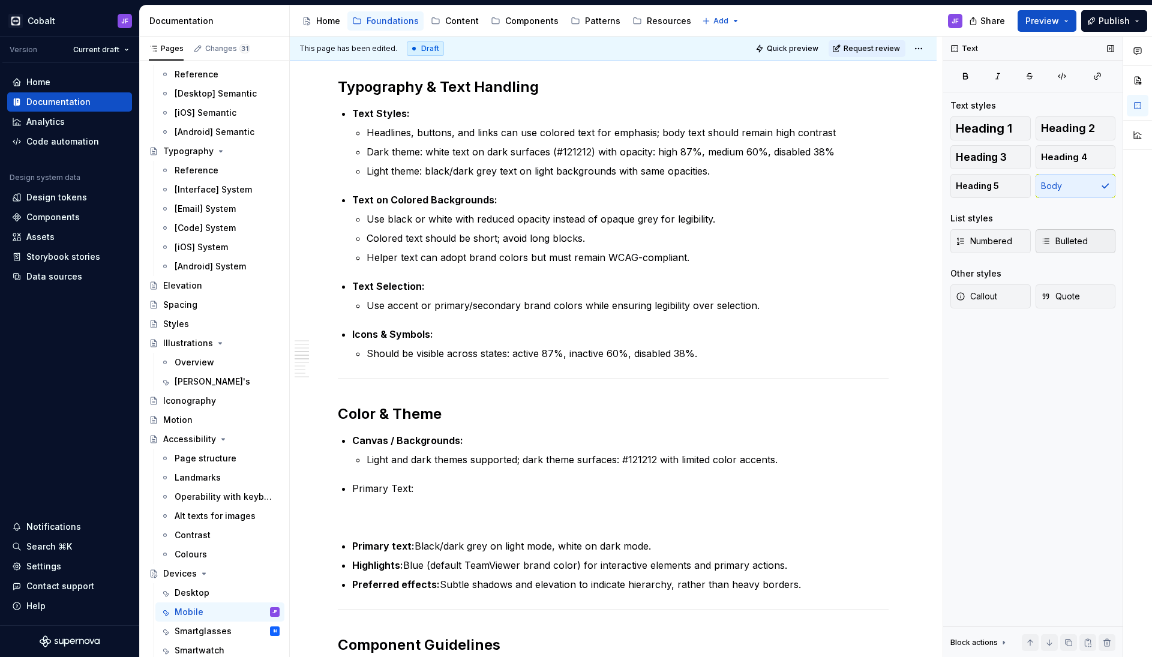
click at [1050, 243] on icon "button" at bounding box center [1046, 241] width 10 height 10
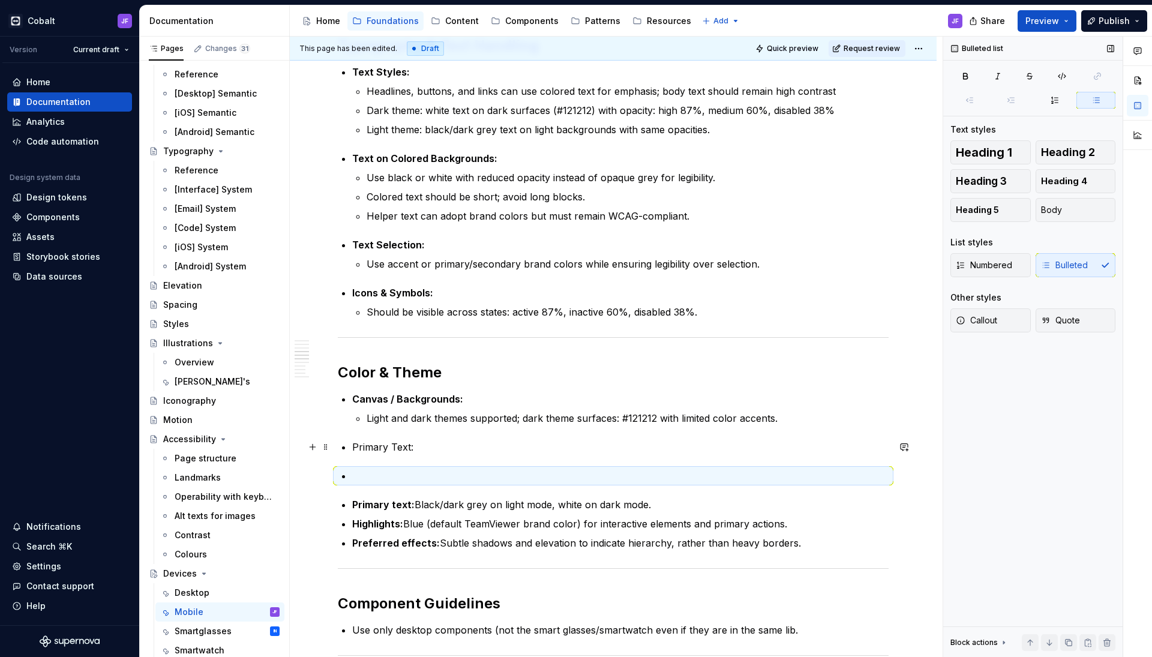
scroll to position [776, 0]
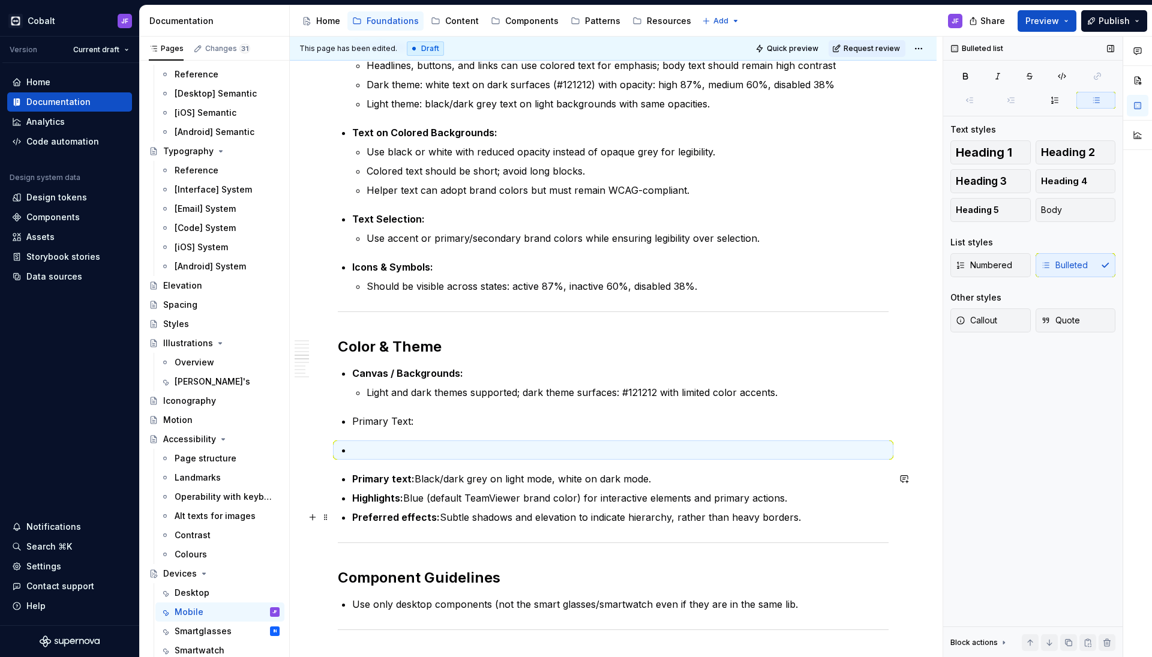
click at [377, 498] on strong "Highlights:" at bounding box center [377, 498] width 51 height 12
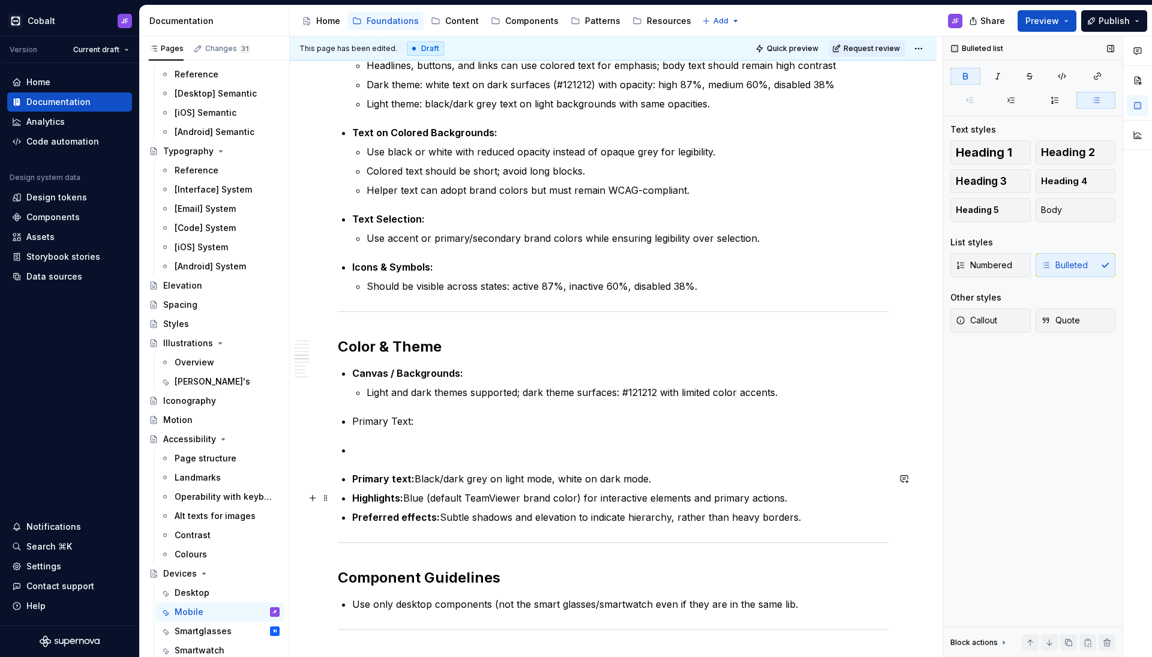
click at [377, 498] on strong "Highlights:" at bounding box center [377, 498] width 51 height 12
copy strong "Highlights"
click at [378, 448] on p at bounding box center [620, 450] width 537 height 14
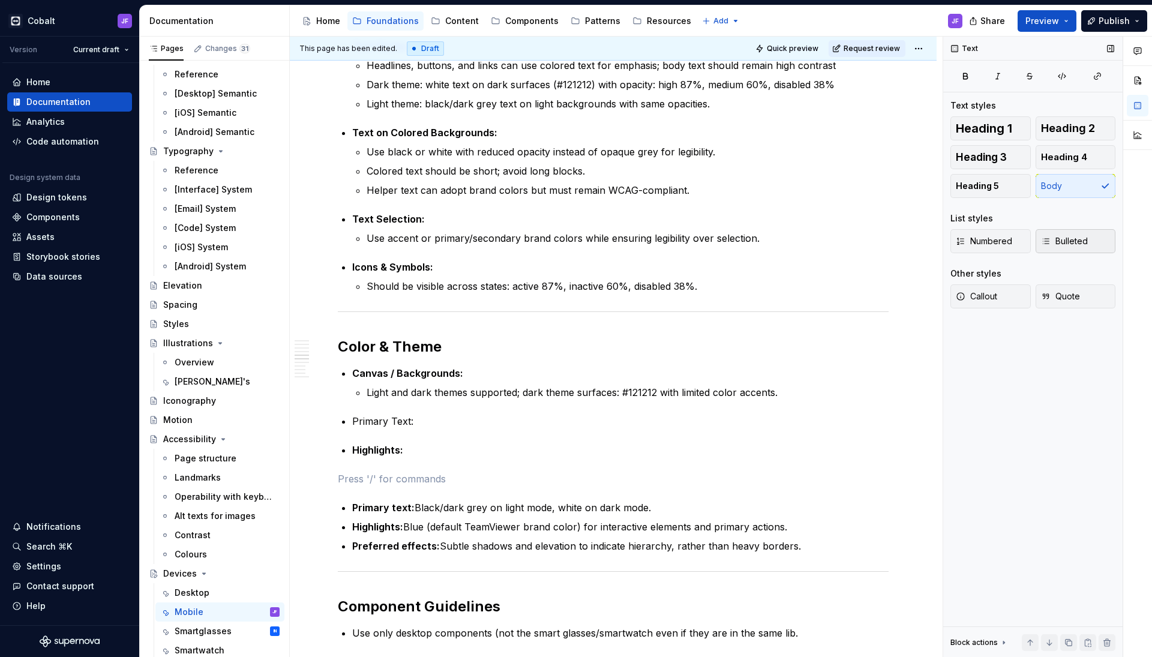
click at [1059, 241] on span "Bulleted" at bounding box center [1064, 241] width 47 height 12
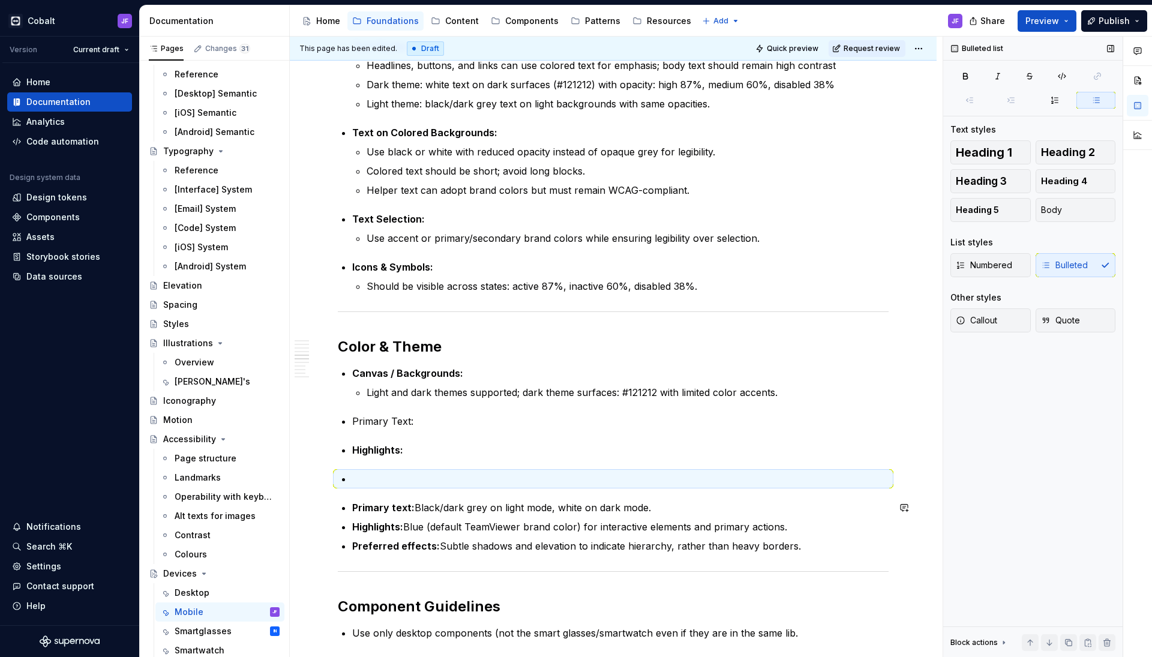
click at [408, 547] on strong "Preferred effects:" at bounding box center [396, 546] width 88 height 12
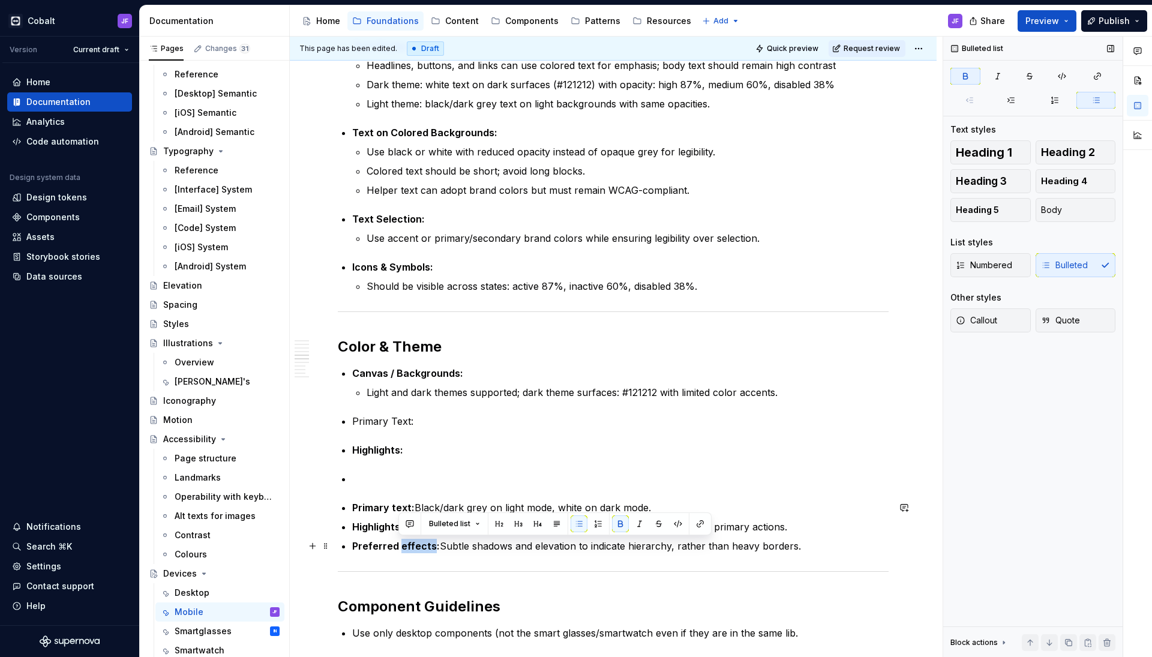
click at [408, 547] on strong "Preferred effects:" at bounding box center [396, 546] width 88 height 12
copy strong "effects"
click at [405, 536] on ul "Primary text: Black/dark grey on light mode, white on dark mode. Highlights: Bl…" at bounding box center [620, 527] width 537 height 53
drag, startPoint x: 430, startPoint y: 541, endPoint x: 350, endPoint y: 544, distance: 79.9
click at [349, 544] on div "Overview Mobile devices are a primary environment for apps, supporting focused …" at bounding box center [613, 283] width 551 height 1644
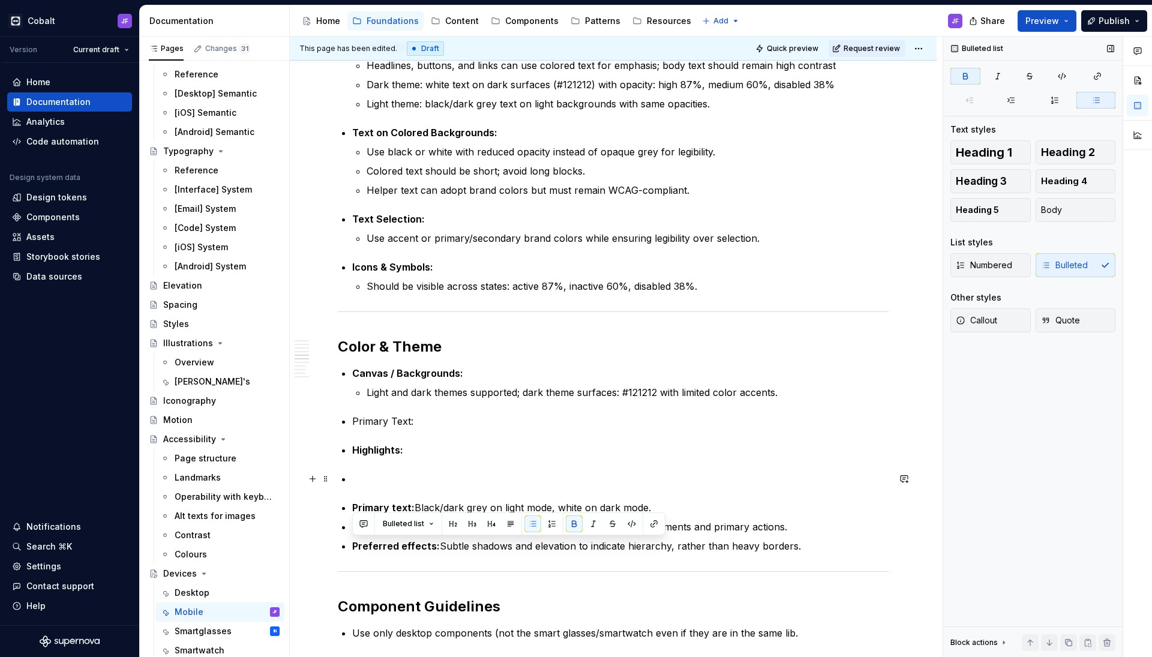
click at [358, 481] on p at bounding box center [620, 479] width 537 height 14
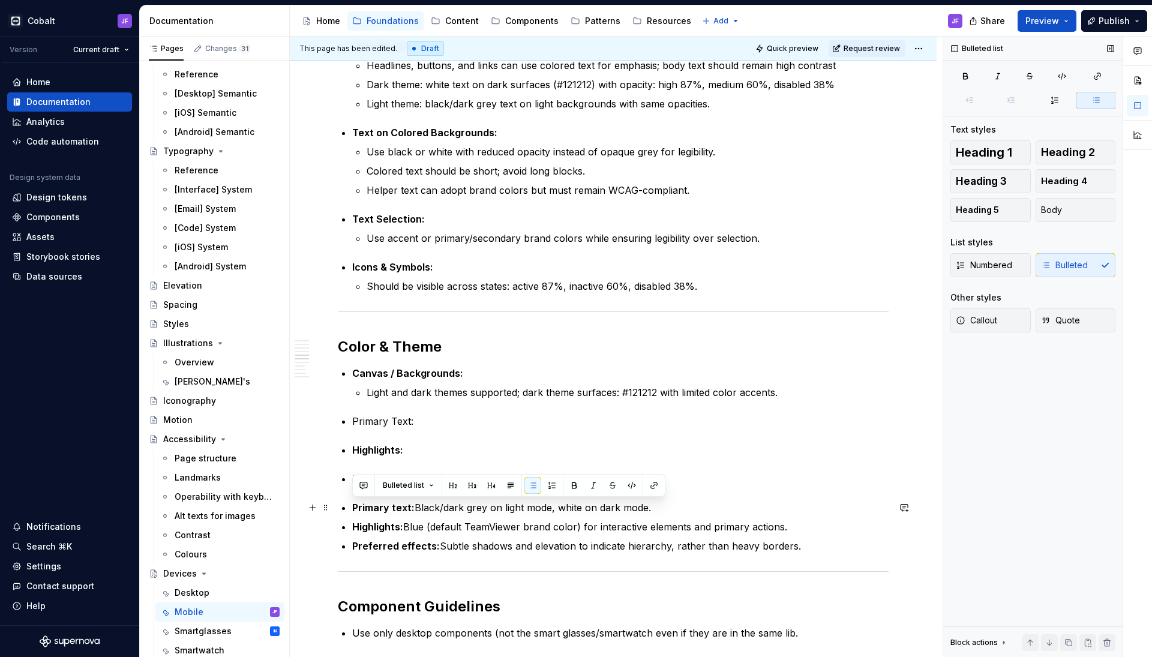
drag, startPoint x: 806, startPoint y: 546, endPoint x: 354, endPoint y: 505, distance: 453.2
click at [354, 505] on ul "Primary text: Black/dark grey on light mode, white on dark mode. Highlights: Bl…" at bounding box center [620, 527] width 537 height 53
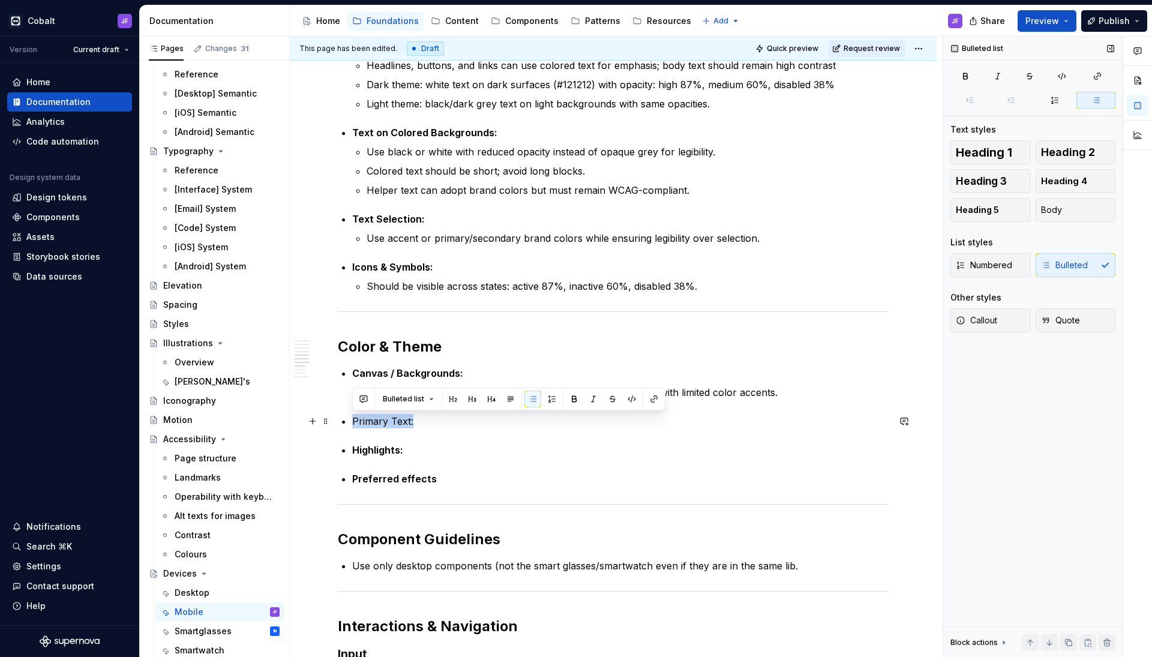
drag, startPoint x: 429, startPoint y: 422, endPoint x: 333, endPoint y: 422, distance: 95.4
click at [333, 422] on div "Overview Mobile devices are a primary environment for apps, supporting focused …" at bounding box center [613, 341] width 647 height 1818
click at [966, 75] on icon "button" at bounding box center [966, 76] width 10 height 10
click at [447, 426] on p "Primary Text:" at bounding box center [620, 421] width 537 height 14
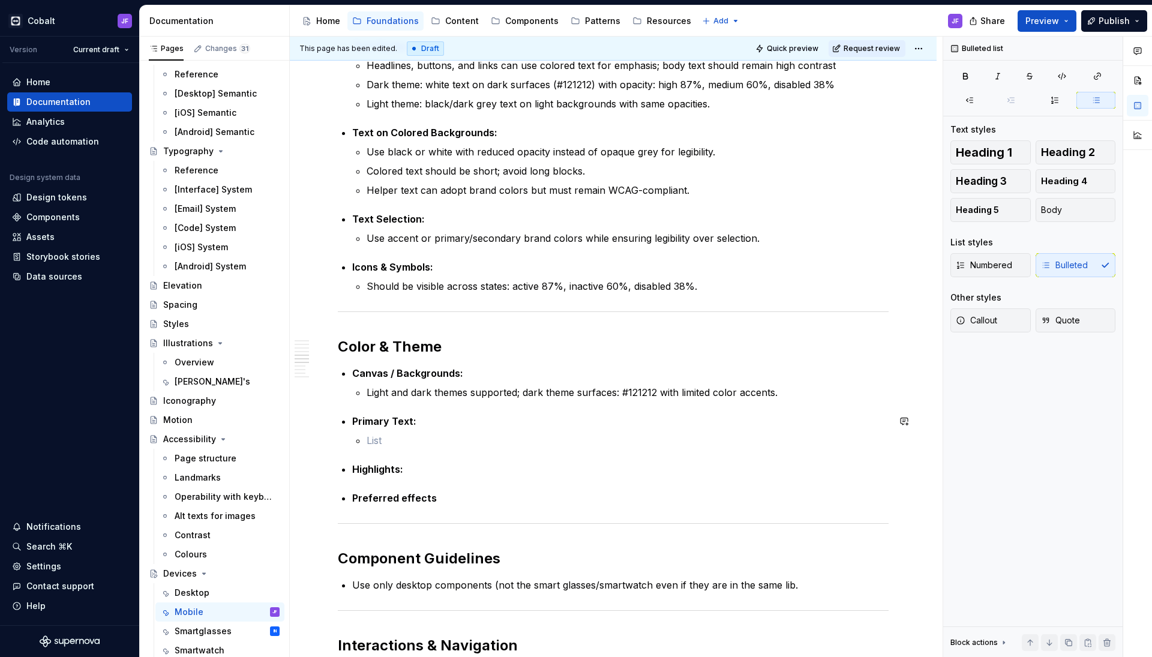
click at [403, 441] on p at bounding box center [628, 440] width 522 height 14
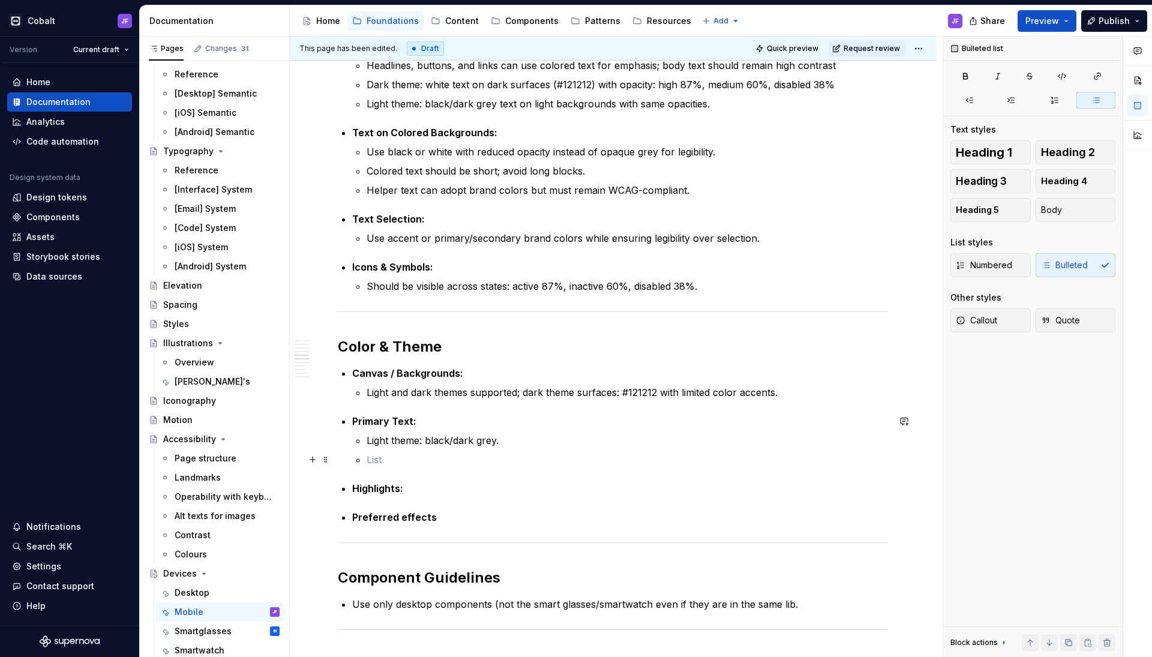
click at [393, 453] on p at bounding box center [628, 460] width 522 height 14
click at [432, 496] on div "Overview Mobile devices are a primary environment for apps, supporting focused …" at bounding box center [613, 268] width 551 height 1615
click at [453, 483] on p "Highlights:" at bounding box center [620, 488] width 537 height 14
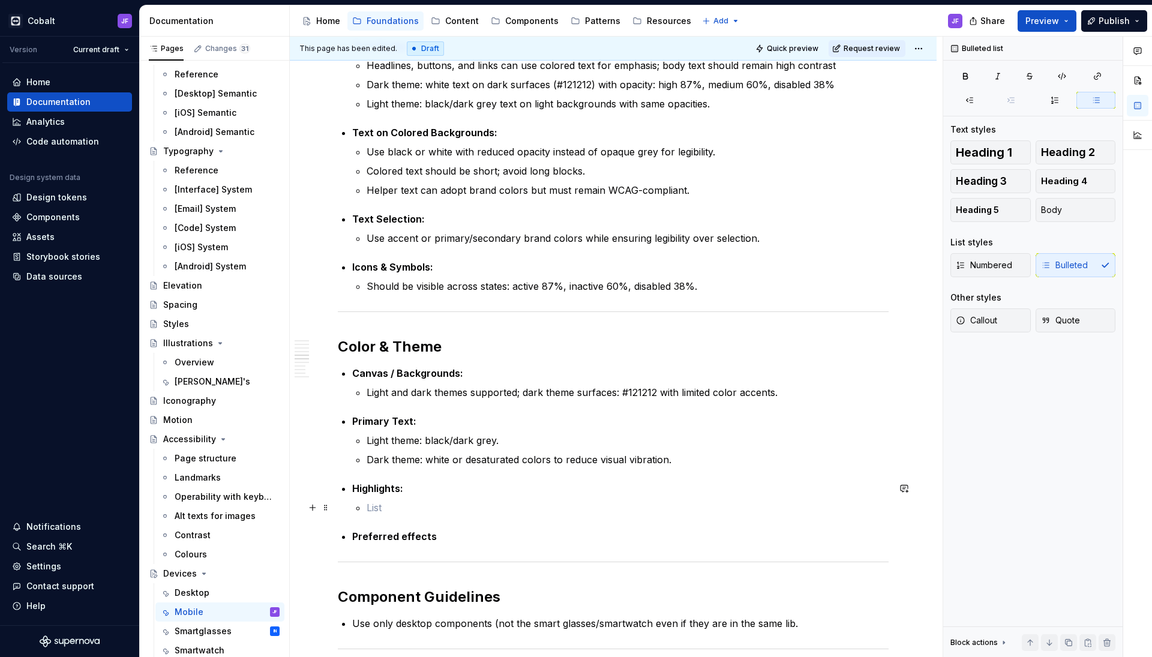
click at [394, 509] on p at bounding box center [628, 508] width 522 height 14
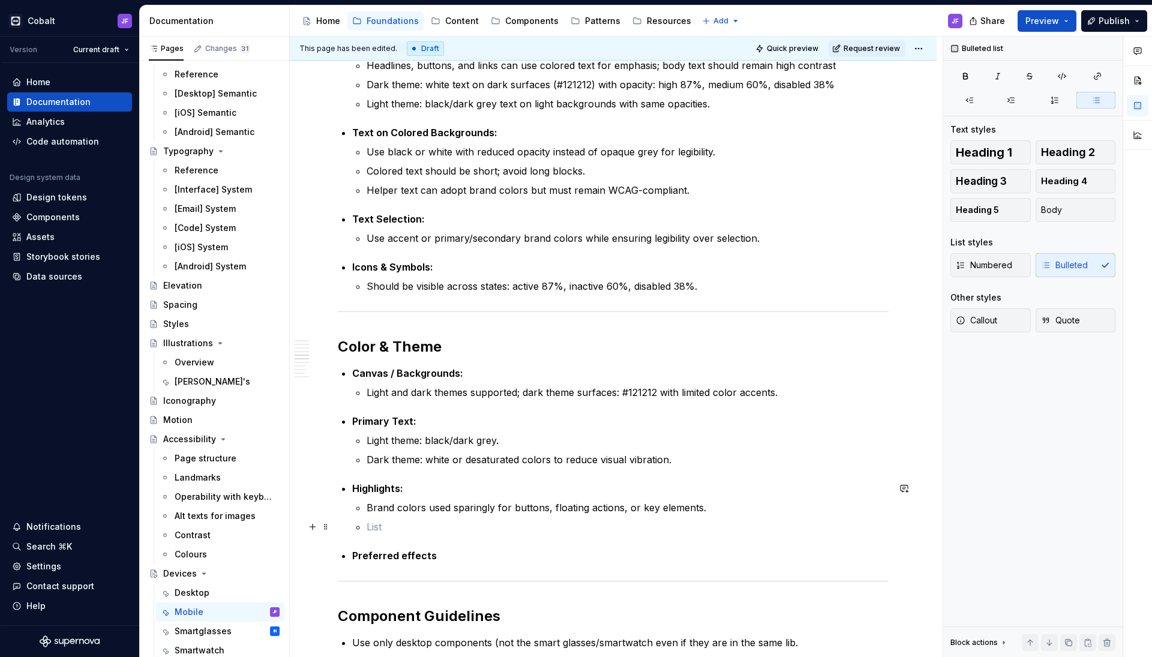
click at [408, 533] on p at bounding box center [628, 527] width 522 height 14
click at [440, 558] on p "Preferred effects" at bounding box center [620, 556] width 537 height 14
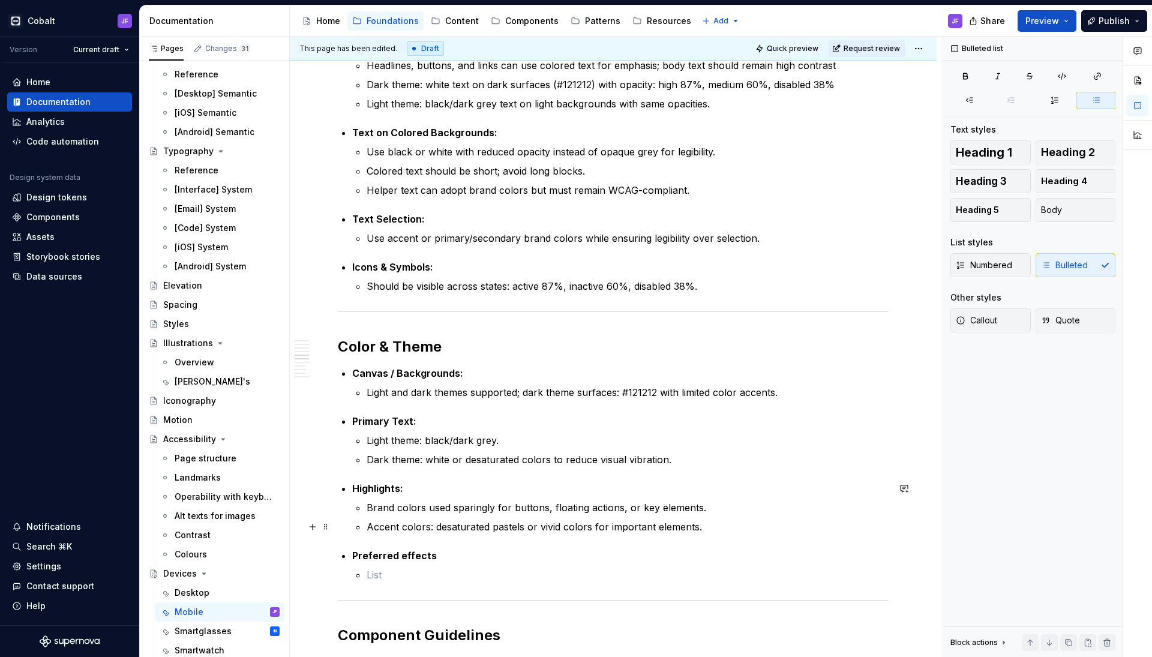
click at [712, 527] on p "Accent colors: desaturated pastels or vivid colors for important elements." at bounding box center [628, 527] width 522 height 14
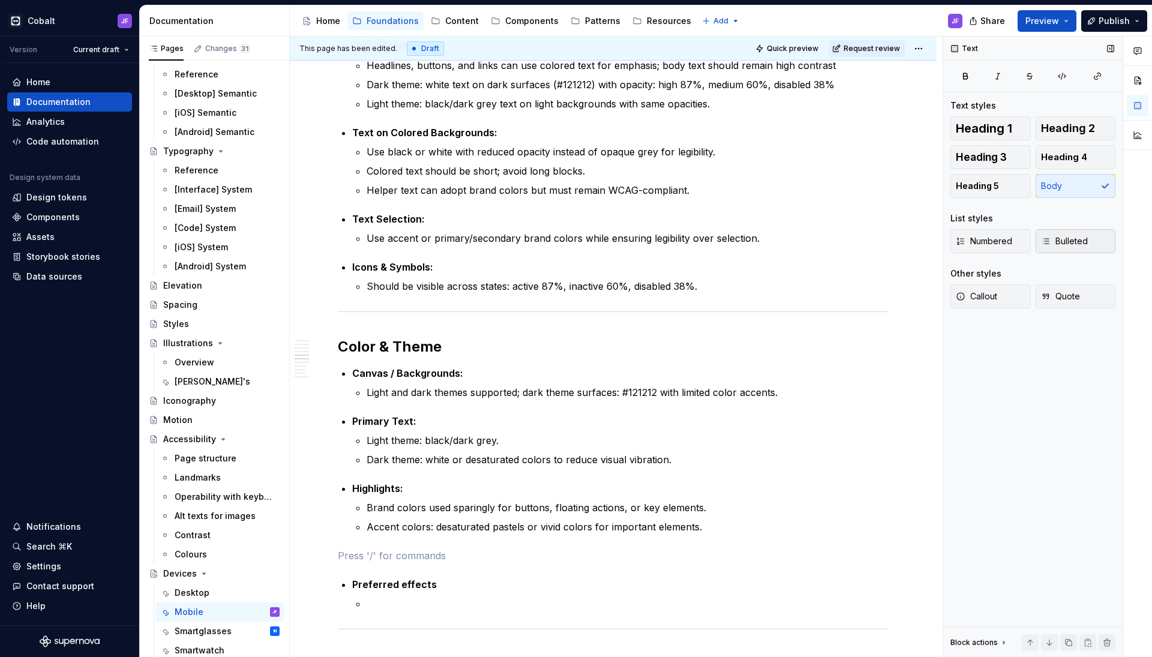
click at [1055, 244] on span "Bulleted" at bounding box center [1064, 241] width 47 height 12
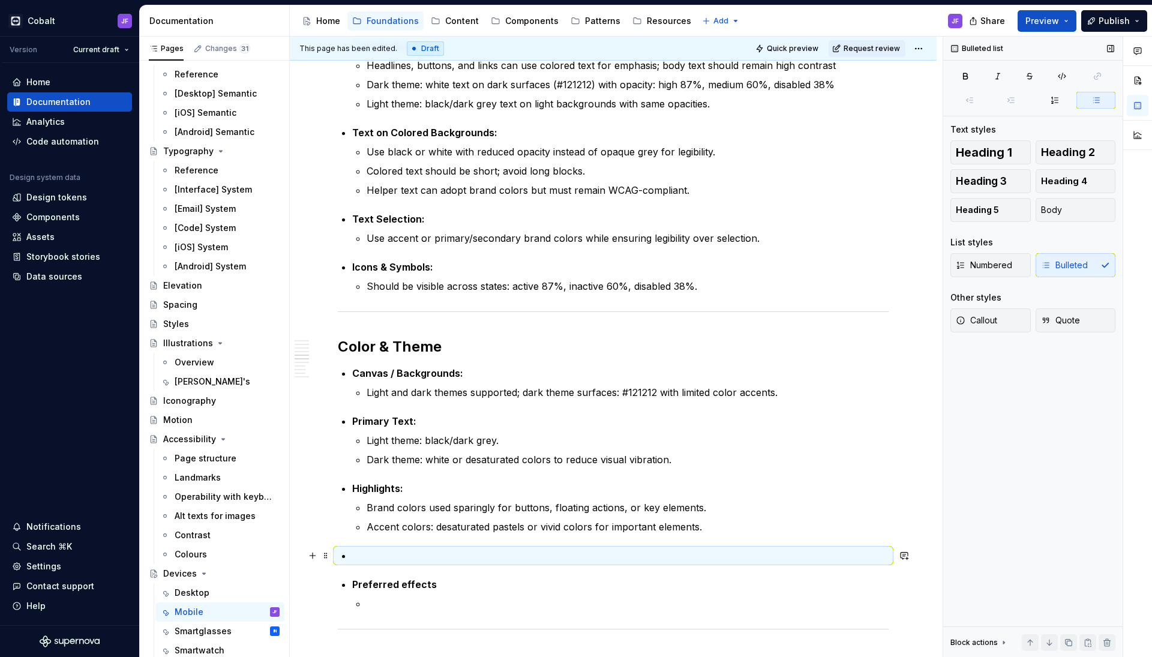
click at [396, 554] on p at bounding box center [620, 556] width 537 height 14
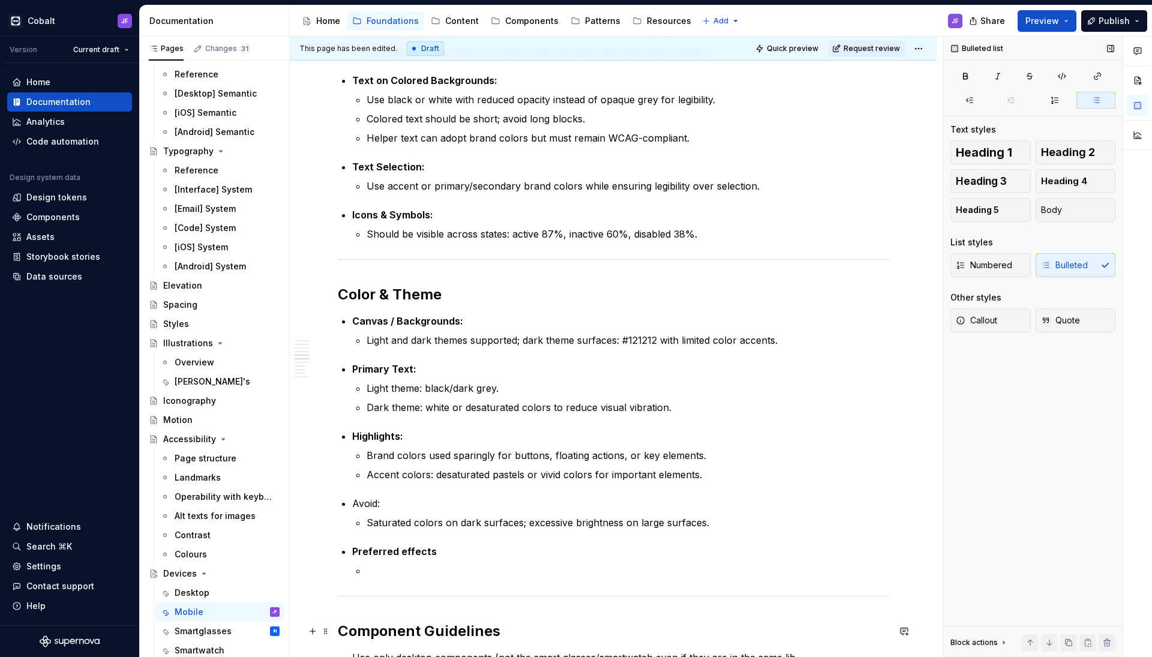
scroll to position [863, 0]
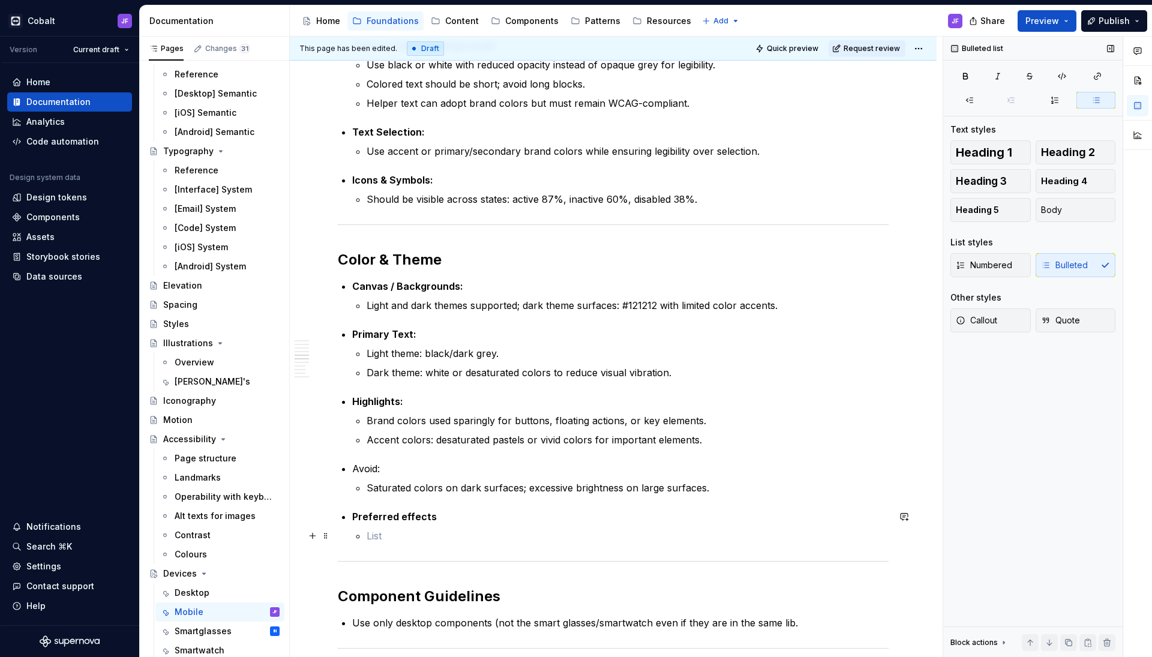
click at [426, 539] on p at bounding box center [628, 536] width 522 height 14
click at [378, 531] on p at bounding box center [628, 536] width 522 height 14
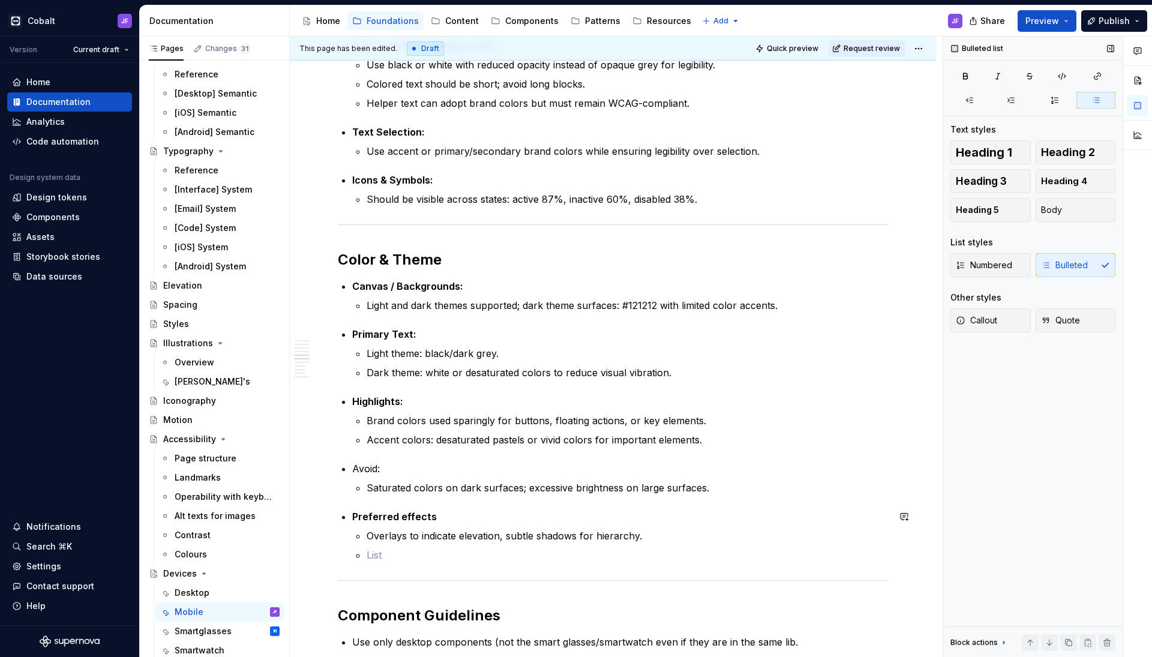
click at [394, 563] on div "Overview Mobile devices are a primary environment for apps, supporting focused …" at bounding box center [613, 244] width 551 height 1740
click at [445, 522] on p "Preferred effects" at bounding box center [620, 517] width 537 height 14
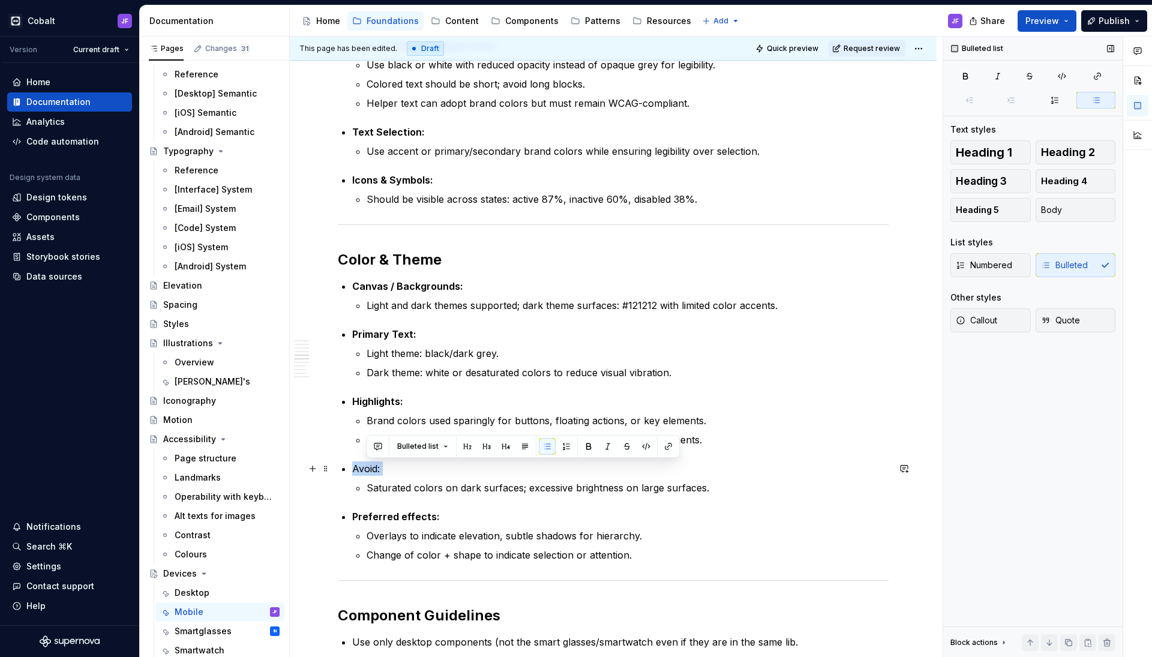
drag, startPoint x: 417, startPoint y: 478, endPoint x: 344, endPoint y: 470, distance: 73.6
click at [352, 470] on li "Avoid: Saturated colors on dark surfaces; excessive brightness on large surface…" at bounding box center [620, 479] width 537 height 34
click at [966, 71] on icon "button" at bounding box center [966, 76] width 10 height 10
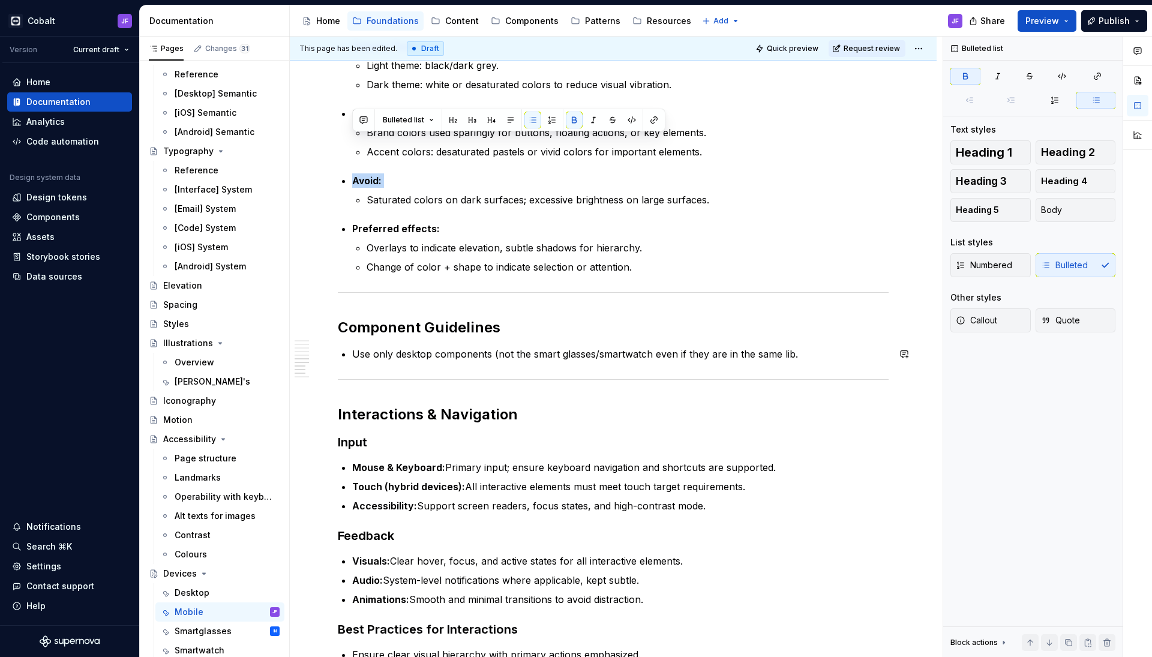
scroll to position [1190, 0]
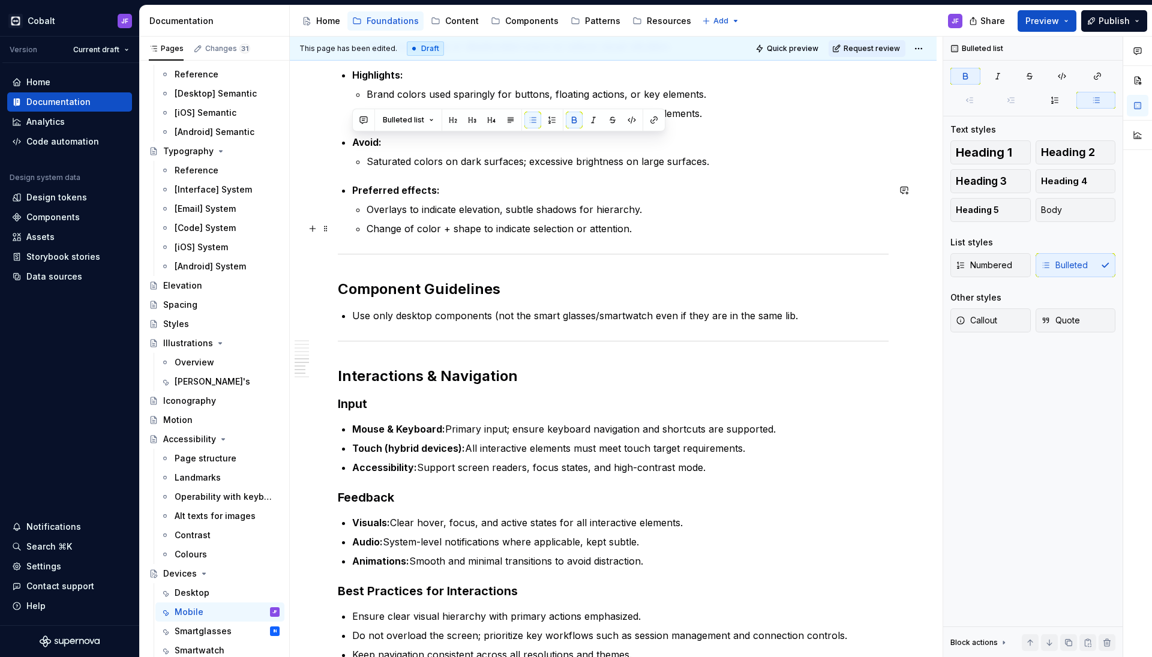
click at [641, 229] on p "Change of color + shape to indicate selection or attention." at bounding box center [628, 228] width 522 height 14
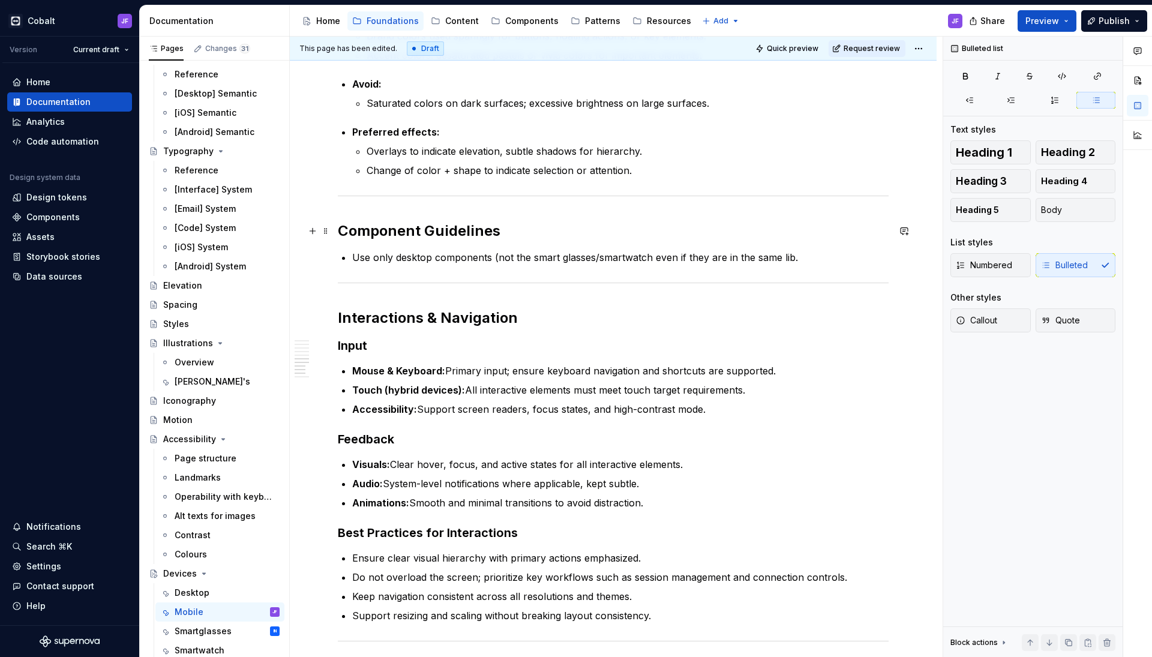
scroll to position [1250, 0]
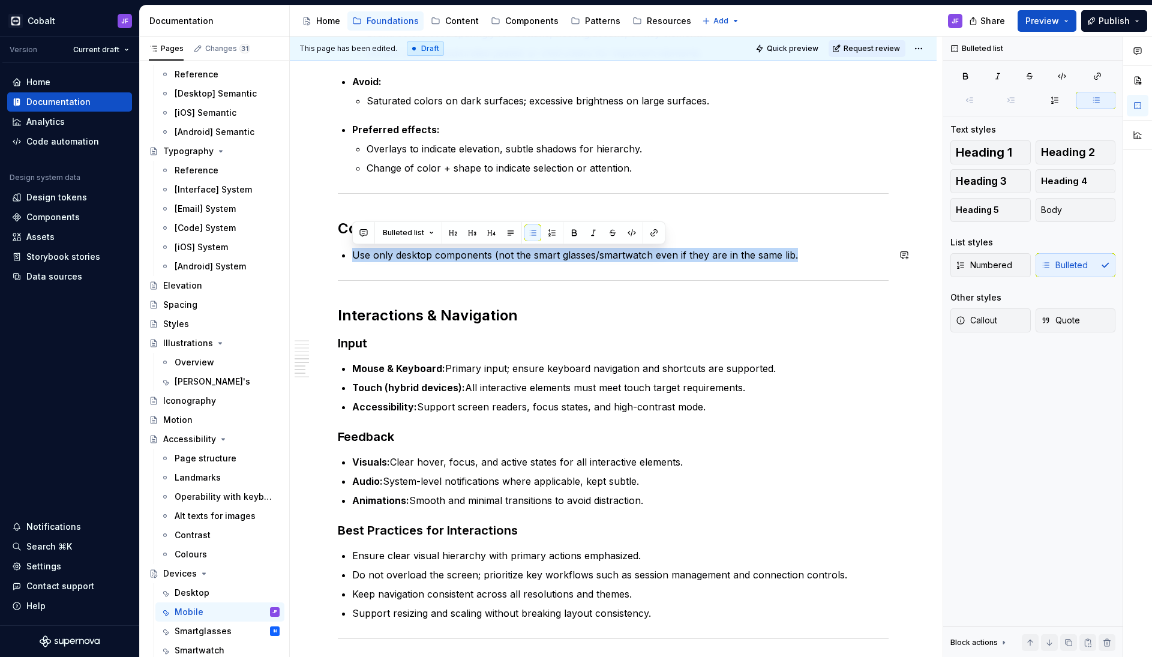
drag, startPoint x: 800, startPoint y: 256, endPoint x: 398, endPoint y: 243, distance: 401.8
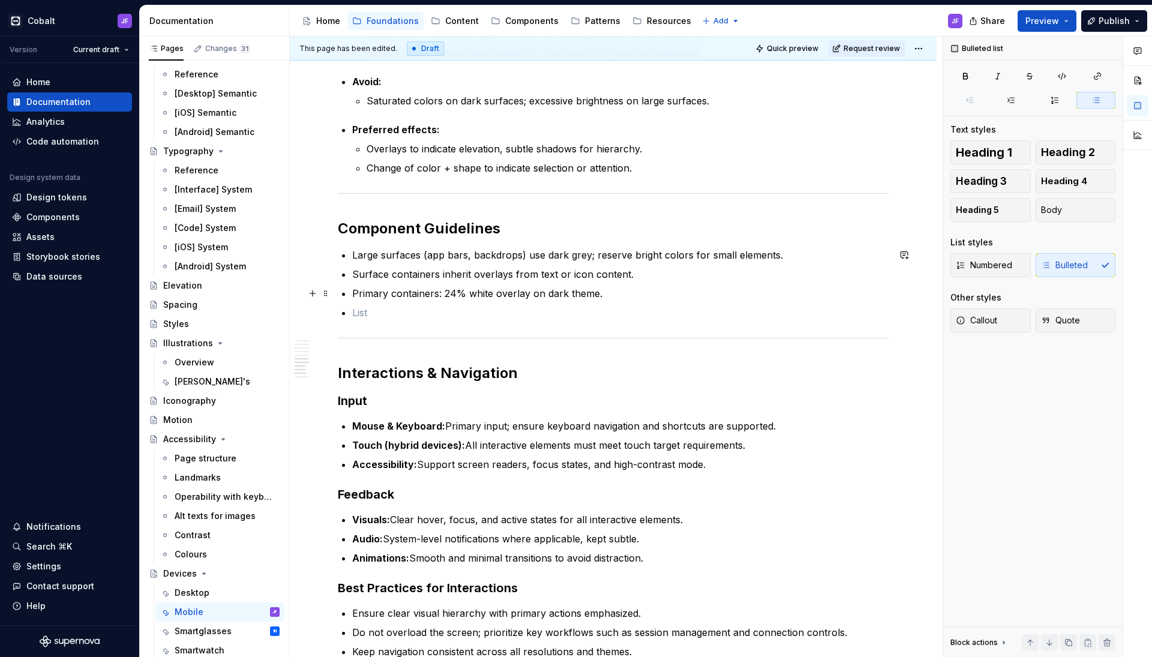
click at [396, 303] on ul "Large surfaces (app bars, backdrops) use dark grey; reserve bright colors for s…" at bounding box center [620, 284] width 537 height 72
click at [396, 317] on p at bounding box center [620, 313] width 537 height 14
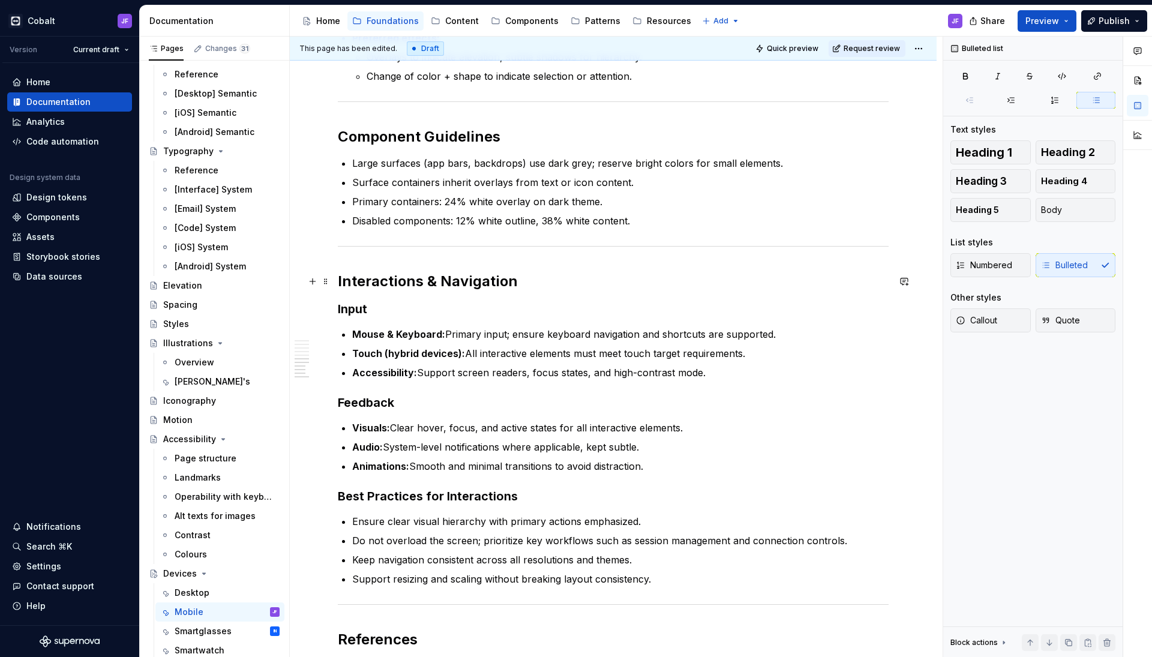
scroll to position [1384, 0]
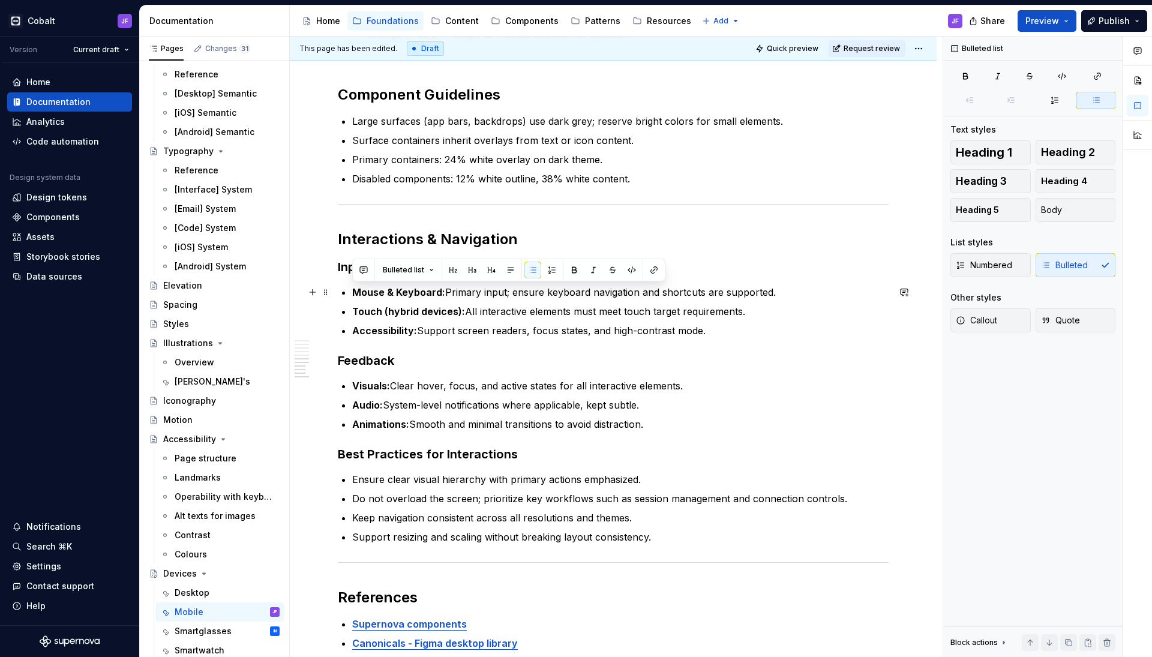
drag, startPoint x: 776, startPoint y: 294, endPoint x: 352, endPoint y: 290, distance: 424.4
drag, startPoint x: 734, startPoint y: 332, endPoint x: 360, endPoint y: 311, distance: 375.1
click at [360, 311] on ul "Touch: Primary input, all interactive elements must meet minimum touch target s…" at bounding box center [620, 311] width 537 height 53
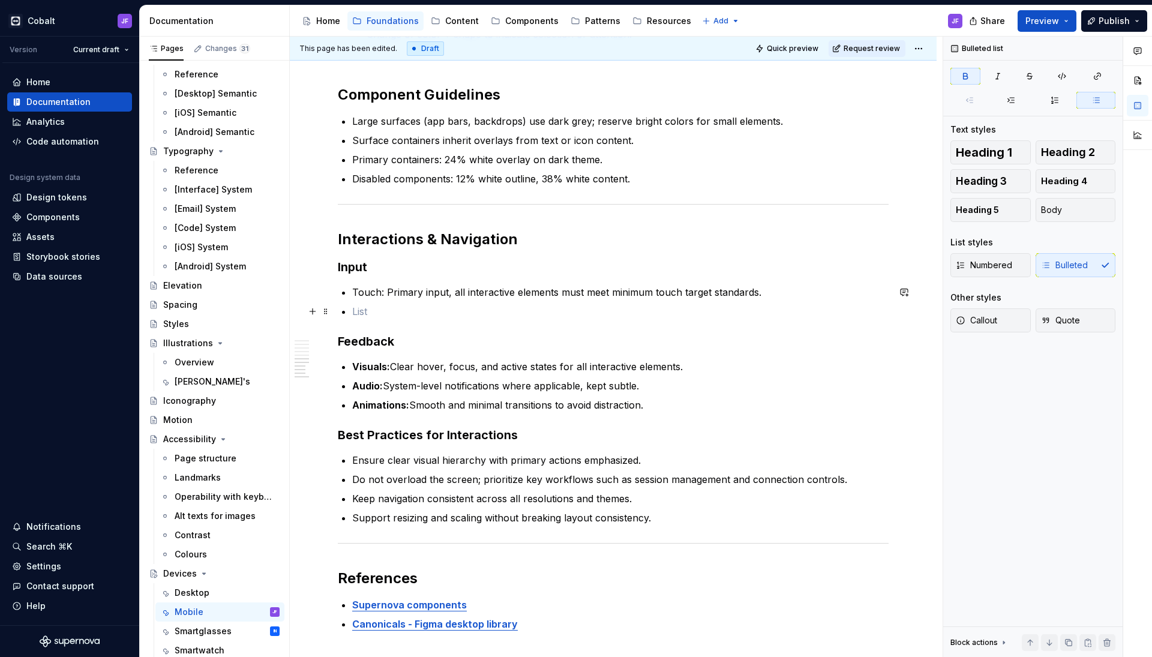
click at [370, 306] on p at bounding box center [620, 311] width 537 height 14
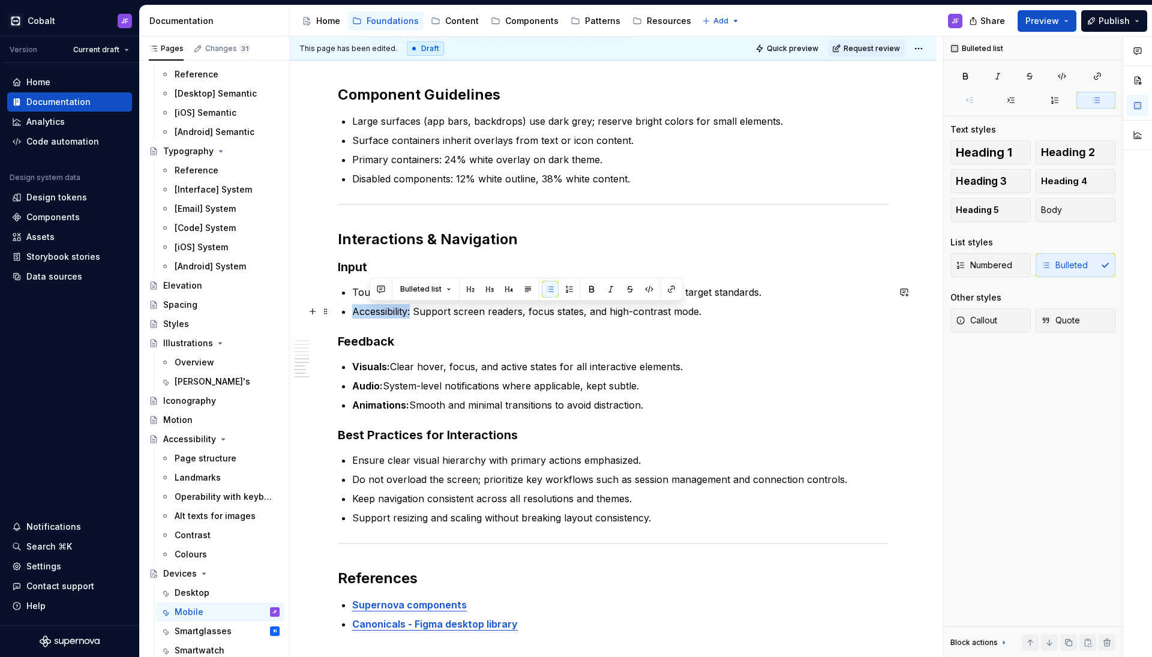
drag, startPoint x: 413, startPoint y: 313, endPoint x: 340, endPoint y: 313, distance: 73.2
click at [970, 69] on button "button" at bounding box center [966, 76] width 30 height 17
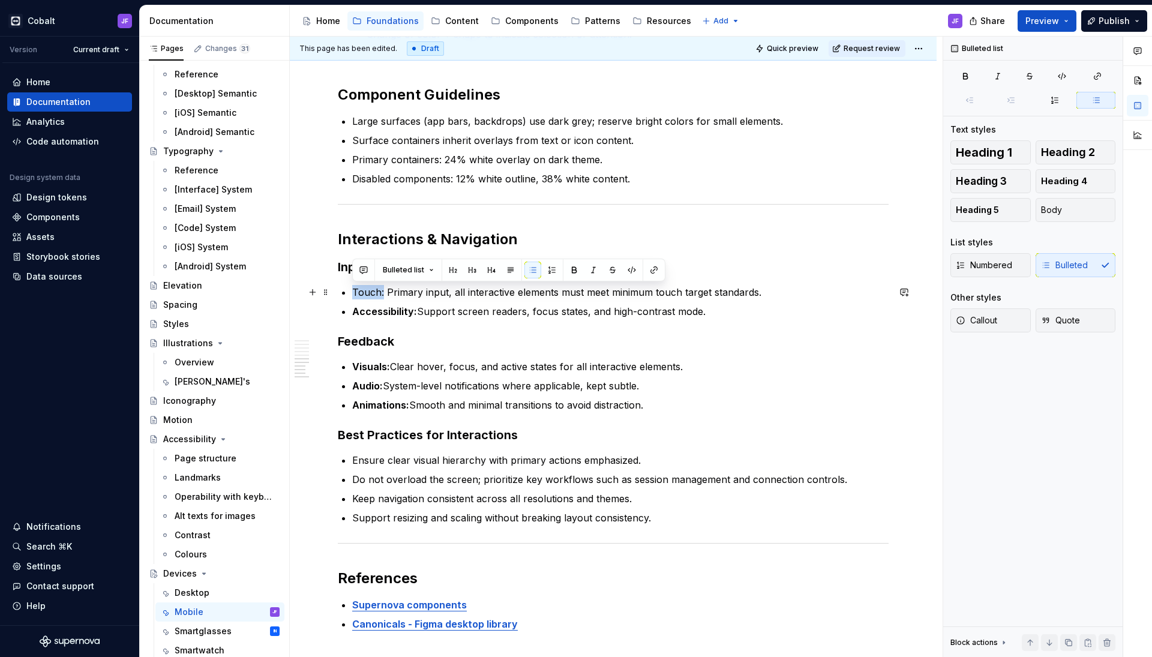
drag, startPoint x: 384, startPoint y: 295, endPoint x: 344, endPoint y: 294, distance: 39.6
click at [352, 294] on p "Touch: Primary input, all interactive elements must meet minimum touch target s…" at bounding box center [620, 292] width 537 height 14
click at [963, 82] on button "button" at bounding box center [966, 76] width 30 height 17
click at [583, 301] on ul "Touch: Primary input, all interactive elements must meet minimum touch target s…" at bounding box center [620, 302] width 537 height 34
click at [417, 369] on p "Visuals: Clear hover, focus, and active states for all interactive elements." at bounding box center [620, 367] width 537 height 14
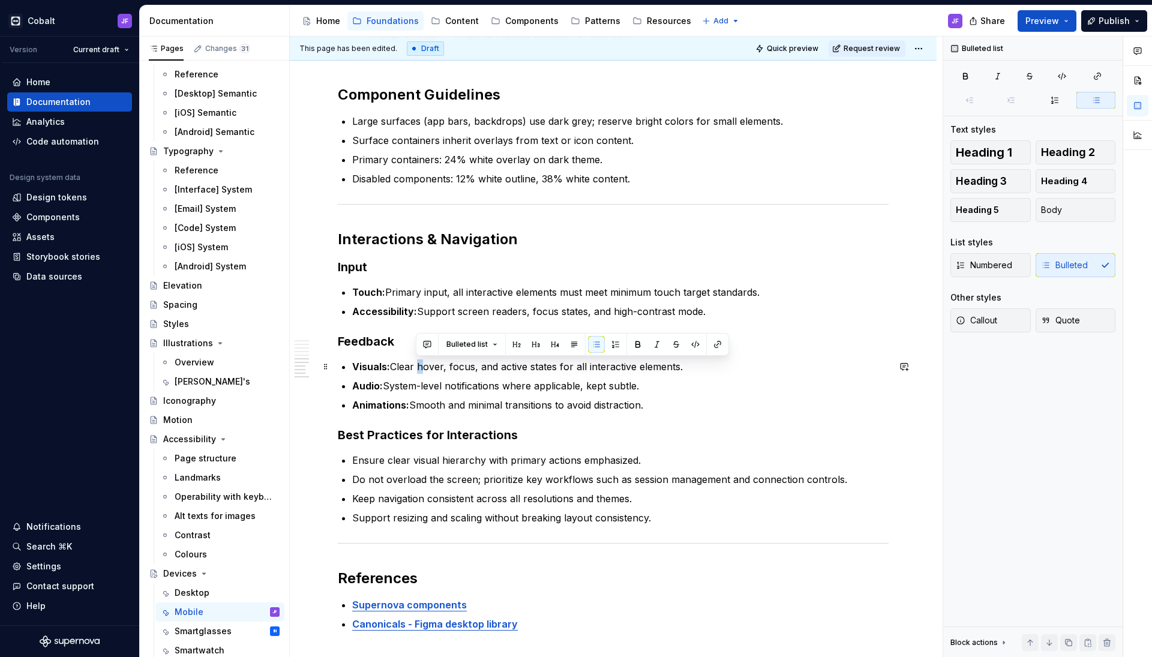
click at [417, 369] on p "Visuals: Clear hover, focus, and active states for all interactive elements." at bounding box center [620, 367] width 537 height 14
click at [419, 390] on p "Audio: System-level notifications where applicable, kept subtle." at bounding box center [620, 386] width 537 height 14
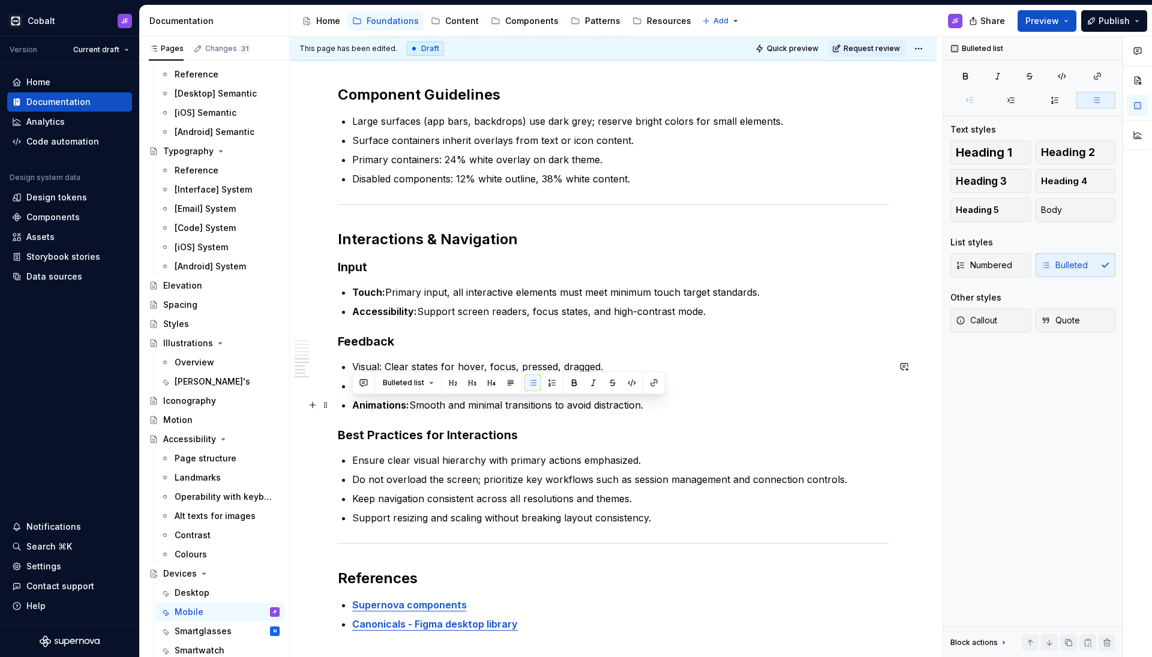
drag, startPoint x: 646, startPoint y: 407, endPoint x: 348, endPoint y: 400, distance: 299.0
drag, startPoint x: 400, startPoint y: 404, endPoint x: 347, endPoint y: 400, distance: 52.9
click at [573, 384] on button "button" at bounding box center [574, 383] width 17 height 17
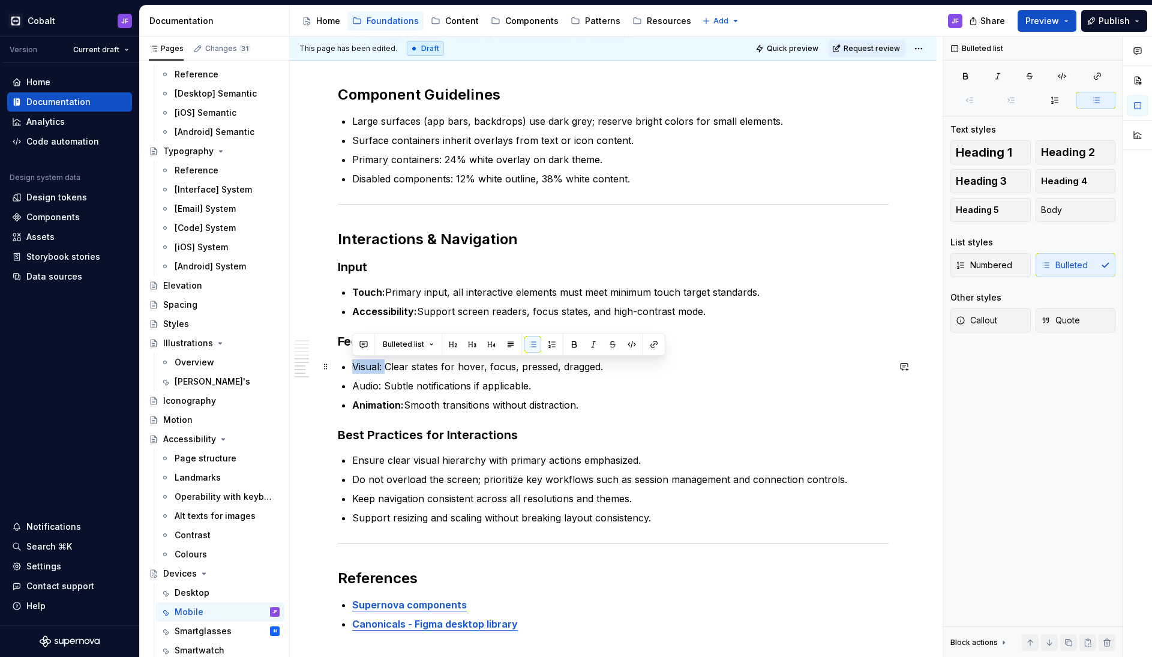
drag, startPoint x: 384, startPoint y: 366, endPoint x: 341, endPoint y: 365, distance: 43.2
click at [571, 342] on button "button" at bounding box center [574, 344] width 17 height 17
drag, startPoint x: 382, startPoint y: 387, endPoint x: 335, endPoint y: 385, distance: 46.9
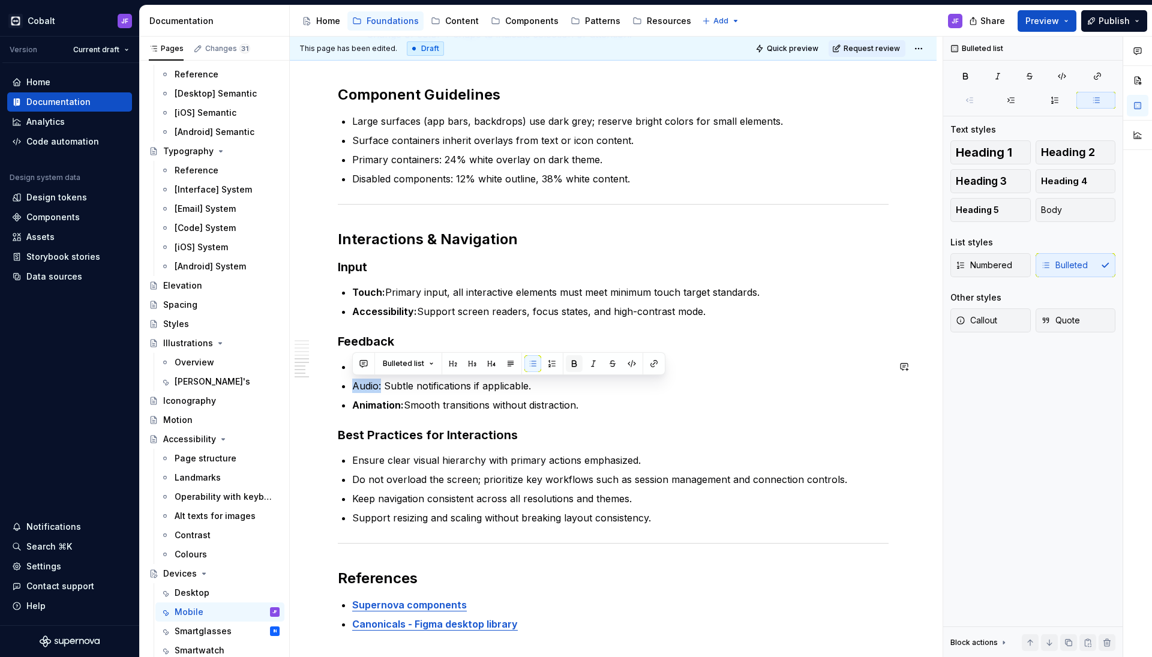
click at [577, 363] on button "button" at bounding box center [574, 363] width 17 height 17
click at [522, 396] on ul "Visual: Clear states for hover, focus, pressed, dragged. Audio: Subtle notifica…" at bounding box center [620, 386] width 537 height 53
click at [573, 409] on p "Animation: Smooth transitions without distraction." at bounding box center [620, 405] width 537 height 14
click at [593, 409] on p "Animation: Smooth transitions without distraction." at bounding box center [620, 405] width 537 height 14
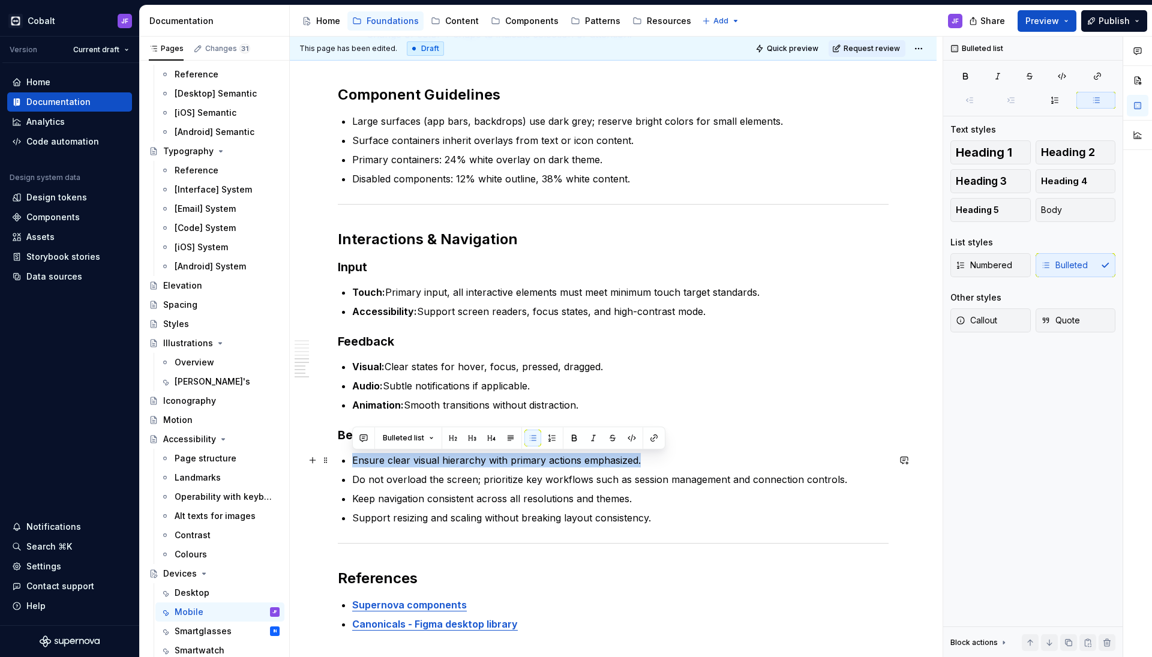
drag, startPoint x: 659, startPoint y: 460, endPoint x: 337, endPoint y: 459, distance: 321.7
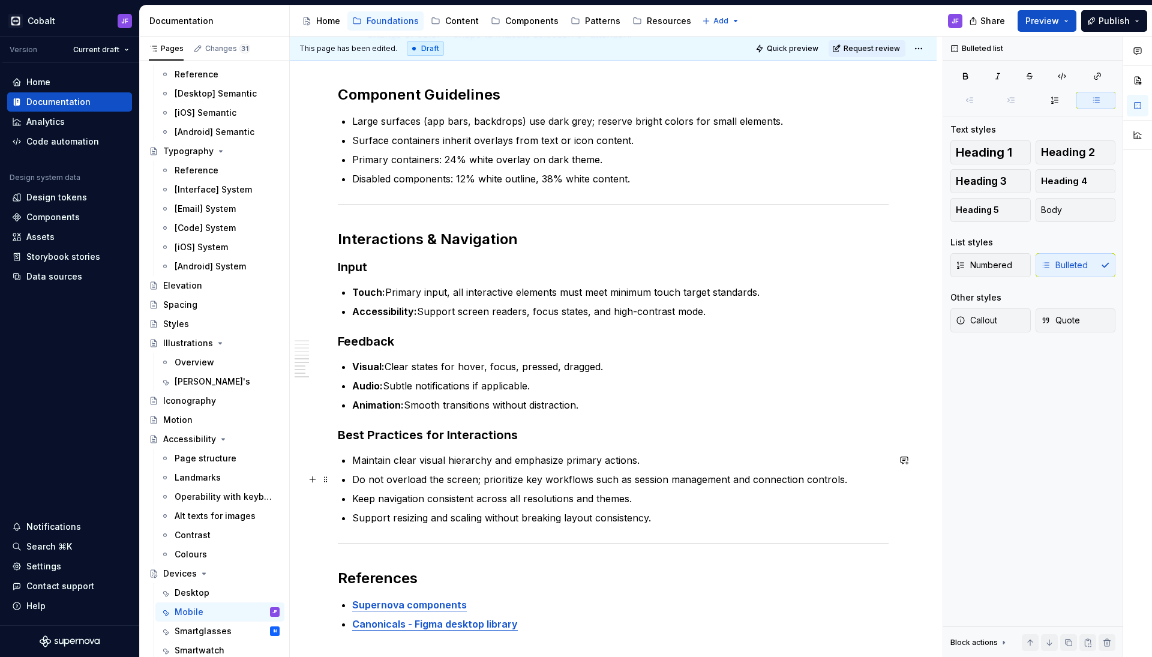
click at [734, 472] on p "Do not overload the screen; prioritize key workflows such as session management…" at bounding box center [620, 479] width 537 height 14
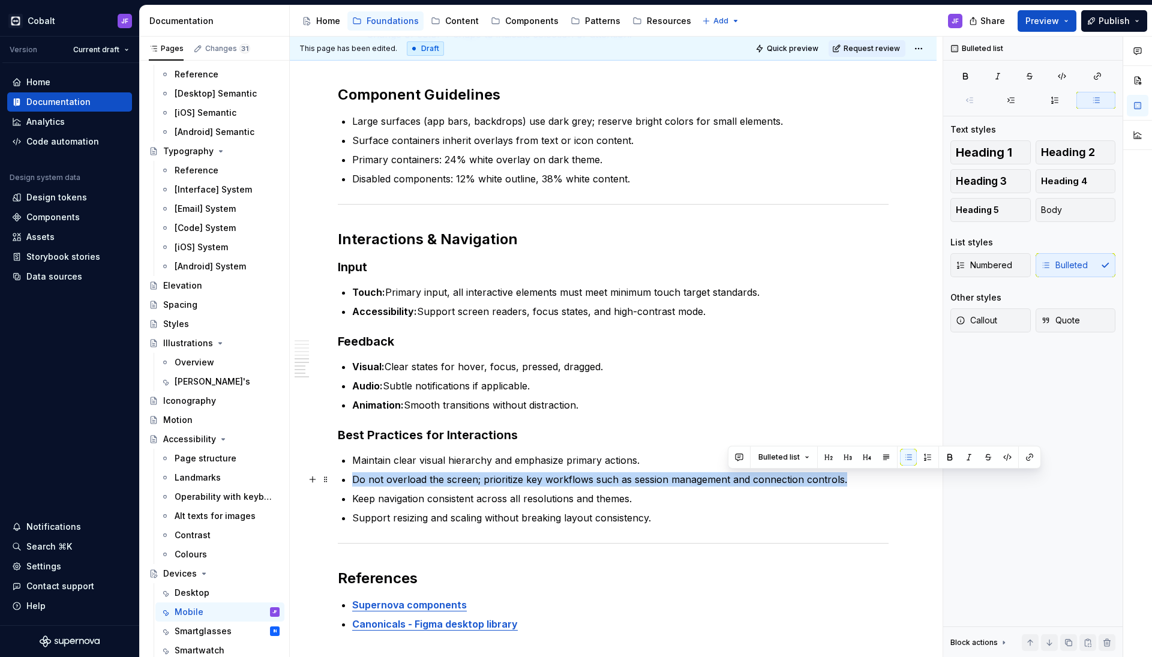
click at [734, 472] on p "Do not overload the screen; prioritize key workflows such as session management…" at bounding box center [620, 479] width 537 height 14
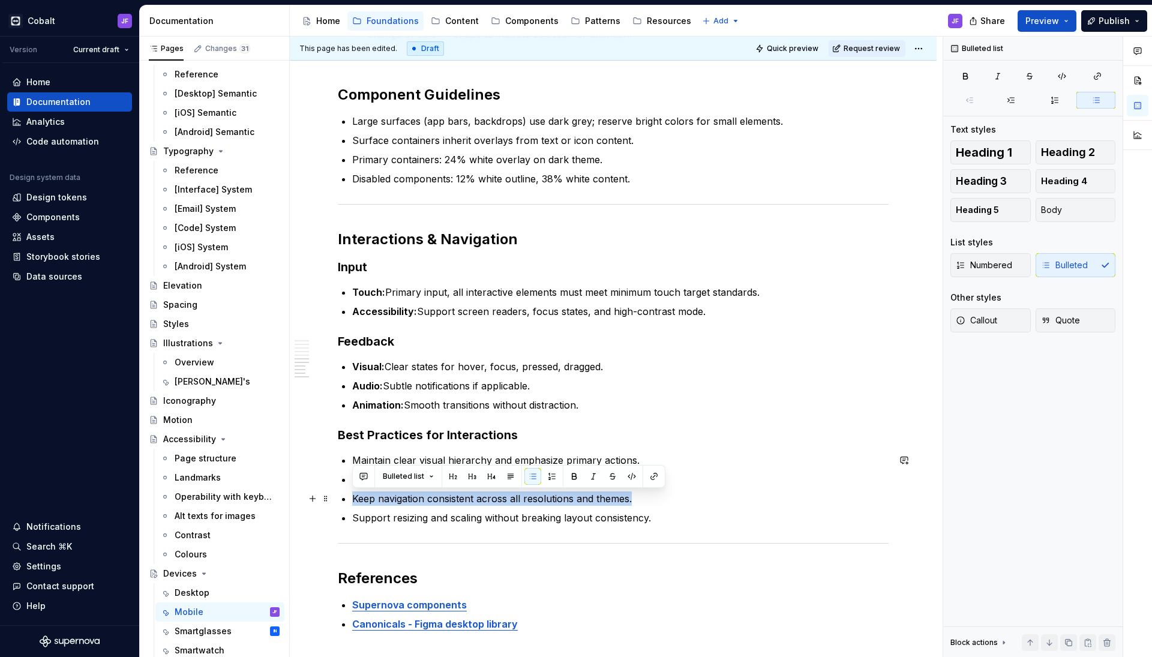
drag, startPoint x: 650, startPoint y: 504, endPoint x: 347, endPoint y: 501, distance: 303.1
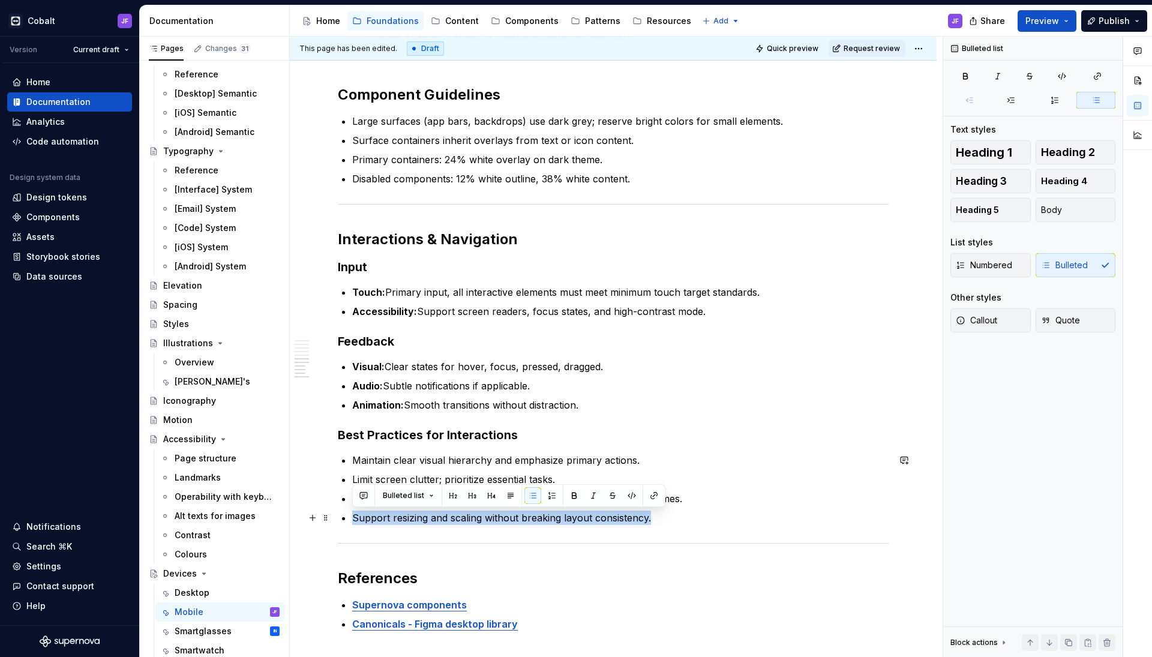
drag, startPoint x: 676, startPoint y: 513, endPoint x: 352, endPoint y: 514, distance: 324.1
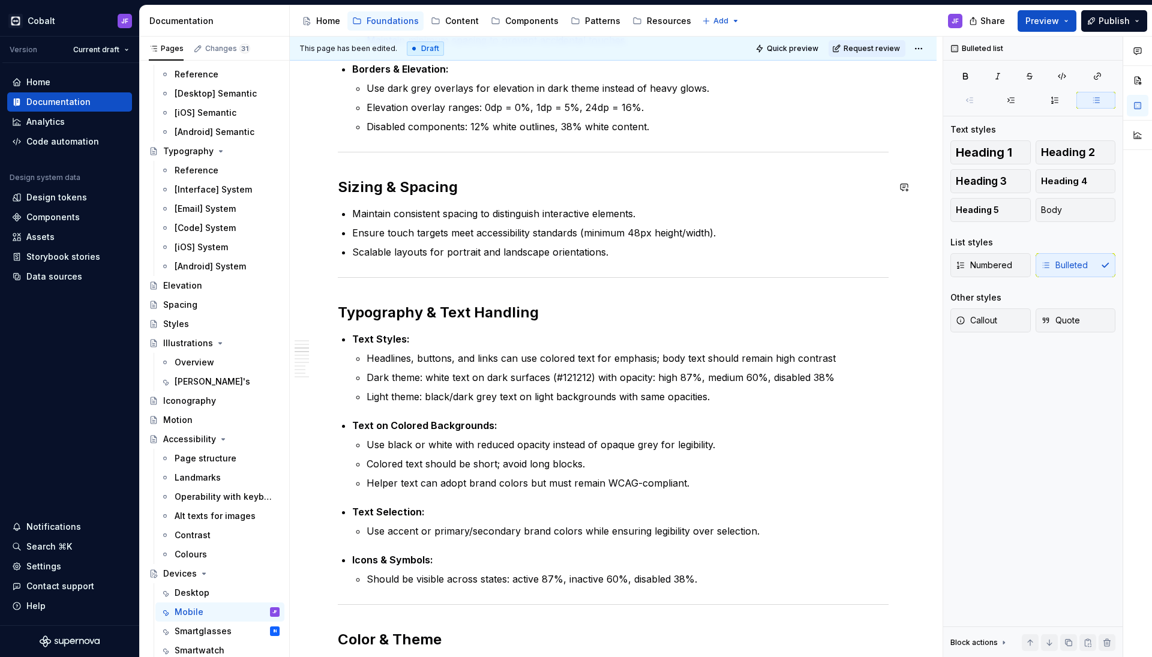
scroll to position [537, 0]
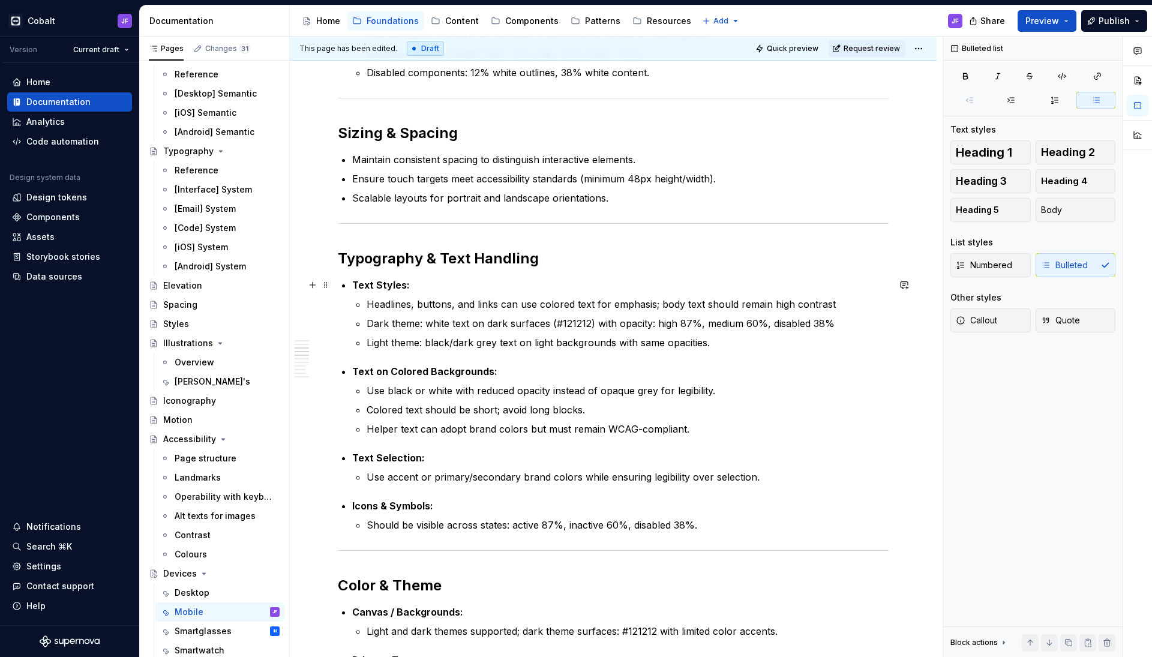
click at [433, 288] on p "Text Styles:" at bounding box center [620, 285] width 537 height 14
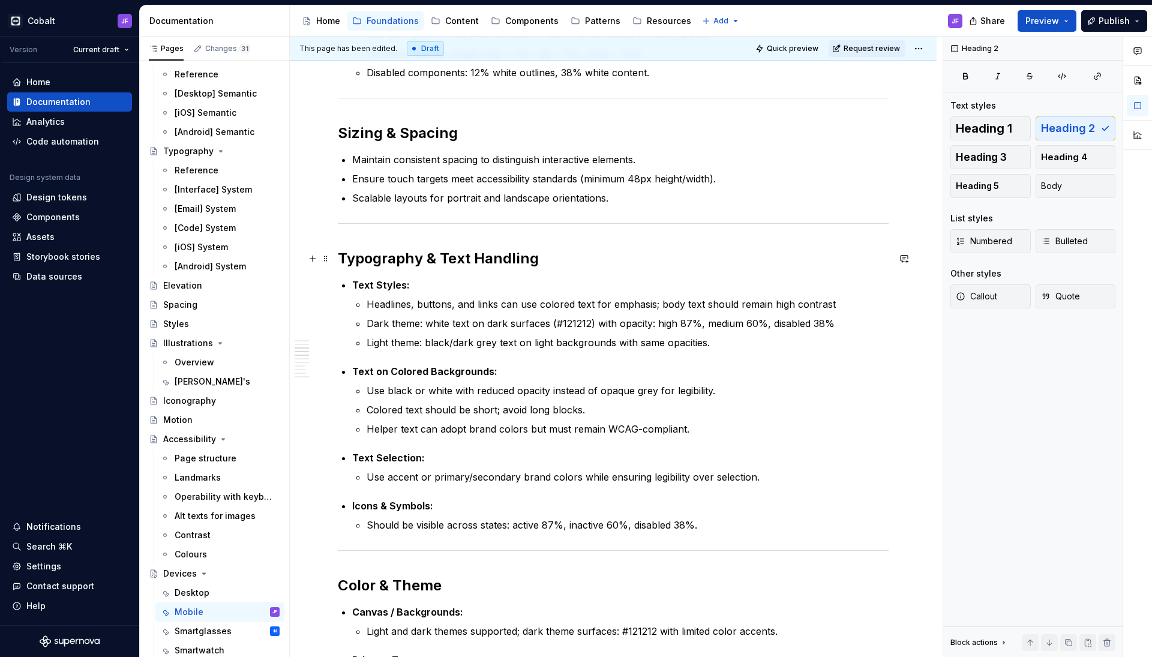
click at [553, 258] on h2 "Typography & Text Handling" at bounding box center [613, 258] width 551 height 19
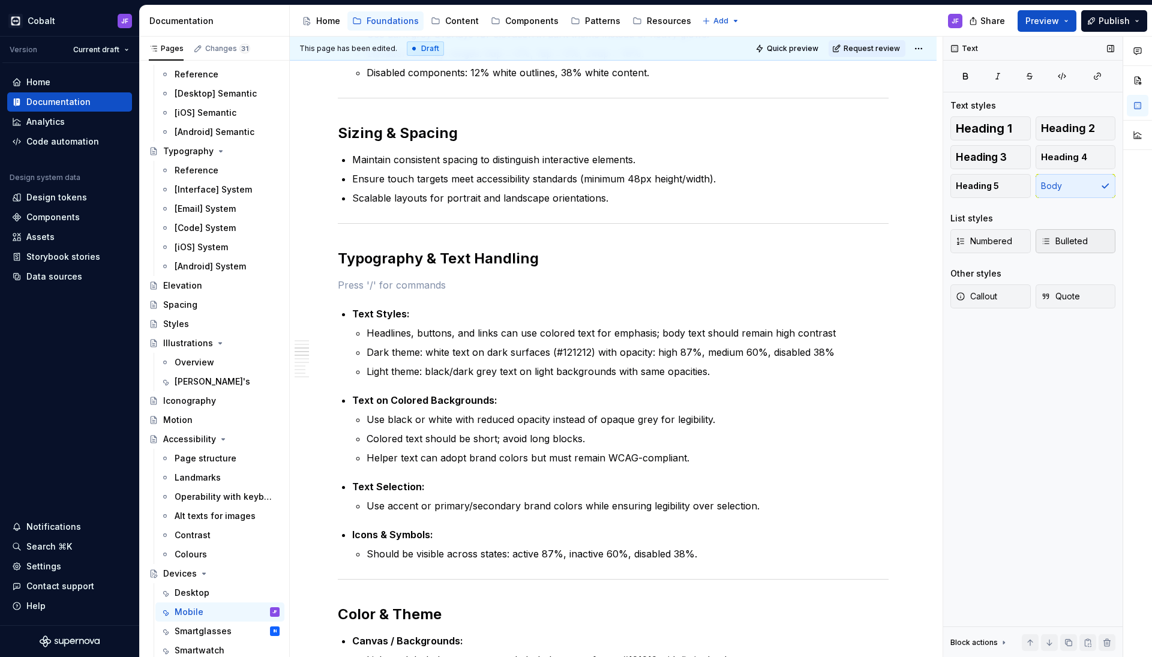
click at [1059, 239] on span "Bulleted" at bounding box center [1064, 241] width 47 height 12
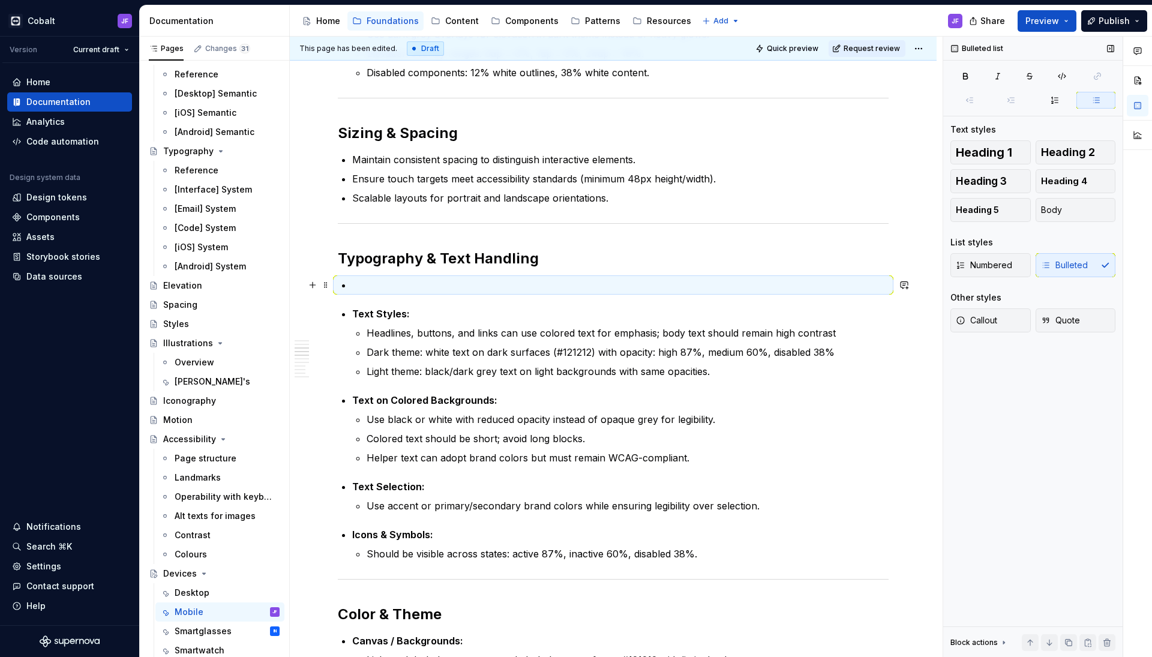
click at [433, 289] on p at bounding box center [620, 285] width 537 height 14
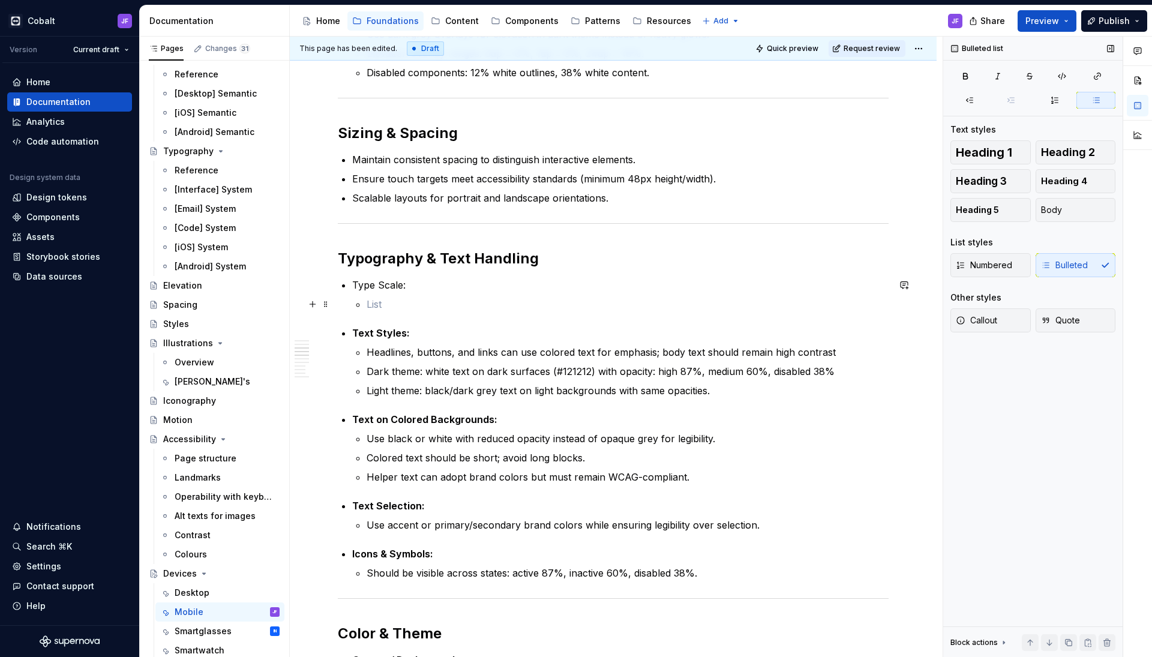
click at [381, 307] on p at bounding box center [628, 304] width 522 height 14
click at [389, 304] on p at bounding box center [628, 304] width 522 height 14
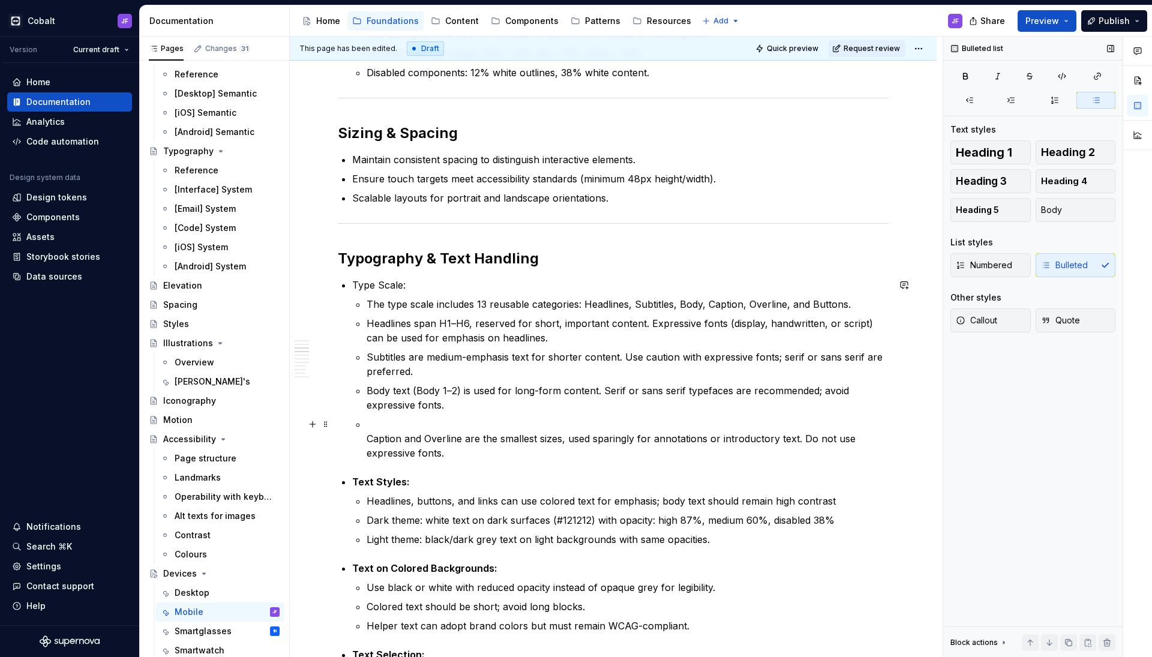
click at [370, 436] on p "Caption and Overline are the smallest sizes, used sparingly for annotations or …" at bounding box center [628, 438] width 522 height 43
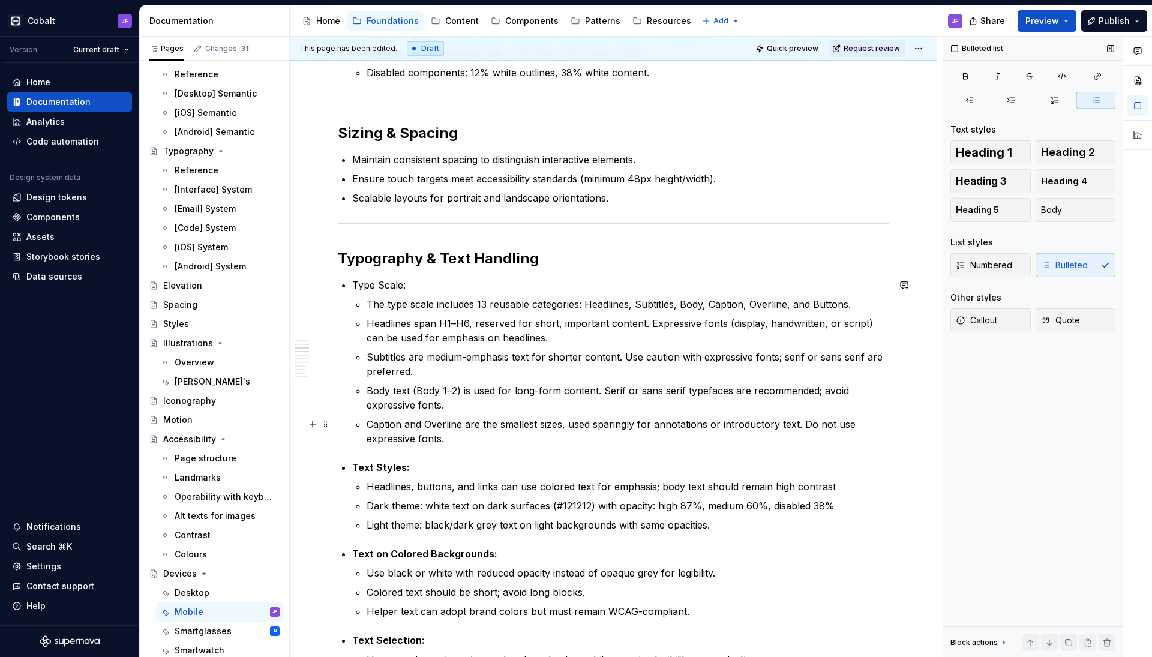
click at [481, 430] on p "Caption and Overline are the smallest sizes, used sparingly for annotations or …" at bounding box center [628, 431] width 522 height 29
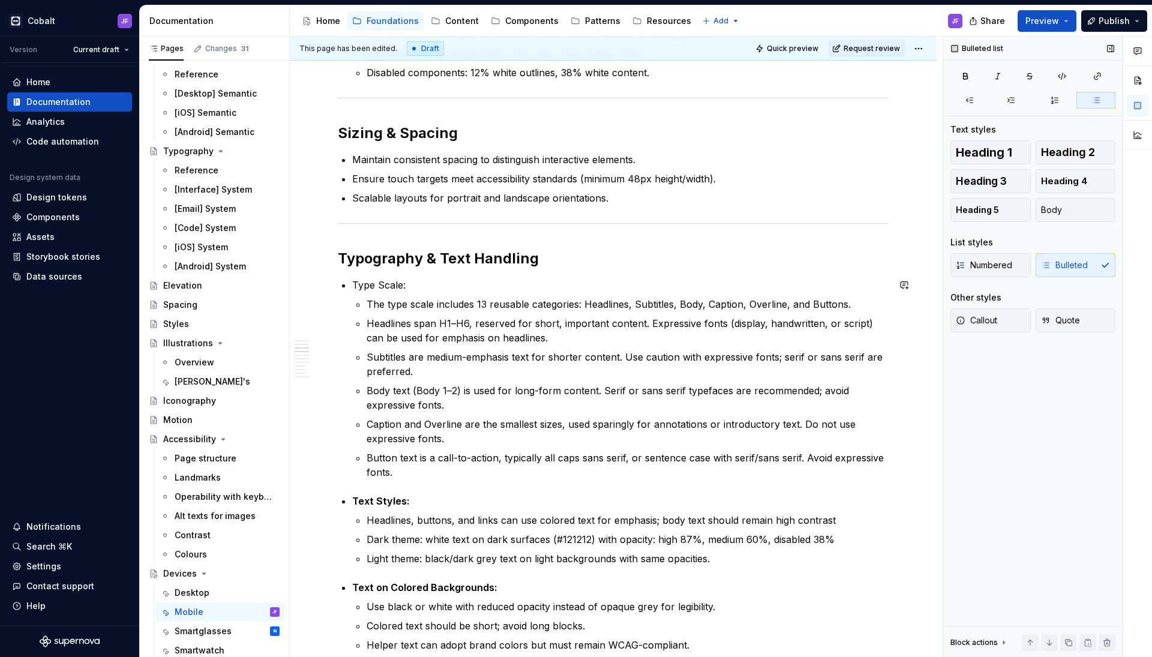
drag, startPoint x: 434, startPoint y: 282, endPoint x: 309, endPoint y: 282, distance: 125.5
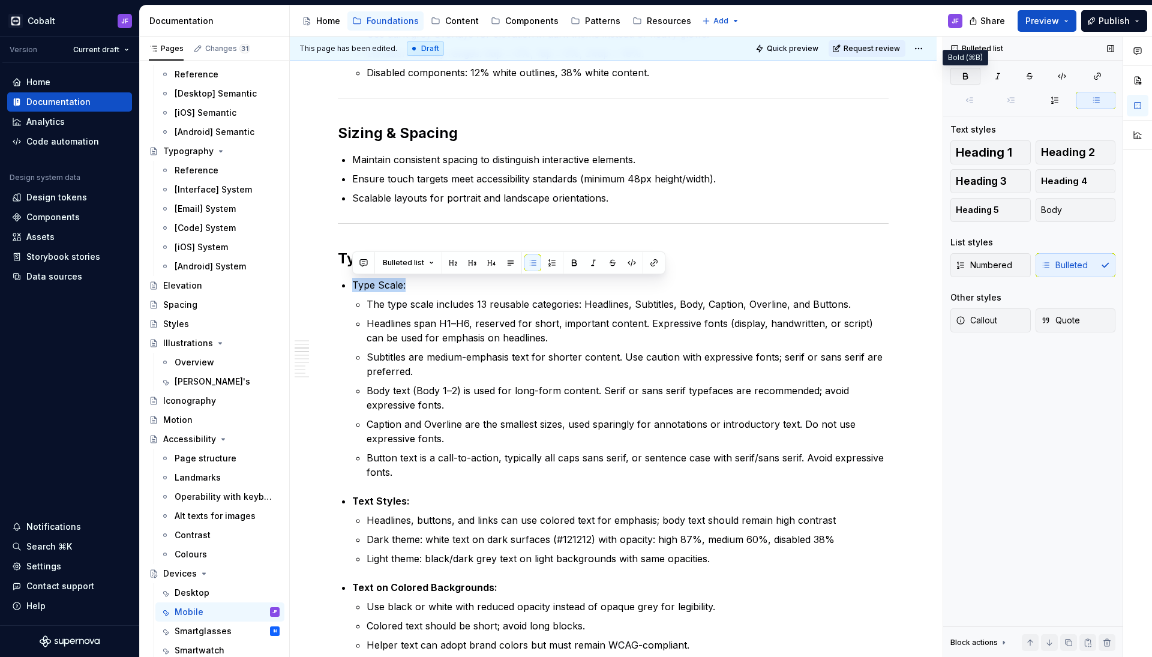
click at [971, 76] on button "button" at bounding box center [966, 76] width 30 height 17
click at [472, 357] on p "Subtitles are medium-emphasis text for shorter content. Use caution with expres…" at bounding box center [628, 364] width 522 height 29
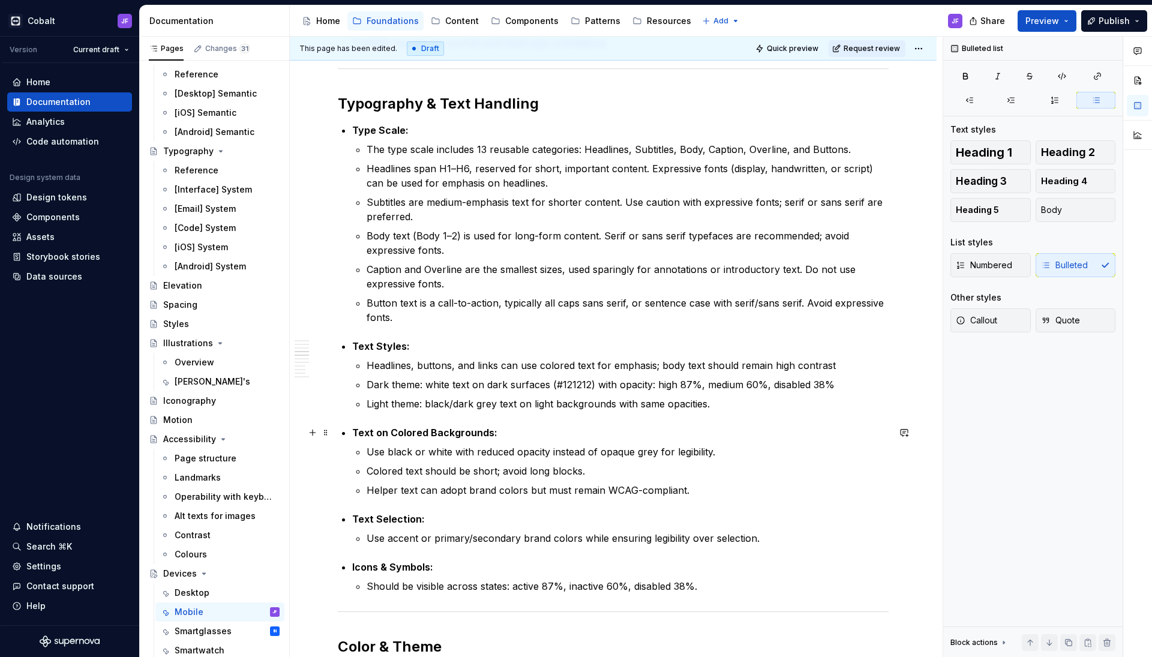
scroll to position [691, 0]
click at [424, 322] on p "Button text is a call-to-action, typically all caps sans serif, or sentence cas…" at bounding box center [628, 311] width 522 height 29
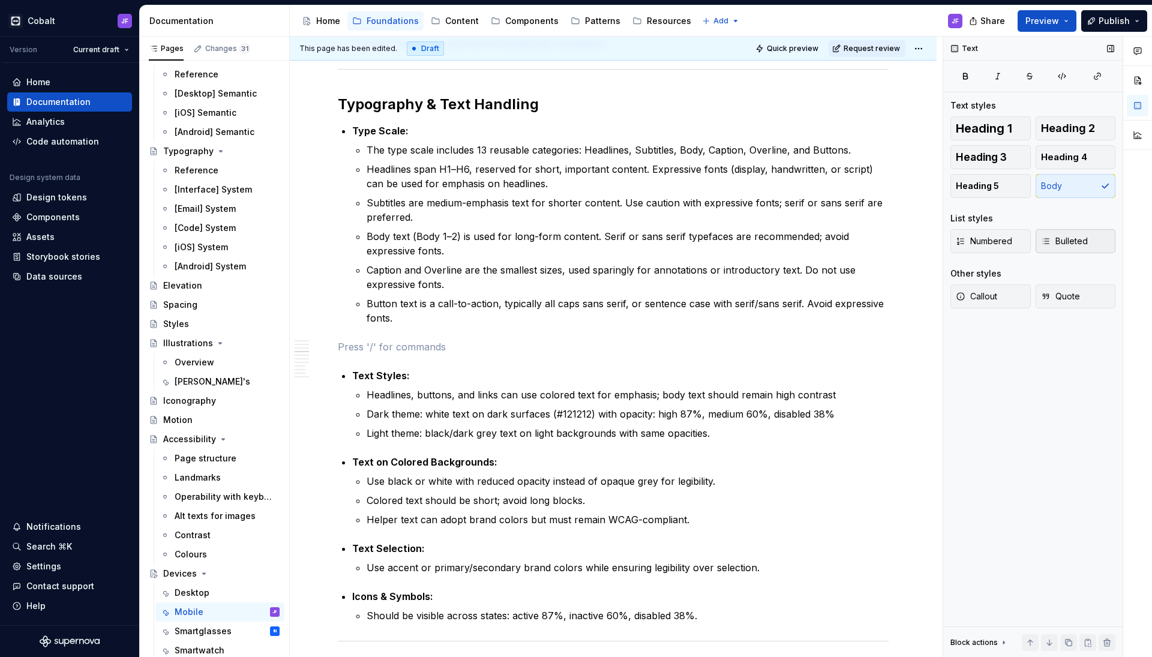
click at [1061, 239] on span "Bulleted" at bounding box center [1064, 241] width 47 height 12
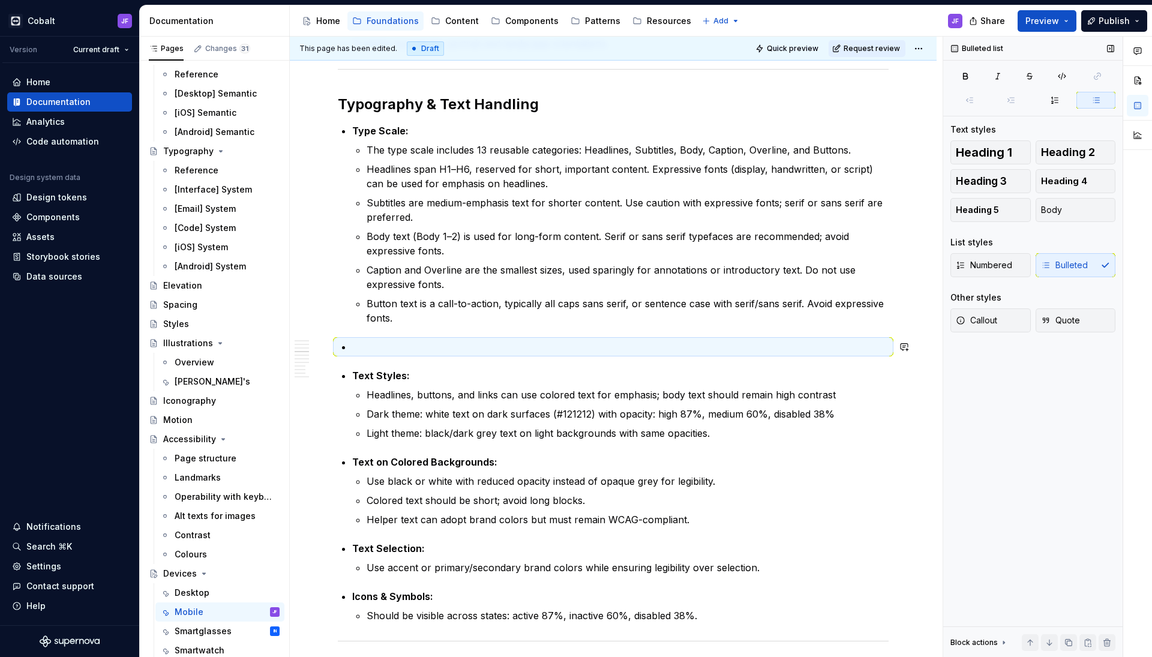
click at [549, 346] on p at bounding box center [620, 347] width 537 height 14
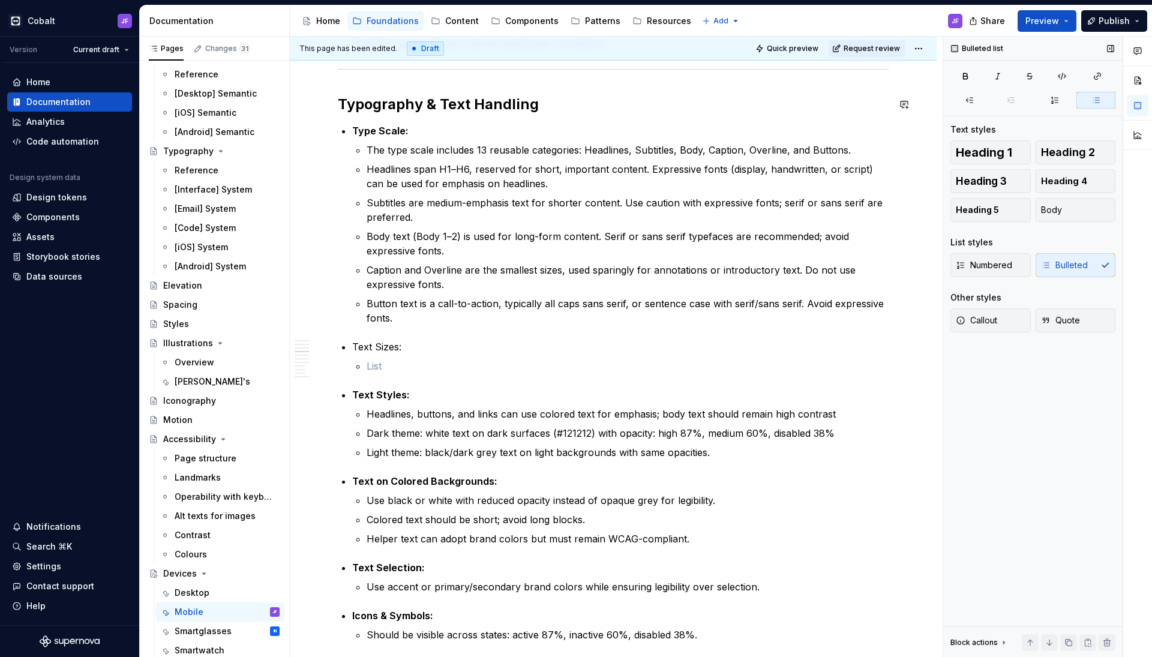
click at [342, 3] on div "Cobalt JF Version Current draft Home Documentation Analytics Code automation De…" at bounding box center [576, 328] width 1152 height 657
click at [390, 370] on p at bounding box center [628, 366] width 522 height 14
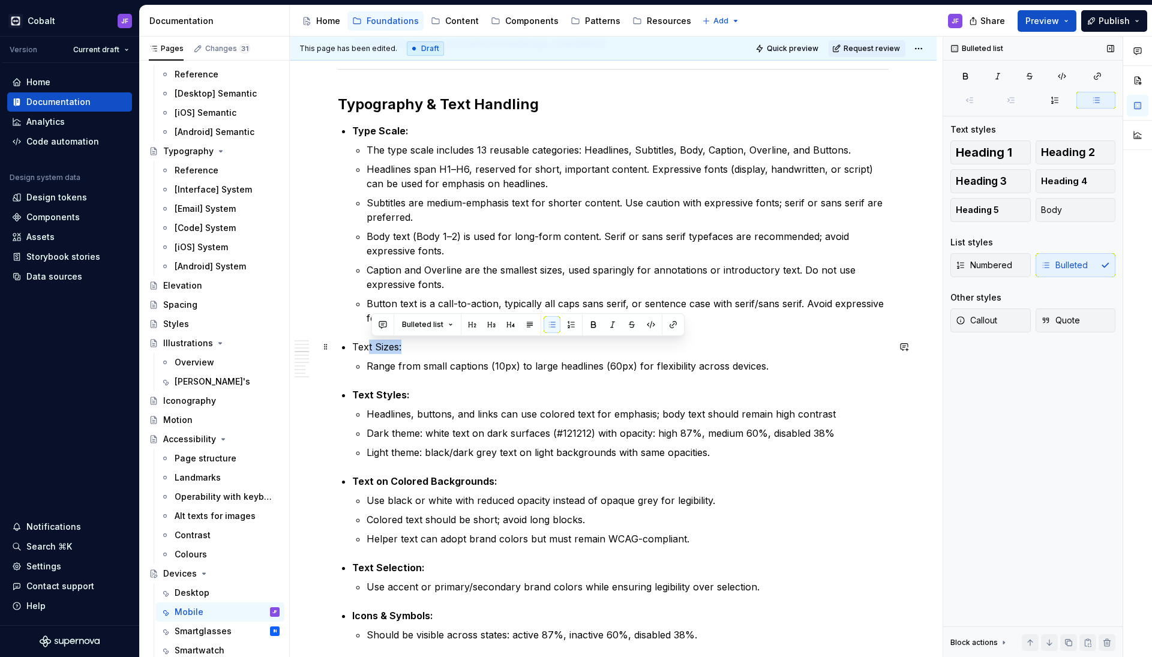
drag, startPoint x: 436, startPoint y: 346, endPoint x: 369, endPoint y: 343, distance: 67.3
click at [369, 343] on p "Text Sizes:" at bounding box center [620, 347] width 537 height 14
click at [402, 350] on p "Text Sizes:" at bounding box center [620, 347] width 537 height 14
drag, startPoint x: 424, startPoint y: 350, endPoint x: 336, endPoint y: 350, distance: 88.2
click at [336, 350] on div "Overview Mobile devices are a primary environment for apps, supporting focused …" at bounding box center [613, 649] width 647 height 2264
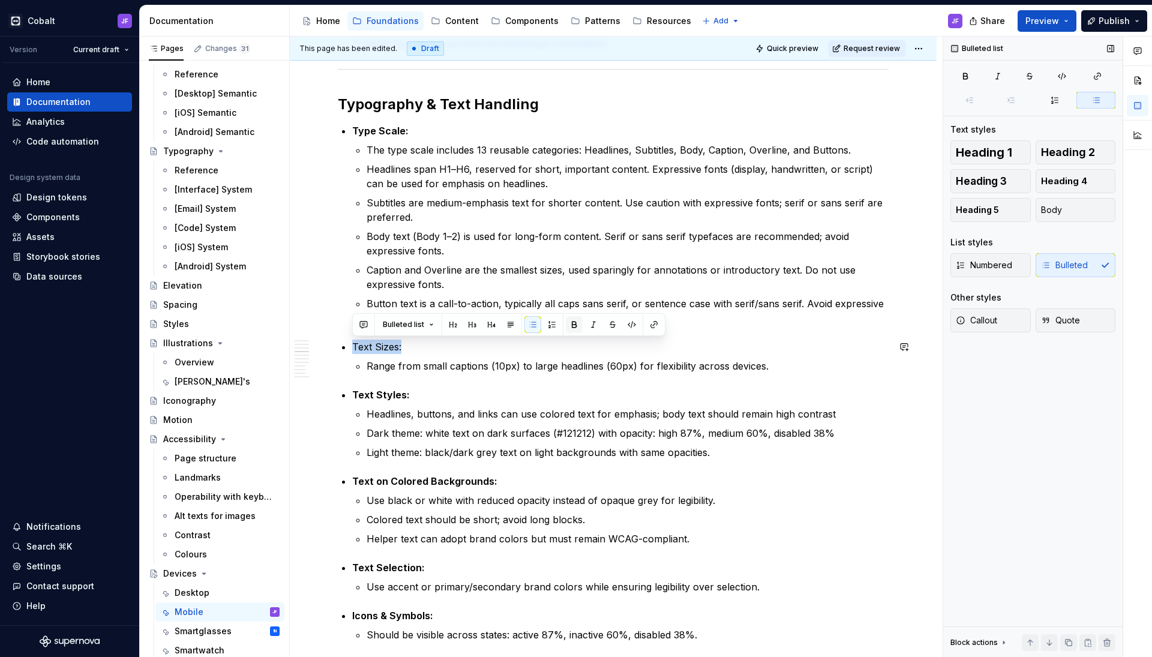
click at [573, 323] on button "button" at bounding box center [574, 324] width 17 height 17
click at [411, 128] on p "Type Scale:" at bounding box center [620, 131] width 537 height 14
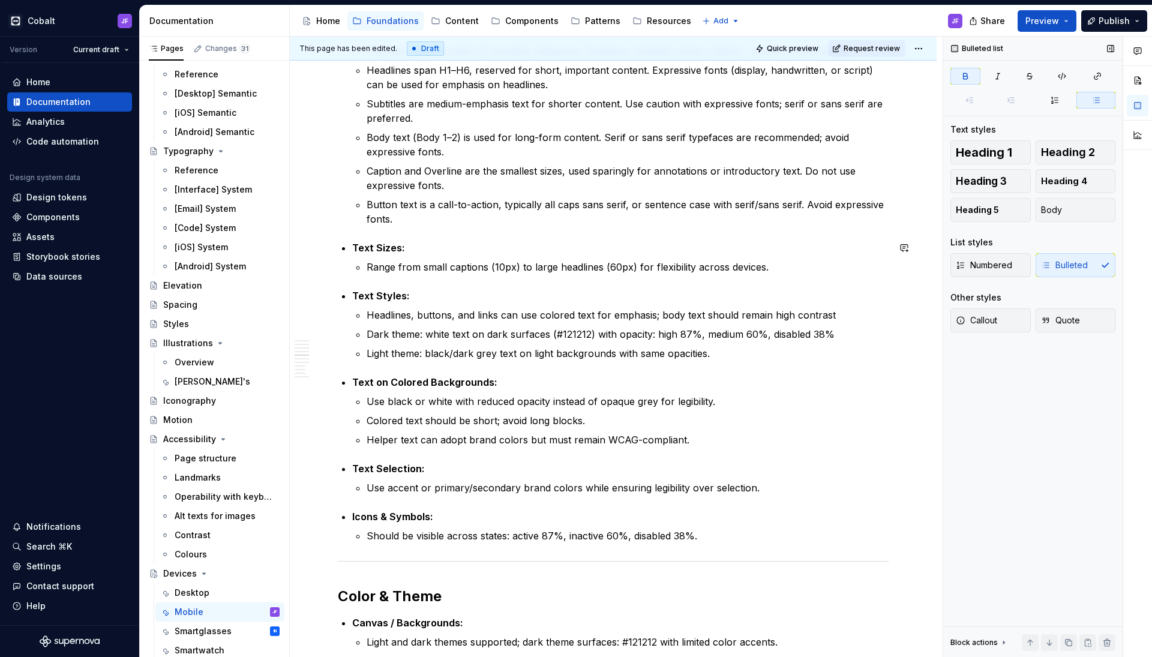
scroll to position [837, 0]
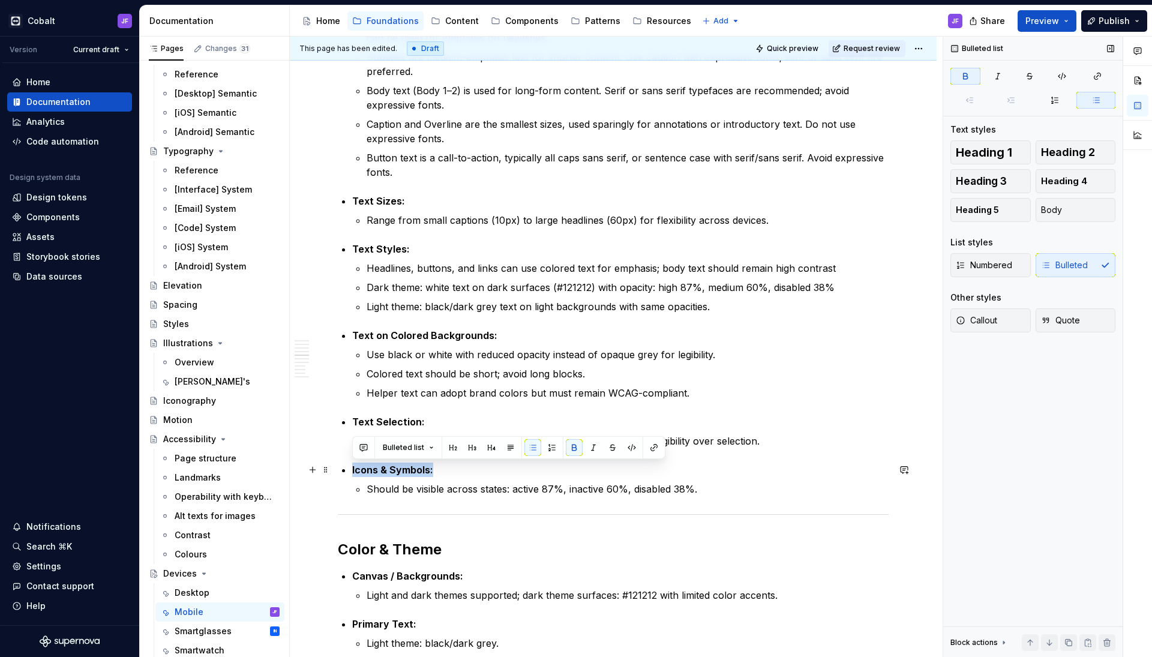
drag, startPoint x: 437, startPoint y: 463, endPoint x: 350, endPoint y: 464, distance: 87.0
click at [350, 464] on div "Overview Mobile devices are a primary environment for apps, supporting focused …" at bounding box center [613, 411] width 551 height 2023
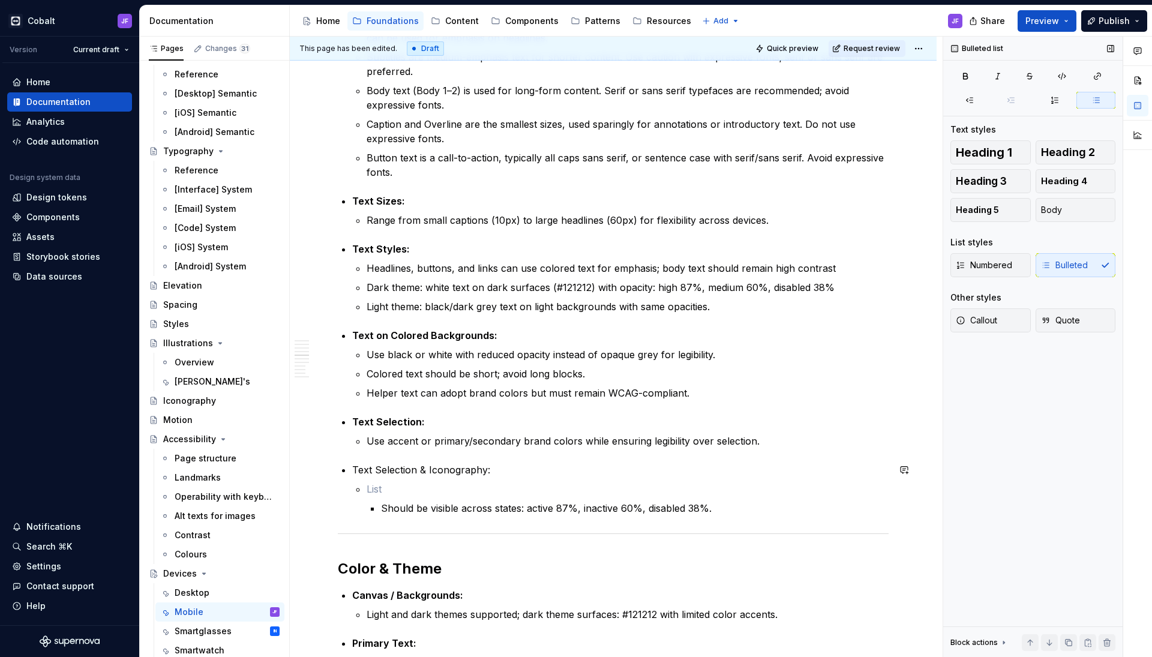
click at [480, 461] on div "Overview Mobile devices are a primary environment for apps, supporting focused …" at bounding box center [613, 421] width 551 height 2043
click at [476, 474] on p "Text Selection & Iconography:" at bounding box center [620, 470] width 537 height 14
click at [380, 499] on li "Should be visible across states: active 87%, inactive 60%, disabled 38%." at bounding box center [628, 499] width 522 height 34
click at [424, 482] on p at bounding box center [620, 489] width 537 height 14
click at [356, 505] on p "Should be visible across states: active 87%, inactive 60%, disabled 38%." at bounding box center [620, 508] width 537 height 14
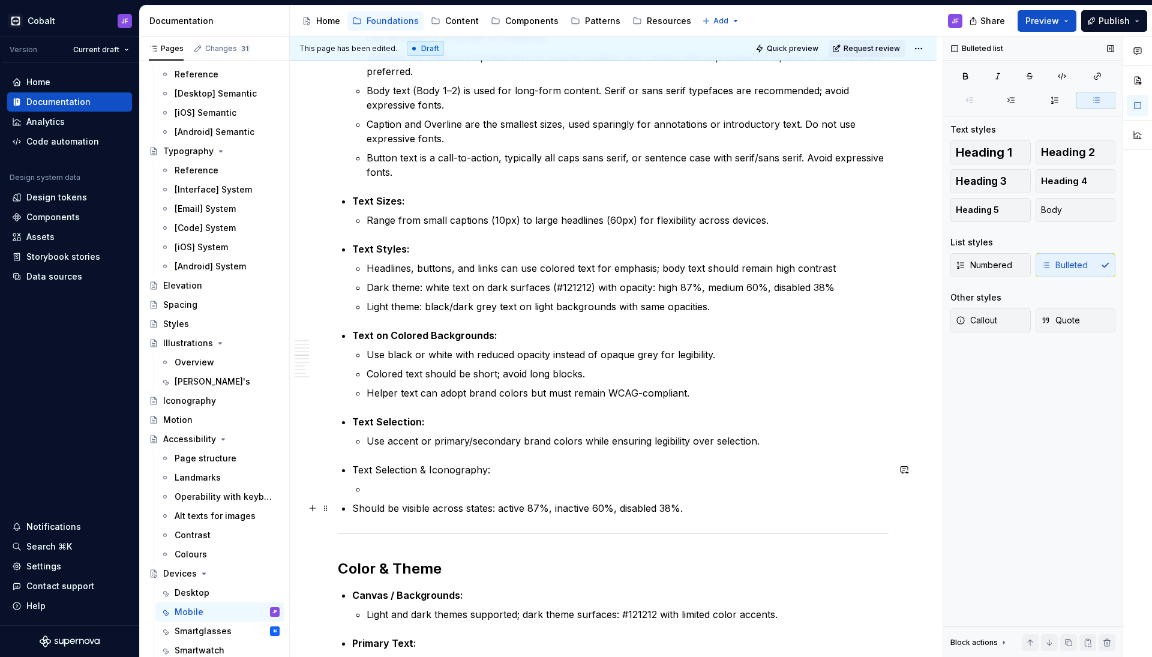
click at [351, 507] on div "Overview Mobile devices are a primary environment for apps, supporting focused …" at bounding box center [613, 421] width 551 height 2043
click at [370, 494] on p at bounding box center [628, 489] width 522 height 14
click at [393, 488] on p at bounding box center [628, 489] width 522 height 14
type textarea "*"
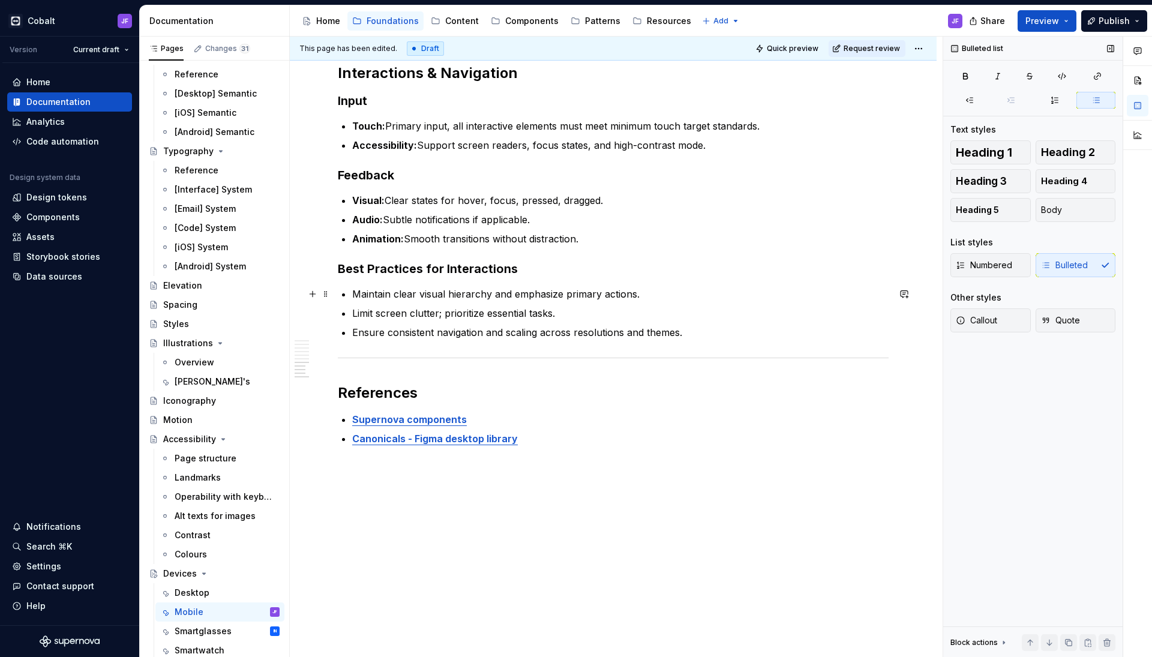
scroll to position [1834, 0]
click at [480, 412] on p "Supernova components" at bounding box center [620, 419] width 537 height 14
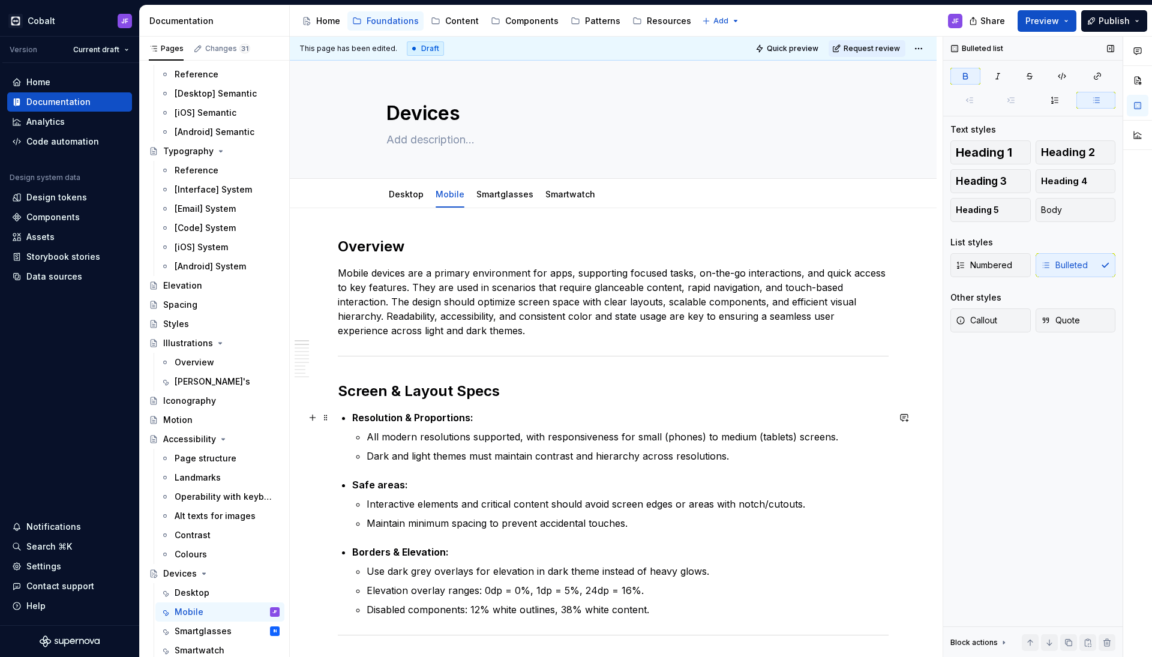
scroll to position [0, 0]
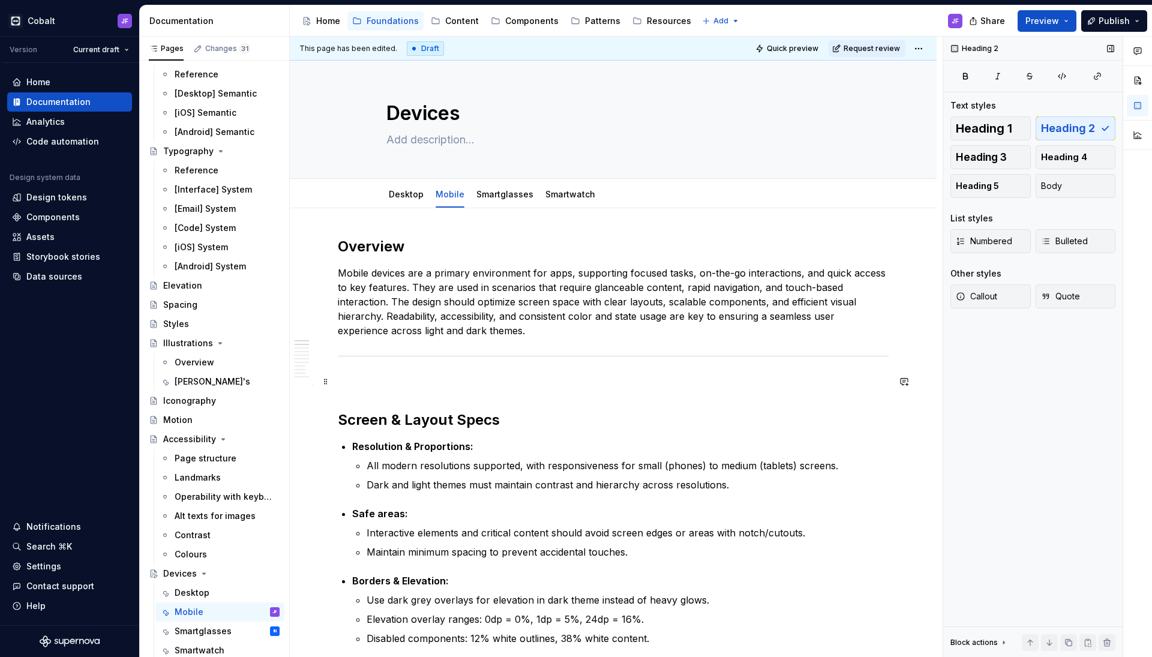
click at [356, 384] on p at bounding box center [613, 382] width 551 height 14
click at [314, 421] on button "button" at bounding box center [312, 420] width 17 height 17
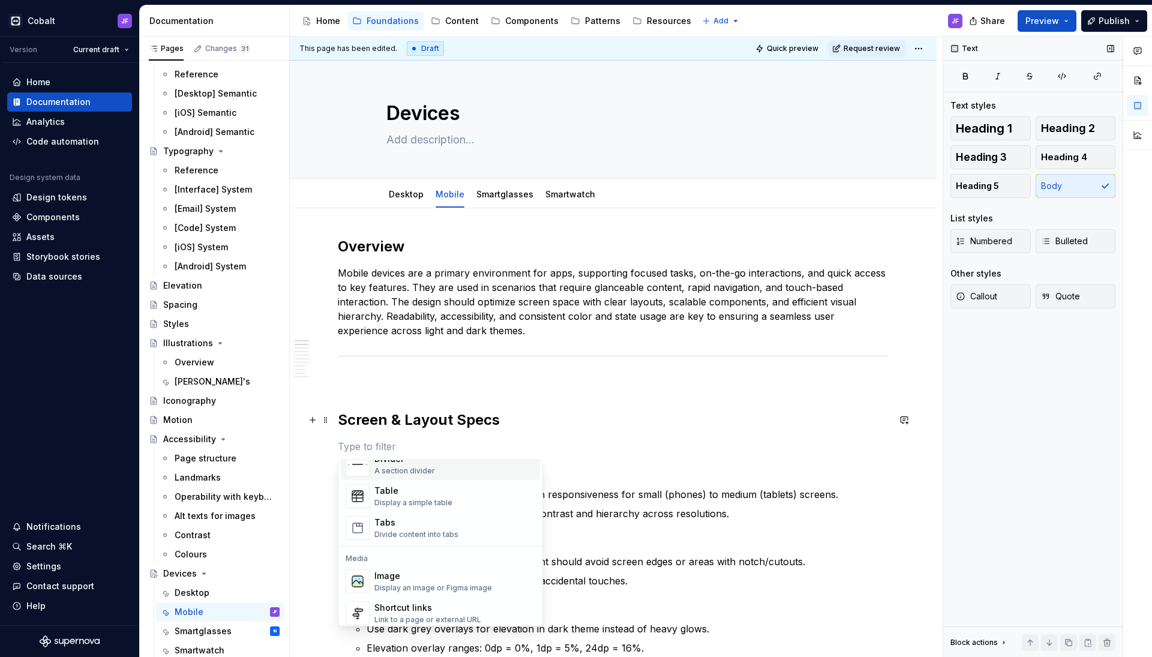
scroll to position [425, 0]
click at [411, 528] on div "Tabs Divide content into tabs" at bounding box center [417, 527] width 84 height 23
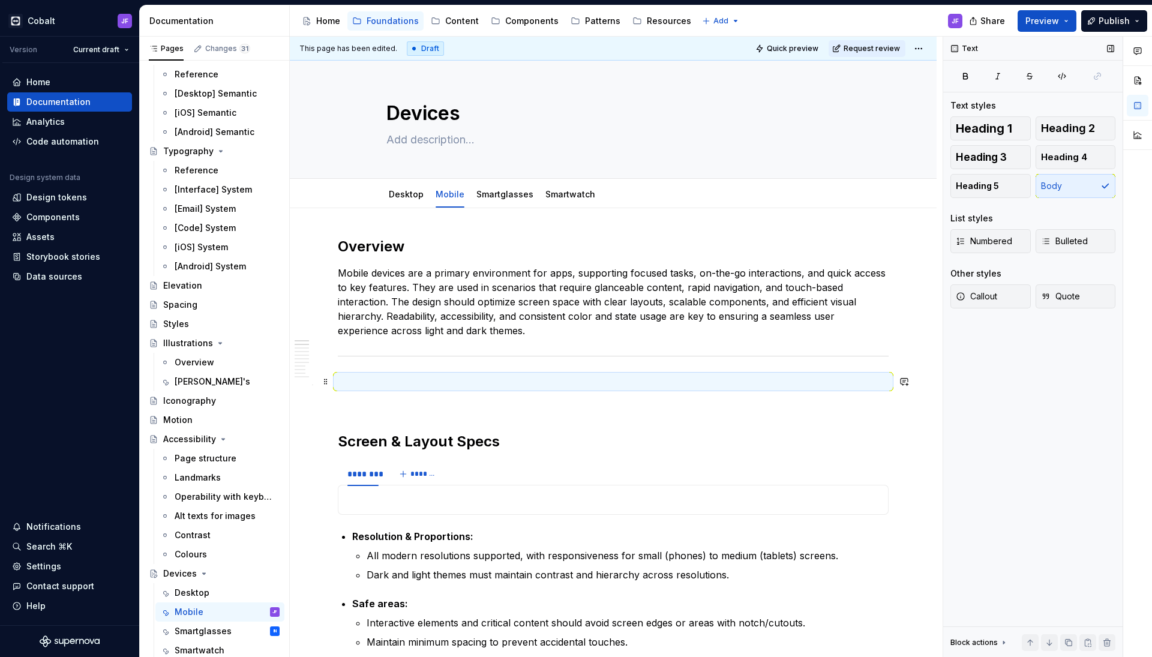
click at [352, 388] on p at bounding box center [613, 382] width 551 height 14
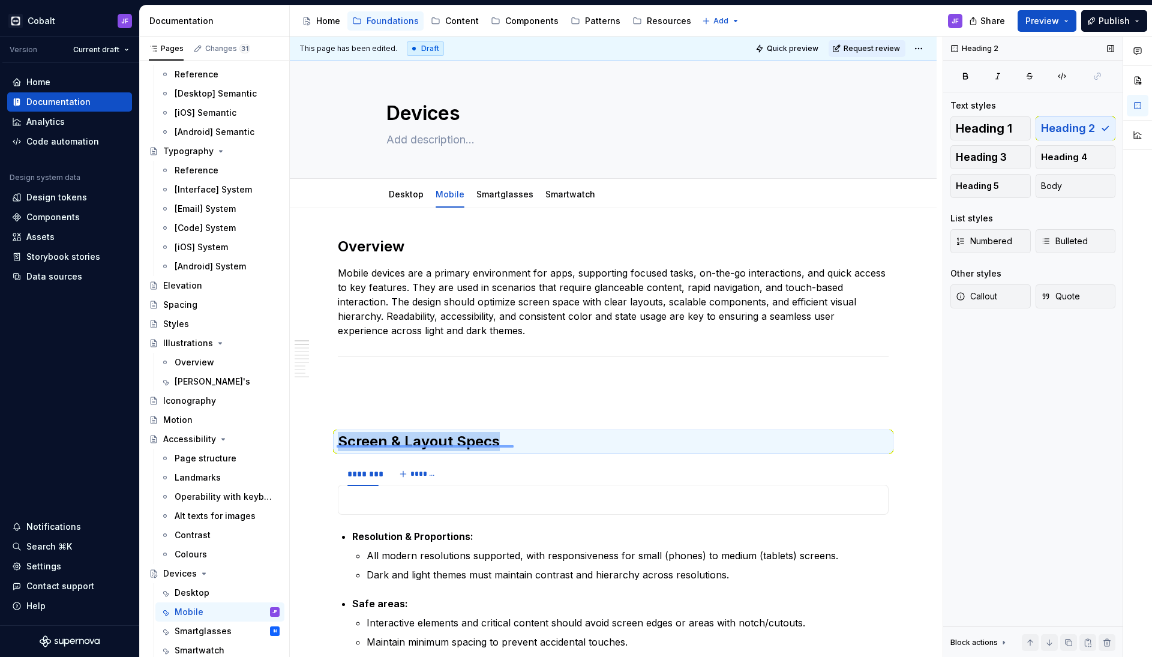
drag, startPoint x: 337, startPoint y: 447, endPoint x: 513, endPoint y: 445, distance: 175.9
click at [513, 445] on div "This page has been edited. Draft Quick preview Request review Devices Edit head…" at bounding box center [616, 347] width 653 height 621
click at [477, 444] on h2 "Screen & Layout Specs" at bounding box center [613, 441] width 551 height 19
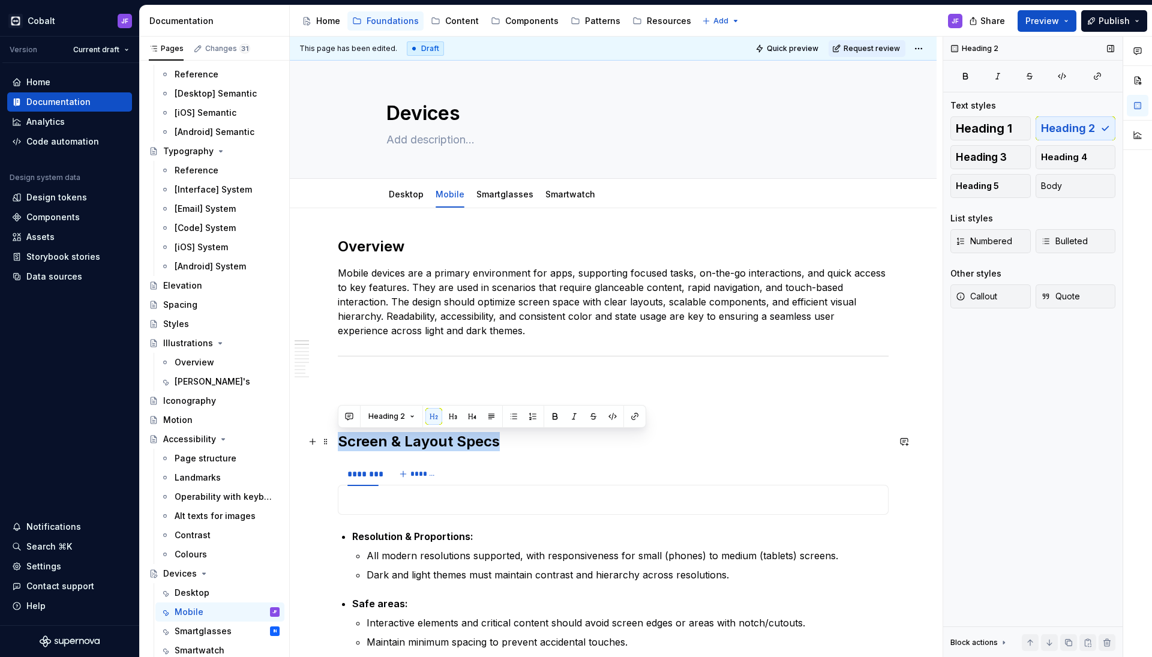
click at [477, 444] on h2 "Screen & Layout Specs" at bounding box center [613, 441] width 551 height 19
click at [436, 507] on div at bounding box center [613, 500] width 551 height 30
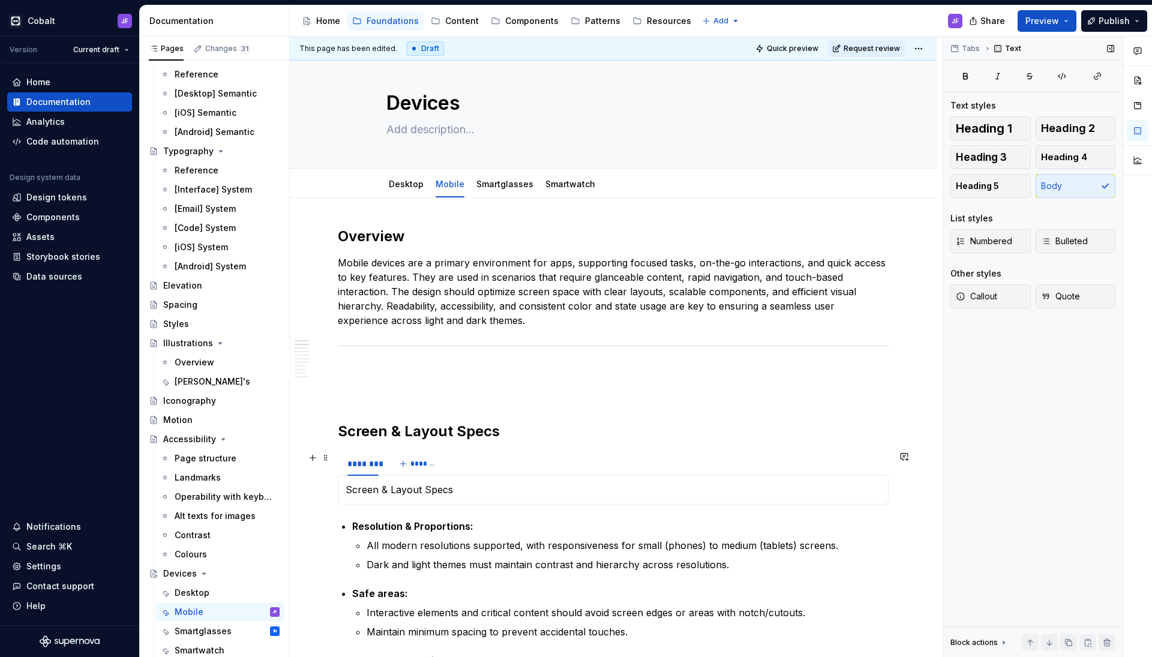
scroll to position [22, 0]
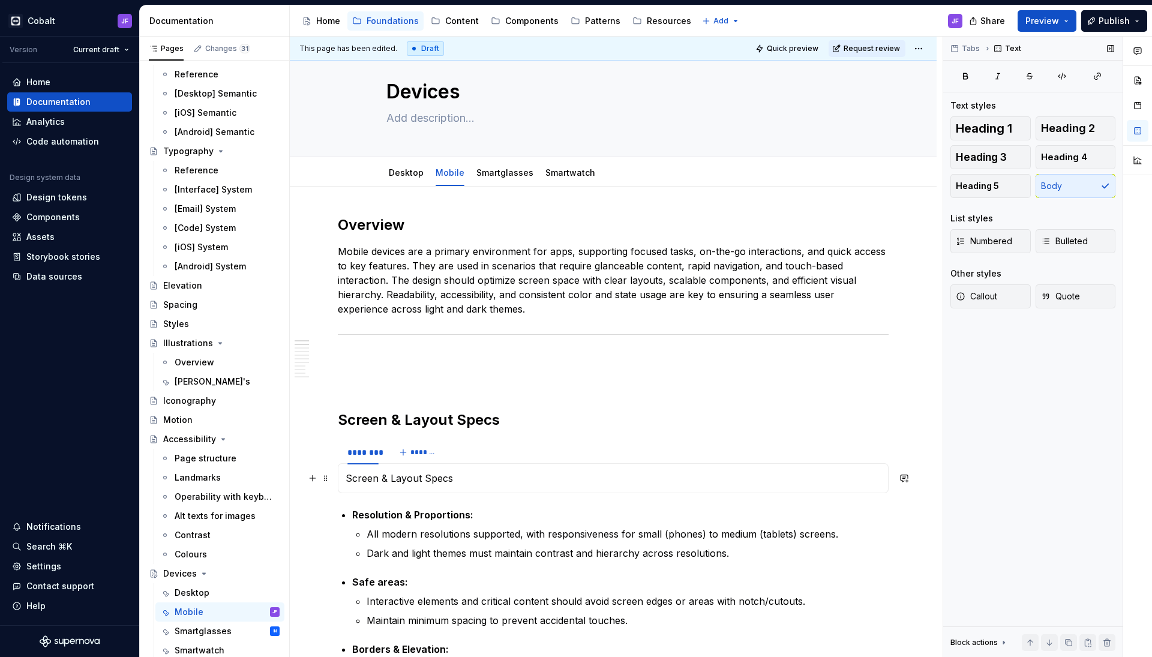
click at [428, 477] on p "Screen & Layout Specs" at bounding box center [613, 478] width 535 height 14
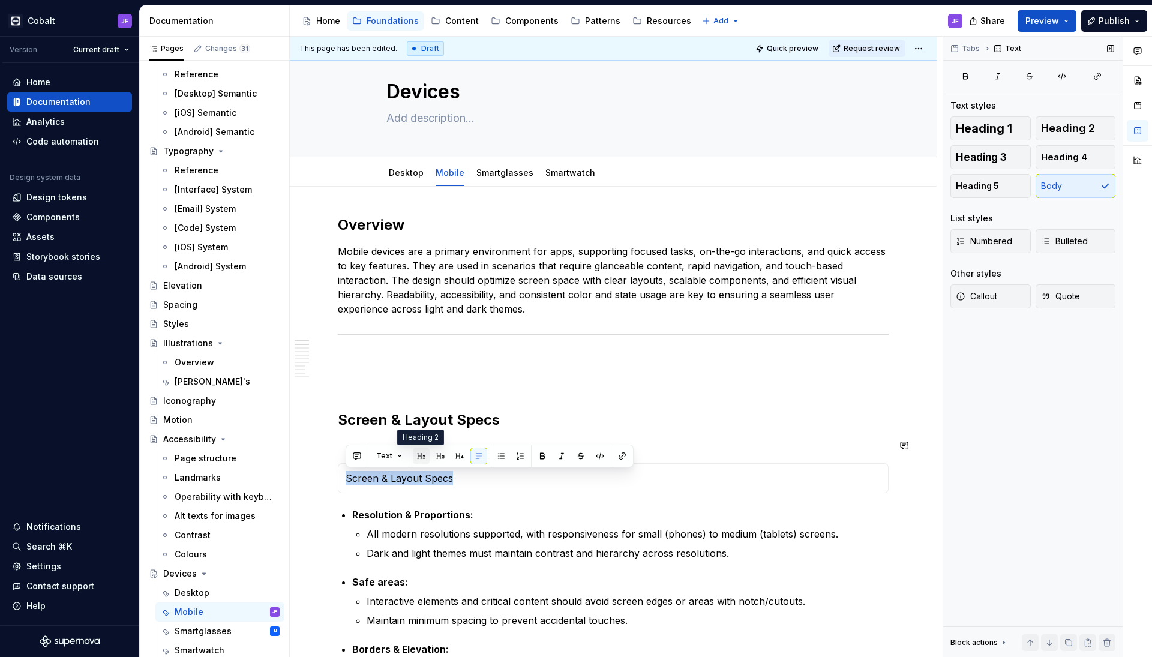
click at [424, 457] on button "button" at bounding box center [421, 456] width 17 height 17
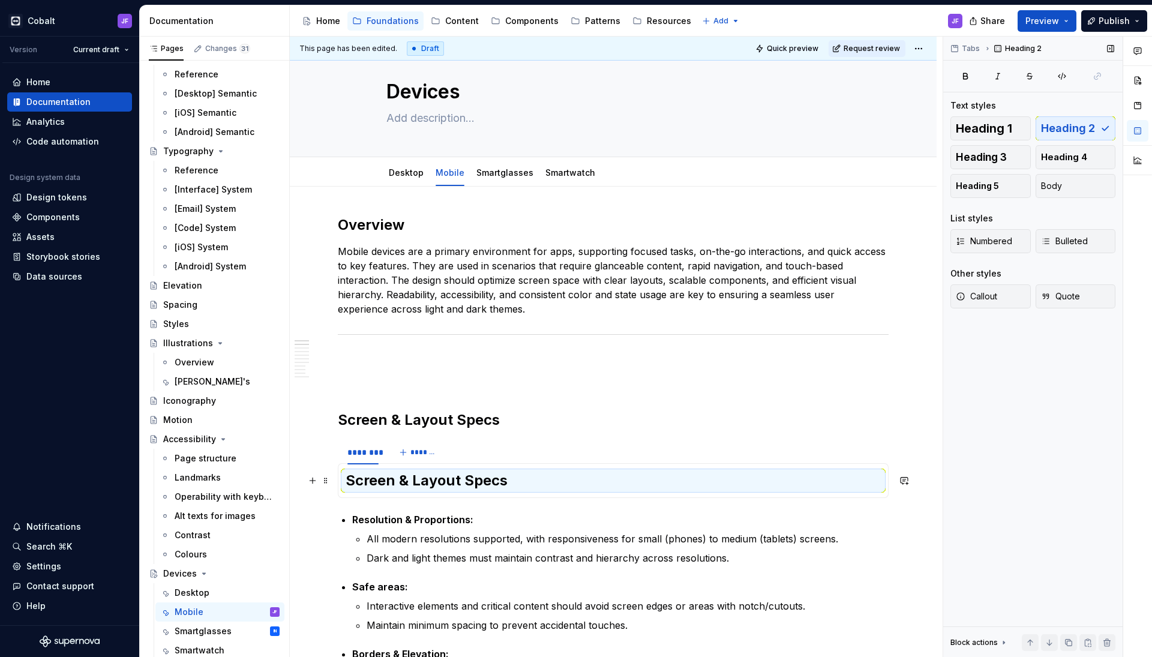
click at [492, 477] on h2 "Screen & Layout Specs" at bounding box center [613, 480] width 535 height 19
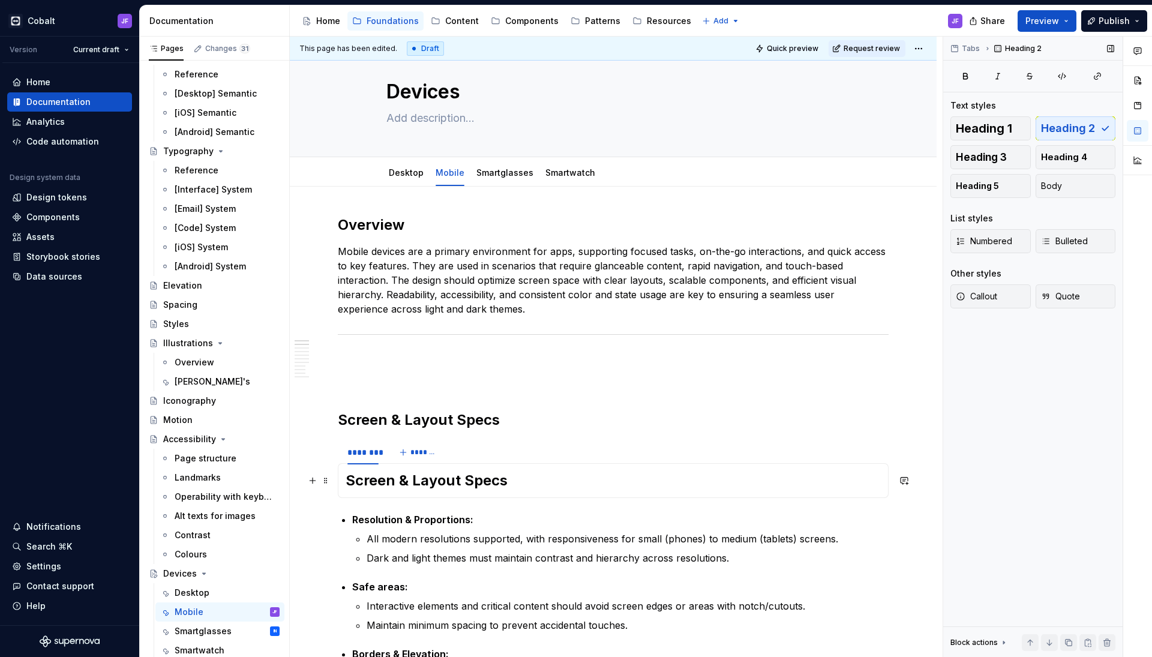
click at [509, 477] on h2 "Screen & Layout Specs" at bounding box center [613, 480] width 535 height 19
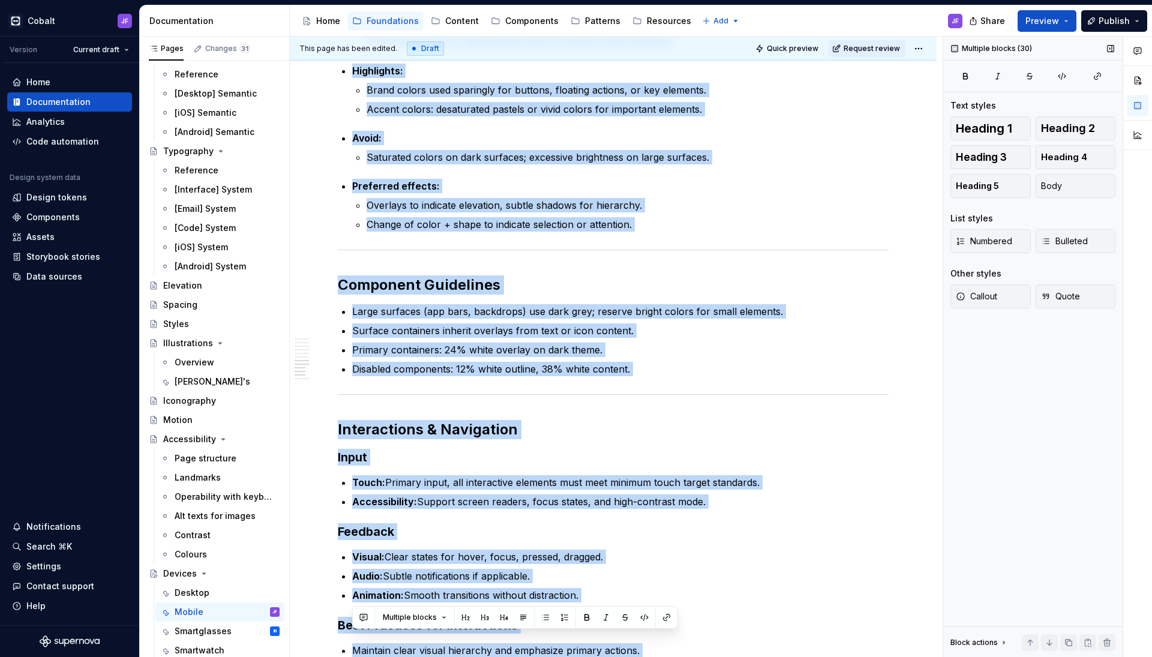
scroll to position [1981, 0]
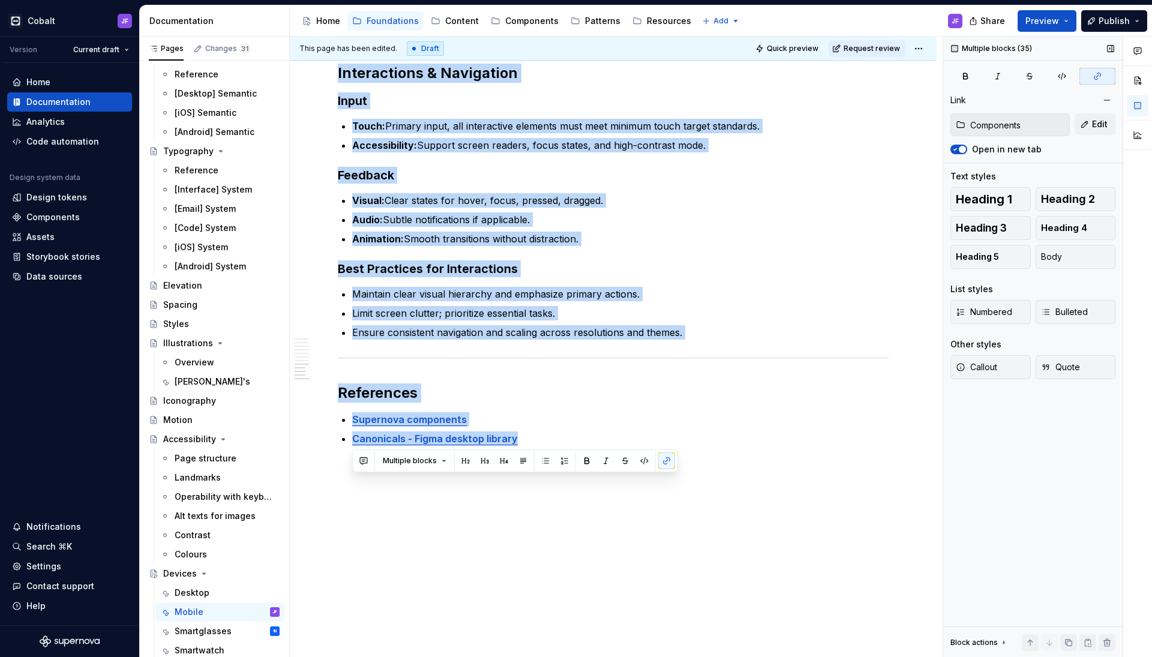
drag, startPoint x: 350, startPoint y: 430, endPoint x: 538, endPoint y: 705, distance: 333.0
click at [538, 657] on html "Cobalt JF Version Current draft Home Documentation Analytics Code automation De…" at bounding box center [576, 328] width 1152 height 657
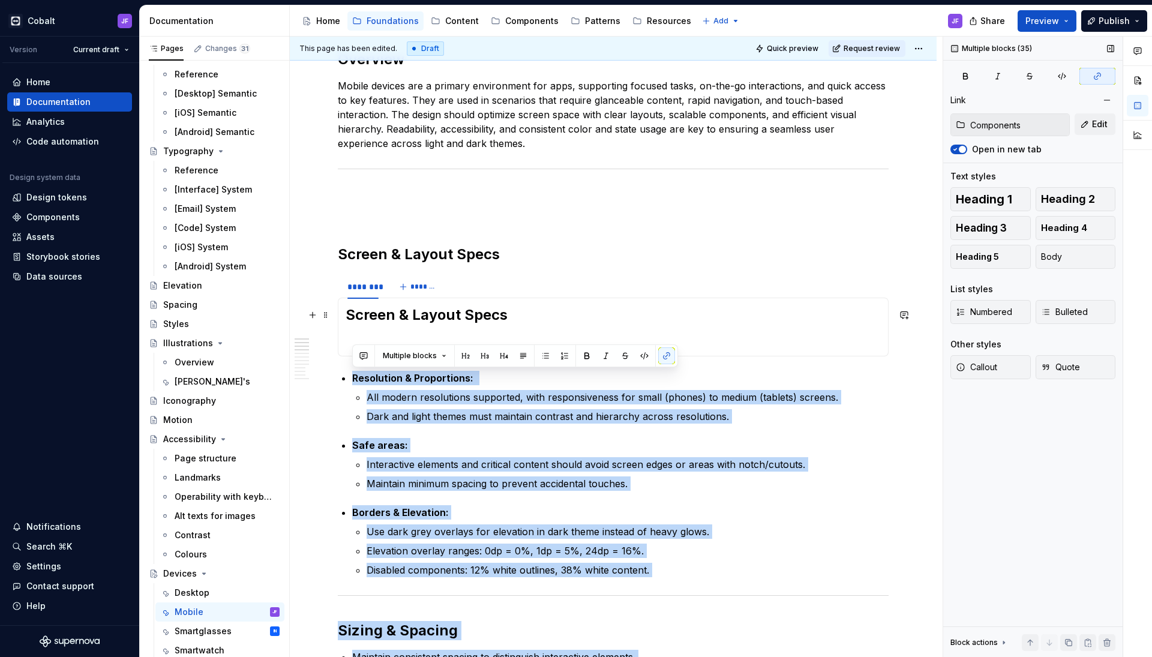
scroll to position [170, 0]
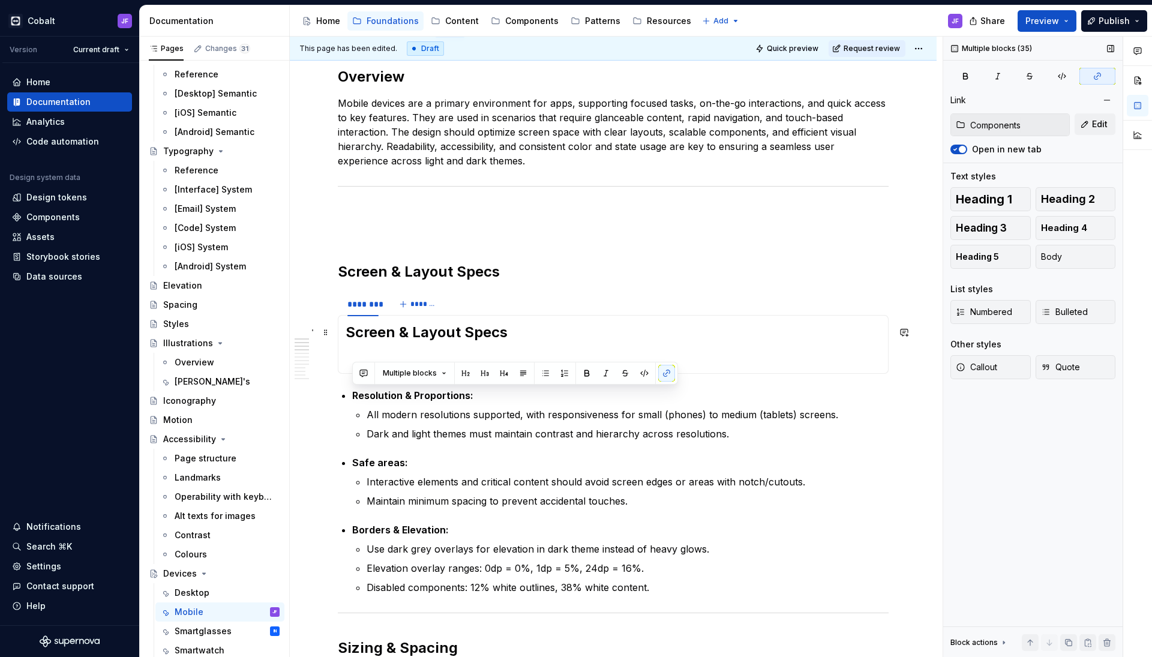
click at [511, 331] on h2 "Screen & Layout Specs" at bounding box center [613, 332] width 535 height 19
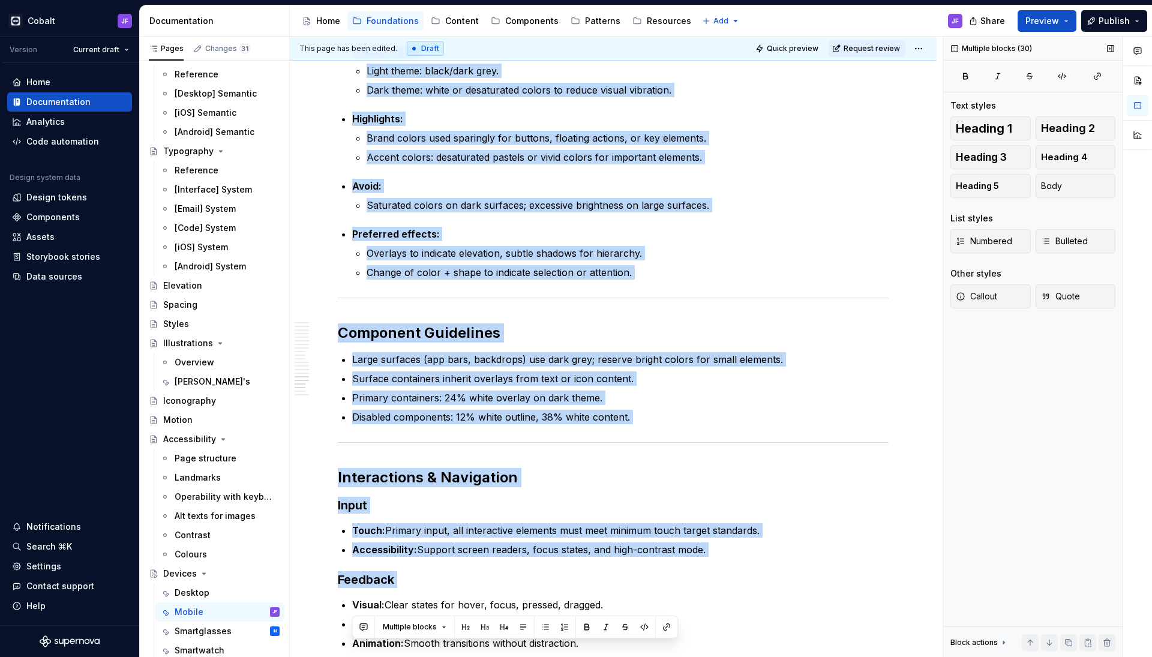
scroll to position [3836, 0]
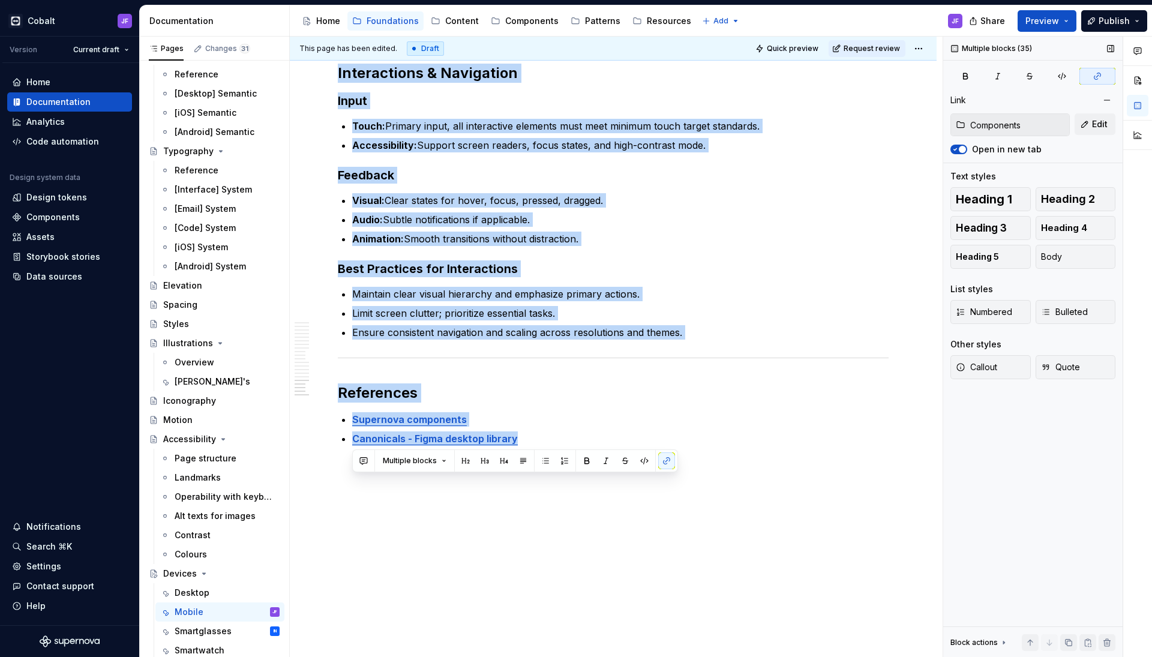
drag, startPoint x: 343, startPoint y: 303, endPoint x: 551, endPoint y: 505, distance: 290.3
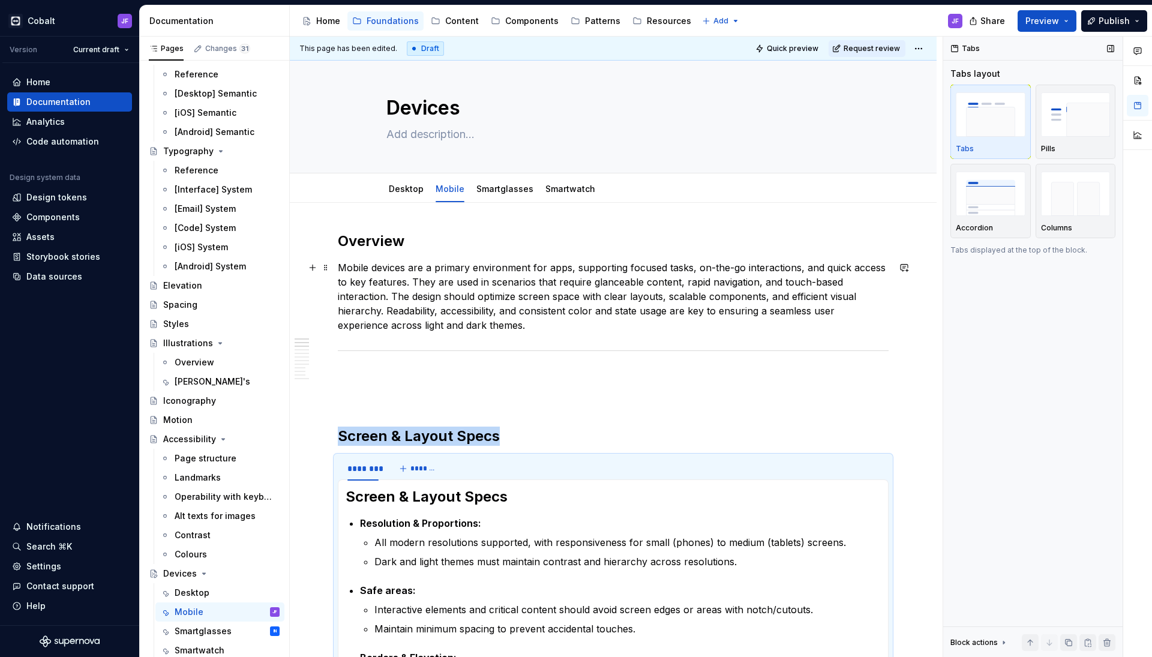
scroll to position [17, 0]
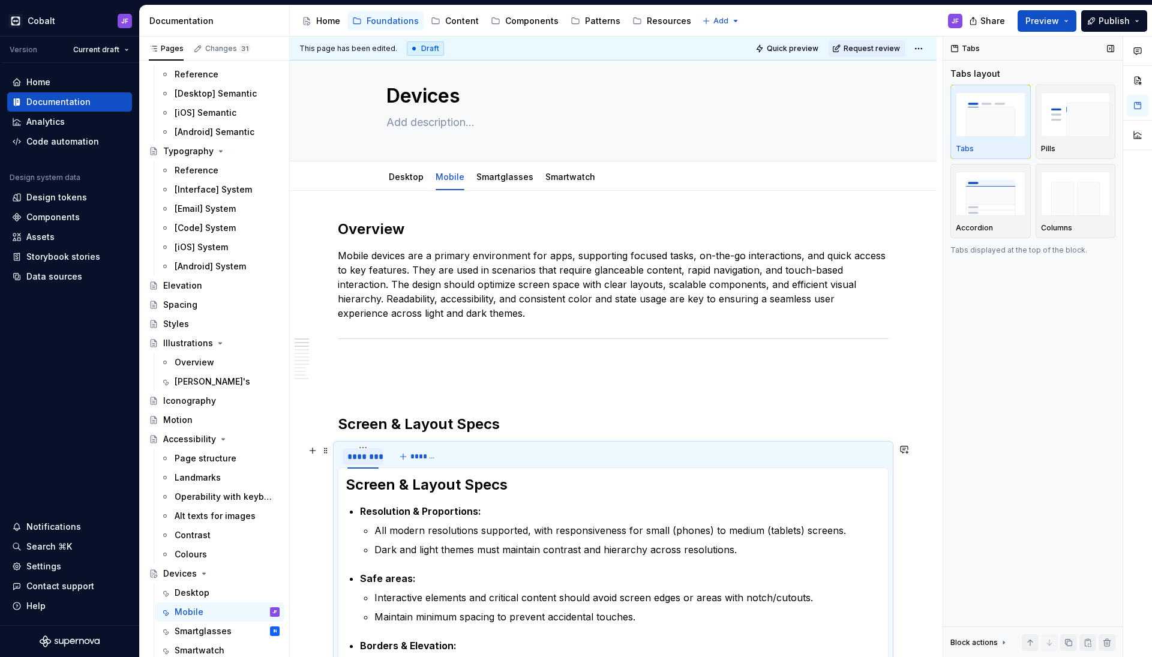
click at [367, 455] on div "********" at bounding box center [363, 457] width 31 height 12
type input "*******"
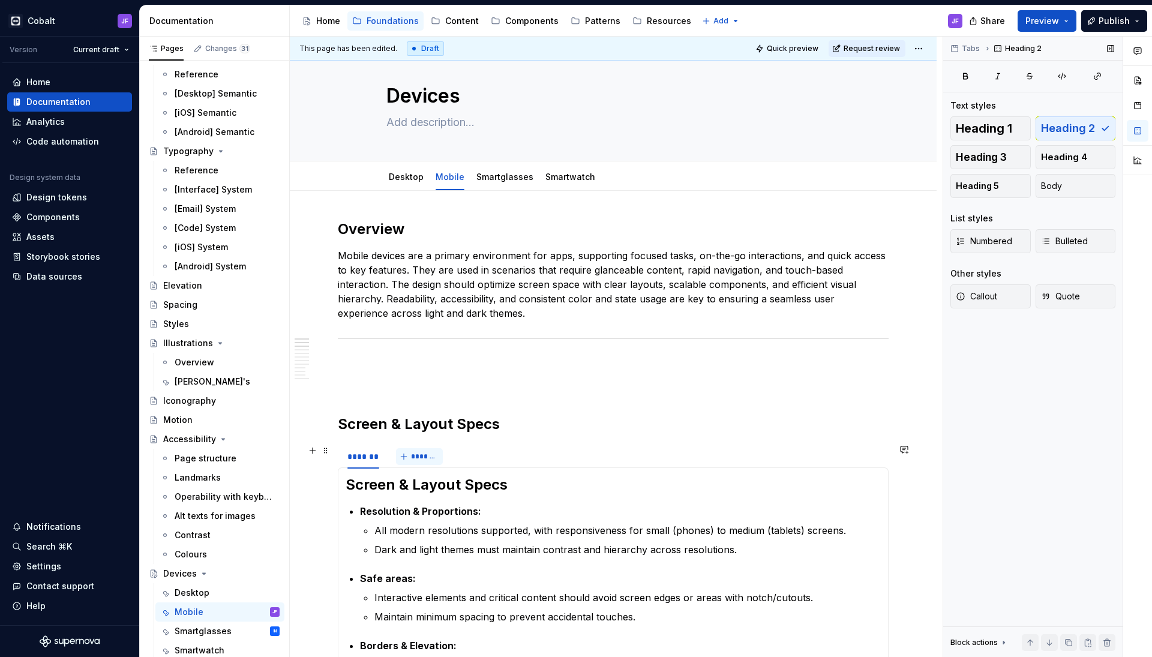
click at [420, 457] on span "*******" at bounding box center [424, 457] width 27 height 10
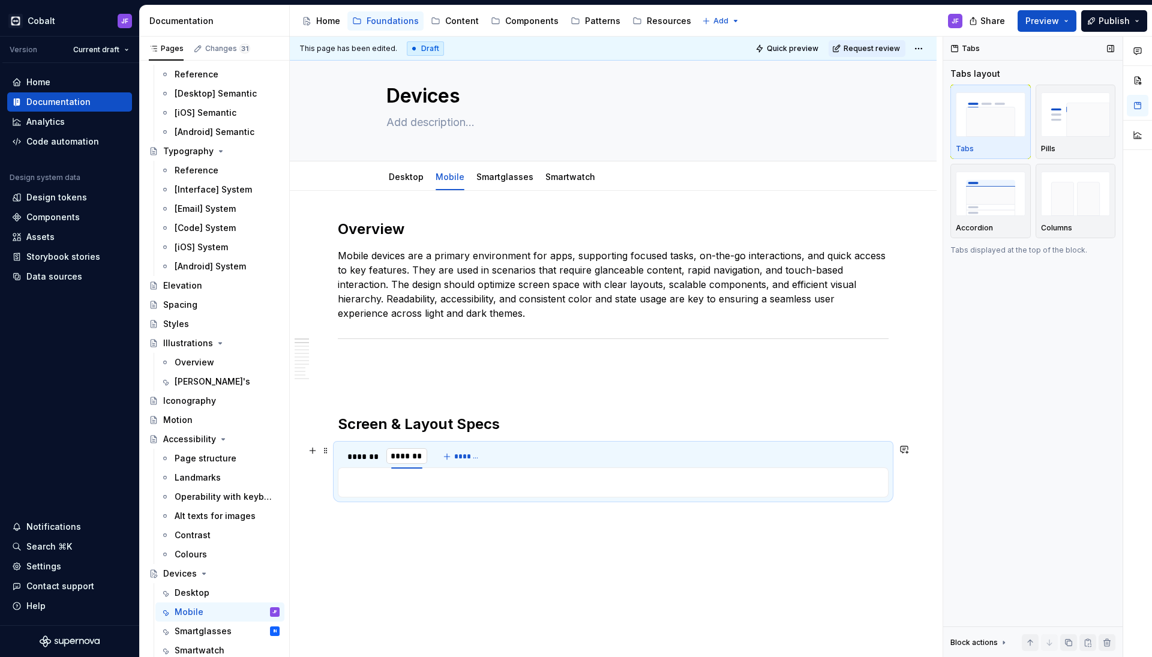
click at [411, 457] on input "********" at bounding box center [407, 456] width 41 height 22
type input "*"
type input "***"
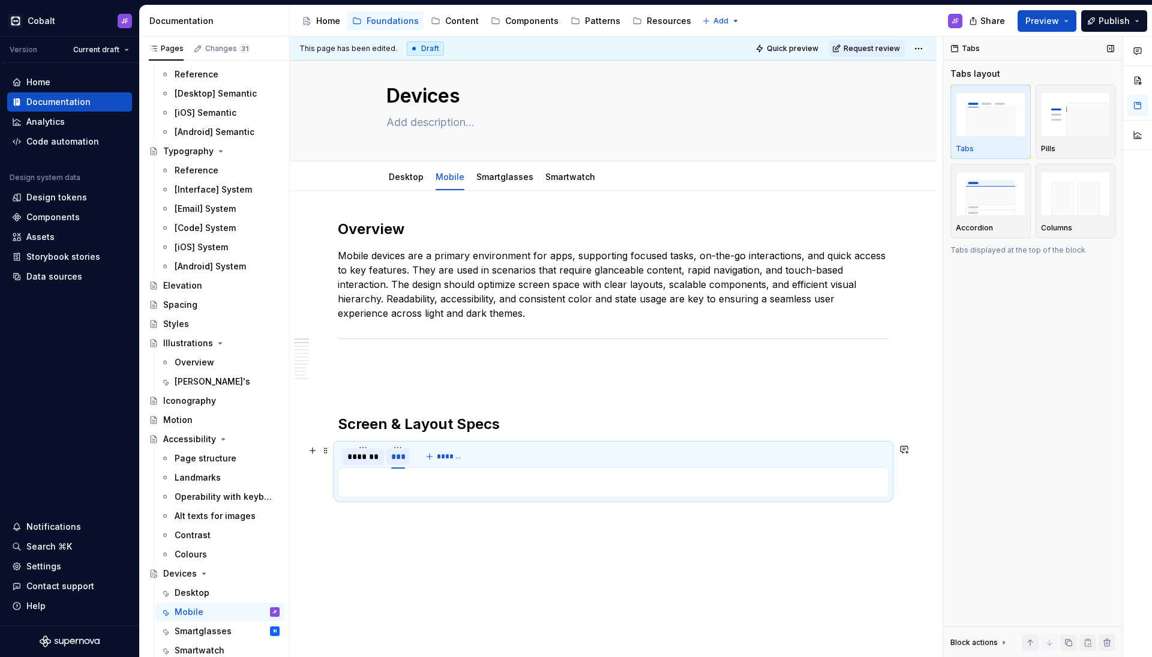
click at [369, 454] on div "*******" at bounding box center [364, 457] width 32 height 12
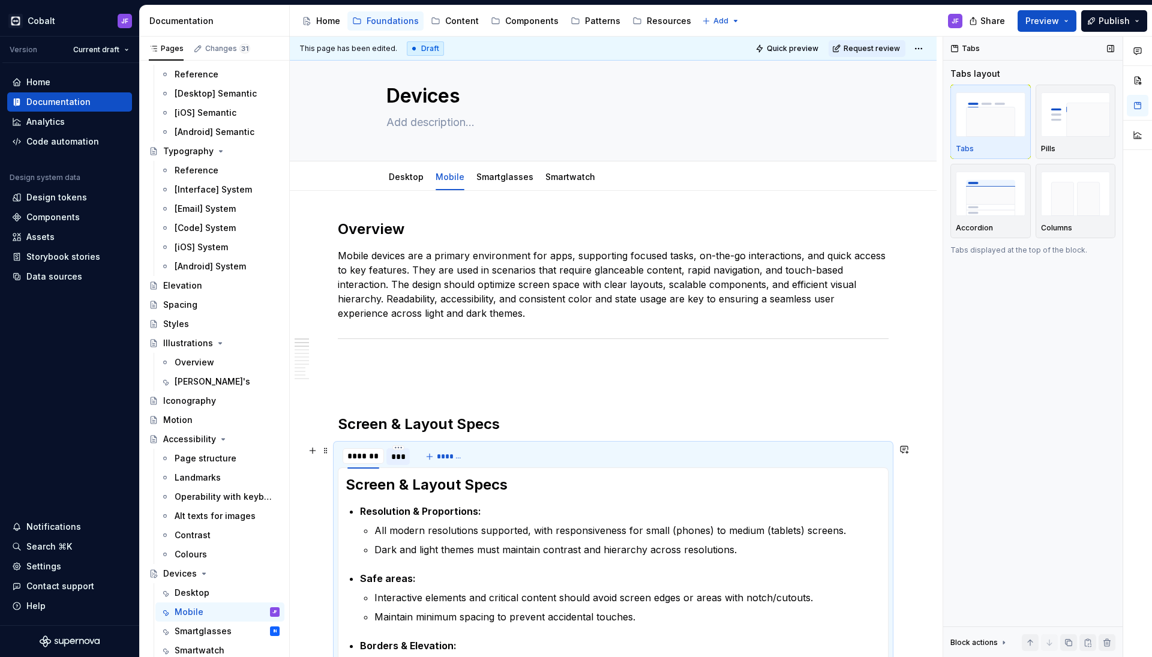
click at [369, 454] on input "*******" at bounding box center [363, 456] width 41 height 22
type input "********"
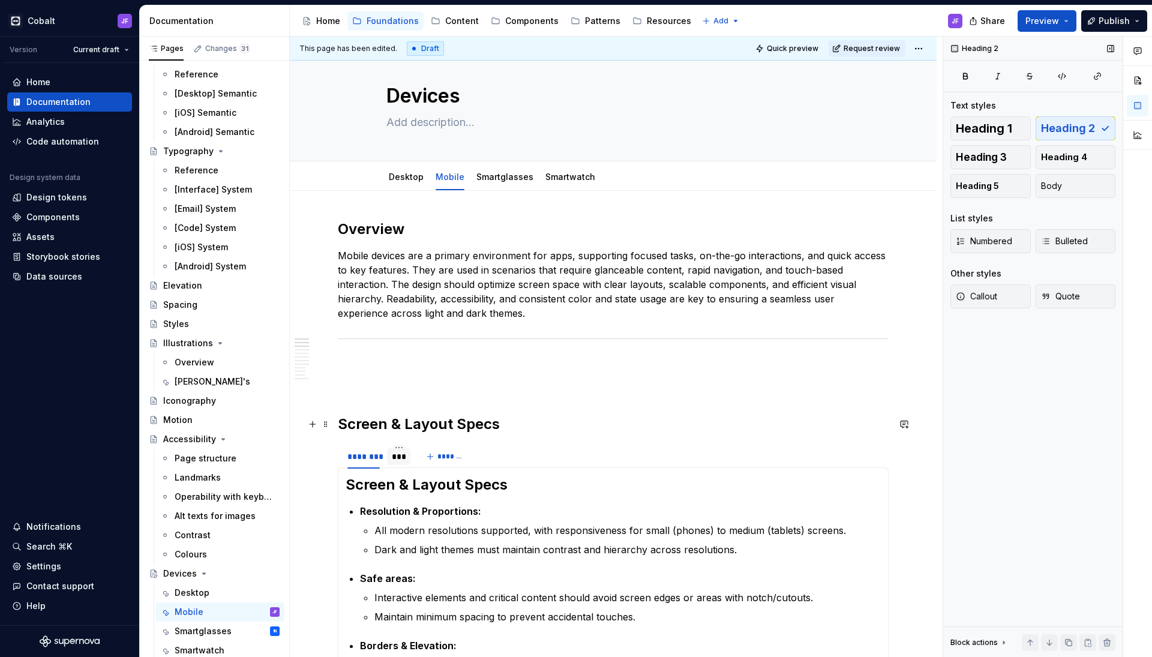
click at [390, 420] on h2 "Screen & Layout Specs" at bounding box center [613, 424] width 551 height 19
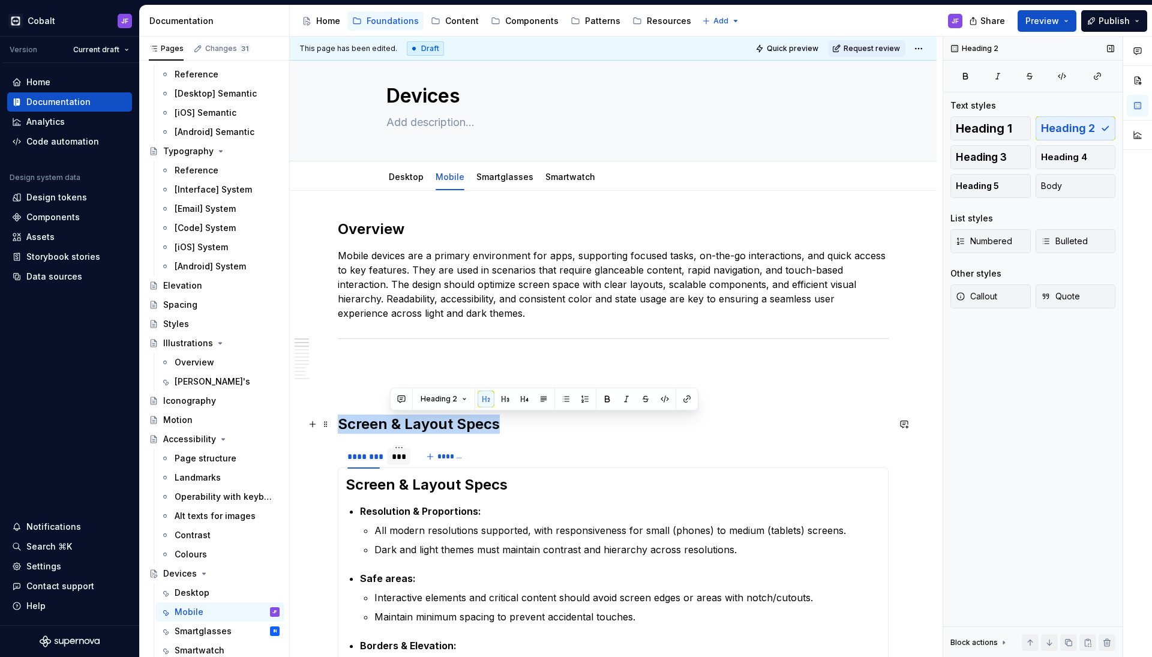
click at [390, 420] on h2 "Screen & Layout Specs" at bounding box center [613, 424] width 551 height 19
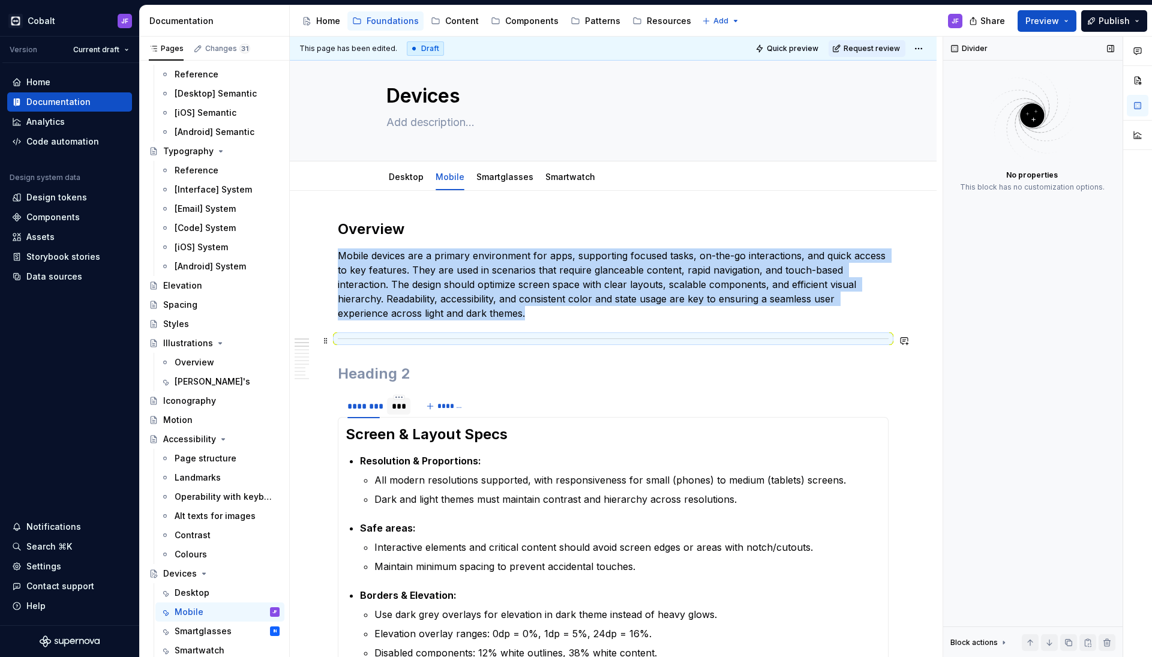
click at [400, 335] on div at bounding box center [613, 339] width 551 height 8
click at [400, 340] on div at bounding box center [613, 339] width 551 height 8
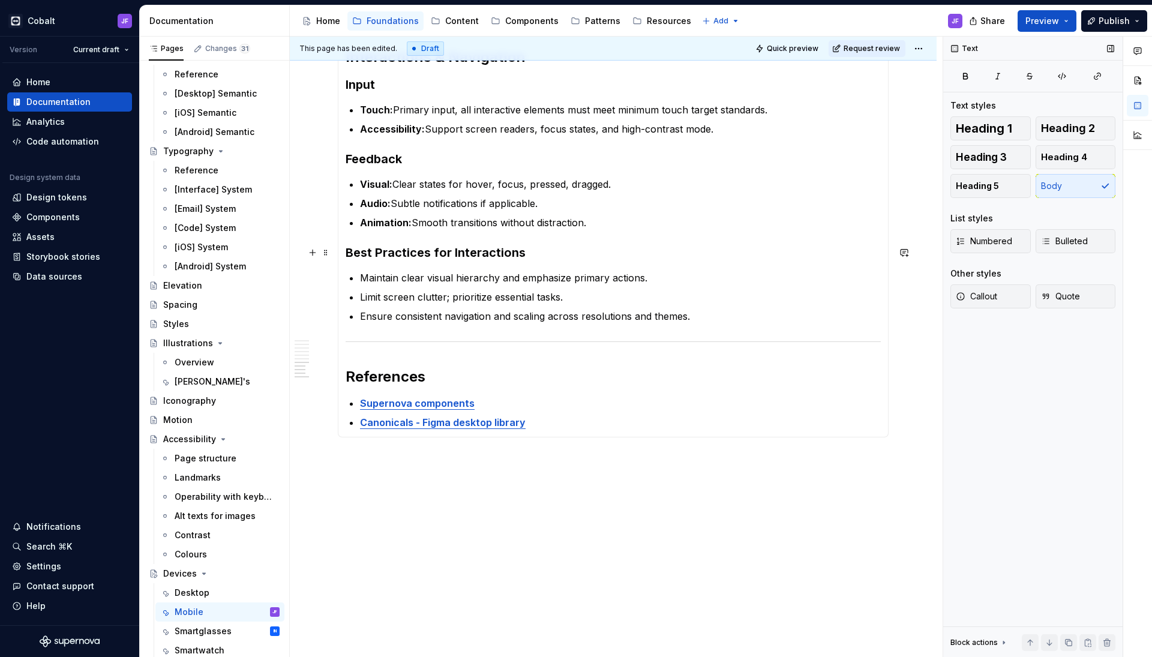
scroll to position [1797, 0]
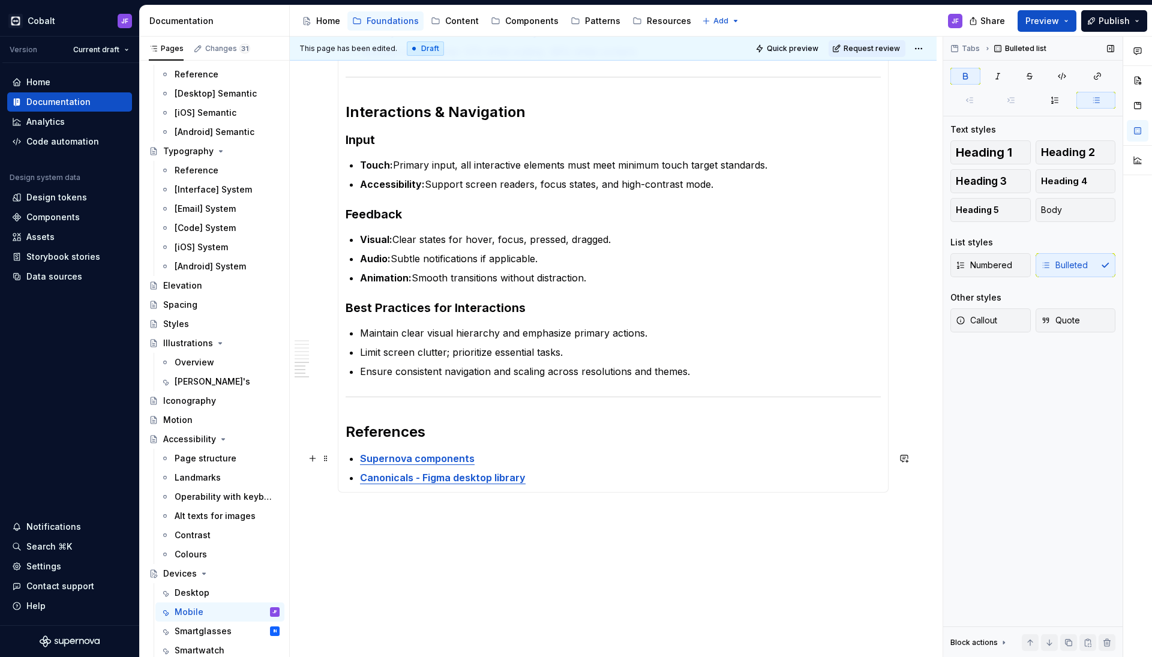
click at [484, 455] on p "Supernova components" at bounding box center [620, 458] width 521 height 14
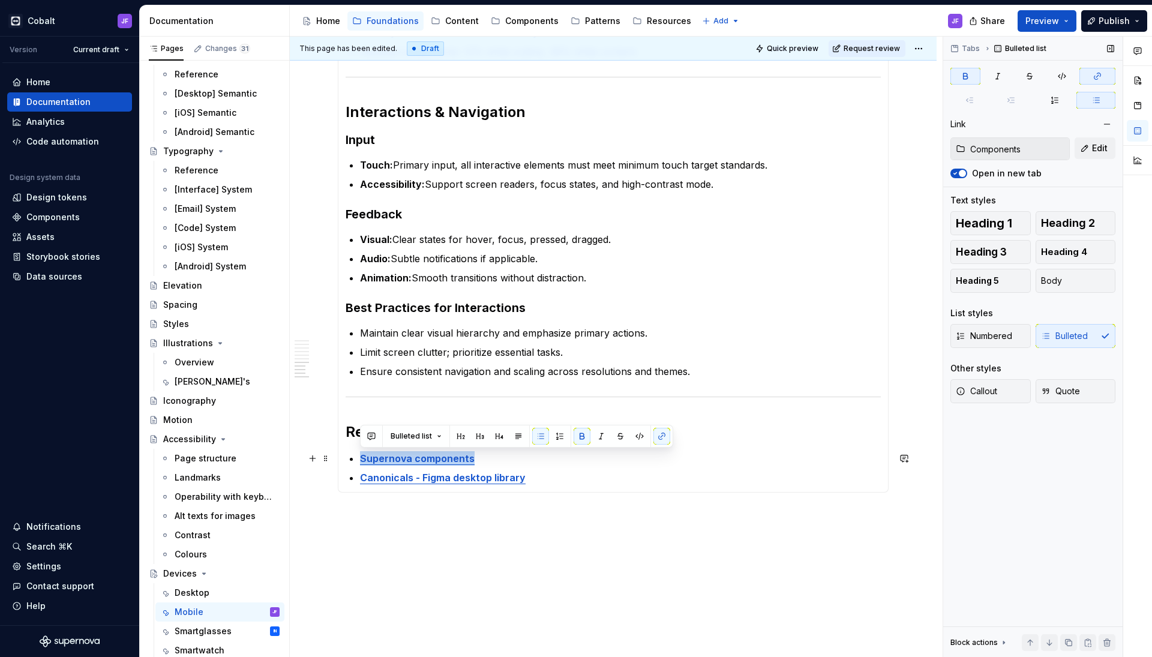
drag, startPoint x: 480, startPoint y: 460, endPoint x: 361, endPoint y: 456, distance: 118.3
click at [361, 456] on p "Supernova components" at bounding box center [620, 458] width 521 height 14
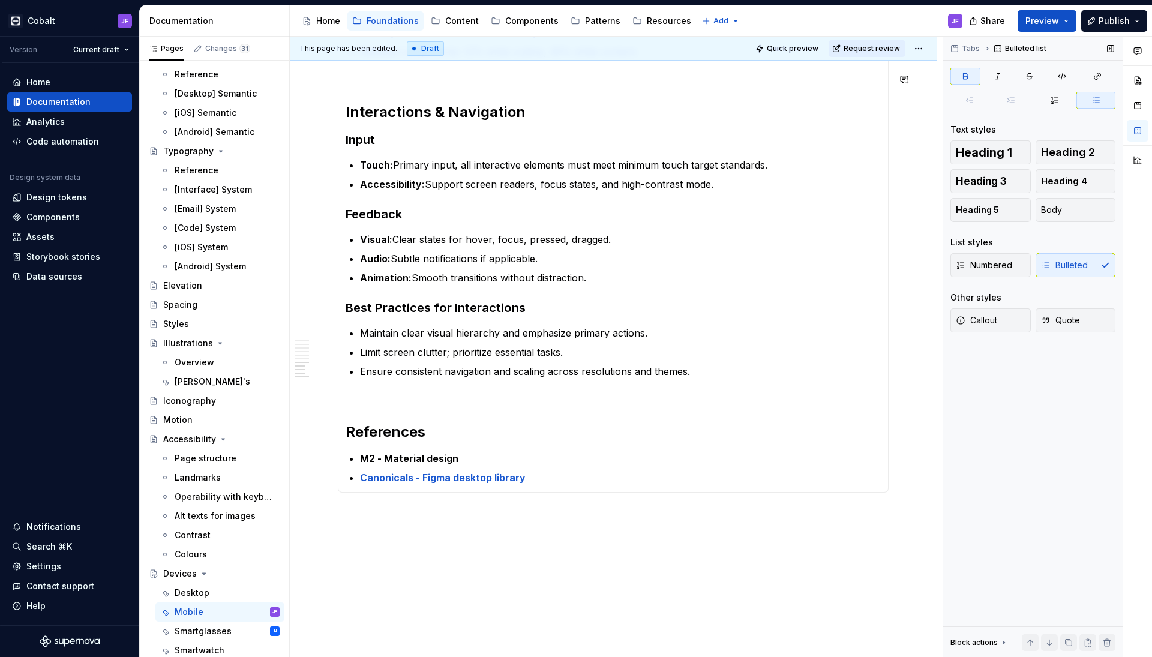
type textarea "*"
drag, startPoint x: 523, startPoint y: 456, endPoint x: 354, endPoint y: 451, distance: 168.7
click at [654, 433] on button "button" at bounding box center [662, 436] width 17 height 17
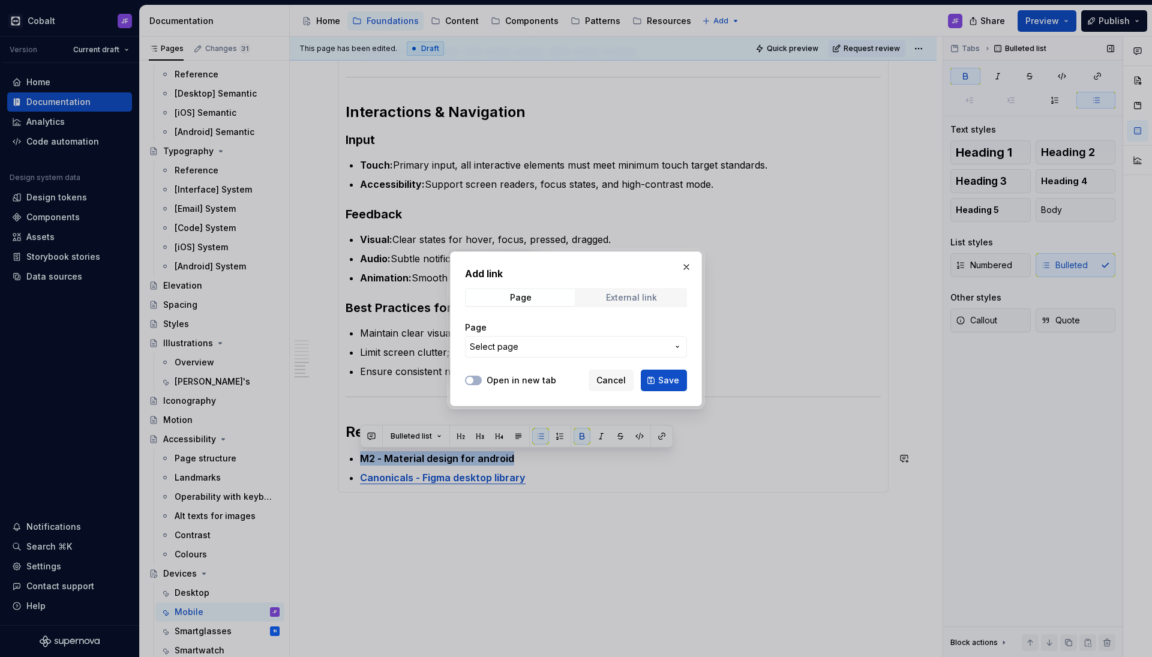
click at [616, 293] on div "External link" at bounding box center [631, 298] width 51 height 10
click at [585, 343] on input "URL" at bounding box center [576, 347] width 222 height 22
paste input "https://m2.material.io/design/introduction#principles"
type input "https://m2.material.io/design/introduction#principles"
click at [669, 383] on span "Save" at bounding box center [668, 381] width 21 height 12
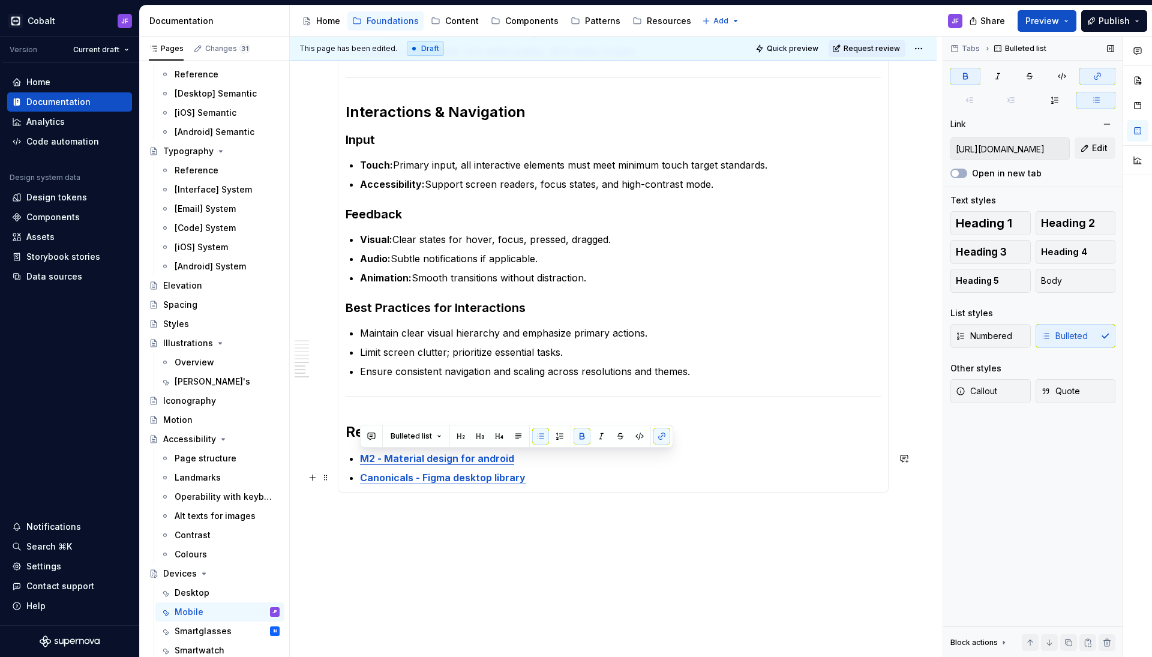
click at [532, 475] on p "Canonicals - Figma desktop library" at bounding box center [620, 478] width 521 height 14
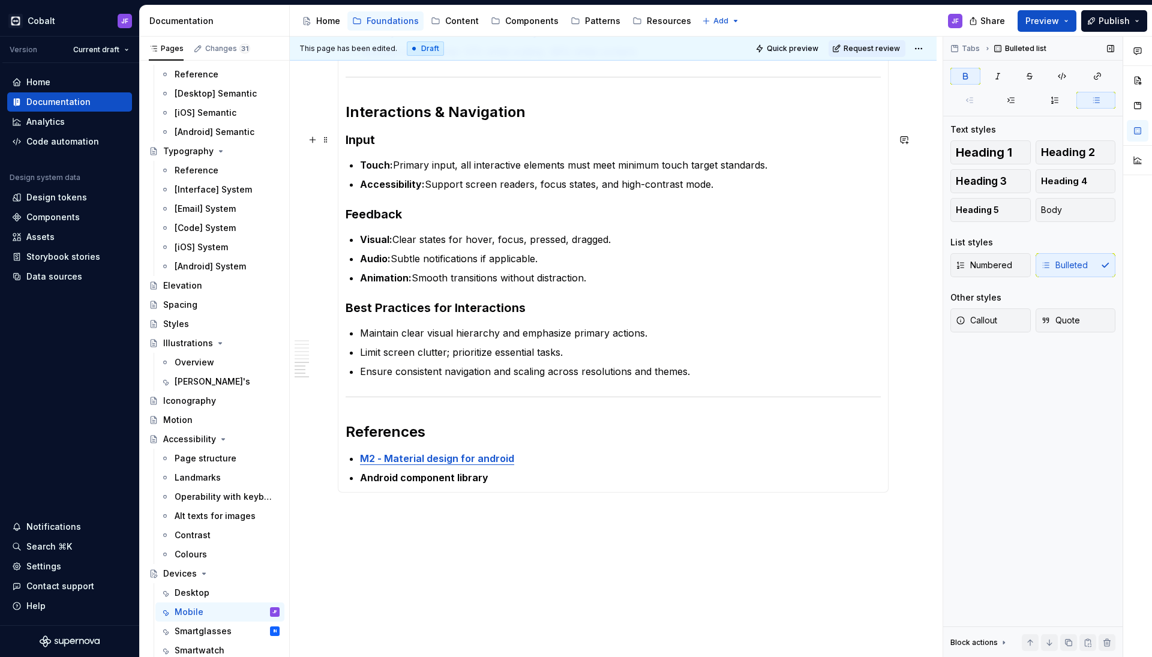
type textarea "*"
click at [458, 459] on strong "M2 - Material design for android" at bounding box center [437, 459] width 154 height 12
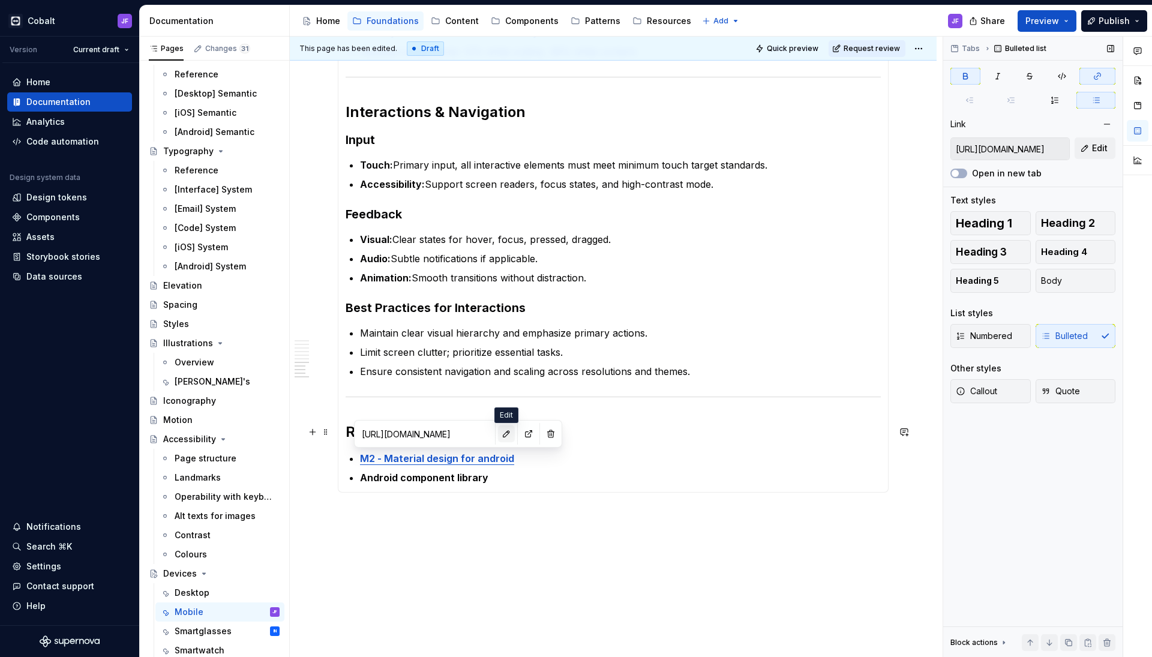
click at [500, 433] on button "button" at bounding box center [506, 434] width 17 height 17
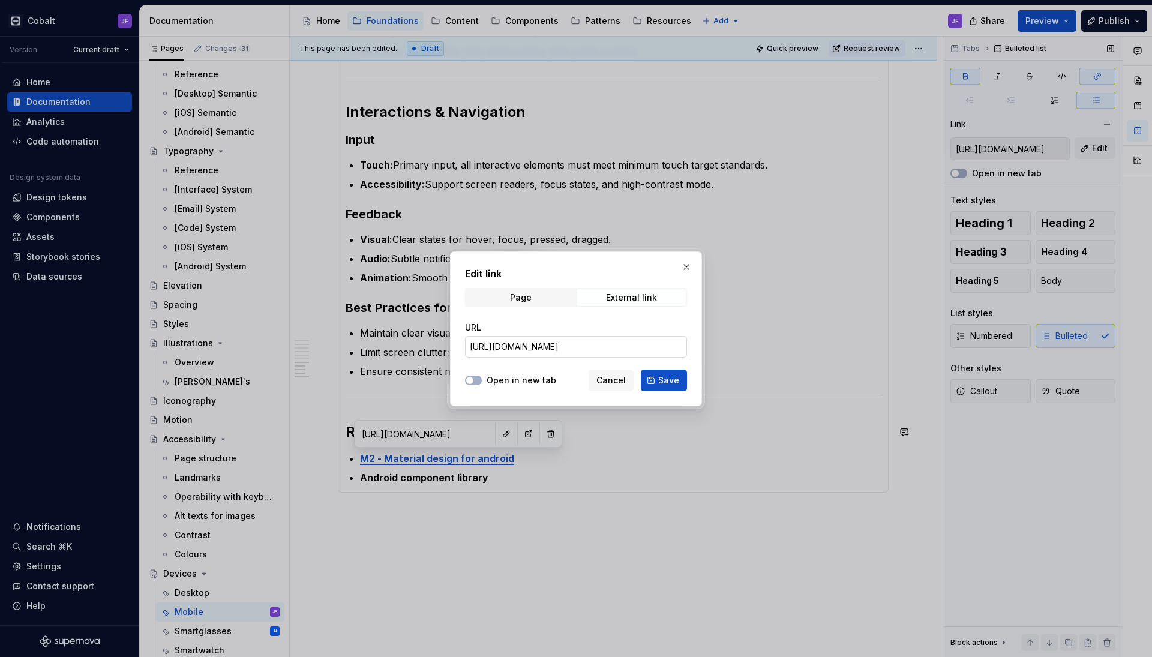
click at [570, 339] on input "https://m2.material.io/design/introduction#principles" at bounding box center [576, 347] width 222 height 22
paste input "3.material.io"
type input "https://m3.material.io"
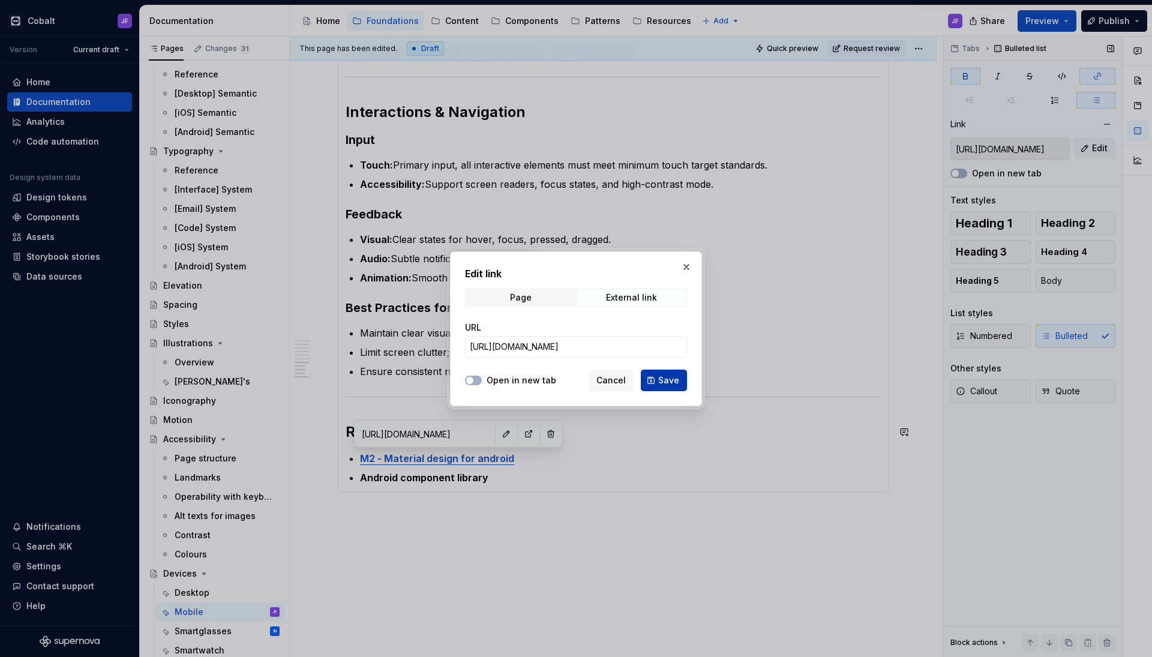
click at [653, 376] on button "Save" at bounding box center [664, 381] width 46 height 22
type input "https://m3.material.io"
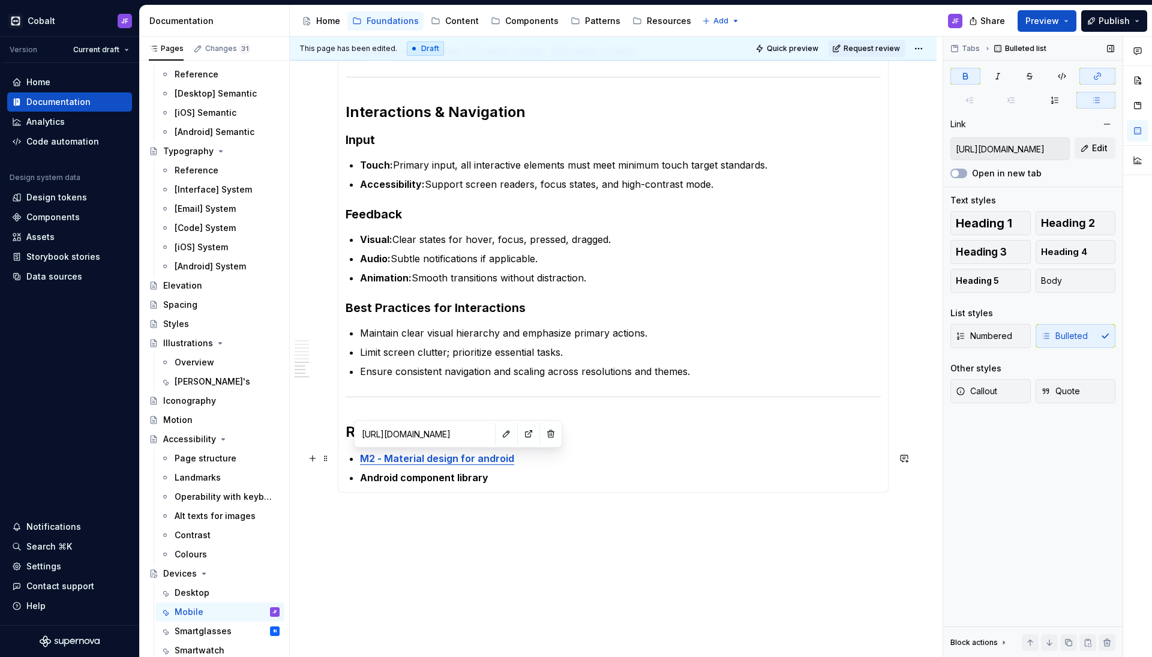
click at [372, 457] on strong "M2 - Material design for android" at bounding box center [437, 459] width 154 height 12
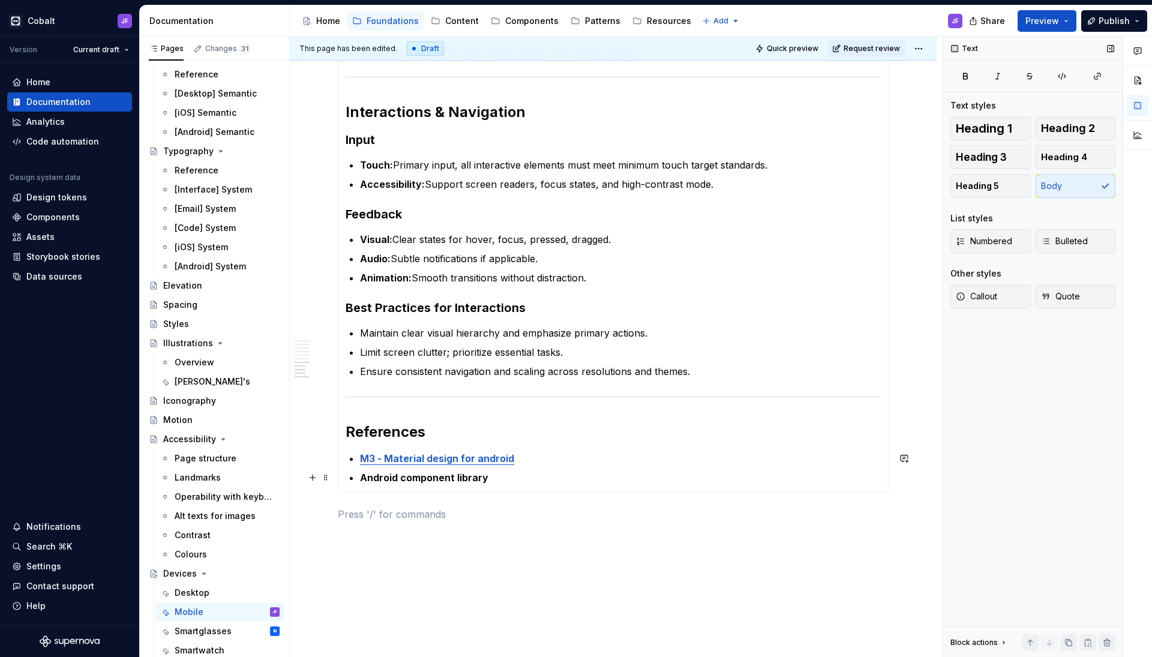
click at [486, 478] on p "Android component library" at bounding box center [620, 478] width 521 height 14
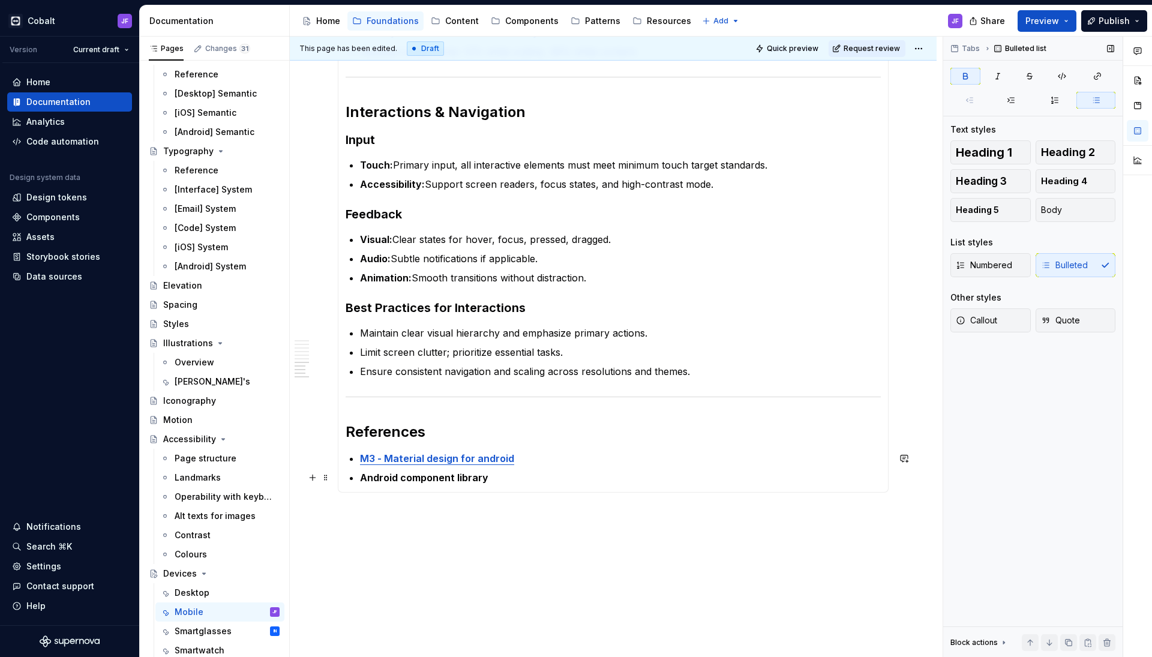
click at [511, 472] on p "Android component library" at bounding box center [620, 478] width 521 height 14
drag, startPoint x: 492, startPoint y: 474, endPoint x: 359, endPoint y: 474, distance: 133.3
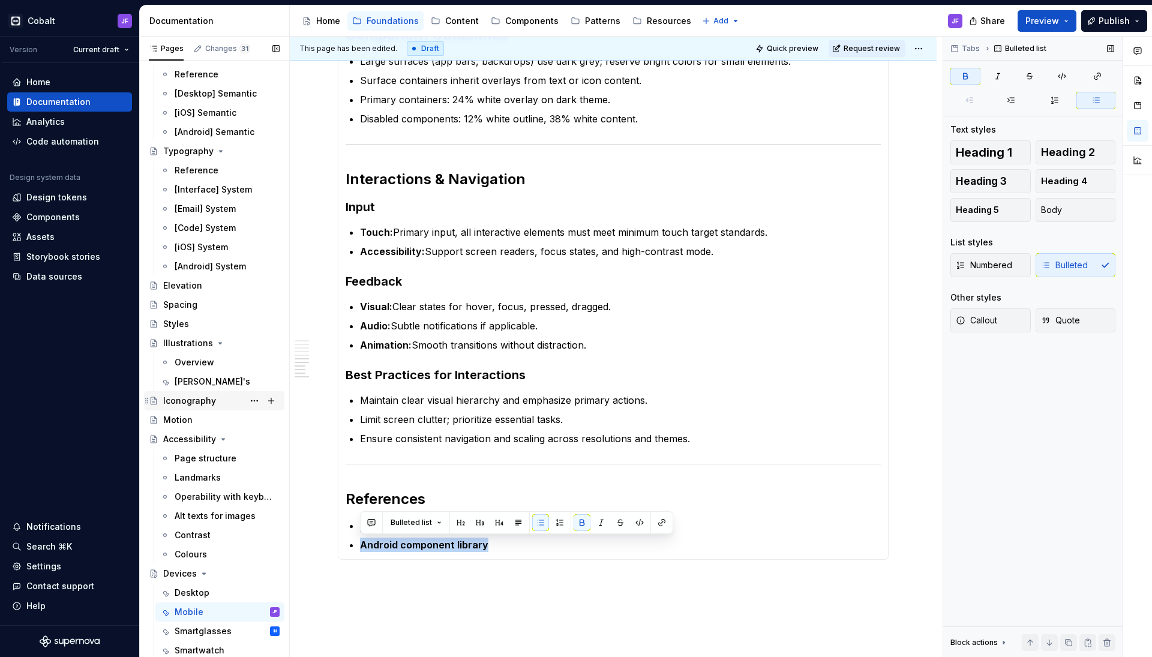
scroll to position [41, 0]
click at [200, 623] on div "Smartglasses IN" at bounding box center [227, 631] width 105 height 17
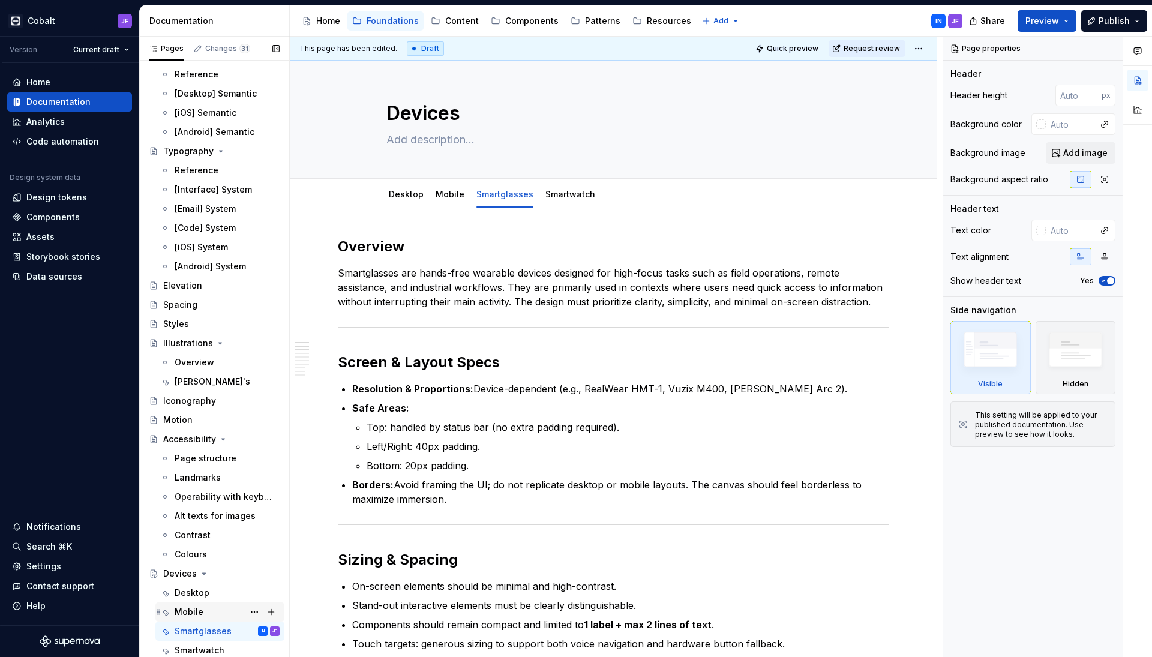
click at [202, 604] on div "Mobile" at bounding box center [227, 612] width 105 height 17
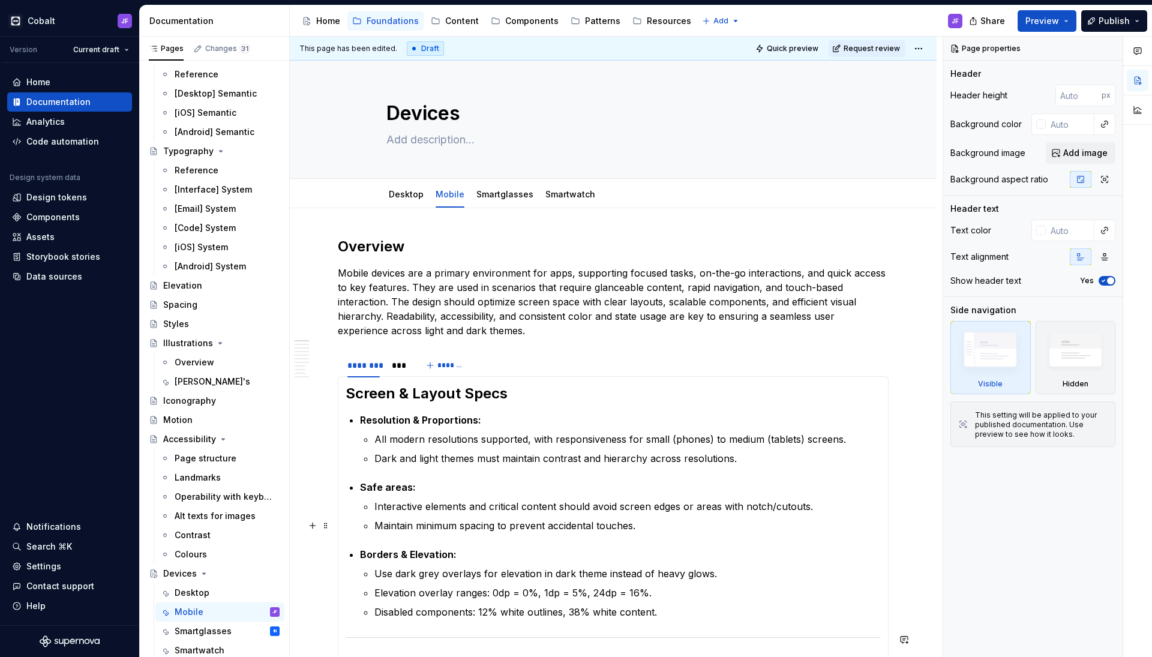
scroll to position [193, 0]
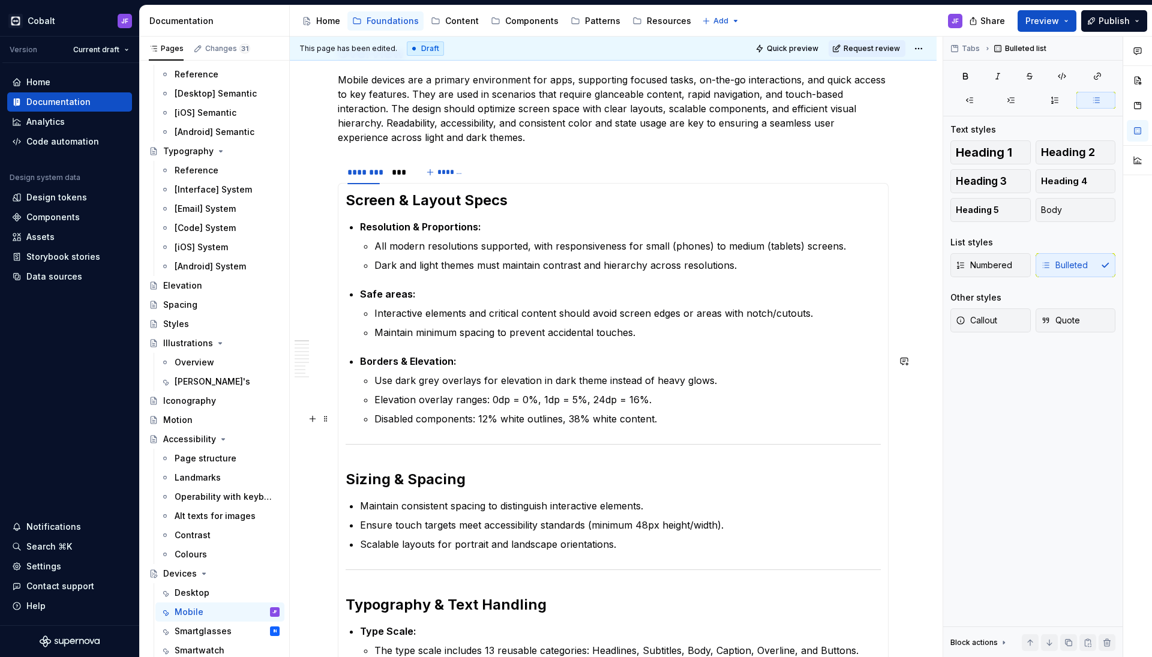
click at [508, 410] on ul "Use dark grey overlays for elevation in dark theme instead of heavy glows. Elev…" at bounding box center [628, 399] width 507 height 53
click at [514, 404] on p "Elevation overlay ranges: 0dp = 0%, 1dp = 5%, 24dp = 16%." at bounding box center [628, 400] width 507 height 14
click at [648, 407] on ul "Use dark grey overlays for elevation in dark theme instead of heavy glows. Elev…" at bounding box center [628, 399] width 507 height 53
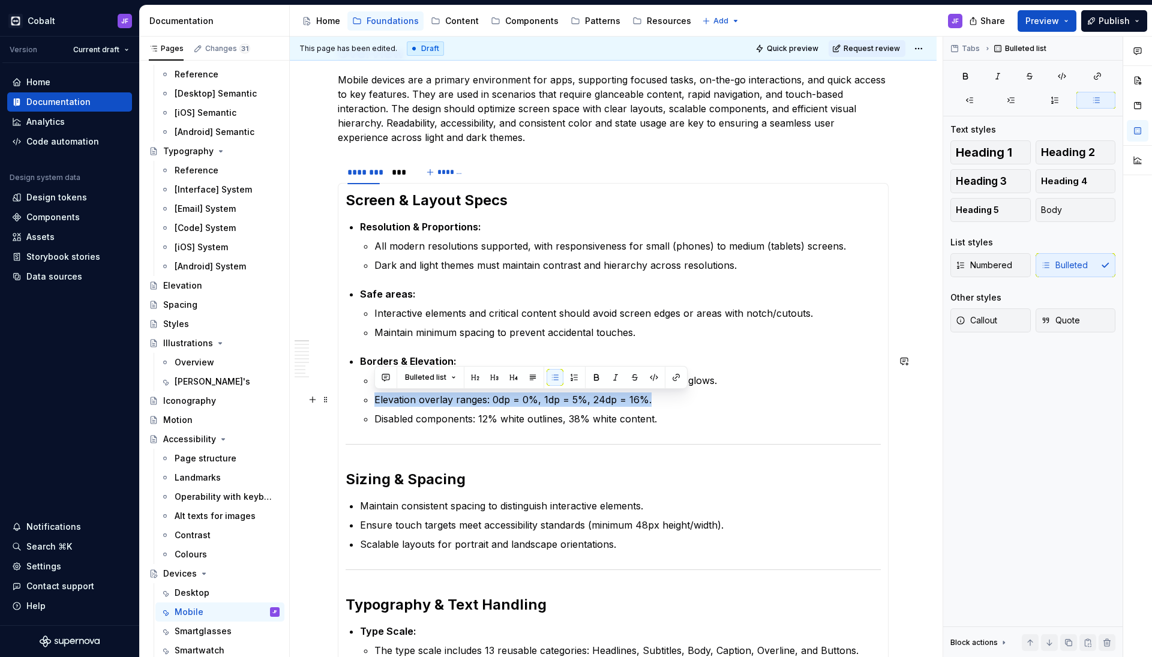
drag, startPoint x: 670, startPoint y: 393, endPoint x: 373, endPoint y: 399, distance: 296.6
click at [373, 399] on li "Borders & Elevation: Use dark grey overlays for elevation in dark theme instead…" at bounding box center [620, 390] width 521 height 72
click at [418, 405] on p "Elevation overlay ranges: 0dp = 0%, 1dp = 5%, 24dp = 16%." at bounding box center [628, 400] width 507 height 14
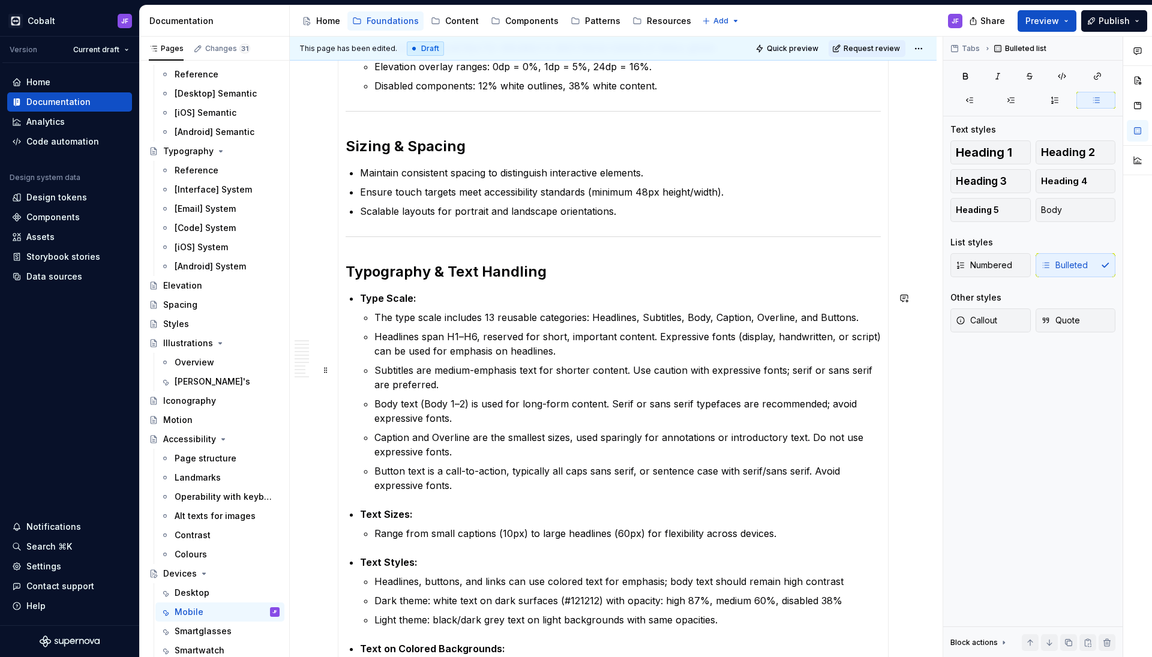
scroll to position [528, 0]
click at [537, 387] on p "Subtitles are medium-emphasis text for shorter content. Use caution with expres…" at bounding box center [628, 375] width 507 height 29
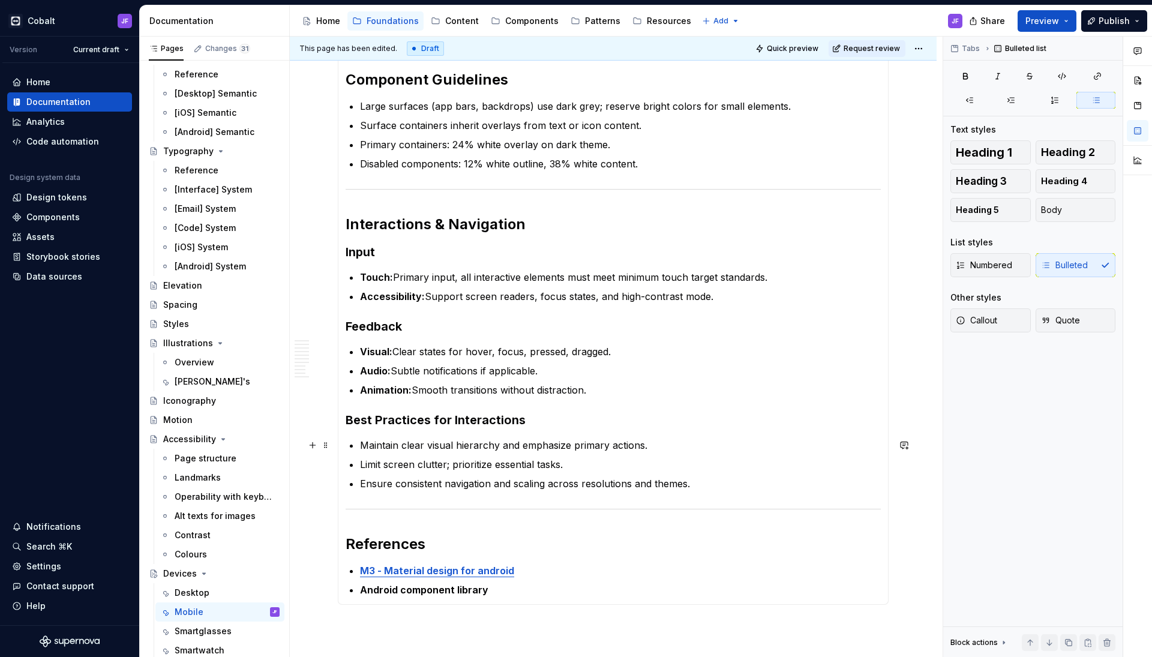
scroll to position [1690, 0]
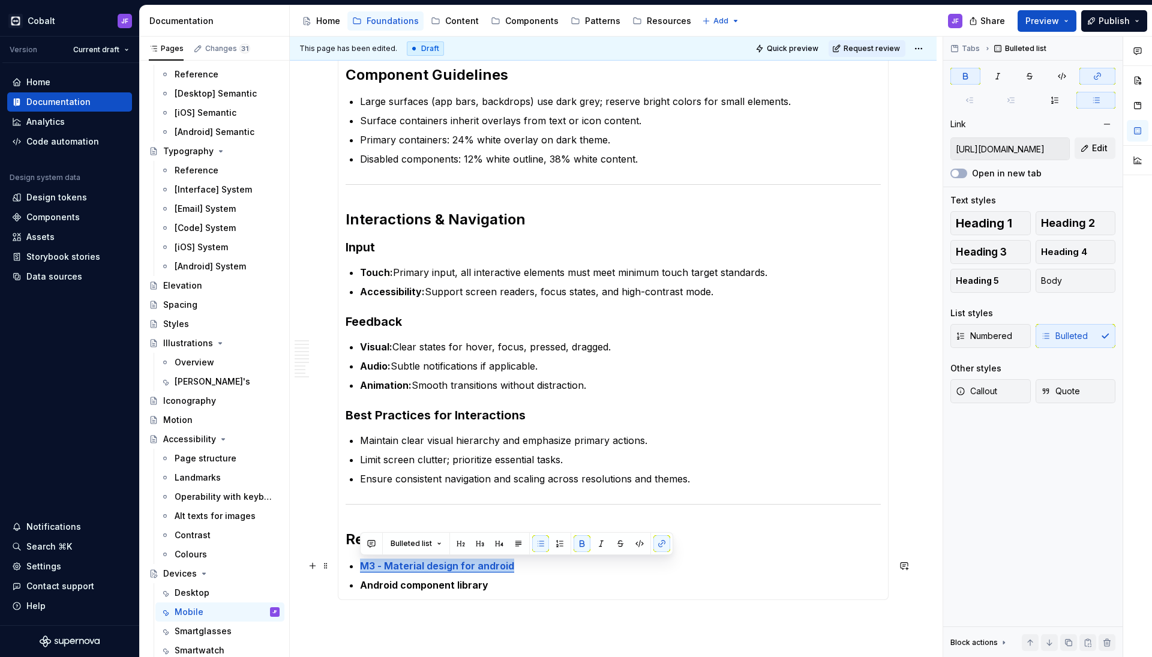
drag, startPoint x: 520, startPoint y: 567, endPoint x: 342, endPoint y: 565, distance: 178.9
click at [657, 543] on button "button" at bounding box center [662, 543] width 17 height 17
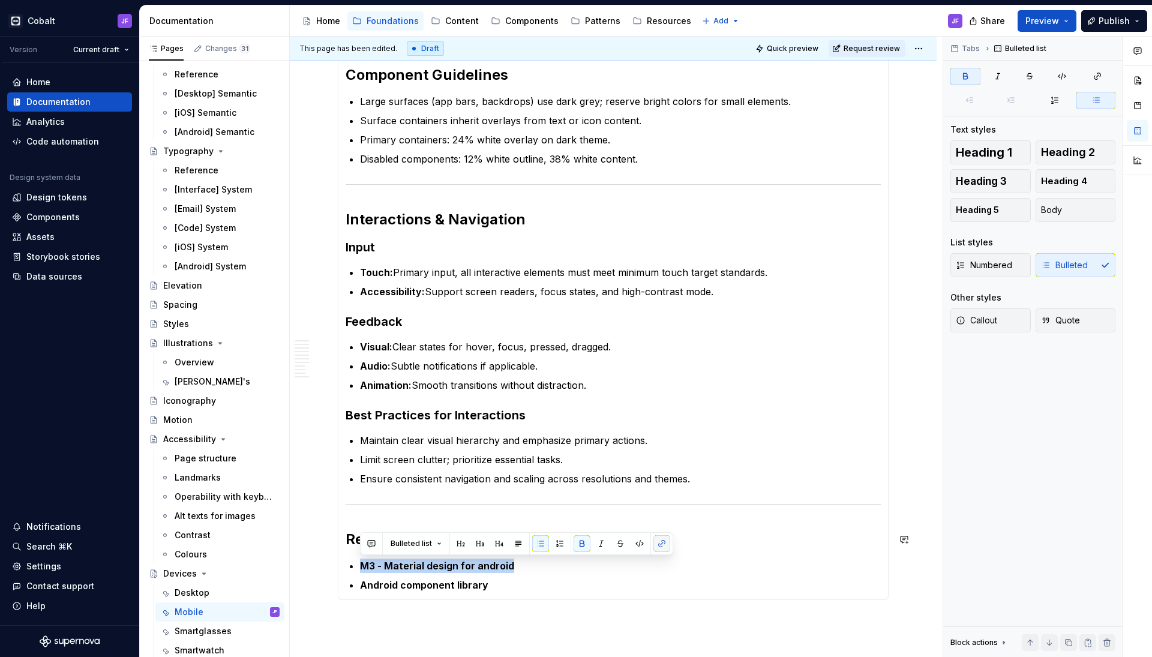
click at [659, 546] on button "button" at bounding box center [662, 543] width 17 height 17
click at [645, 561] on p "M3 - Material design for android" at bounding box center [620, 566] width 521 height 14
click at [539, 541] on h2 "References" at bounding box center [613, 539] width 535 height 19
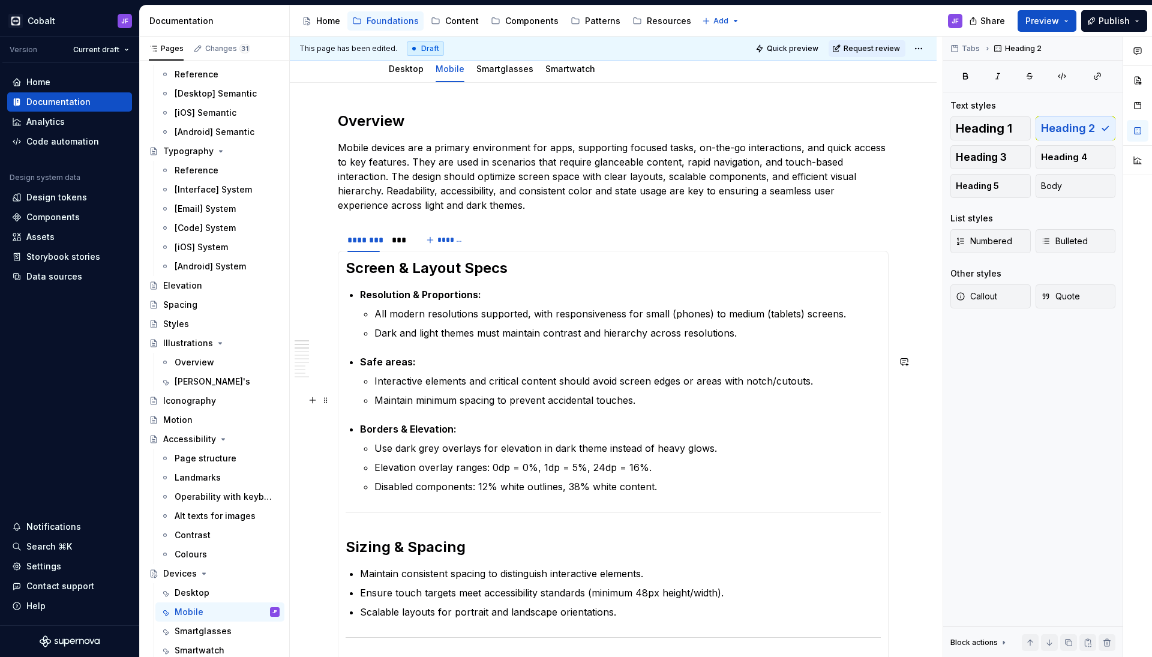
scroll to position [127, 0]
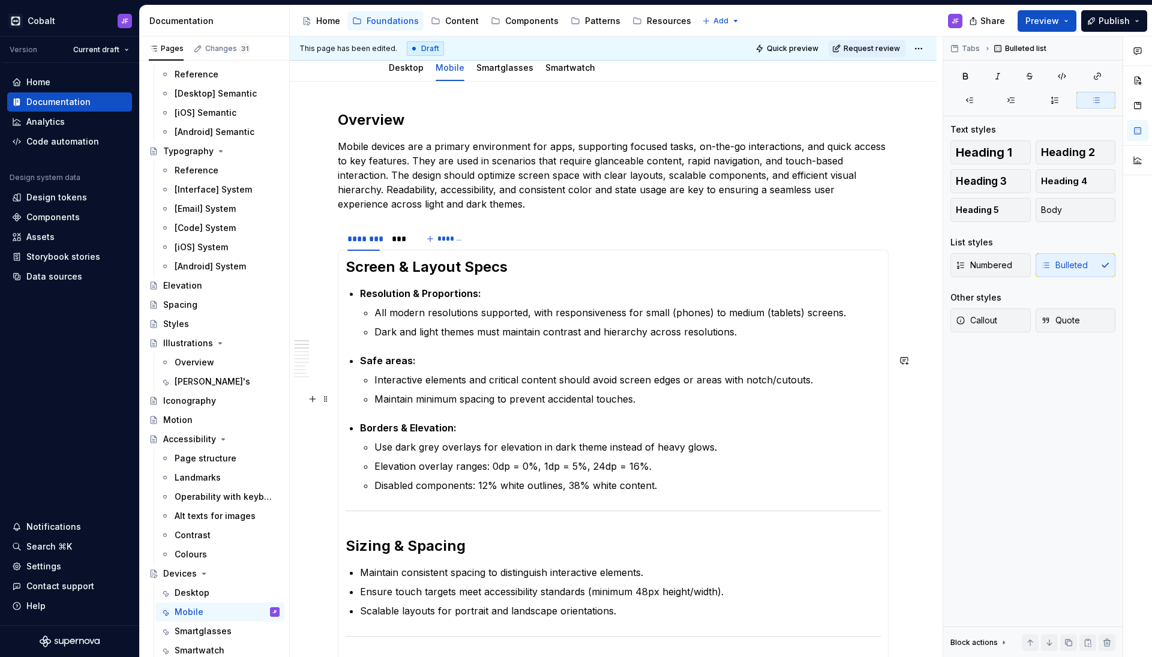
click at [640, 388] on ul "Interactive elements and critical content should avoid screen edges or areas wi…" at bounding box center [628, 390] width 507 height 34
click at [648, 400] on p "Maintain minimum spacing to prevent accidental touches." at bounding box center [628, 399] width 507 height 14
click at [459, 322] on ul "All modern resolutions supported, with responsiveness for small (phones) to med…" at bounding box center [628, 323] width 507 height 34
click at [753, 330] on p "Dark and light themes must maintain contrast and hierarchy across resolutions." at bounding box center [628, 332] width 507 height 14
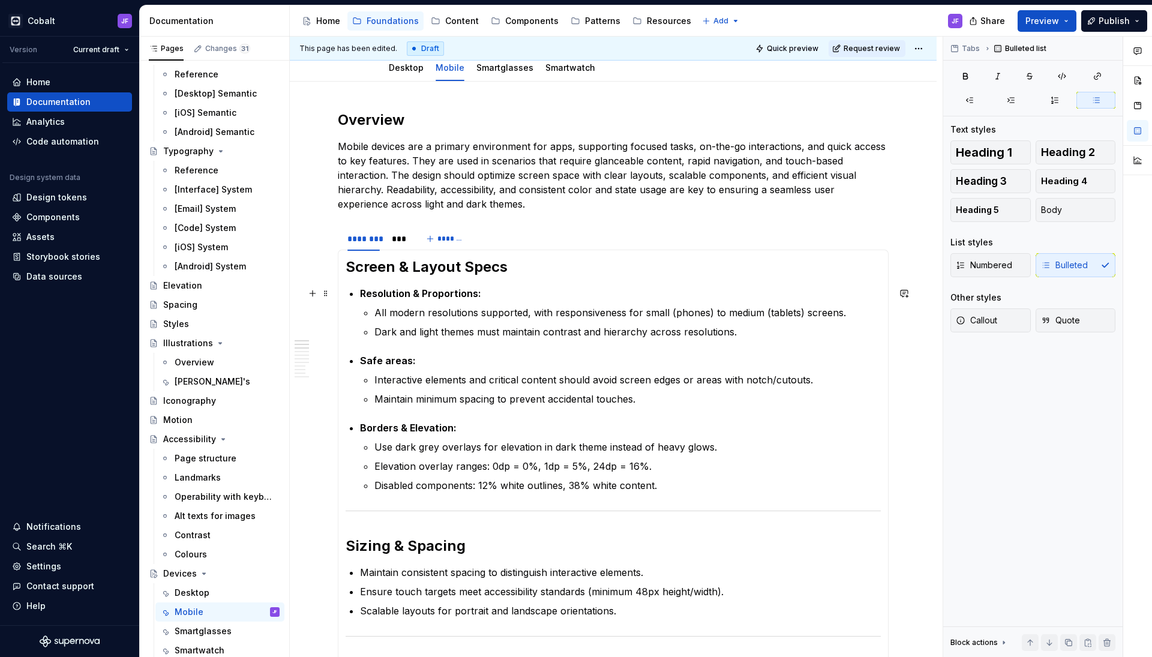
click at [495, 299] on p "Resolution & Proportions:" at bounding box center [620, 293] width 521 height 14
click at [740, 326] on p "Dark and light themes must maintain contrast and hierarchy across resolutions." at bounding box center [628, 332] width 507 height 14
click at [617, 297] on p "Resolution & Proportions:" at bounding box center [620, 293] width 521 height 14
type textarea "*"
click at [201, 633] on div "Smartglasses" at bounding box center [203, 631] width 57 height 12
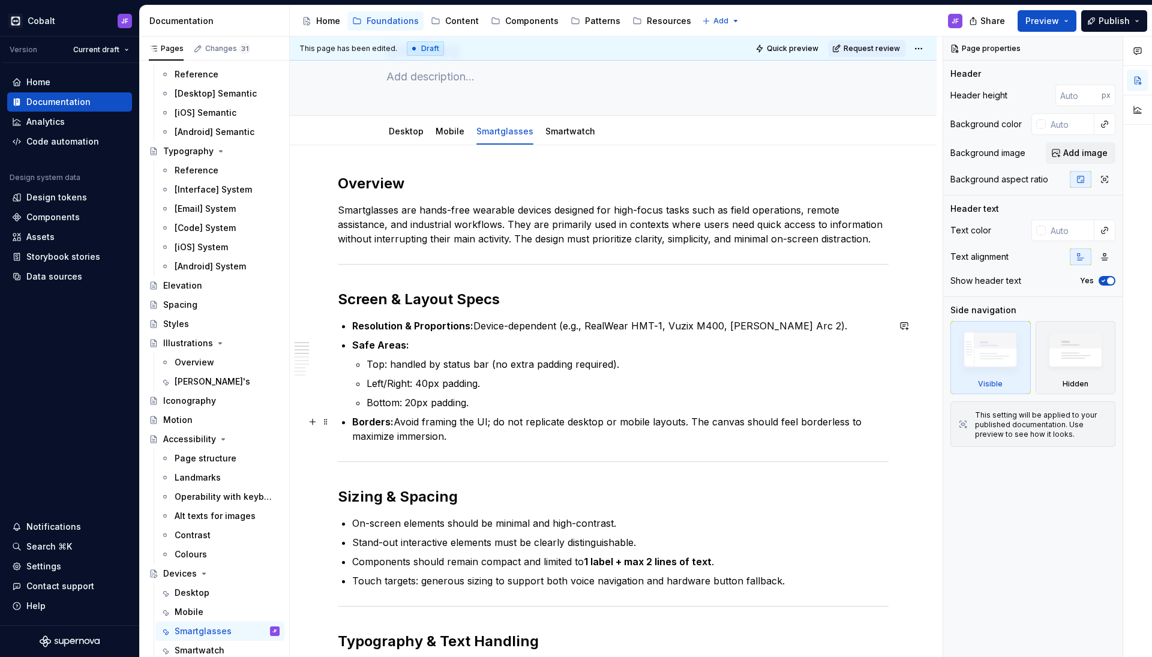
scroll to position [17, 0]
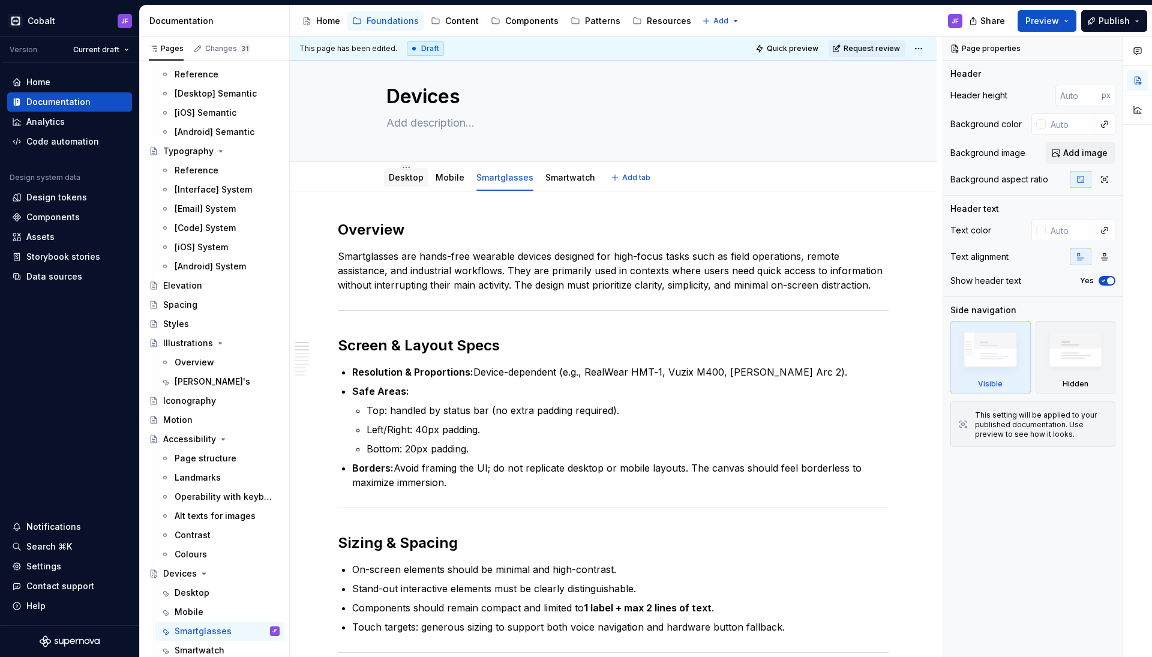
click at [405, 180] on link "Desktop" at bounding box center [406, 177] width 35 height 10
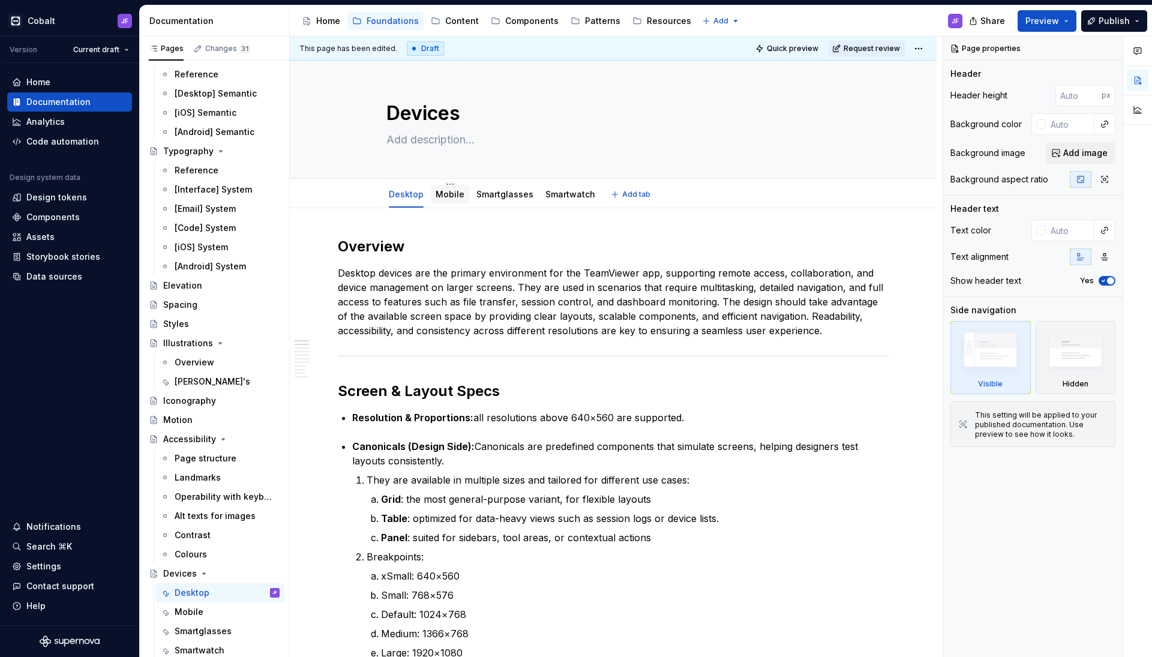
click at [438, 199] on div "Mobile" at bounding box center [450, 194] width 29 height 12
click at [444, 200] on div "Mobile" at bounding box center [450, 194] width 29 height 12
click at [550, 194] on link "Smartwatch" at bounding box center [571, 194] width 50 height 10
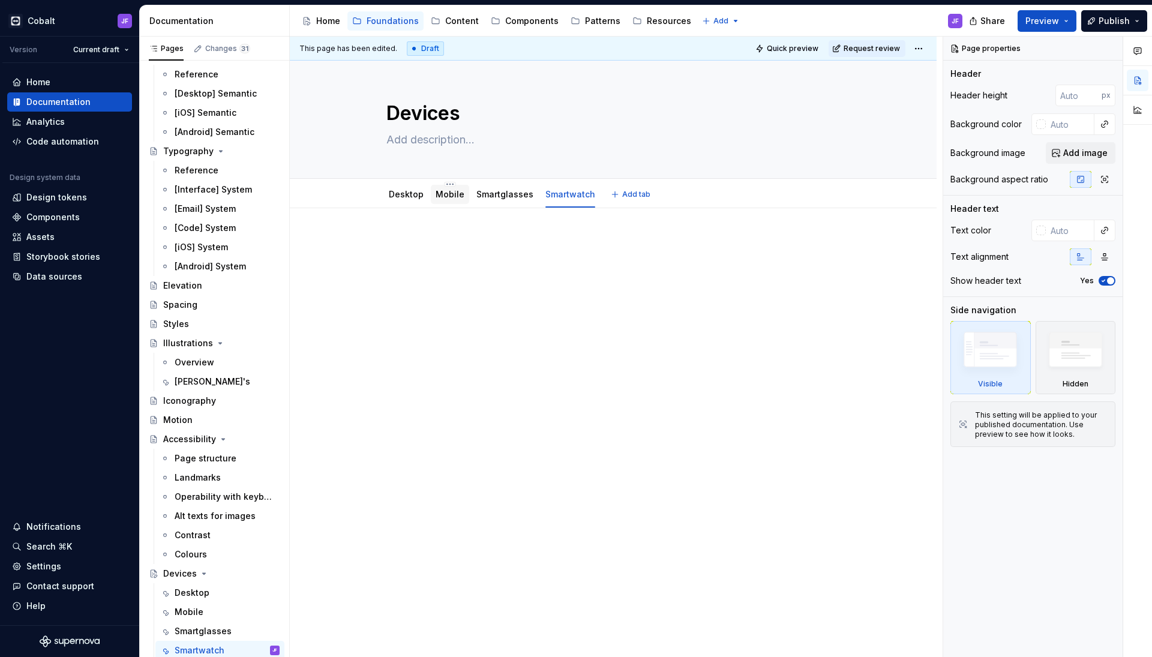
click at [454, 199] on div "Mobile" at bounding box center [450, 194] width 29 height 12
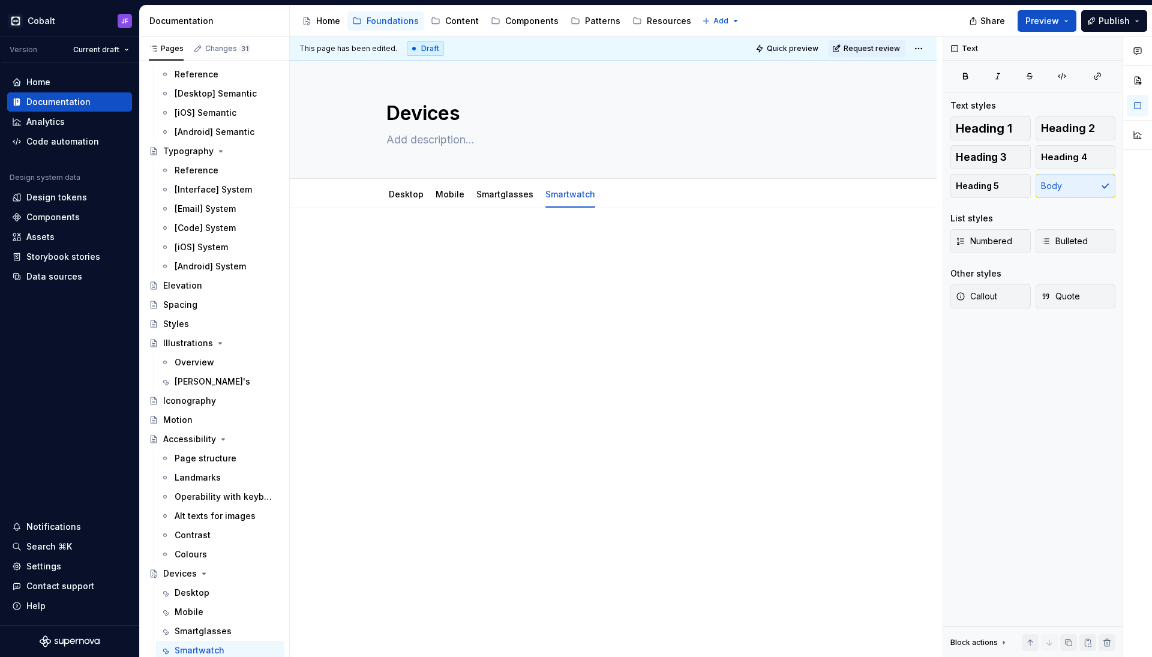
type textarea "*"
